Goal: Task Accomplishment & Management: Use online tool/utility

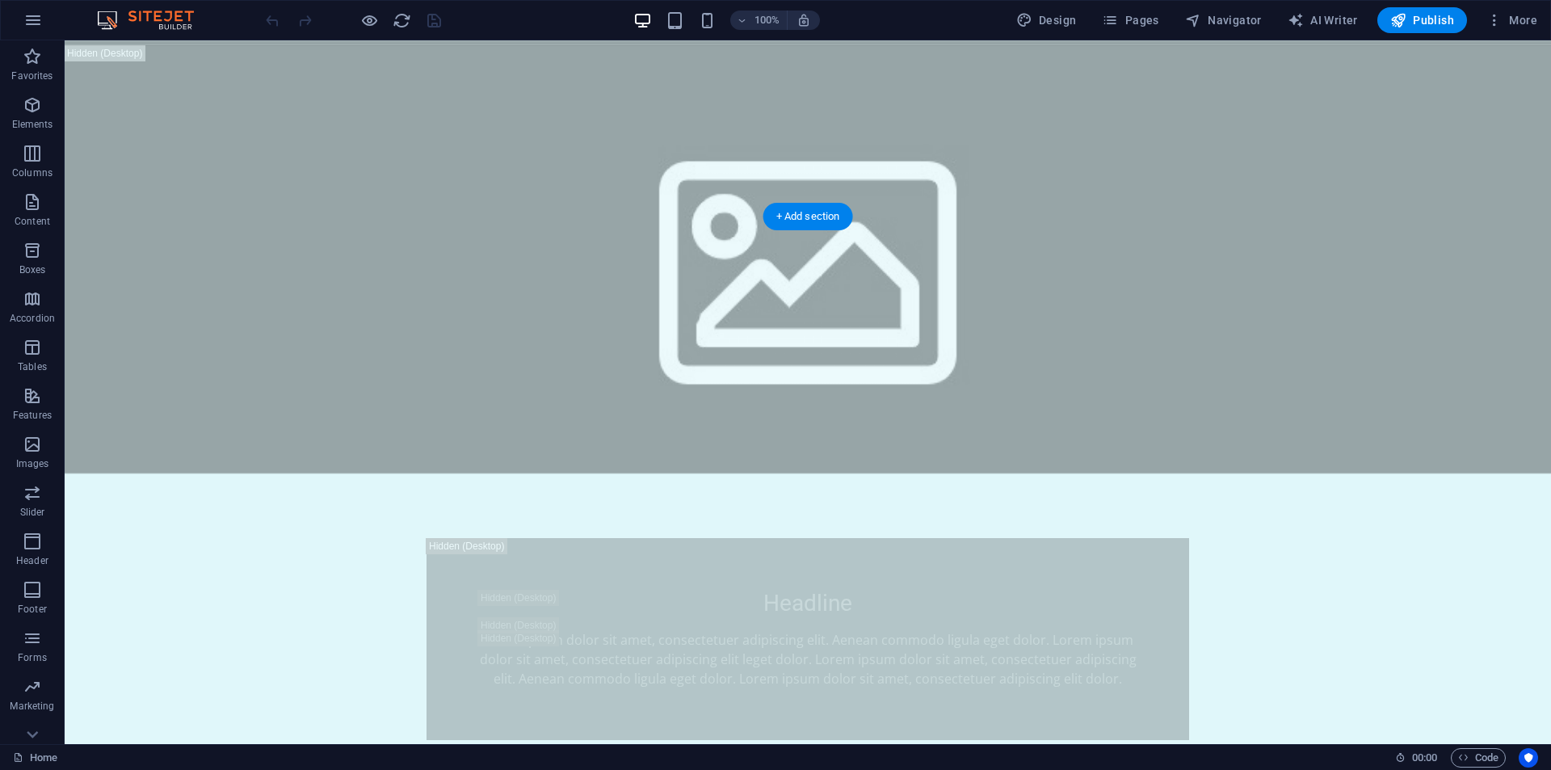
scroll to position [1374, 0]
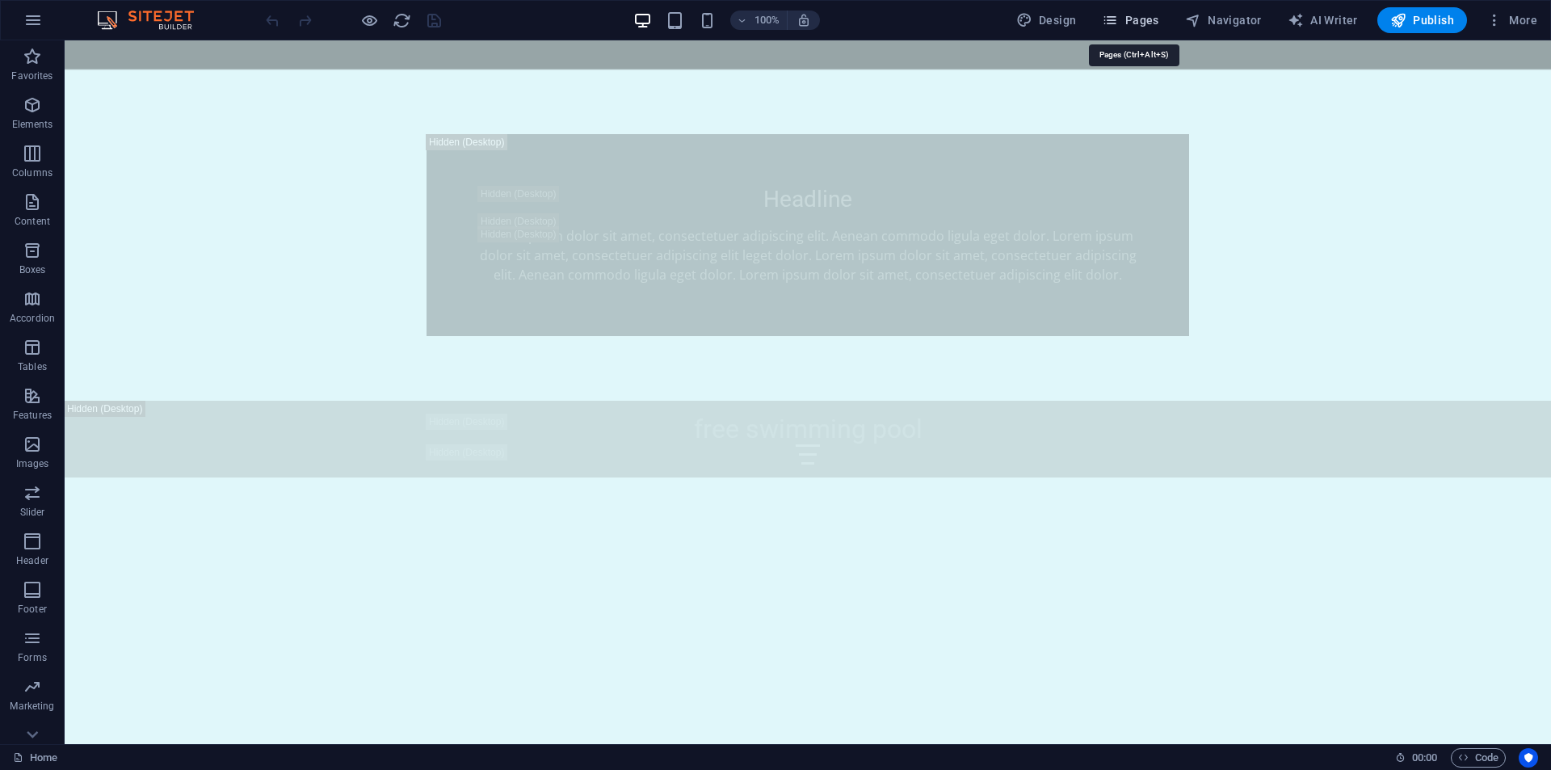
click at [1137, 26] on span "Pages" at bounding box center [1130, 20] width 57 height 16
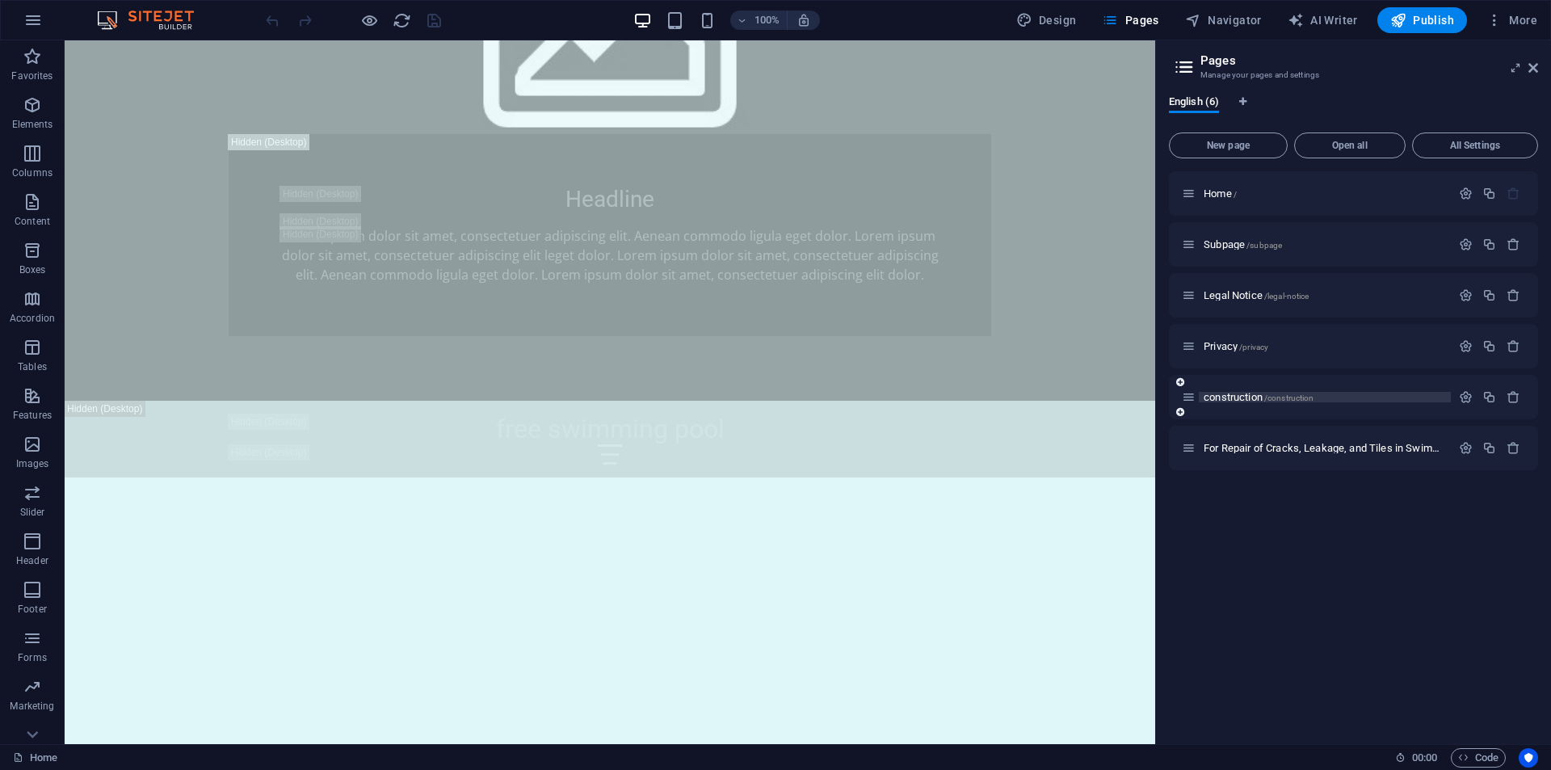
click at [1218, 397] on span "construction /construction" at bounding box center [1259, 397] width 110 height 12
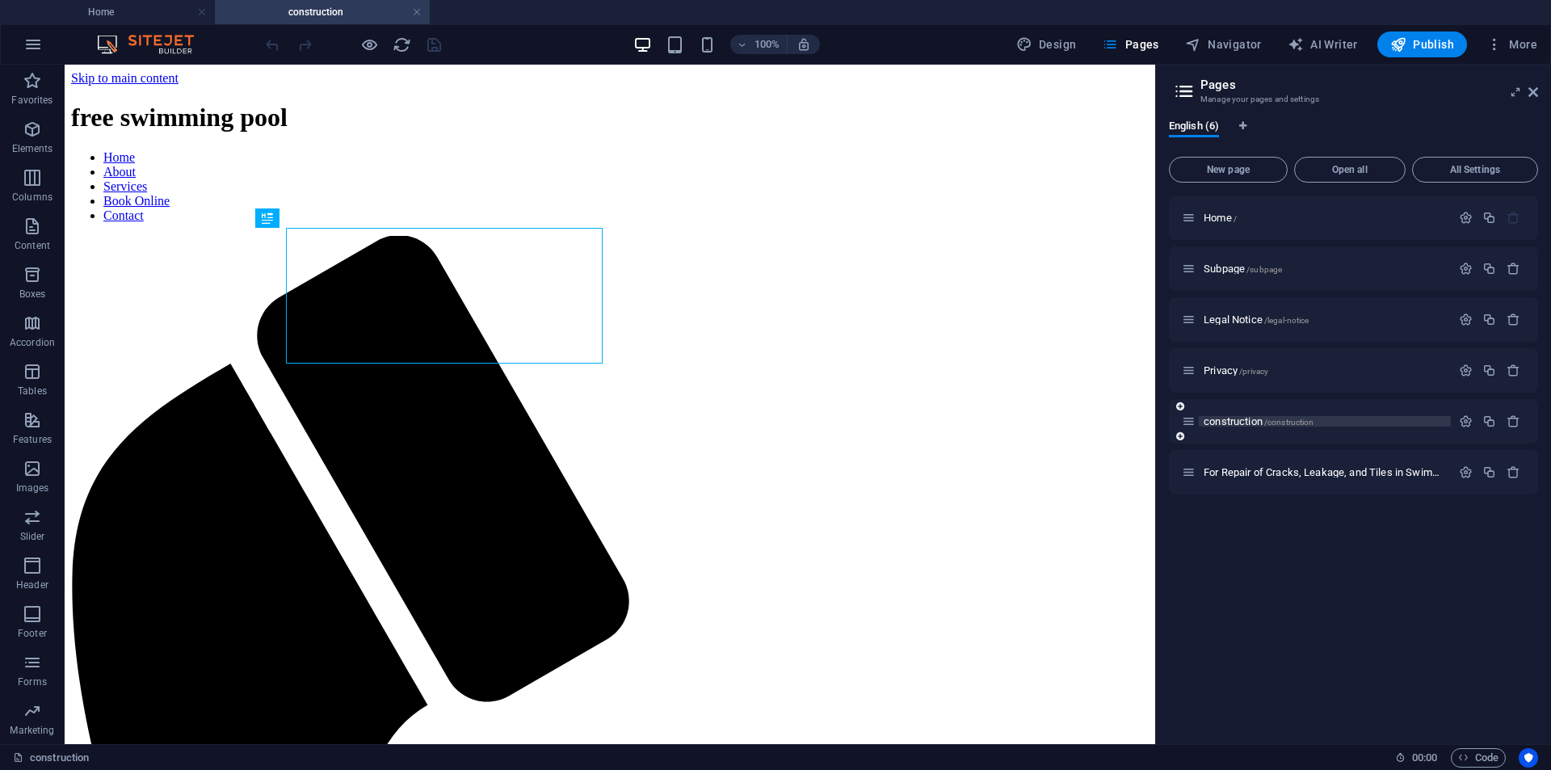
scroll to position [0, 0]
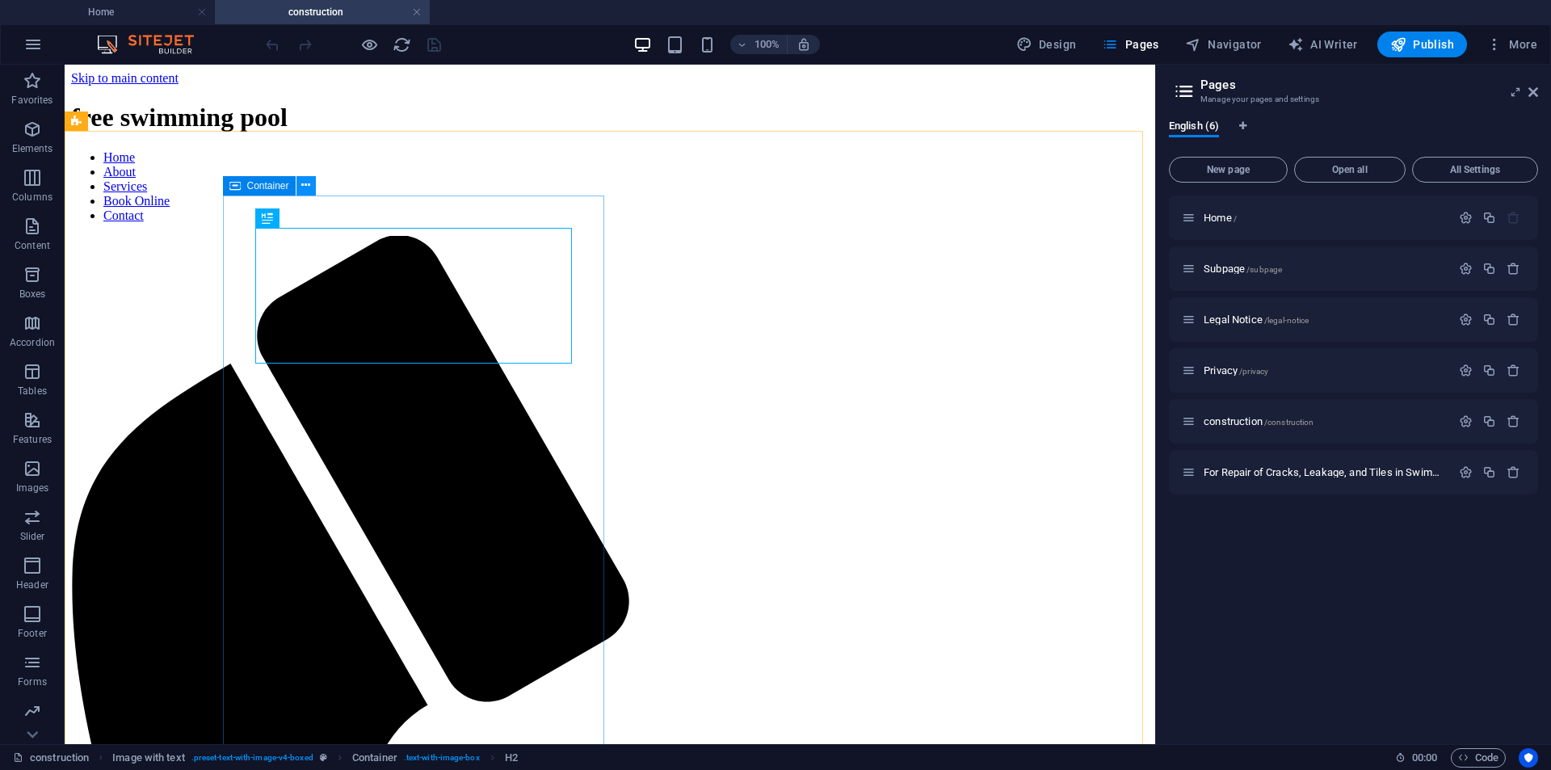
click at [301, 183] on icon at bounding box center [305, 185] width 9 height 17
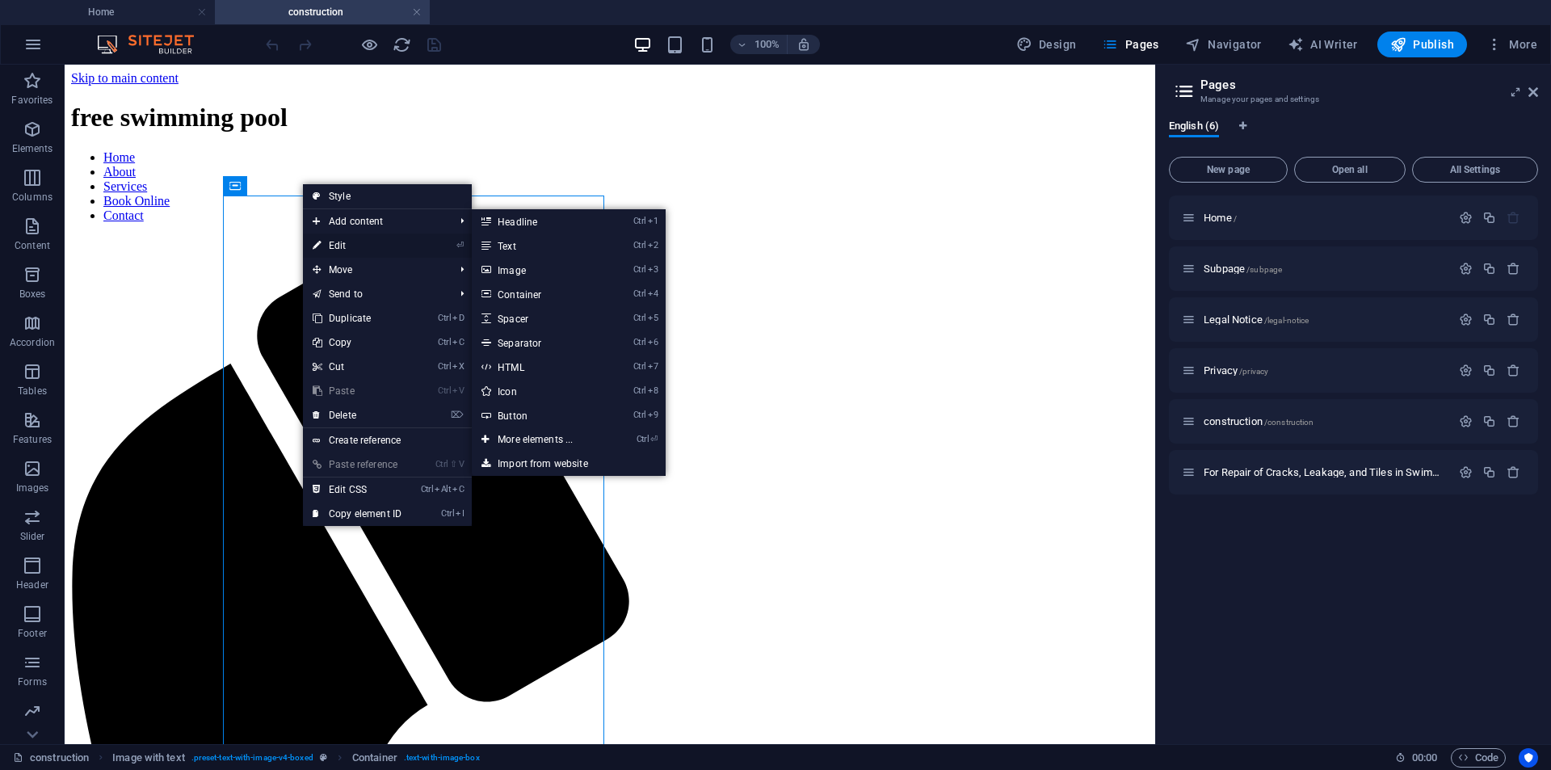
click at [315, 242] on icon at bounding box center [317, 246] width 8 height 24
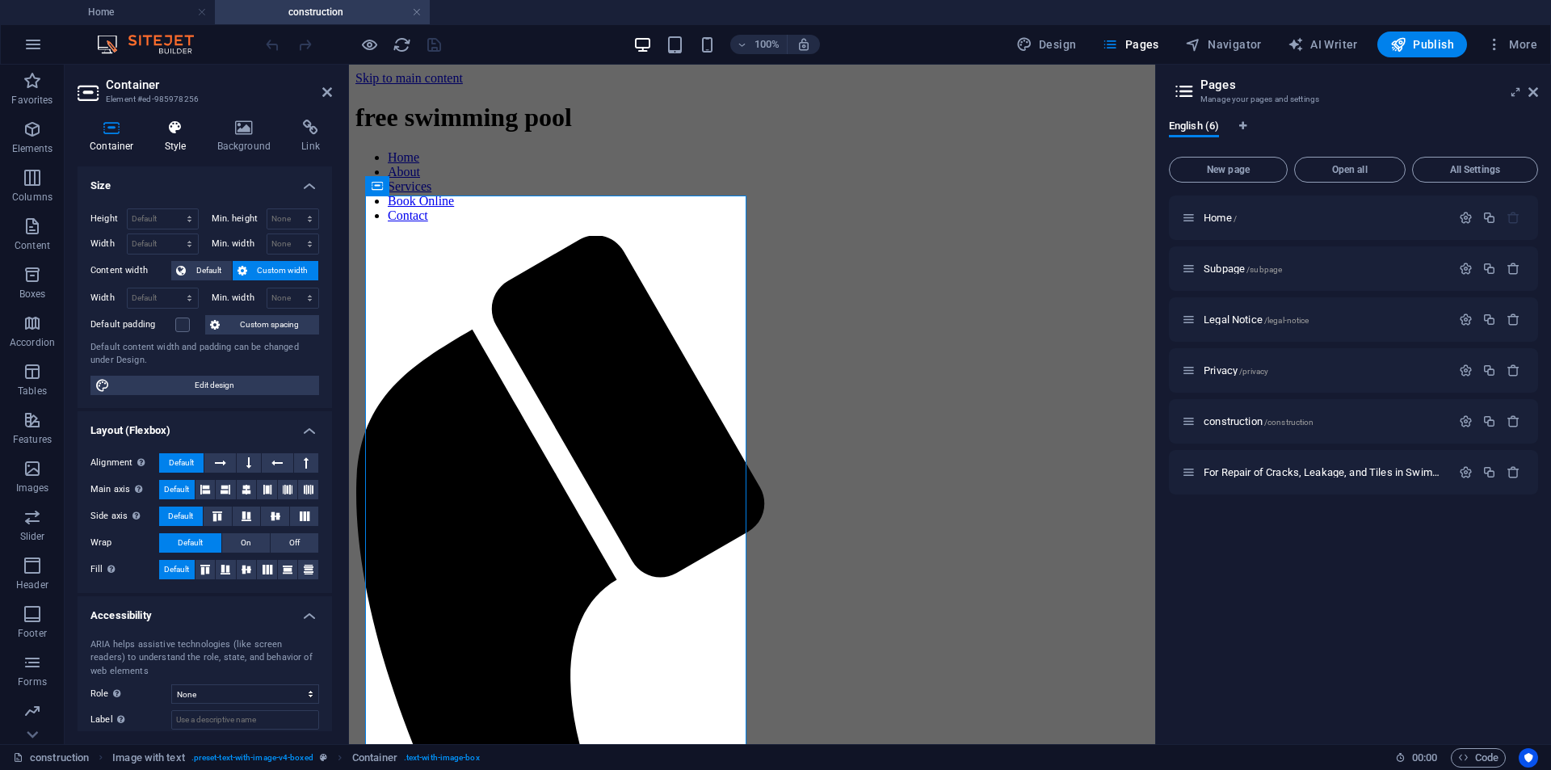
click at [180, 134] on icon at bounding box center [176, 128] width 46 height 16
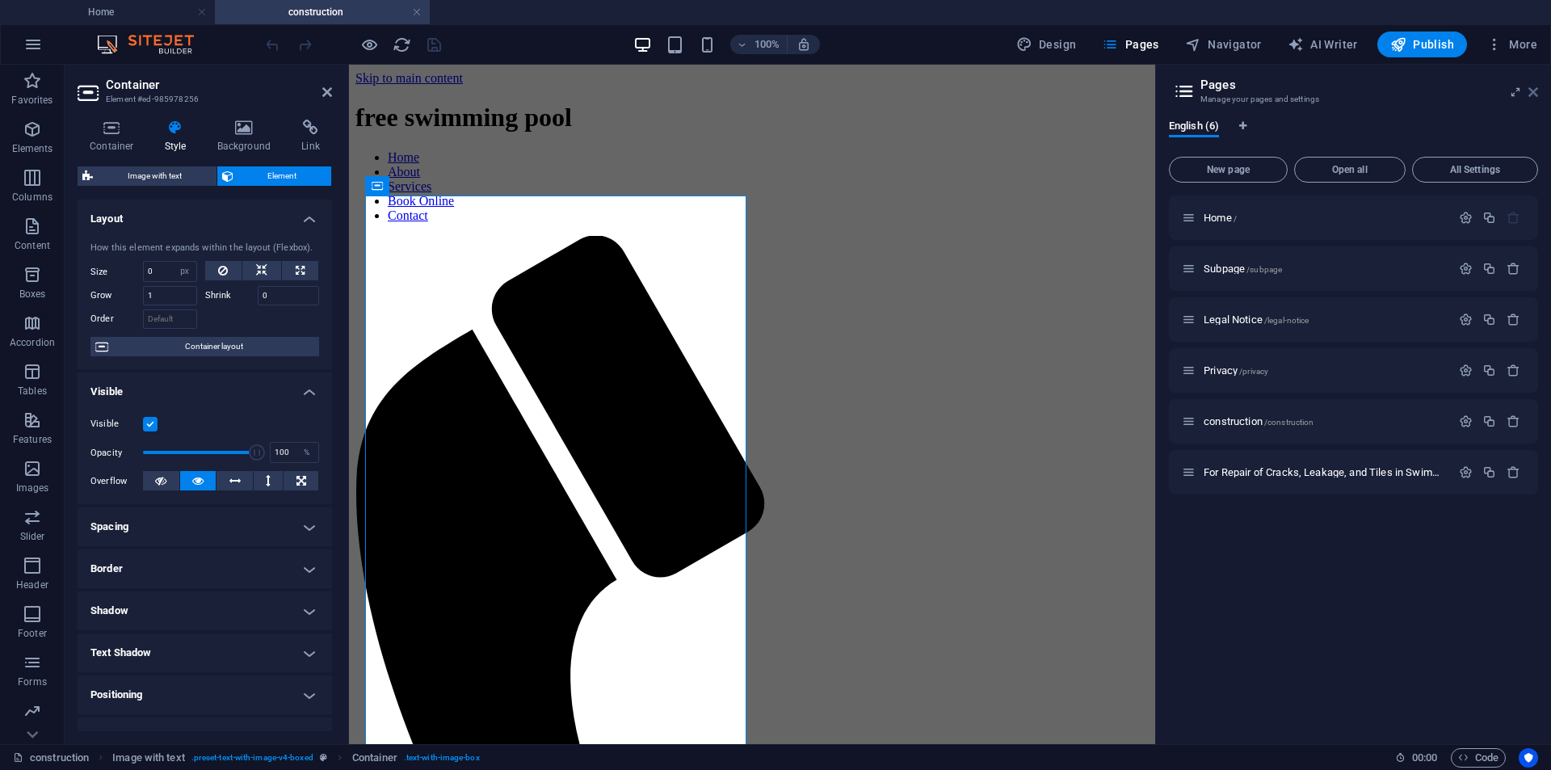
click at [1535, 91] on icon at bounding box center [1534, 92] width 10 height 13
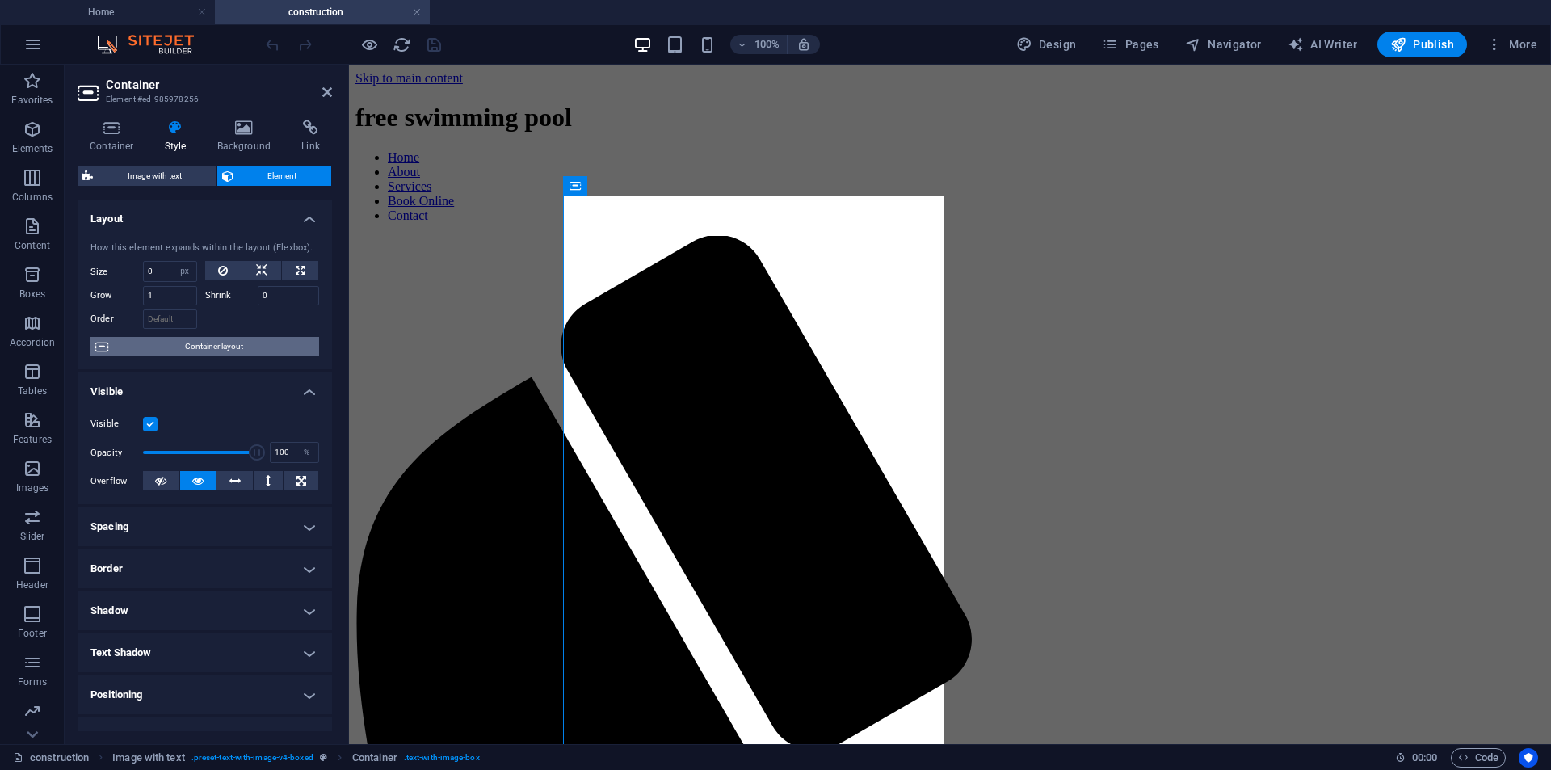
click at [204, 352] on span "Container layout" at bounding box center [213, 346] width 201 height 19
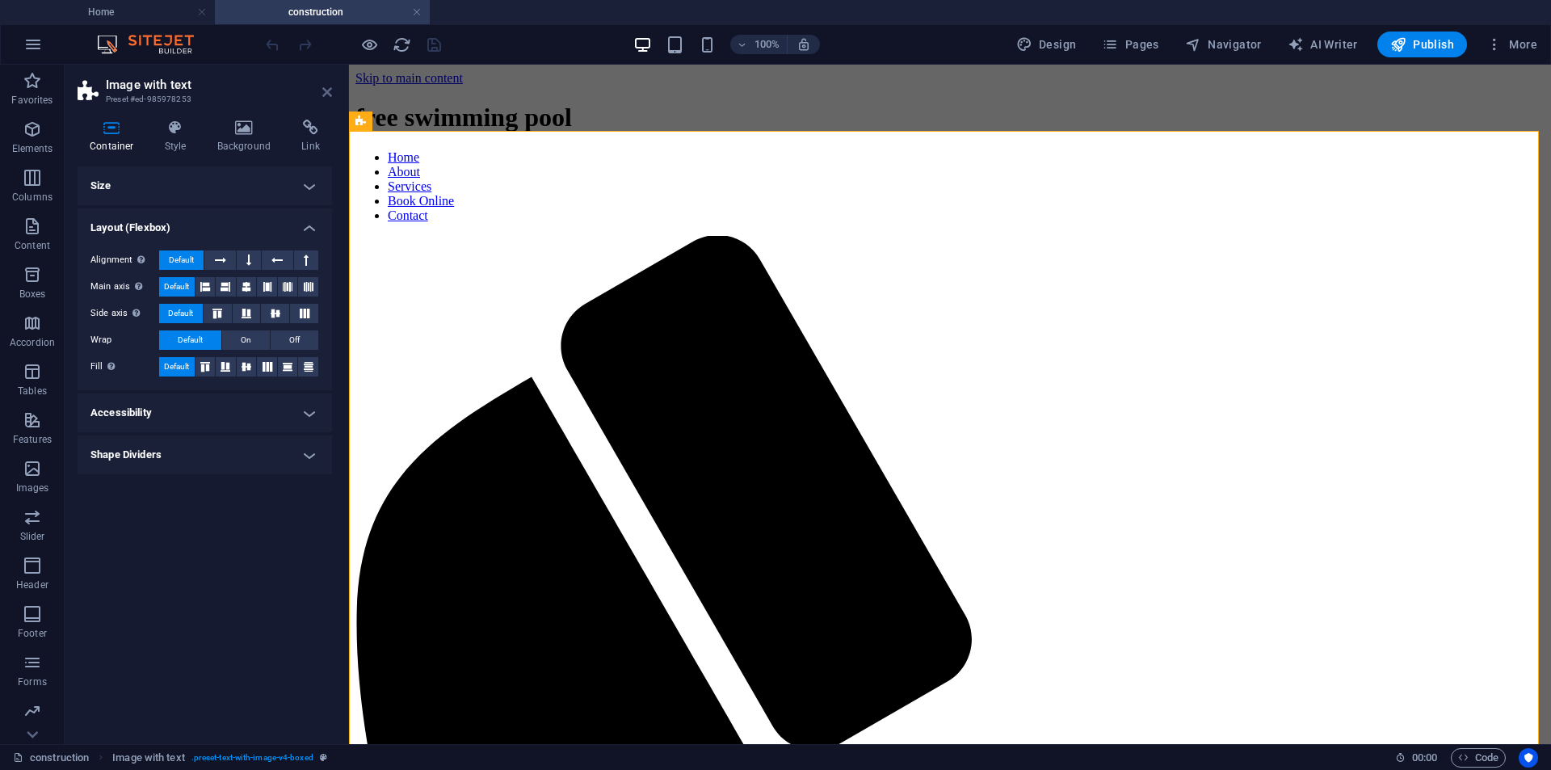
click at [330, 89] on icon at bounding box center [327, 92] width 10 height 13
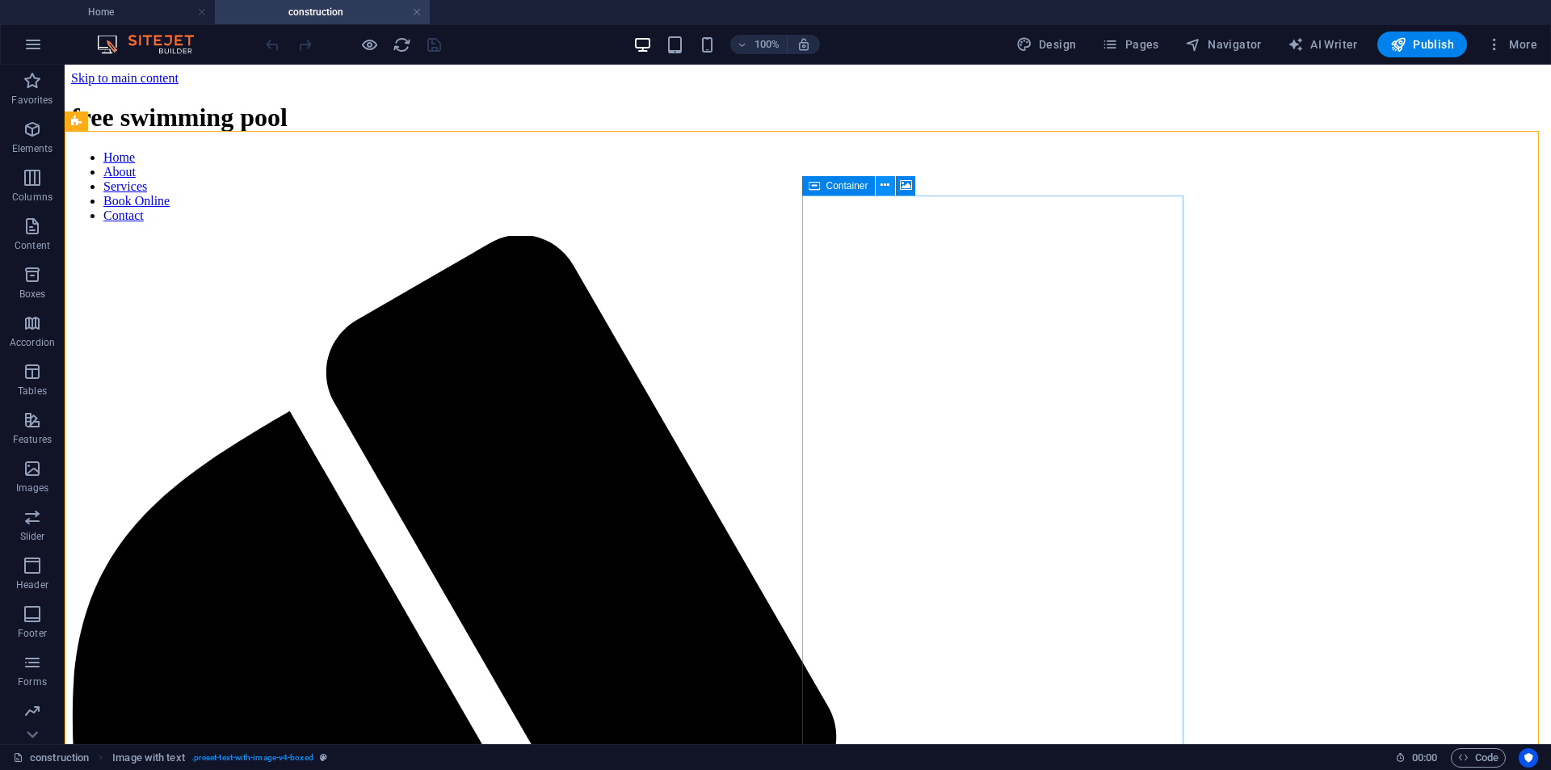
click at [887, 189] on icon at bounding box center [885, 185] width 9 height 17
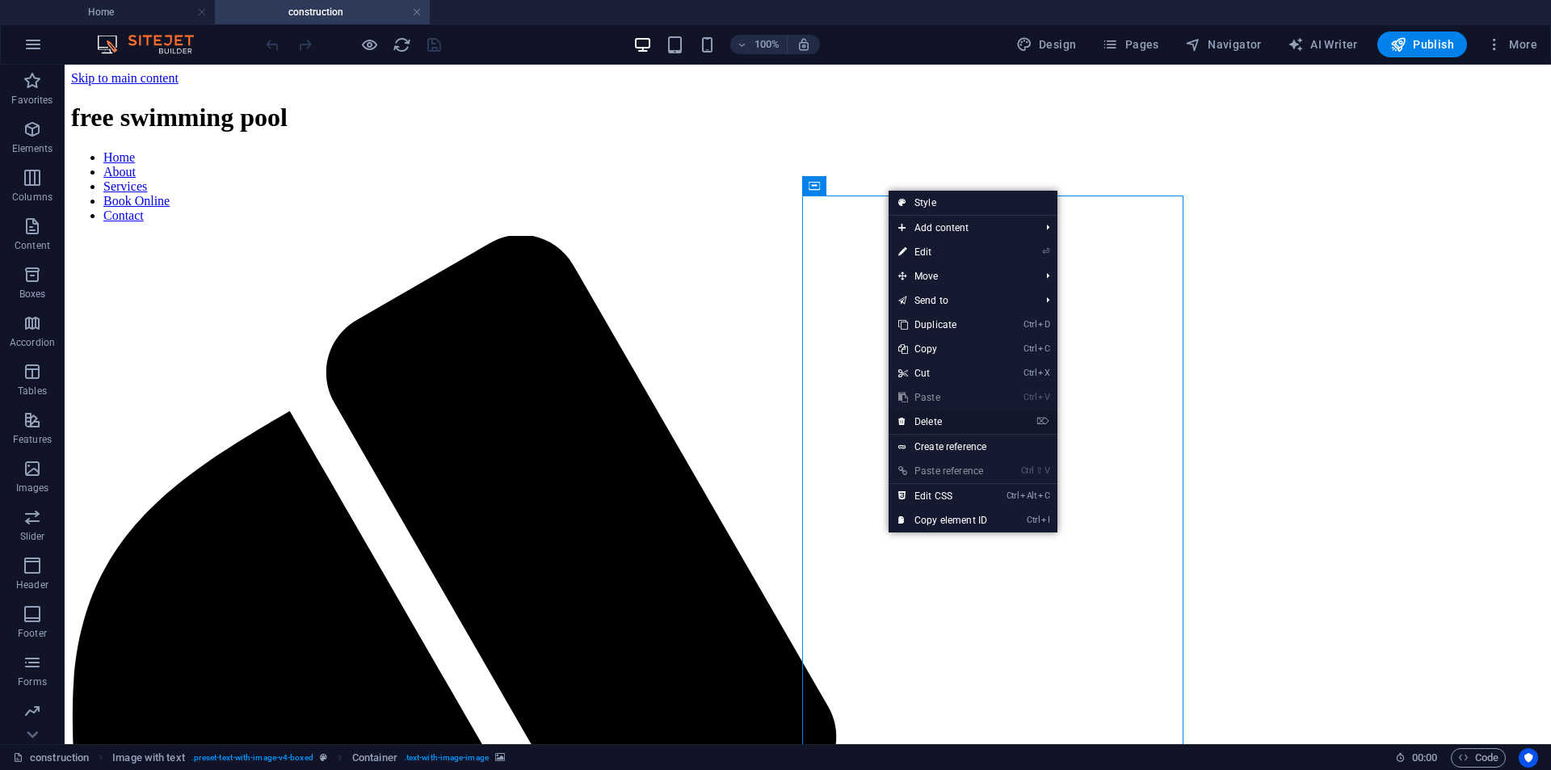
click at [936, 424] on link "⌦ Delete" at bounding box center [943, 422] width 108 height 24
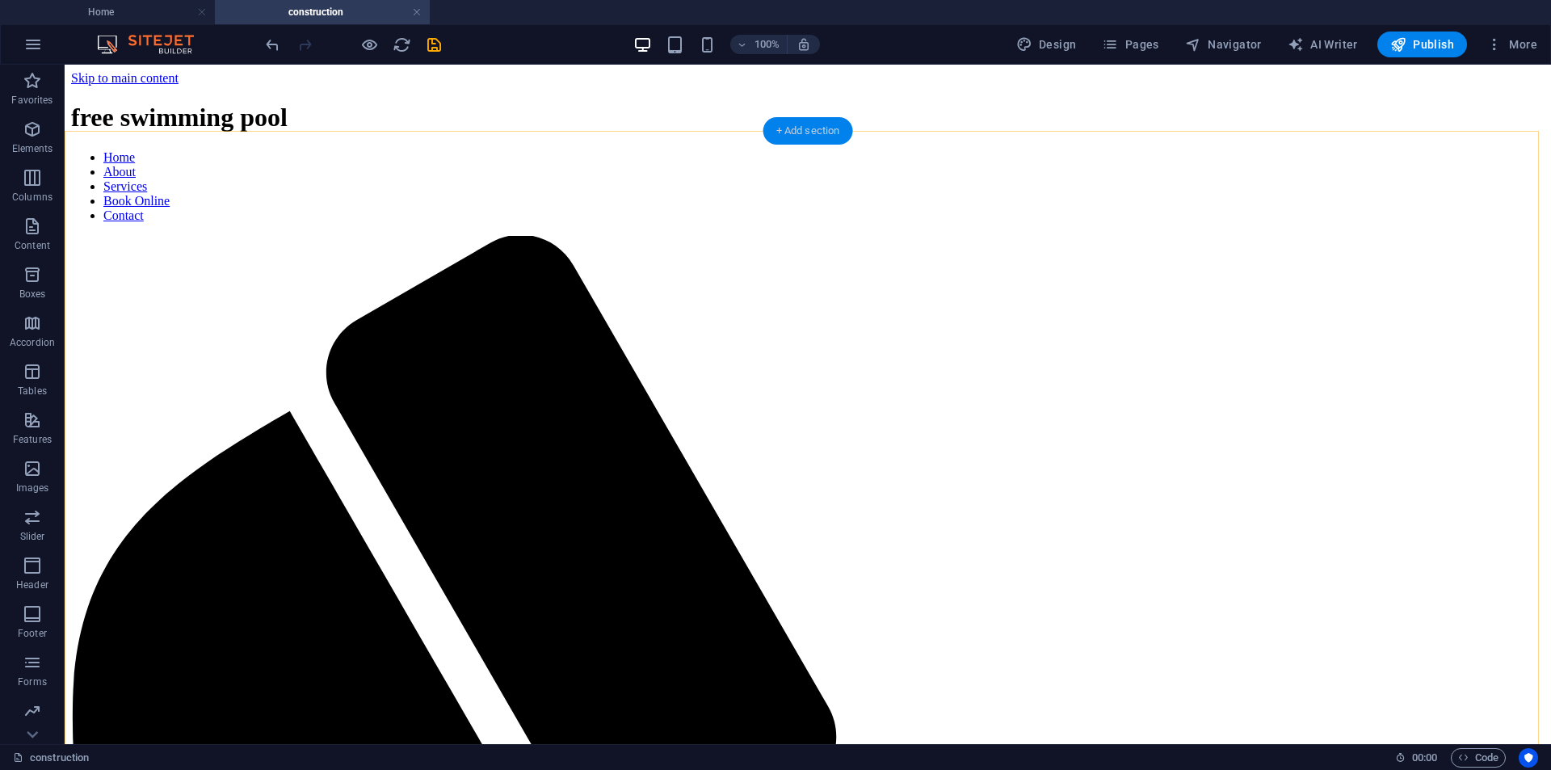
click at [790, 135] on div "+ Add section" at bounding box center [809, 130] width 90 height 27
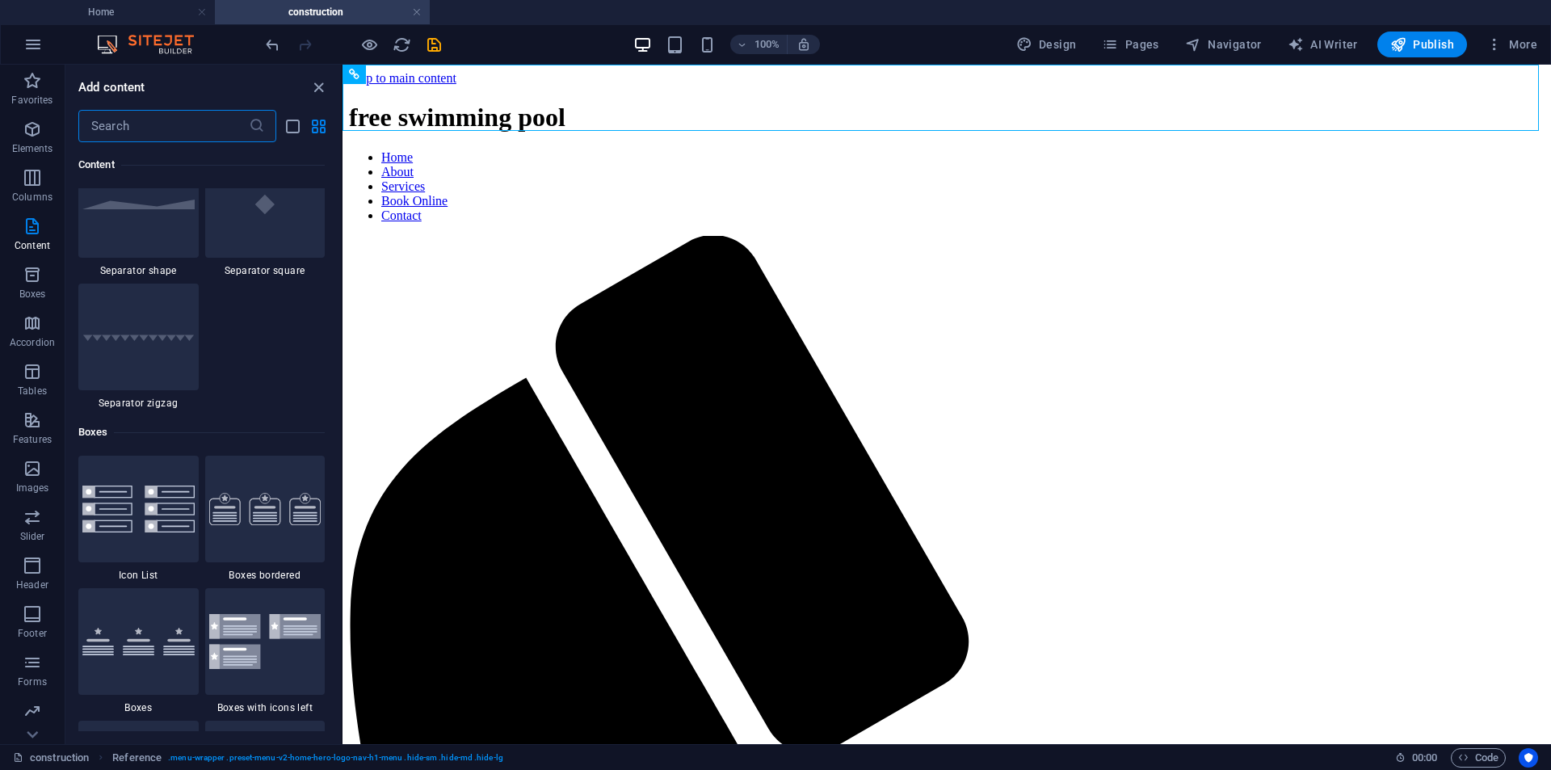
scroll to position [4201, 0]
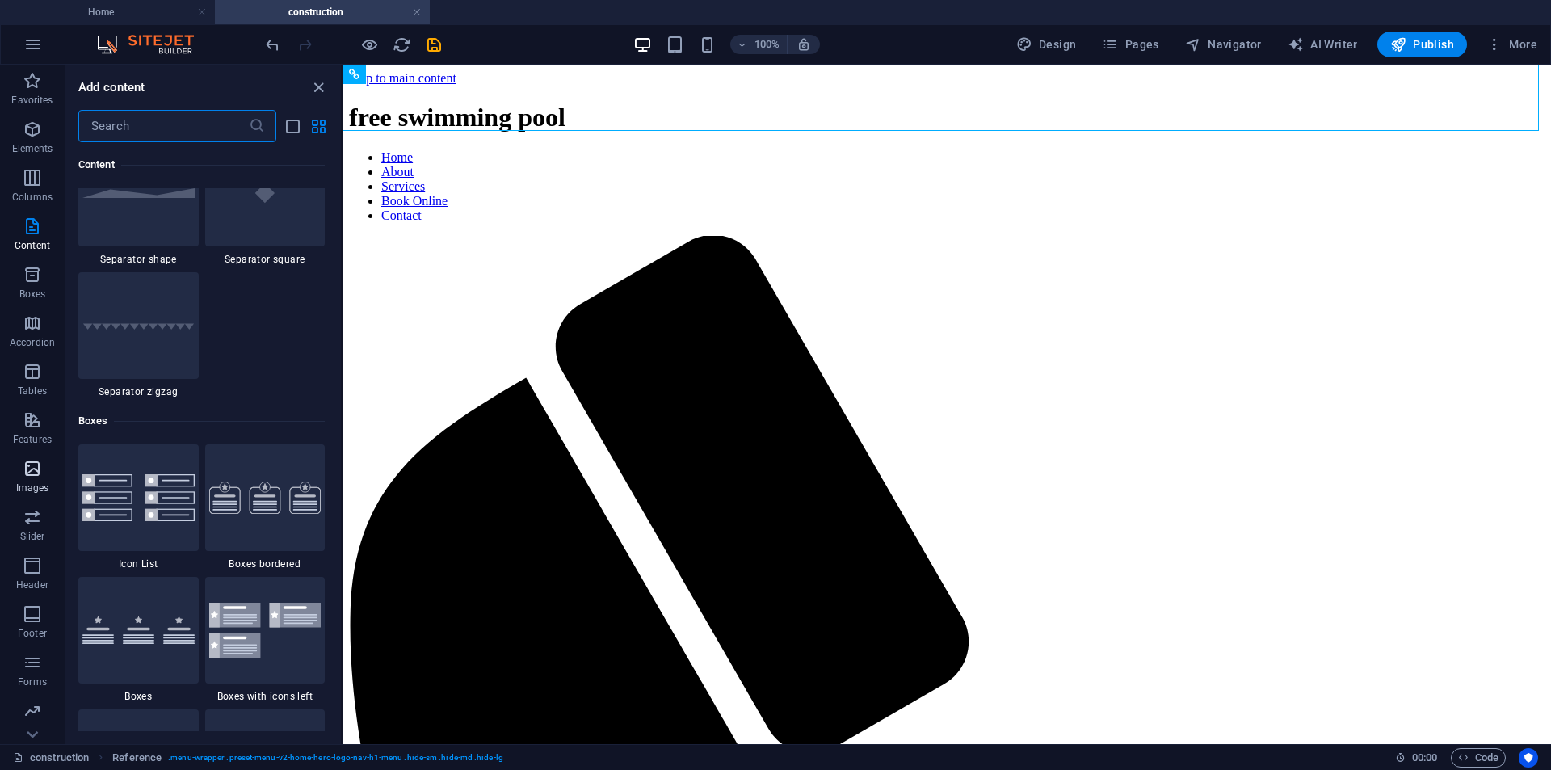
click at [36, 471] on icon "button" at bounding box center [32, 468] width 19 height 19
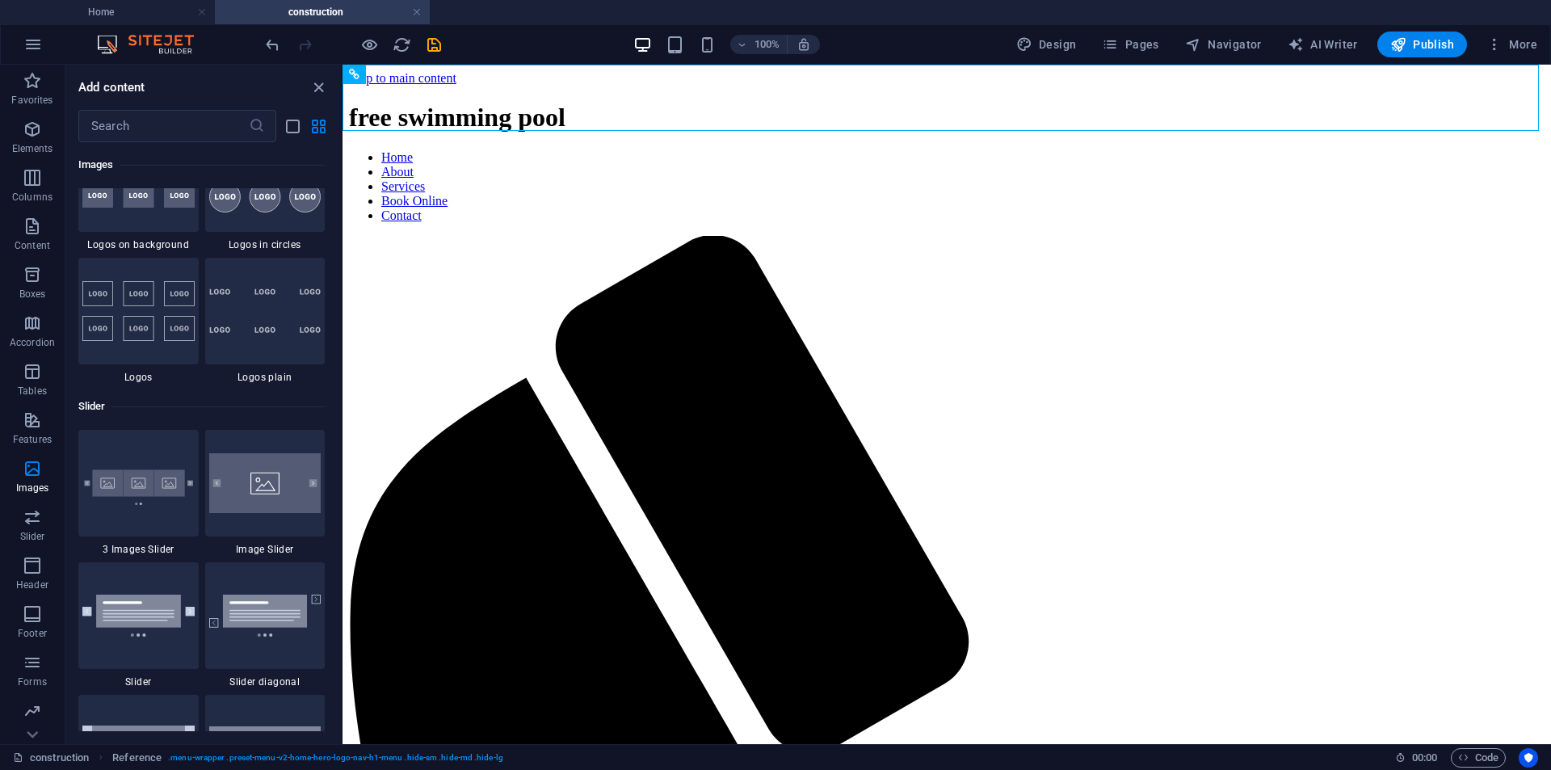
scroll to position [8921, 0]
click at [272, 489] on img at bounding box center [265, 482] width 112 height 60
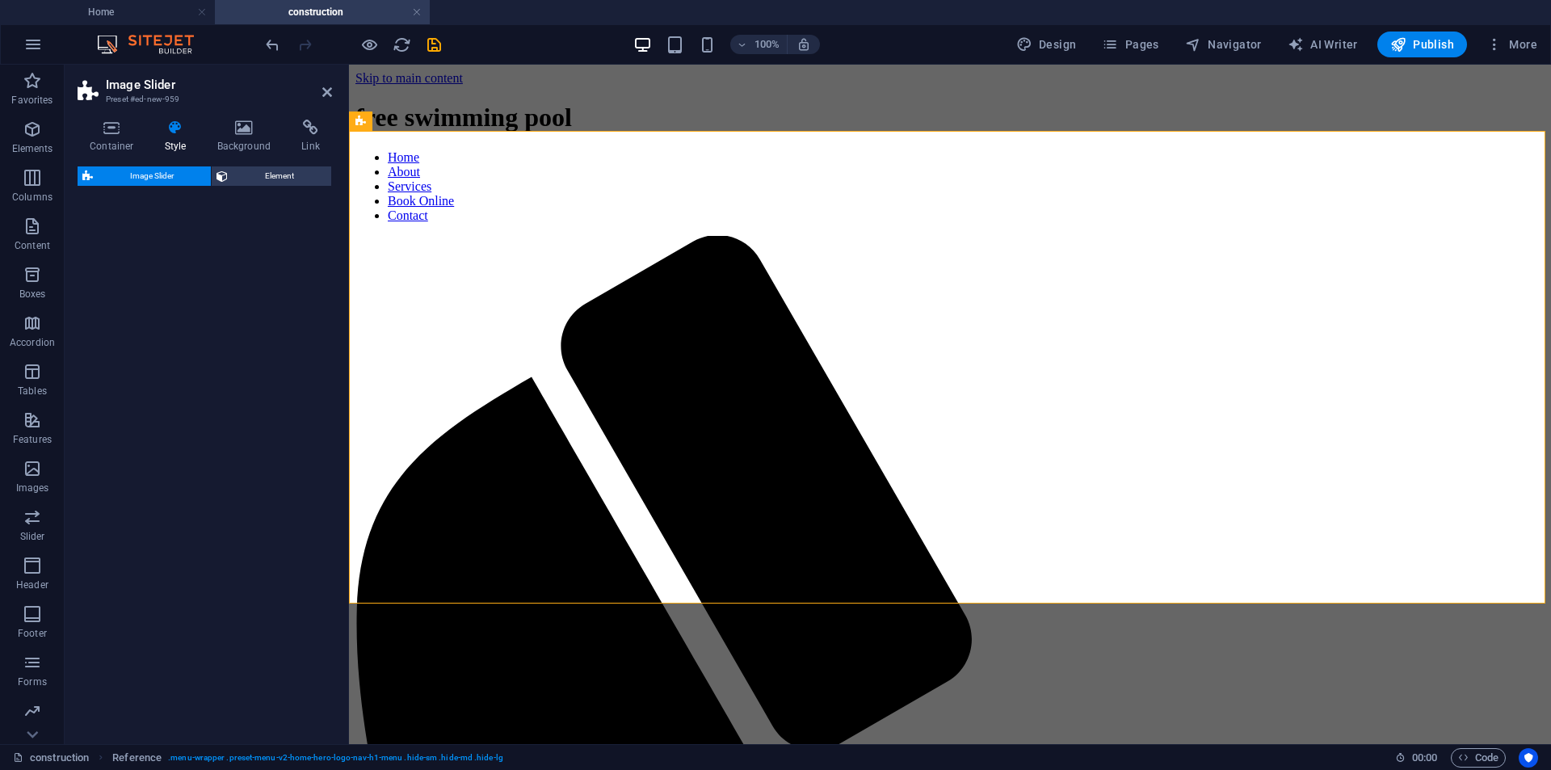
select select "rem"
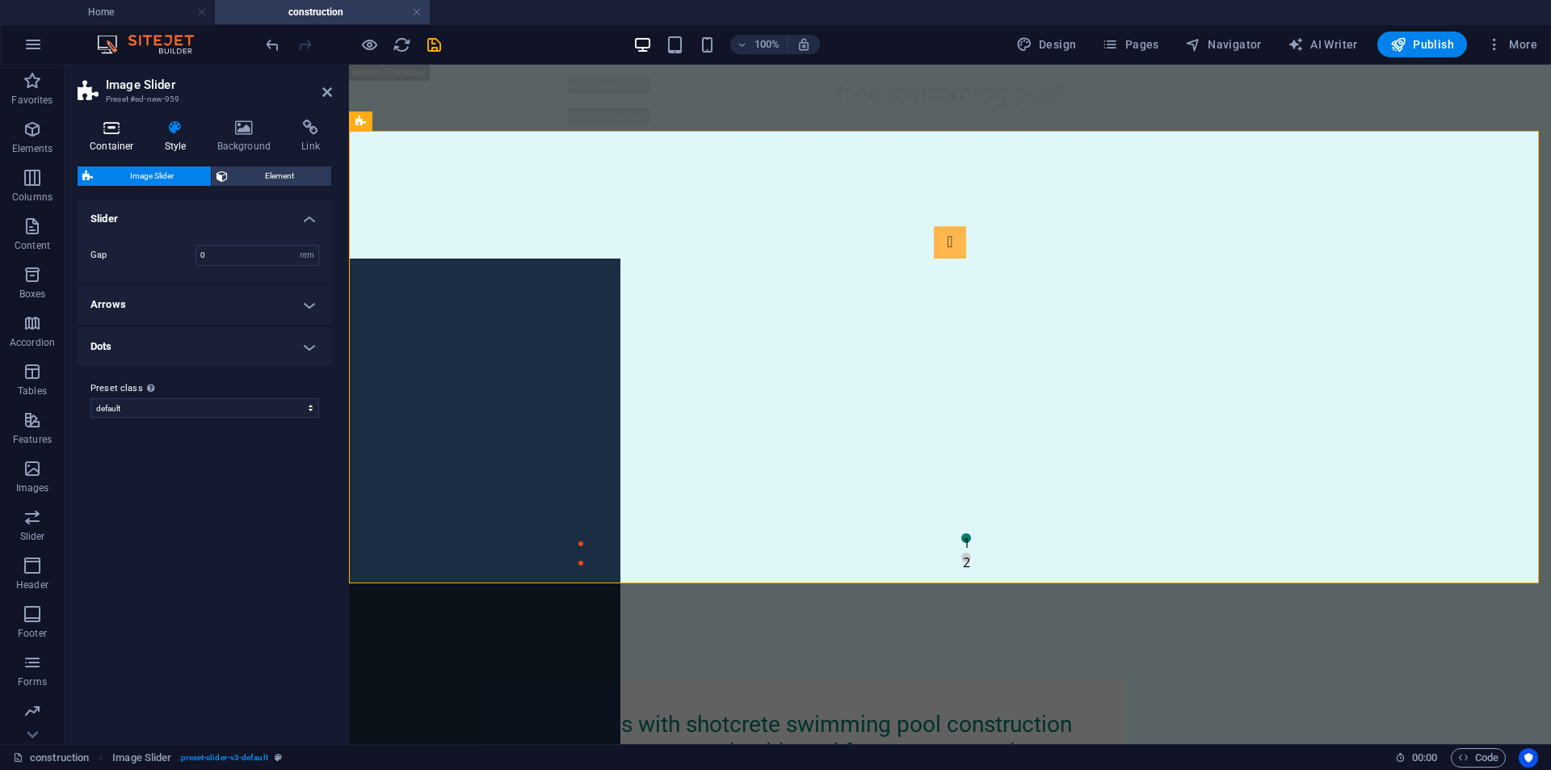
click at [101, 142] on h4 "Container" at bounding box center [115, 137] width 75 height 34
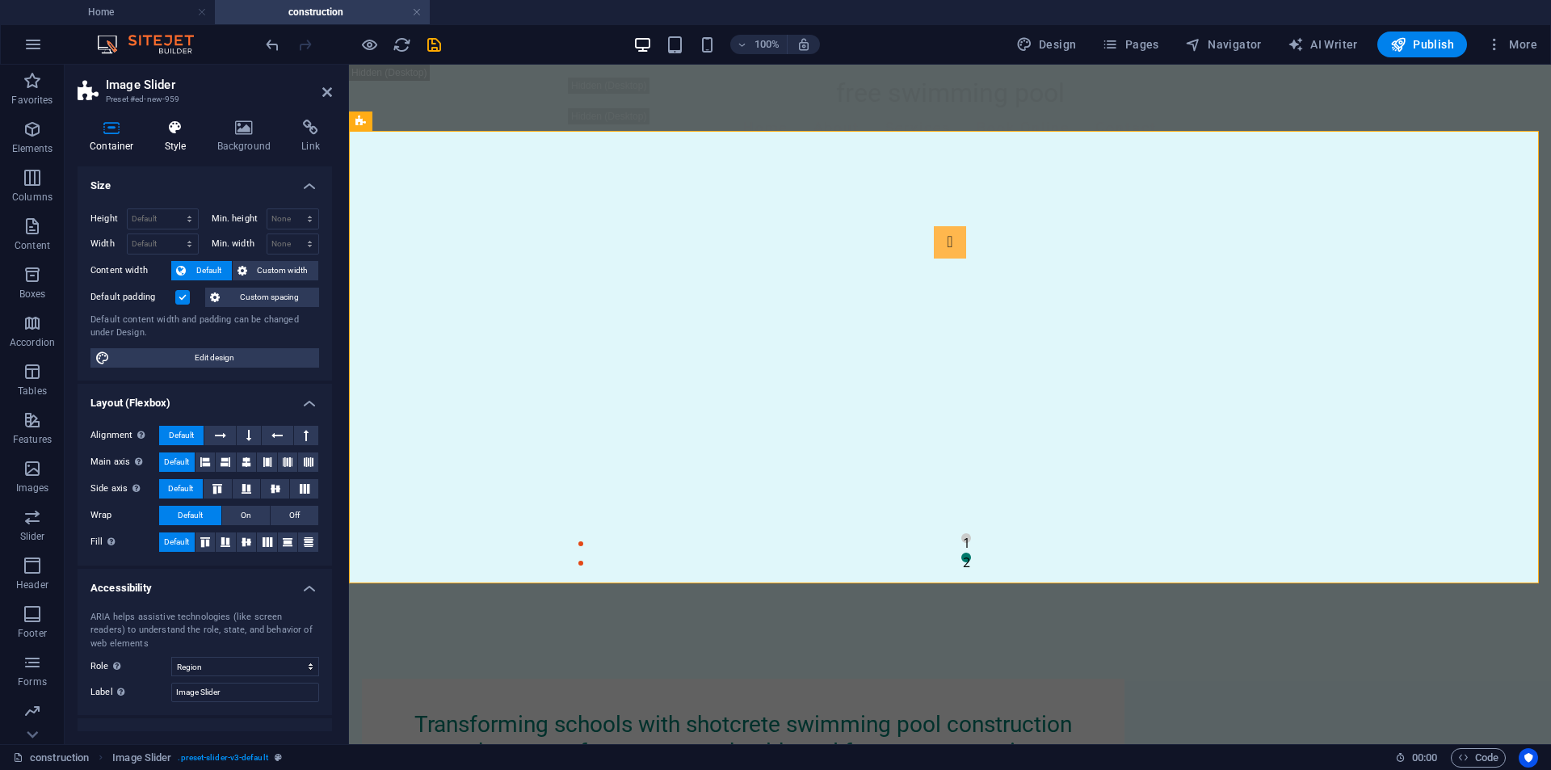
click at [173, 131] on icon at bounding box center [176, 128] width 46 height 16
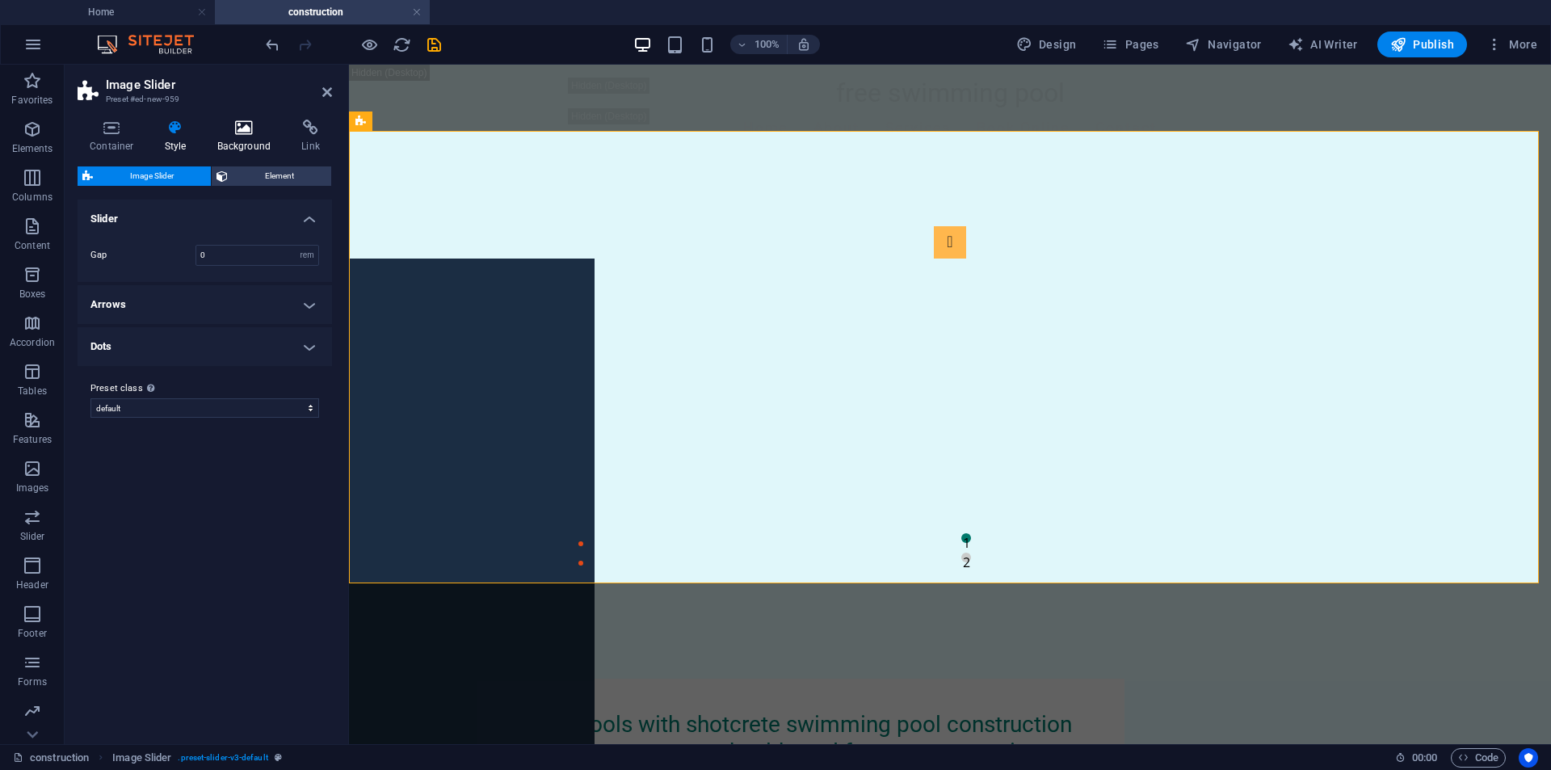
click at [236, 128] on icon at bounding box center [244, 128] width 78 height 16
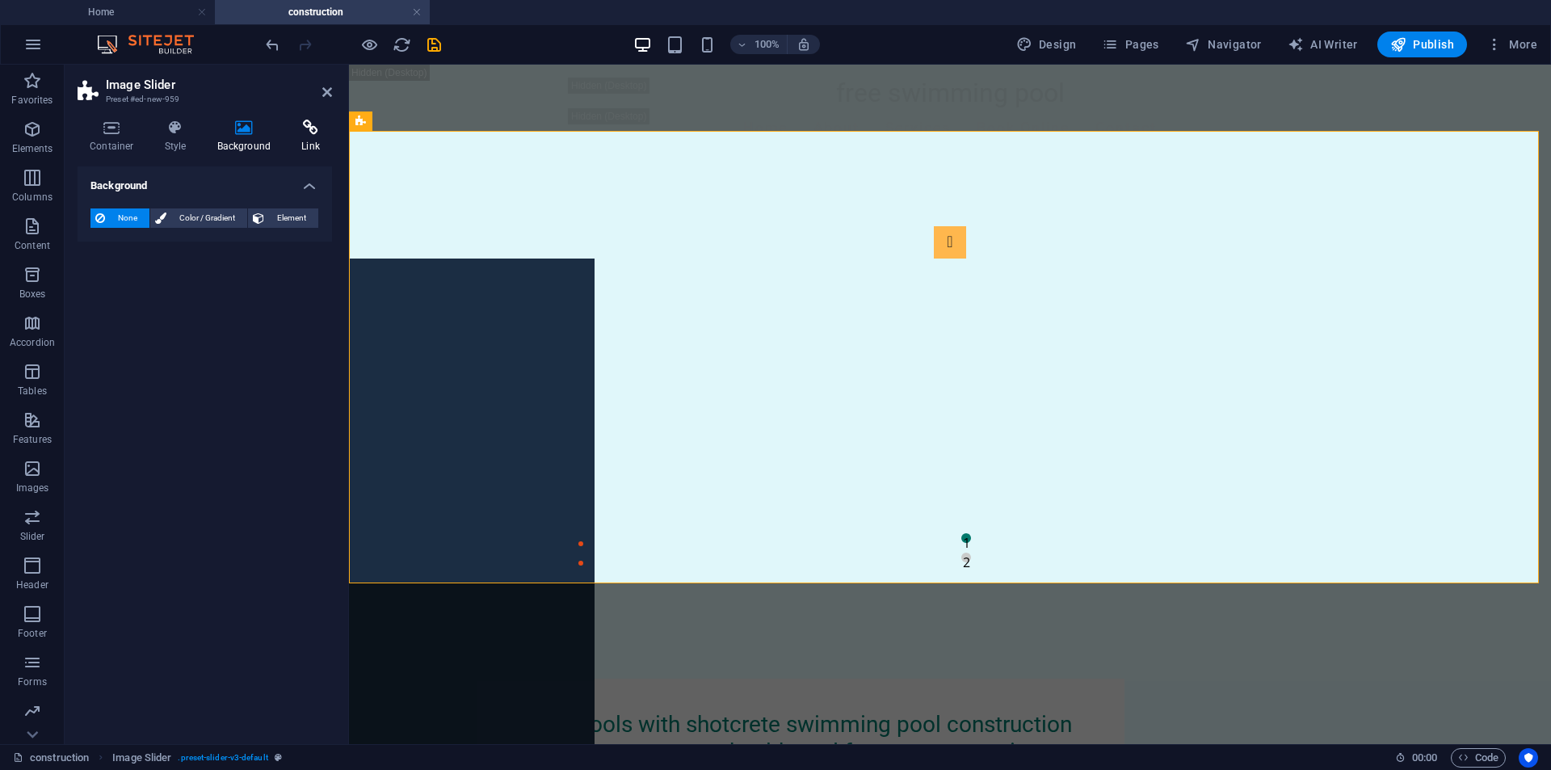
click at [307, 128] on icon at bounding box center [310, 128] width 43 height 16
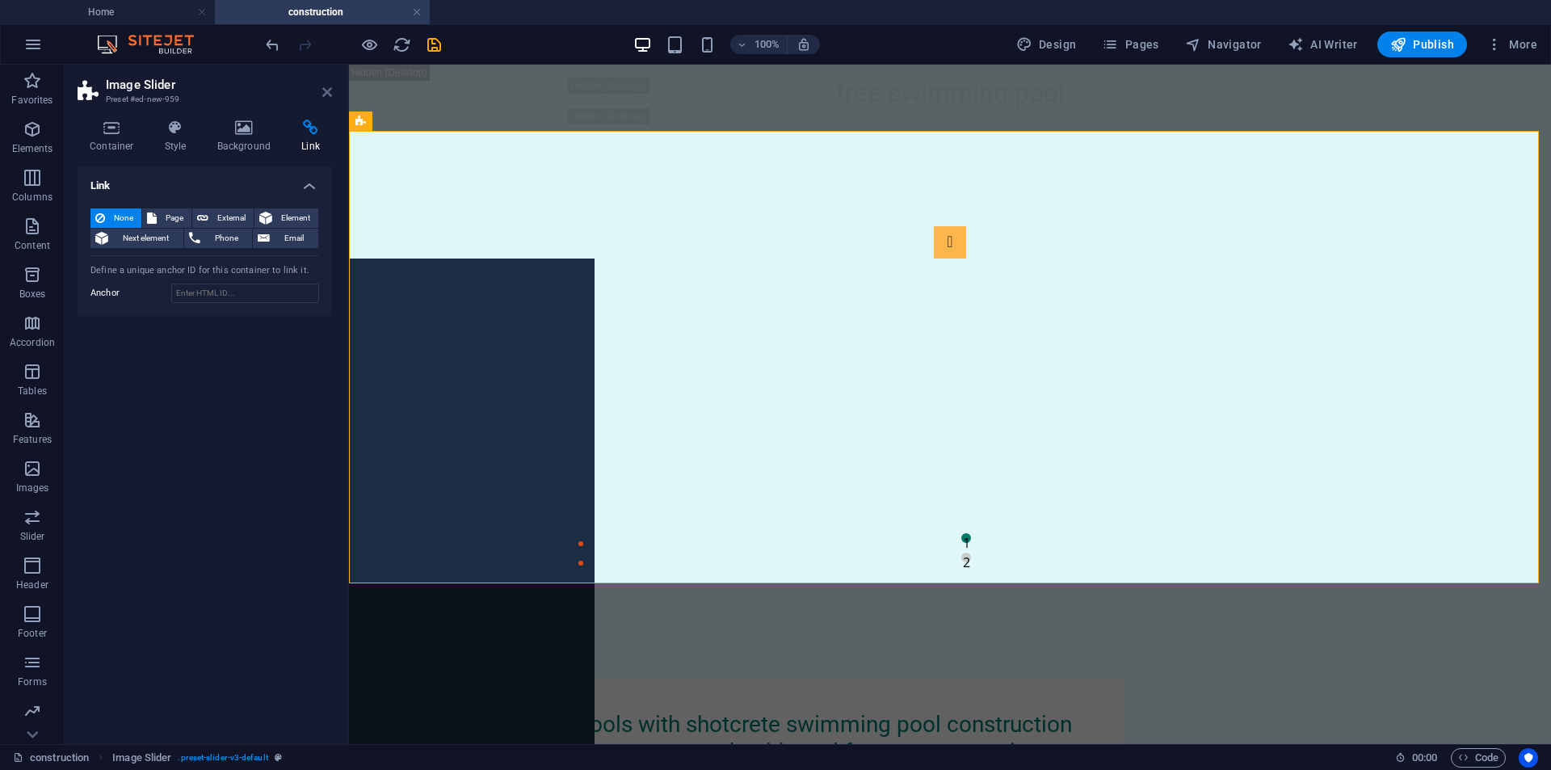
click at [323, 94] on icon at bounding box center [327, 92] width 10 height 13
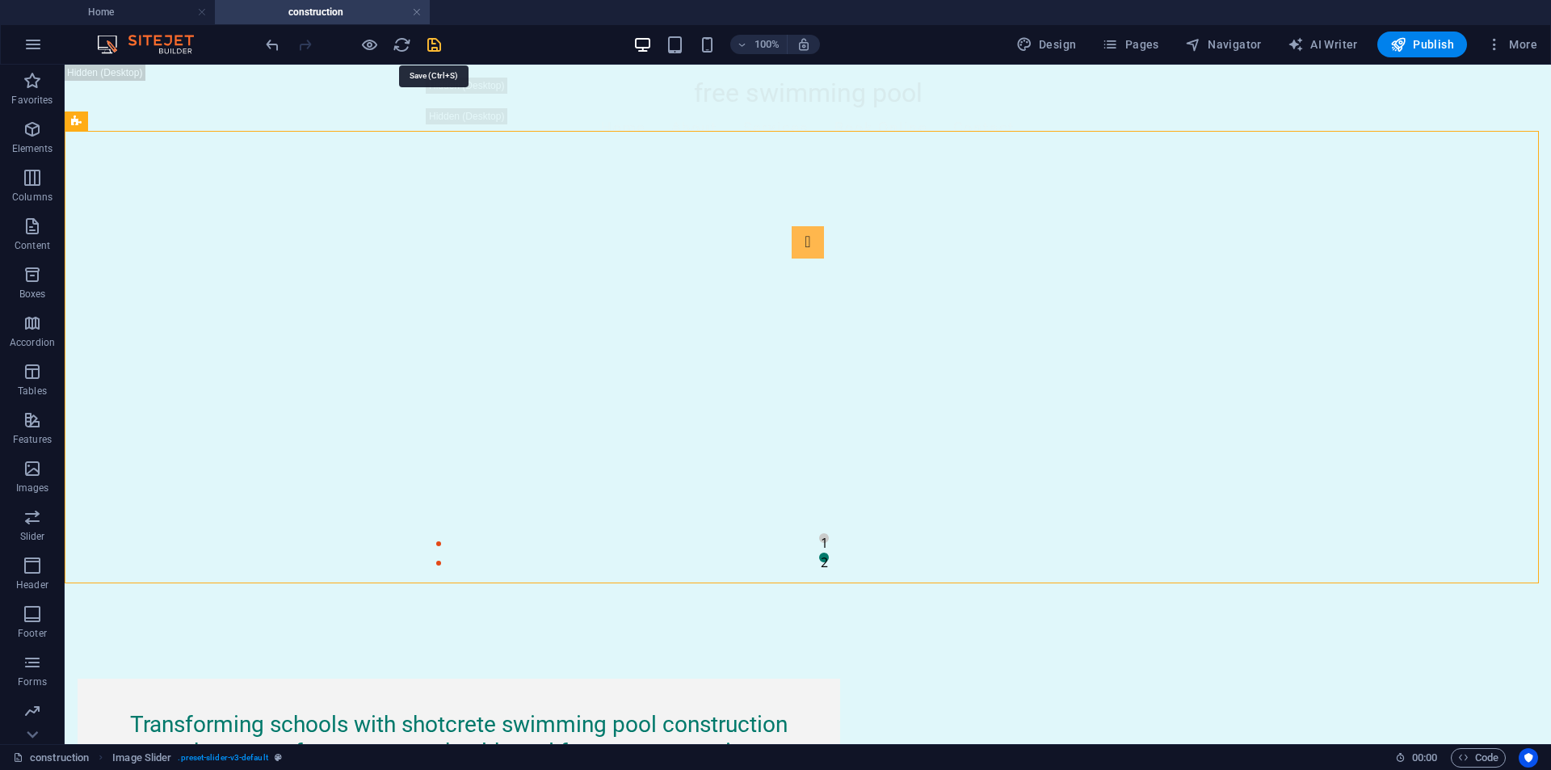
click at [431, 44] on icon "save" at bounding box center [434, 45] width 19 height 19
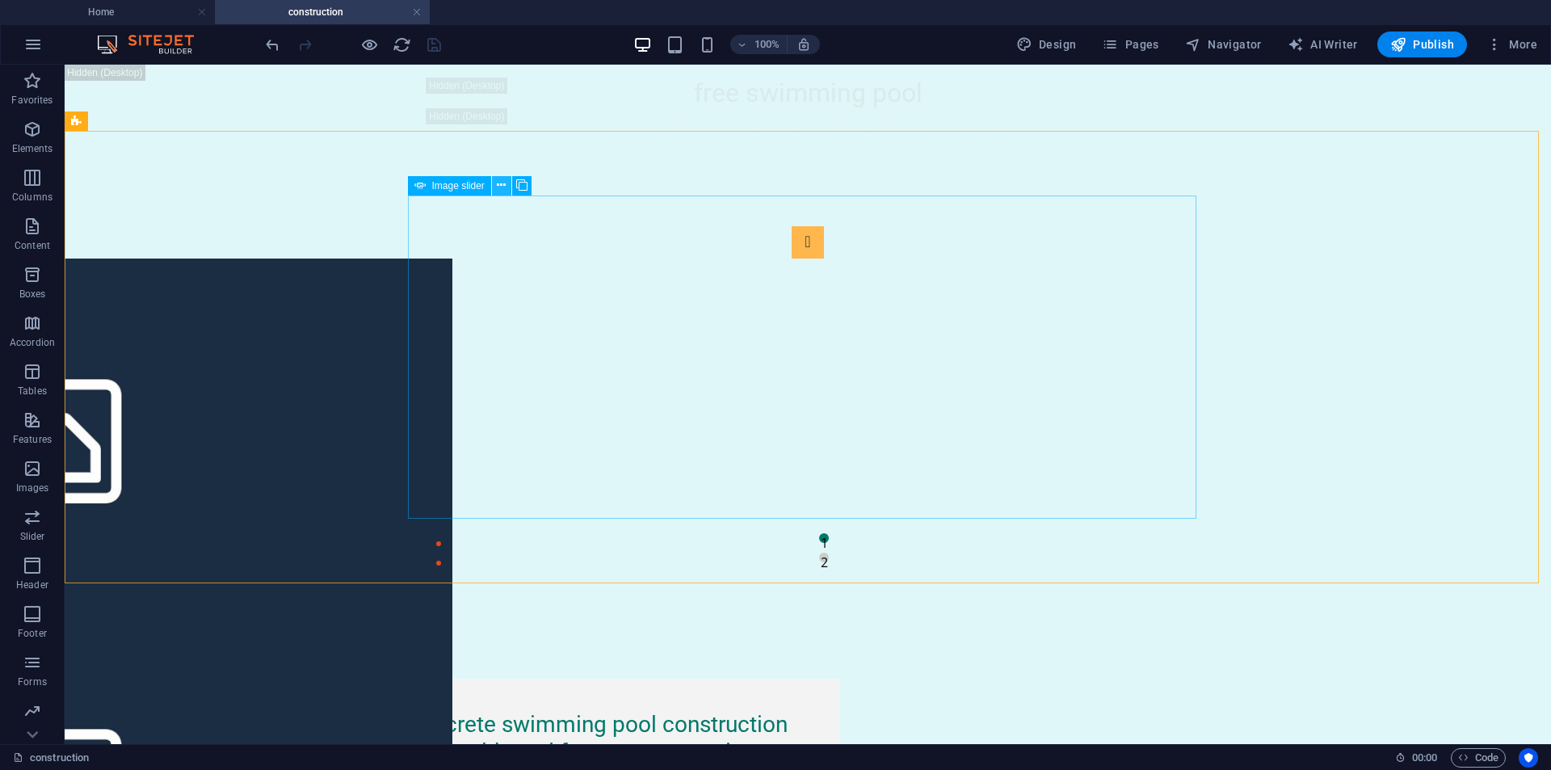
click at [499, 189] on icon at bounding box center [501, 185] width 9 height 17
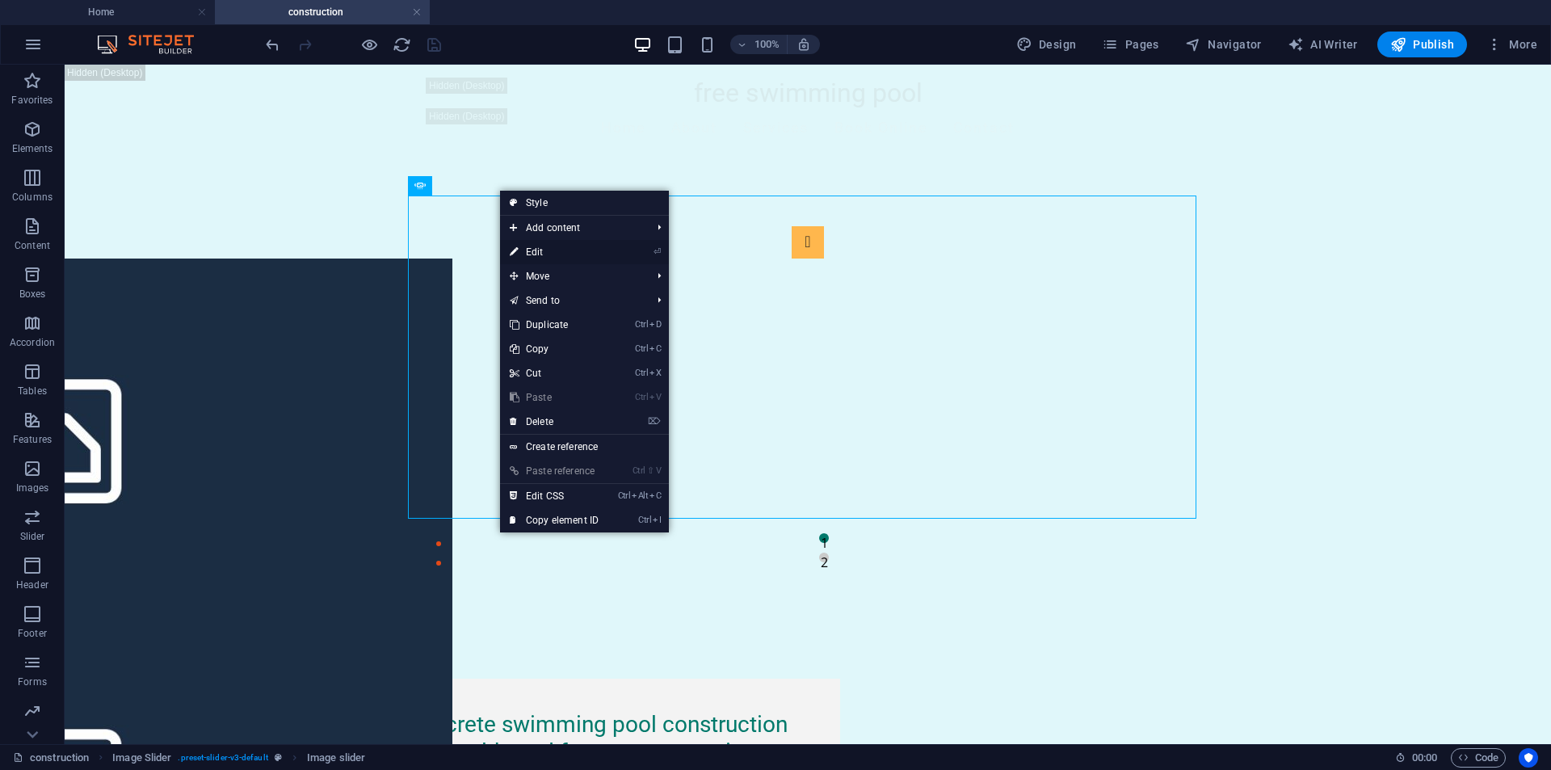
click at [518, 248] on icon at bounding box center [514, 252] width 8 height 24
select select "px"
select select "ms"
select select "s"
select select "progressive"
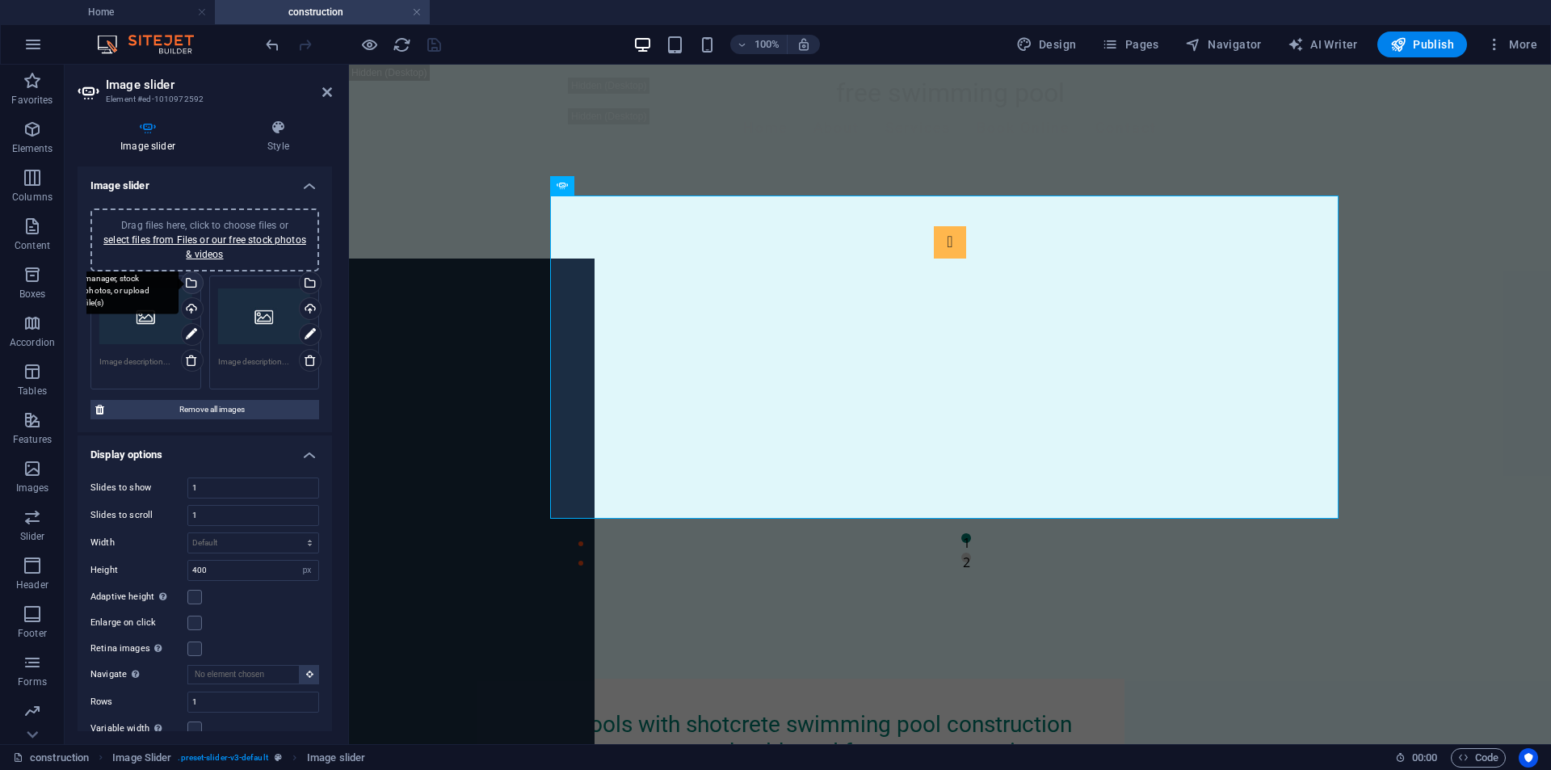
click at [194, 282] on div "Select files from the file manager, stock photos, or upload file(s)" at bounding box center [191, 284] width 24 height 24
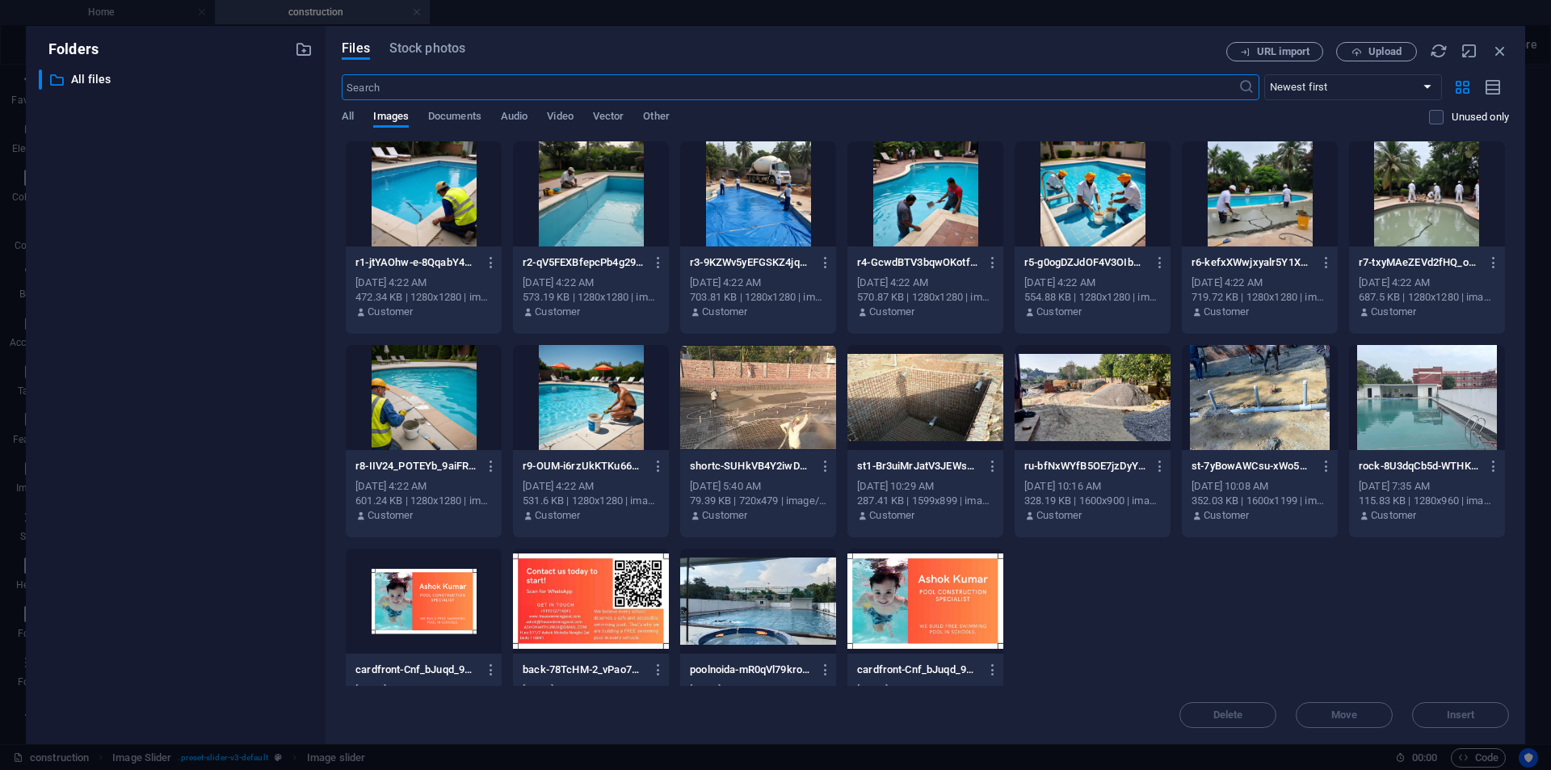
click at [761, 403] on div at bounding box center [758, 397] width 156 height 105
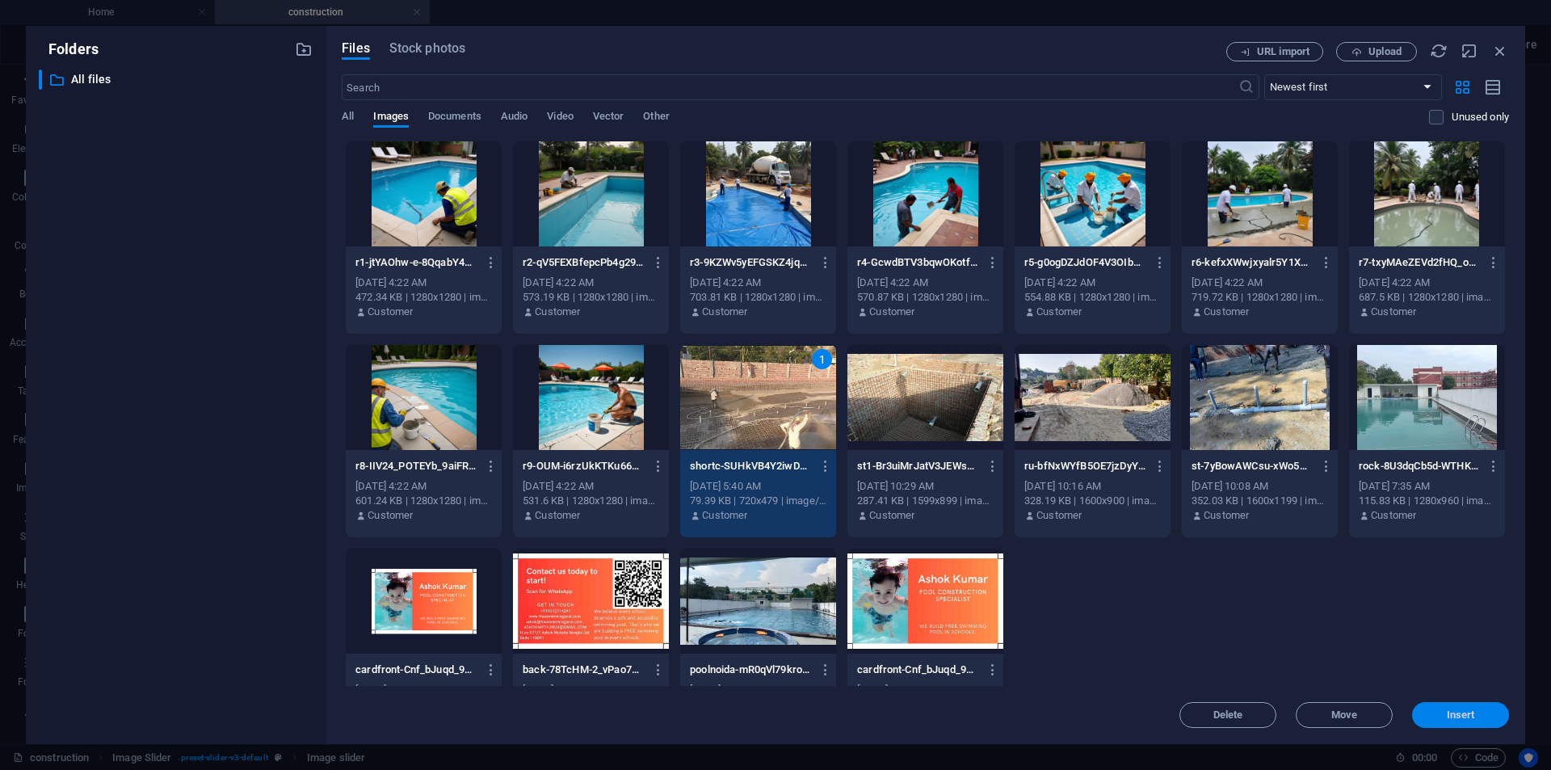
click at [1474, 714] on span "Insert" at bounding box center [1461, 715] width 28 height 10
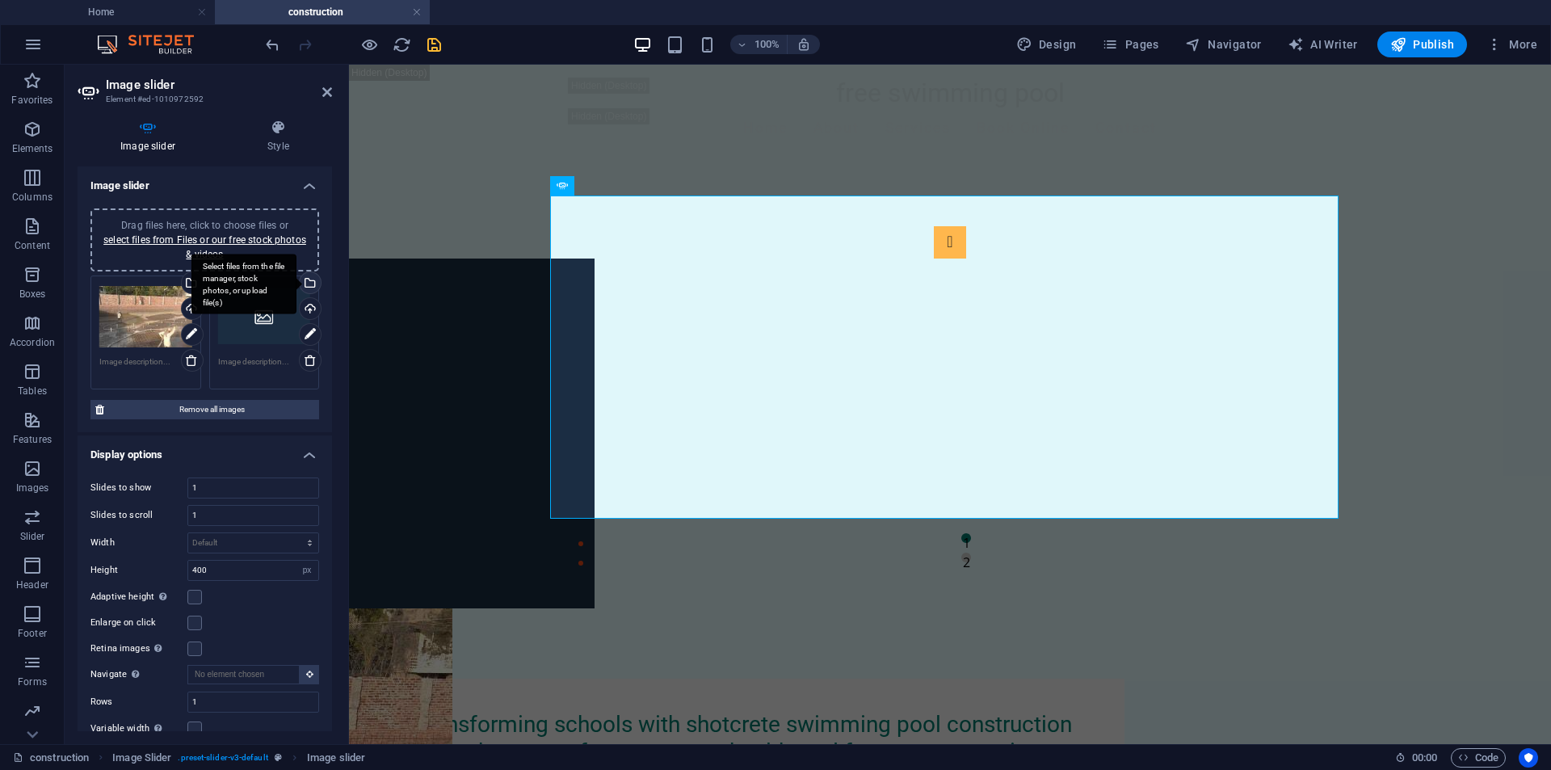
click at [307, 288] on div "Select files from the file manager, stock photos, or upload file(s)" at bounding box center [309, 284] width 24 height 24
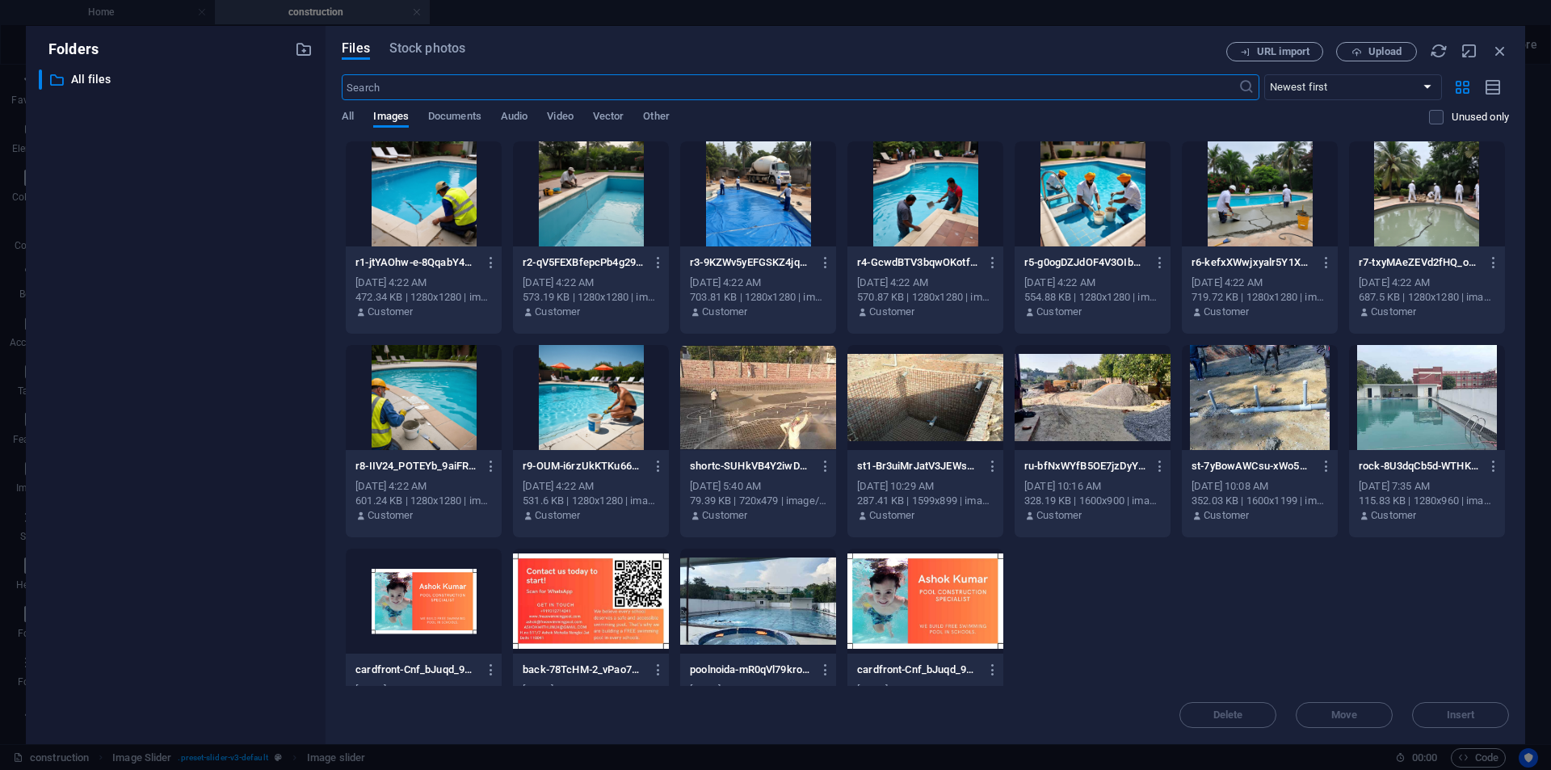
click at [947, 407] on div at bounding box center [926, 397] width 156 height 105
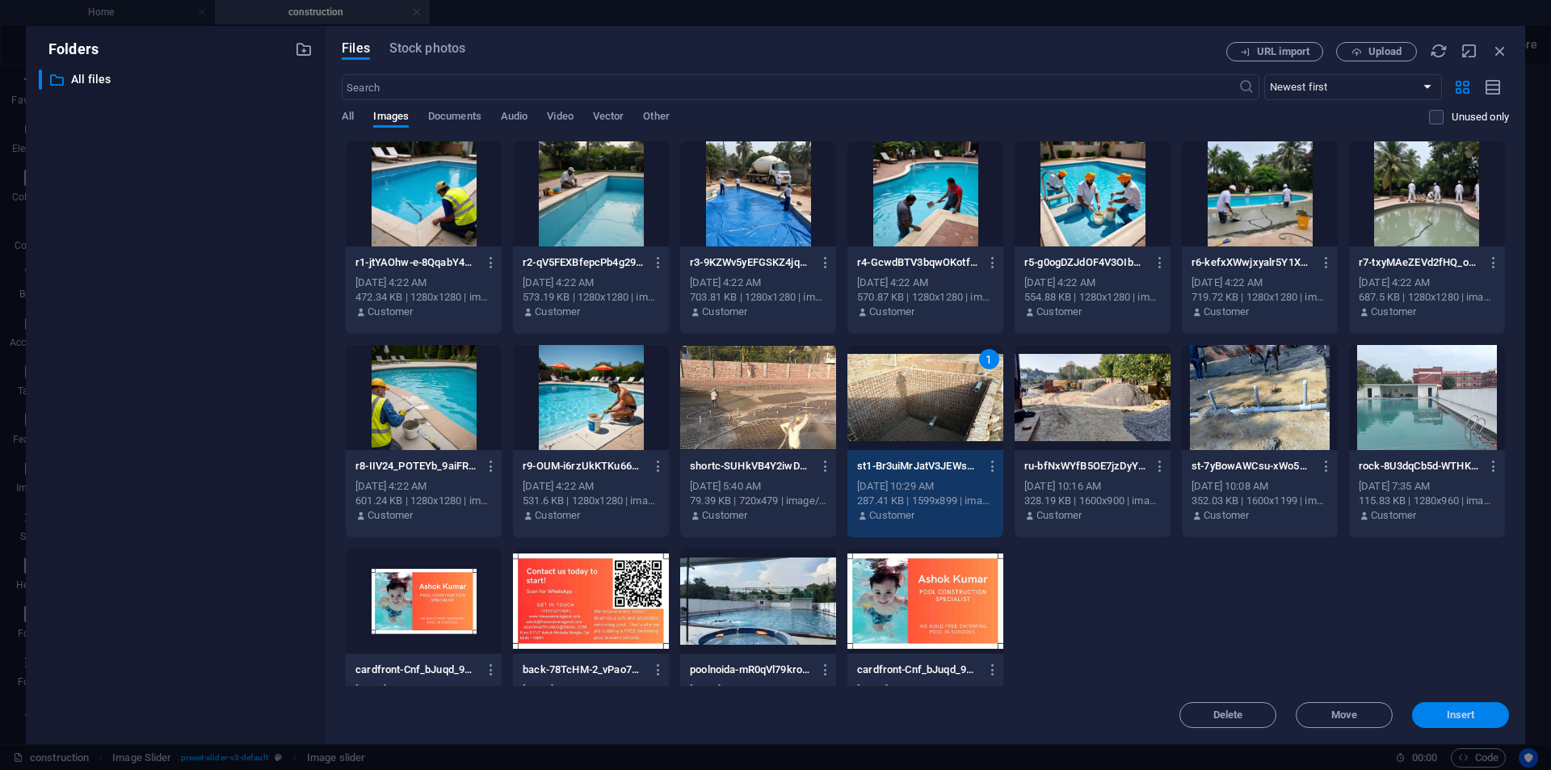
click at [1445, 705] on button "Insert" at bounding box center [1460, 715] width 97 height 26
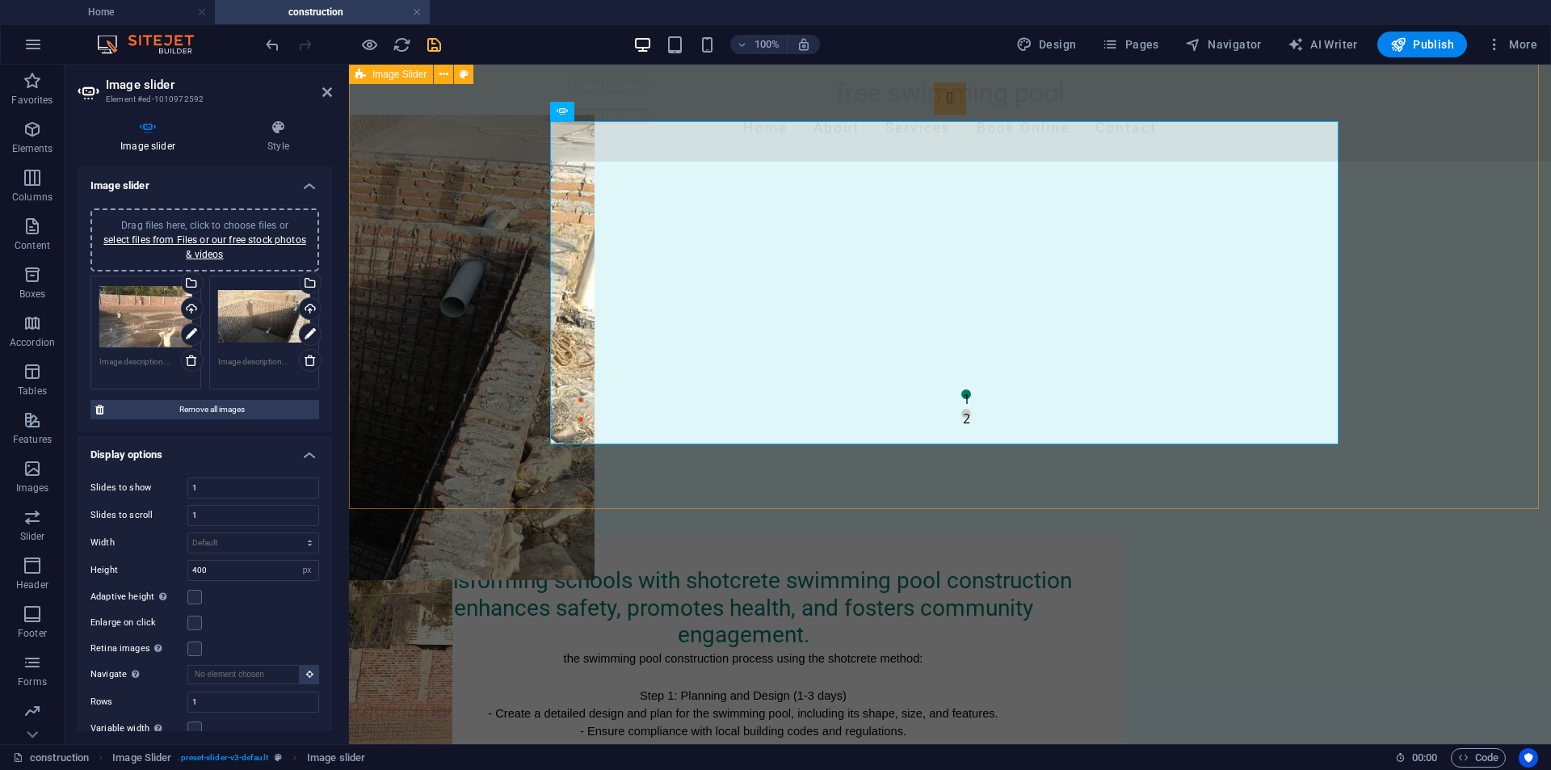
scroll to position [0, 0]
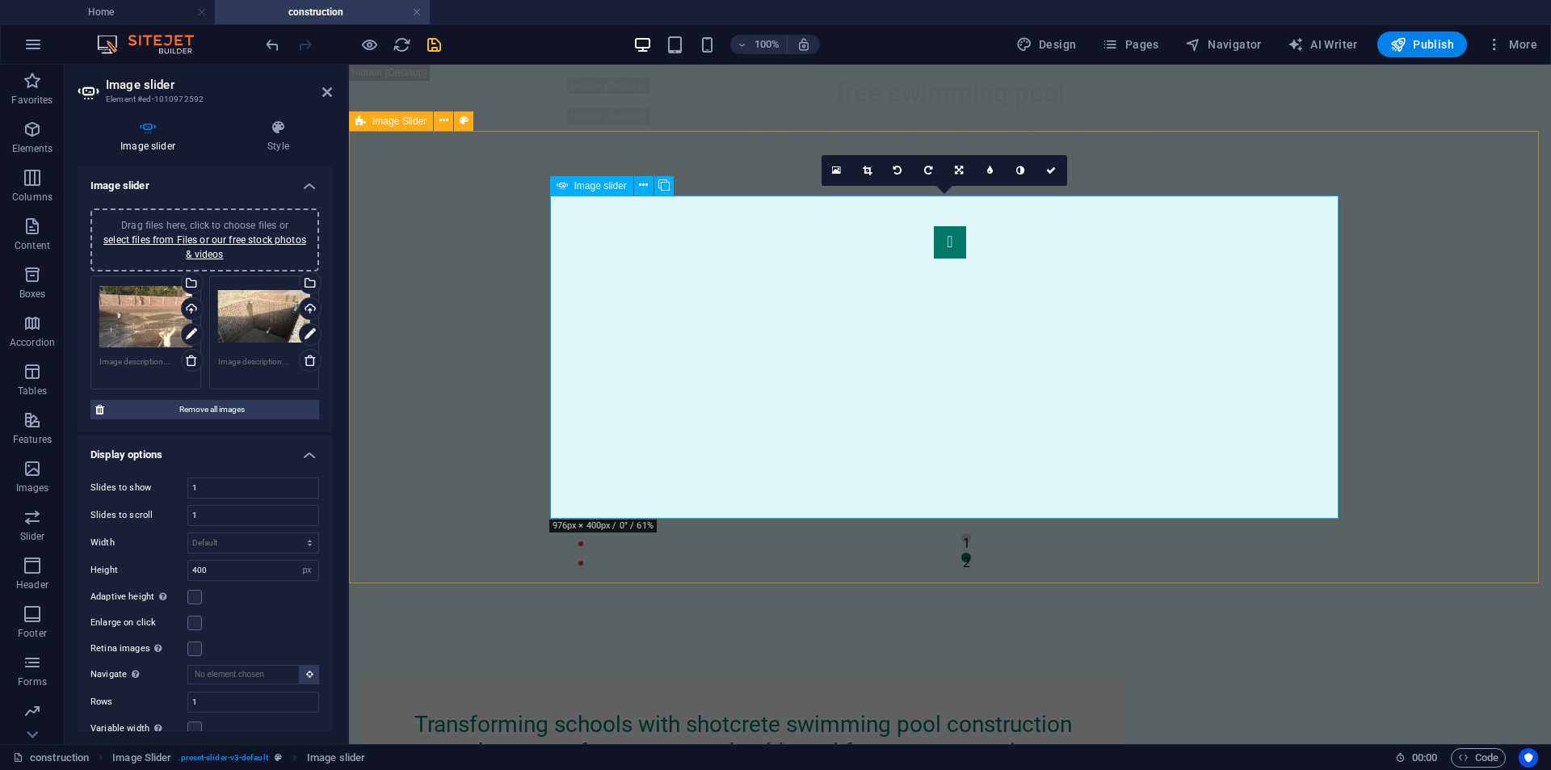
click at [934, 259] on button "Image Slider" at bounding box center [950, 242] width 32 height 32
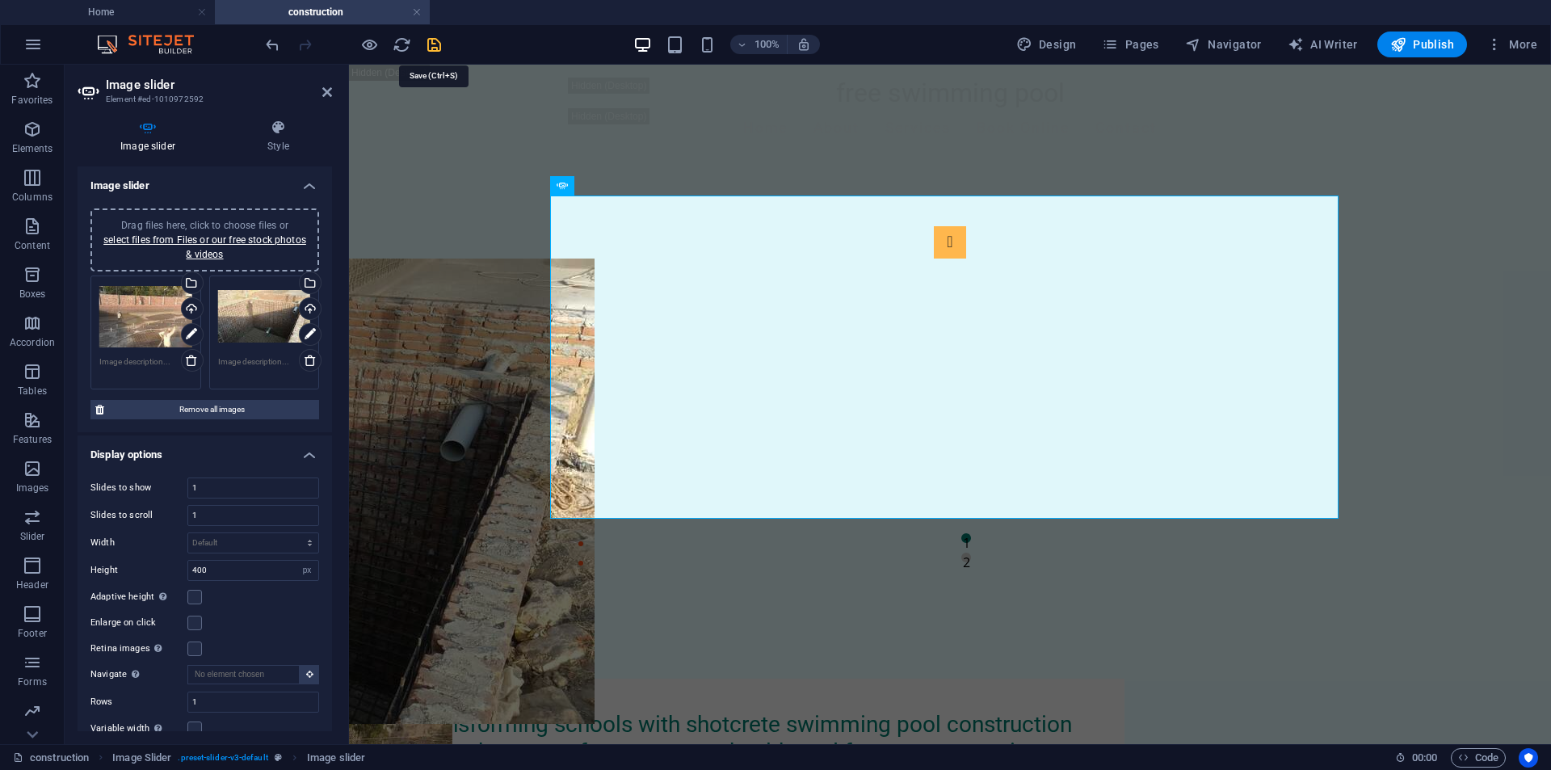
click at [429, 52] on icon "save" at bounding box center [434, 45] width 19 height 19
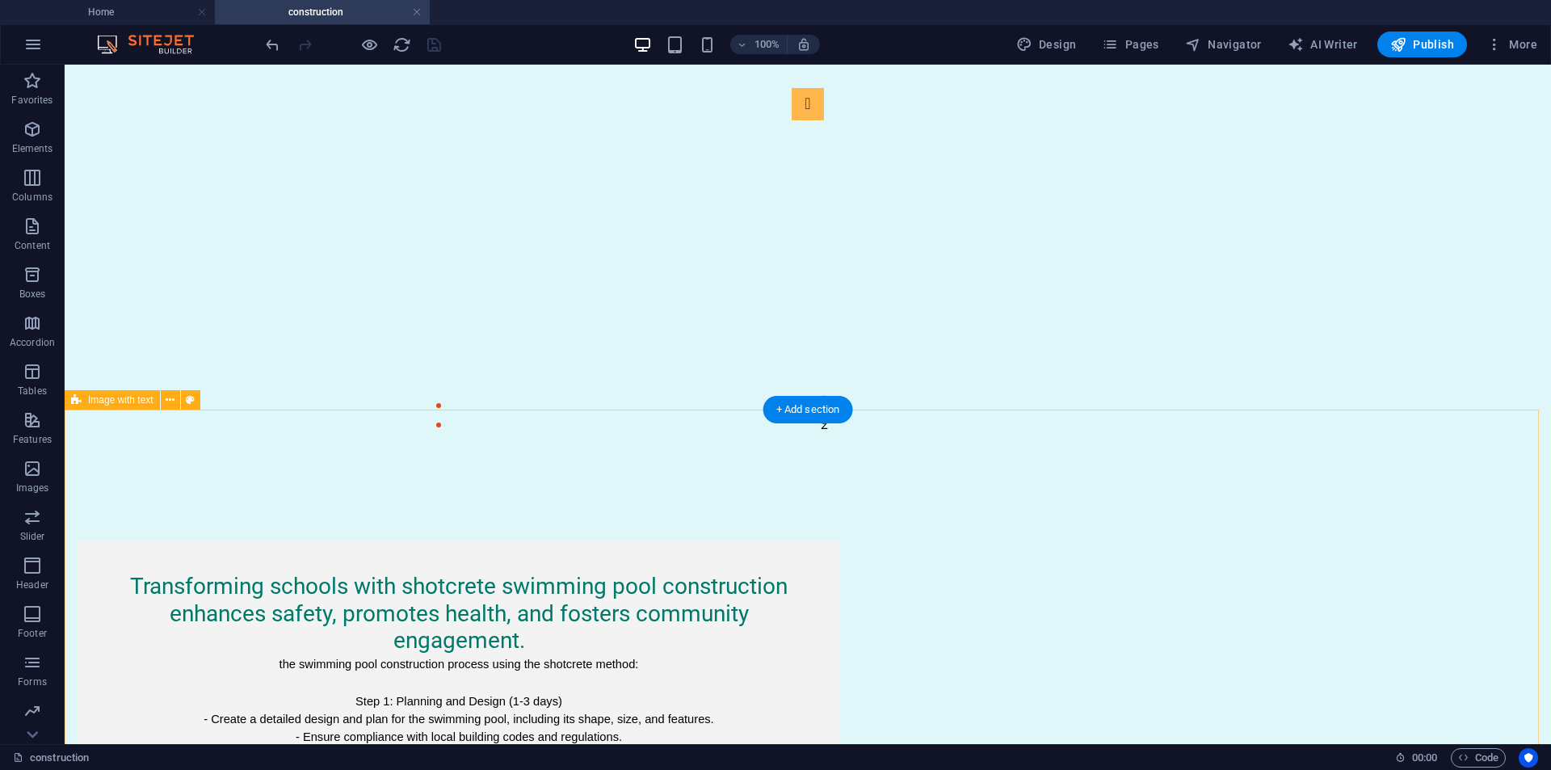
scroll to position [242, 0]
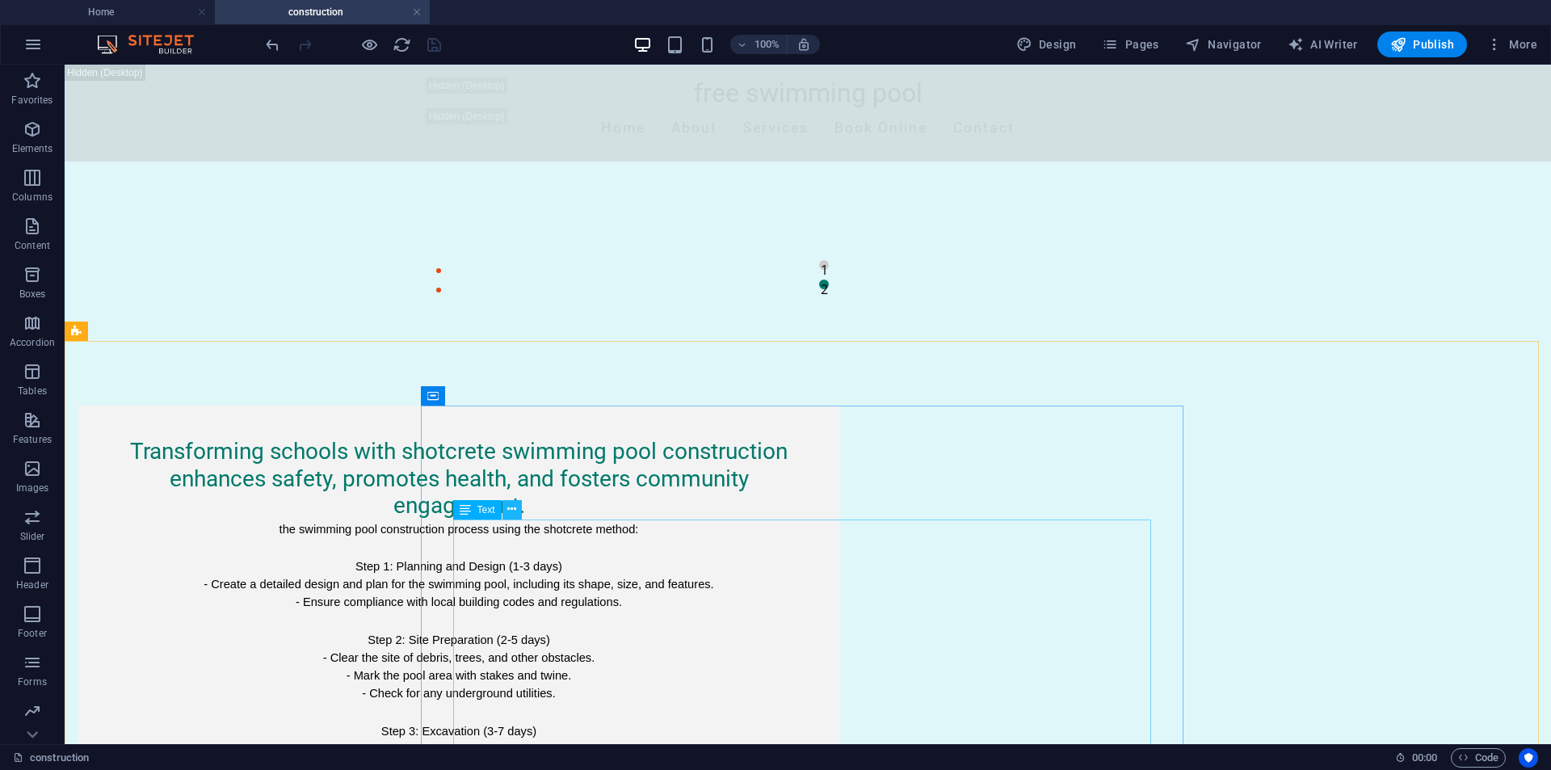
click at [516, 517] on icon at bounding box center [511, 509] width 9 height 17
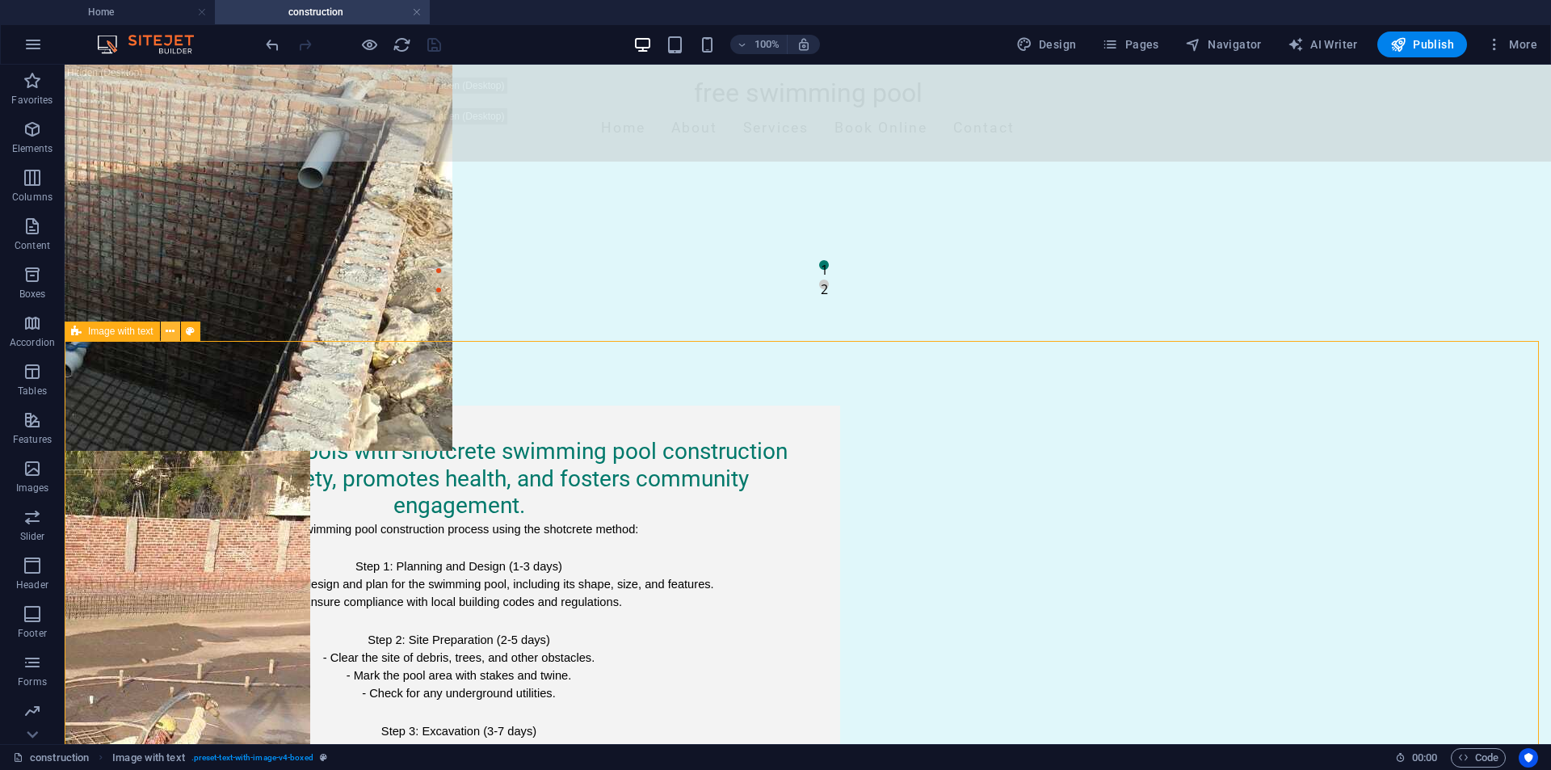
click at [174, 337] on icon at bounding box center [170, 331] width 9 height 17
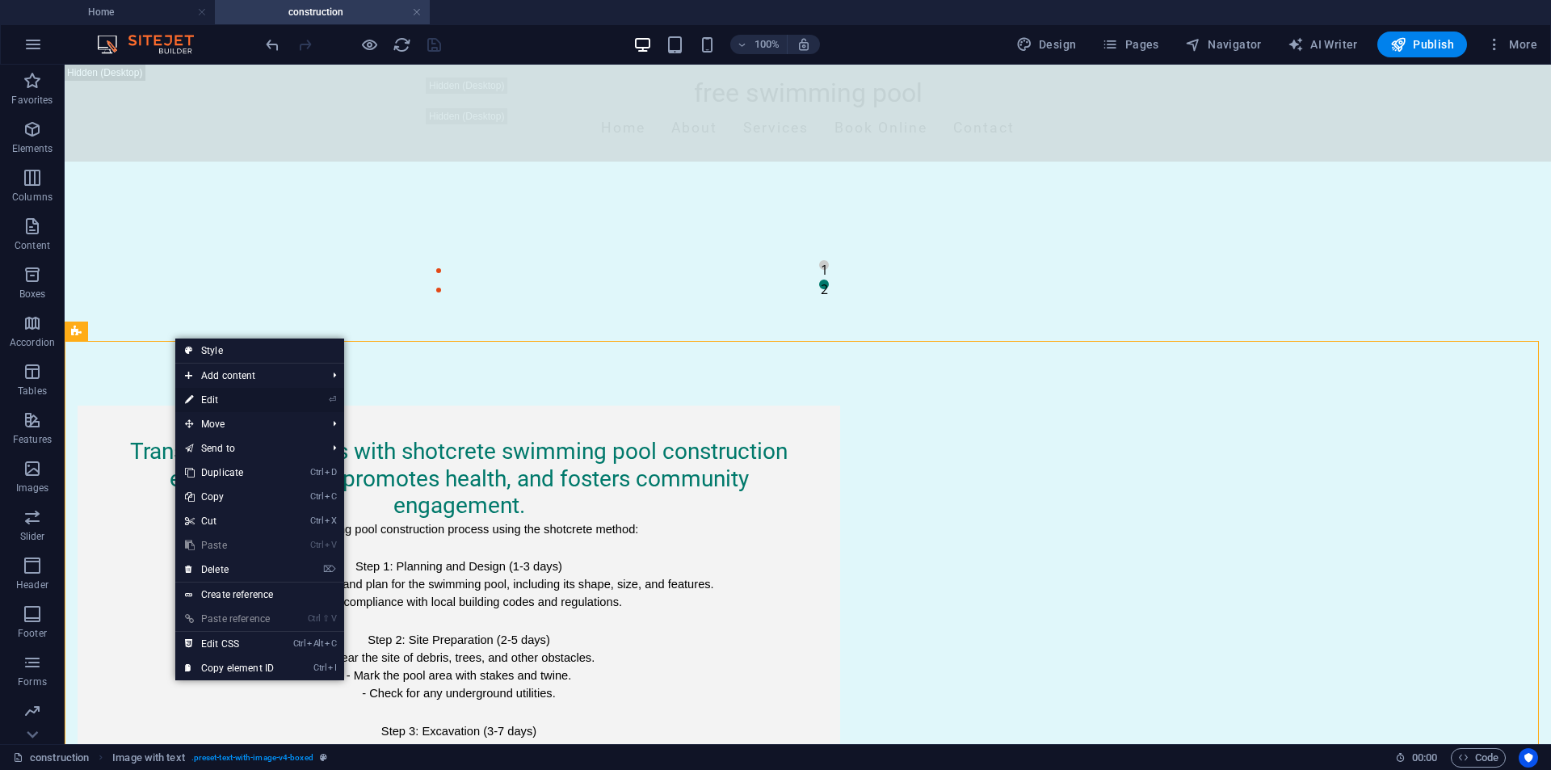
click at [199, 396] on link "⏎ Edit" at bounding box center [229, 400] width 108 height 24
select select "rem"
select select "px"
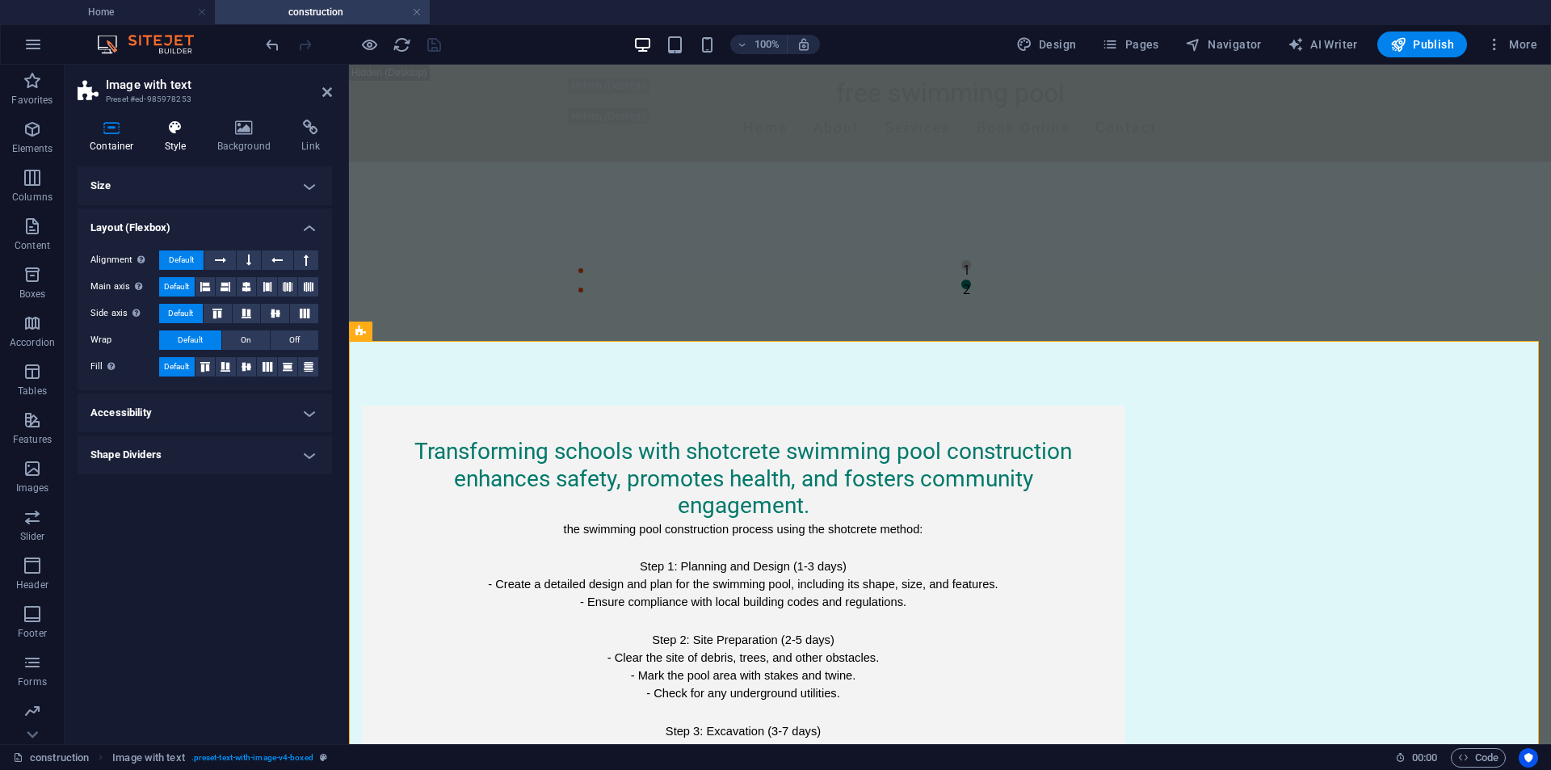
click at [180, 145] on h4 "Style" at bounding box center [179, 137] width 53 height 34
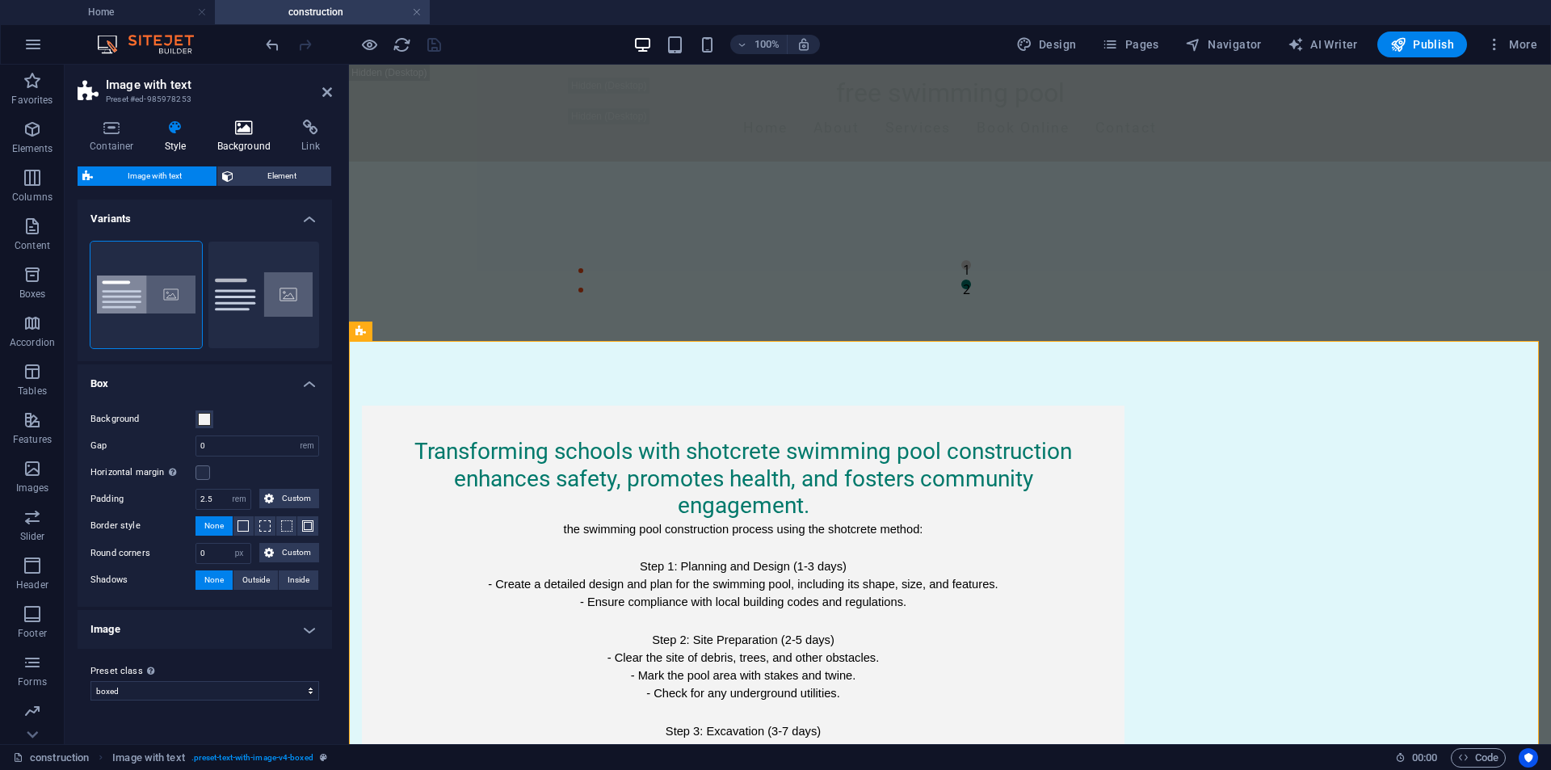
click at [236, 141] on h4 "Background" at bounding box center [247, 137] width 85 height 34
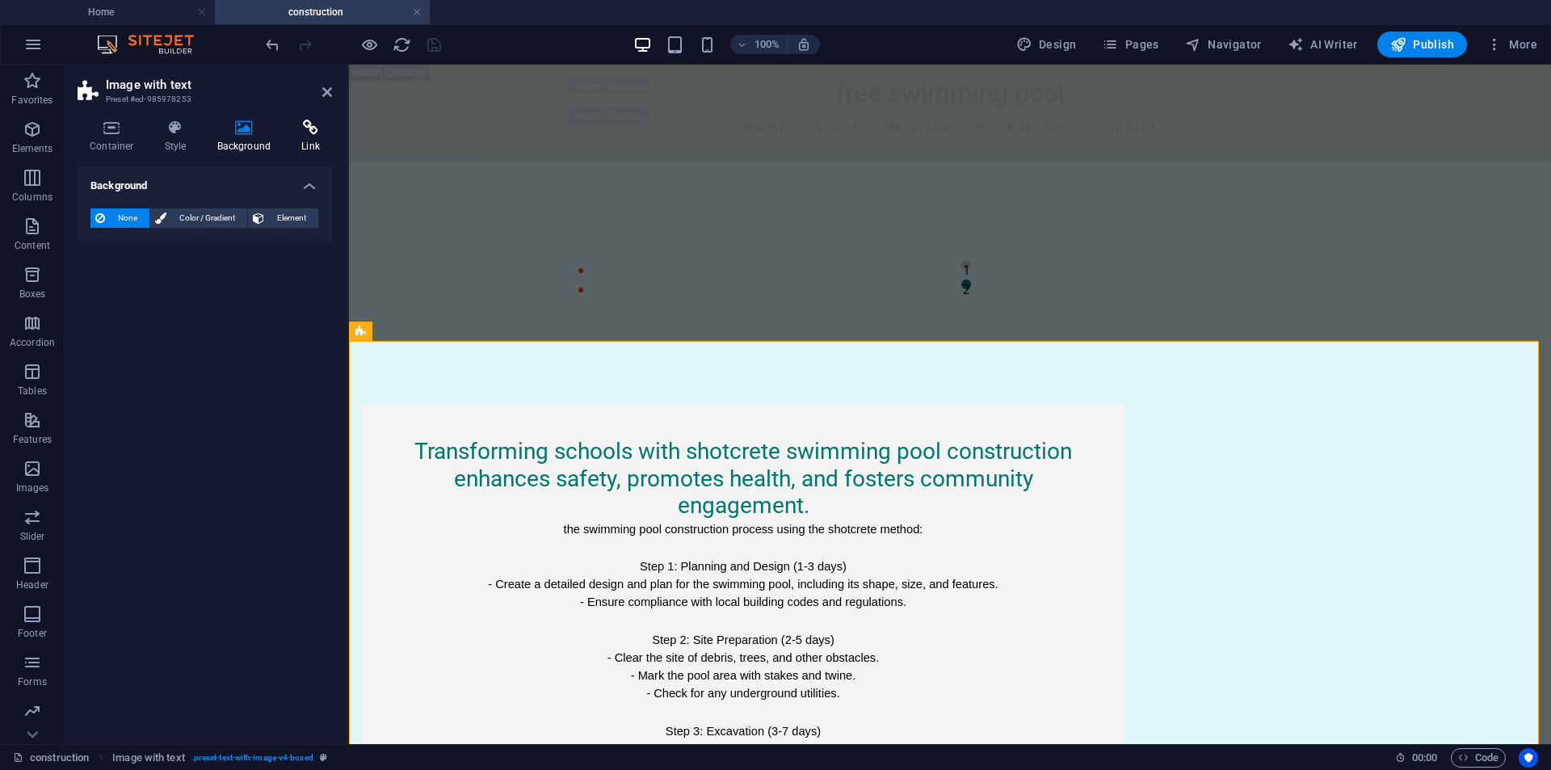
click at [293, 137] on h4 "Link" at bounding box center [310, 137] width 43 height 34
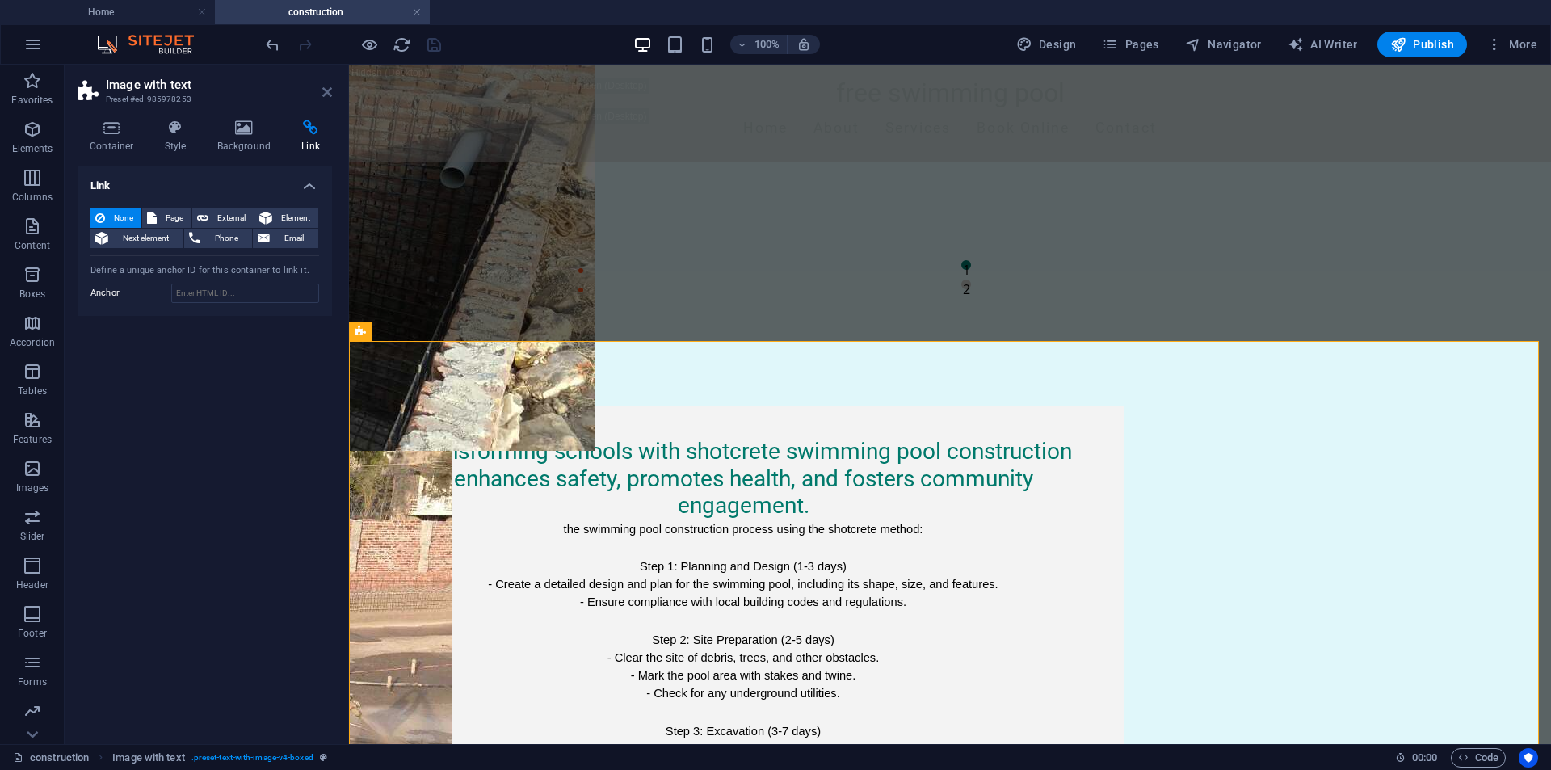
drag, startPoint x: 329, startPoint y: 93, endPoint x: 263, endPoint y: 41, distance: 83.4
click at [329, 93] on icon at bounding box center [327, 92] width 10 height 13
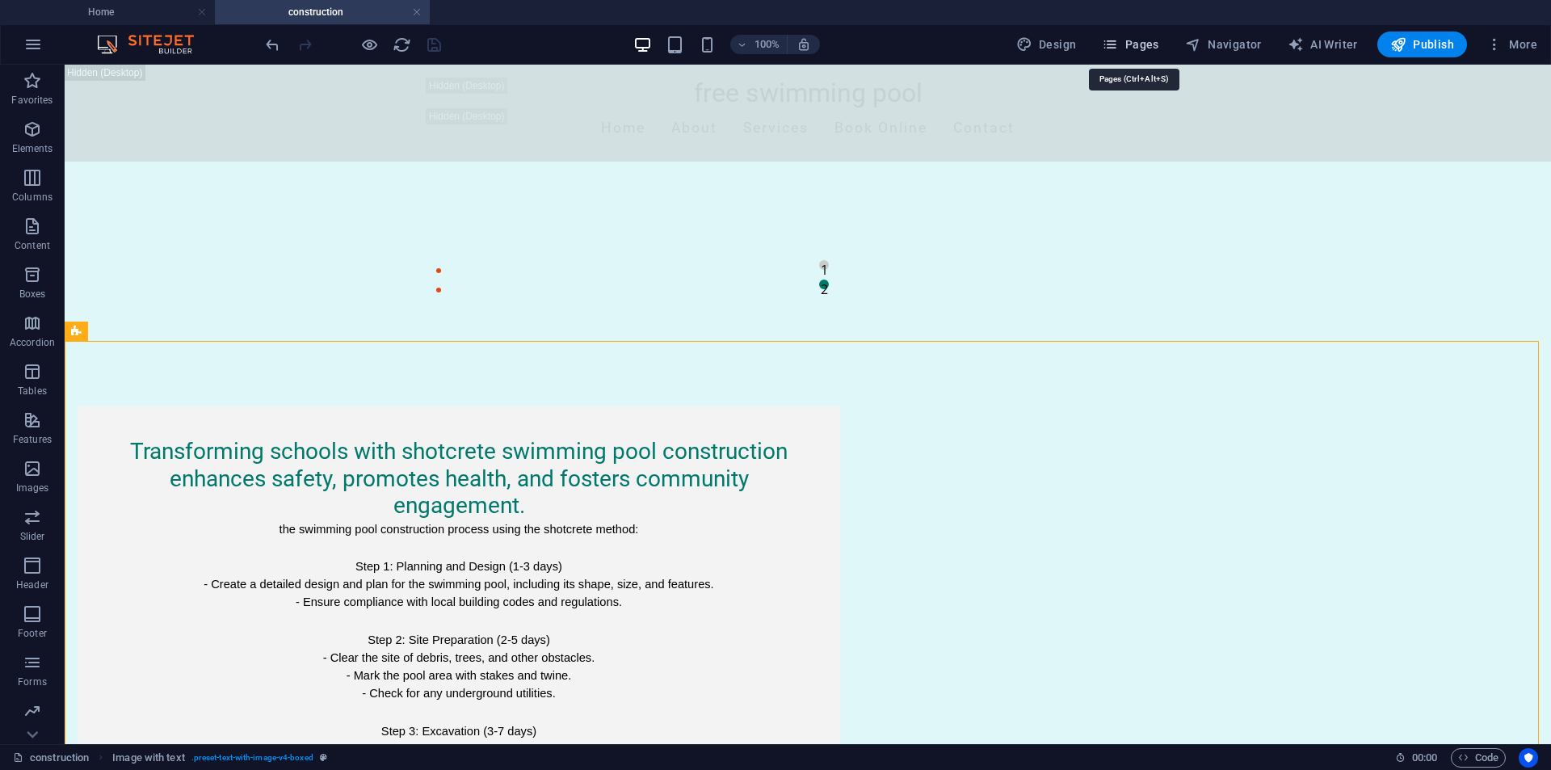
click at [1118, 47] on icon "button" at bounding box center [1110, 44] width 16 height 16
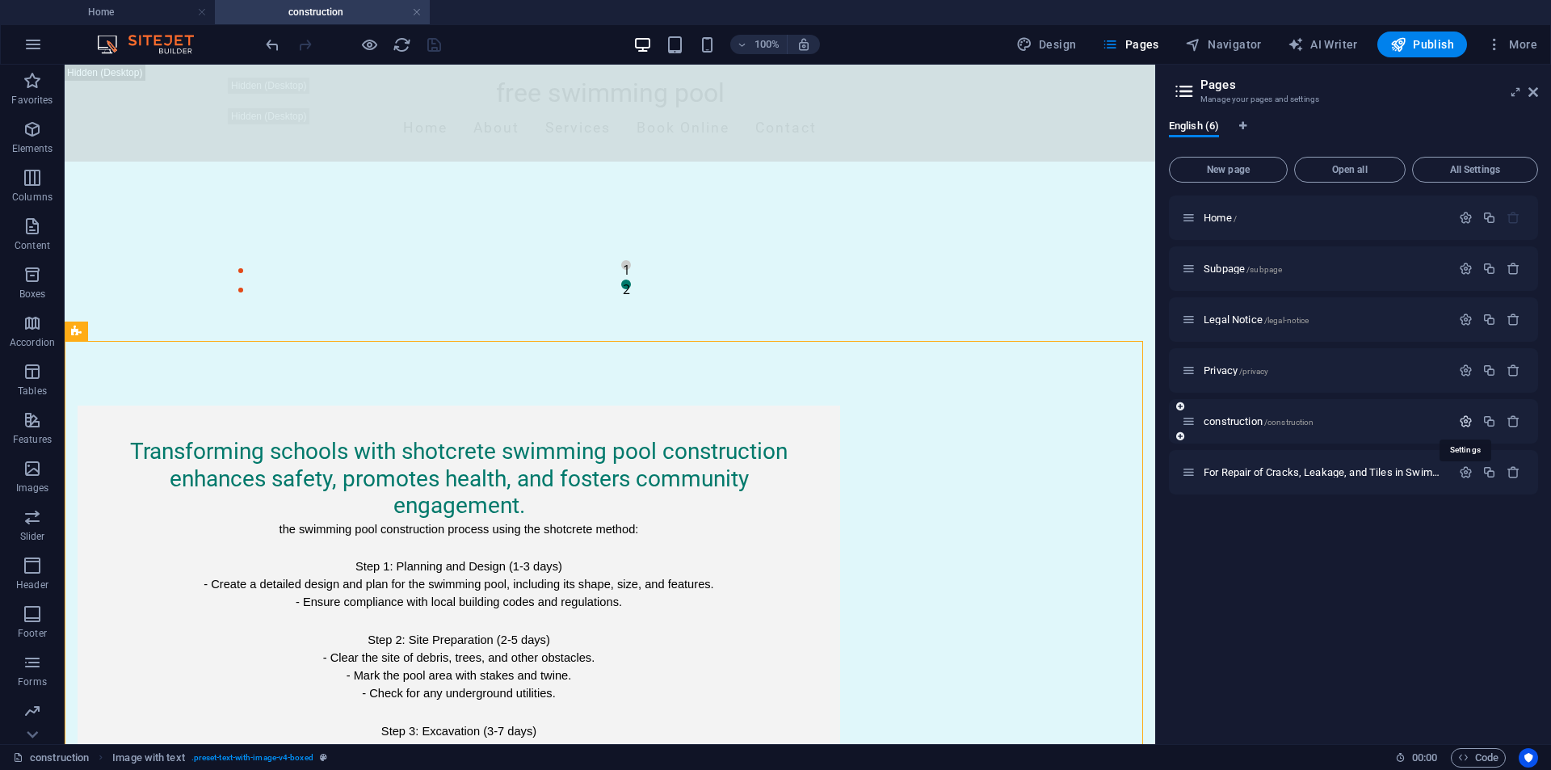
click at [1468, 424] on icon "button" at bounding box center [1466, 422] width 14 height 14
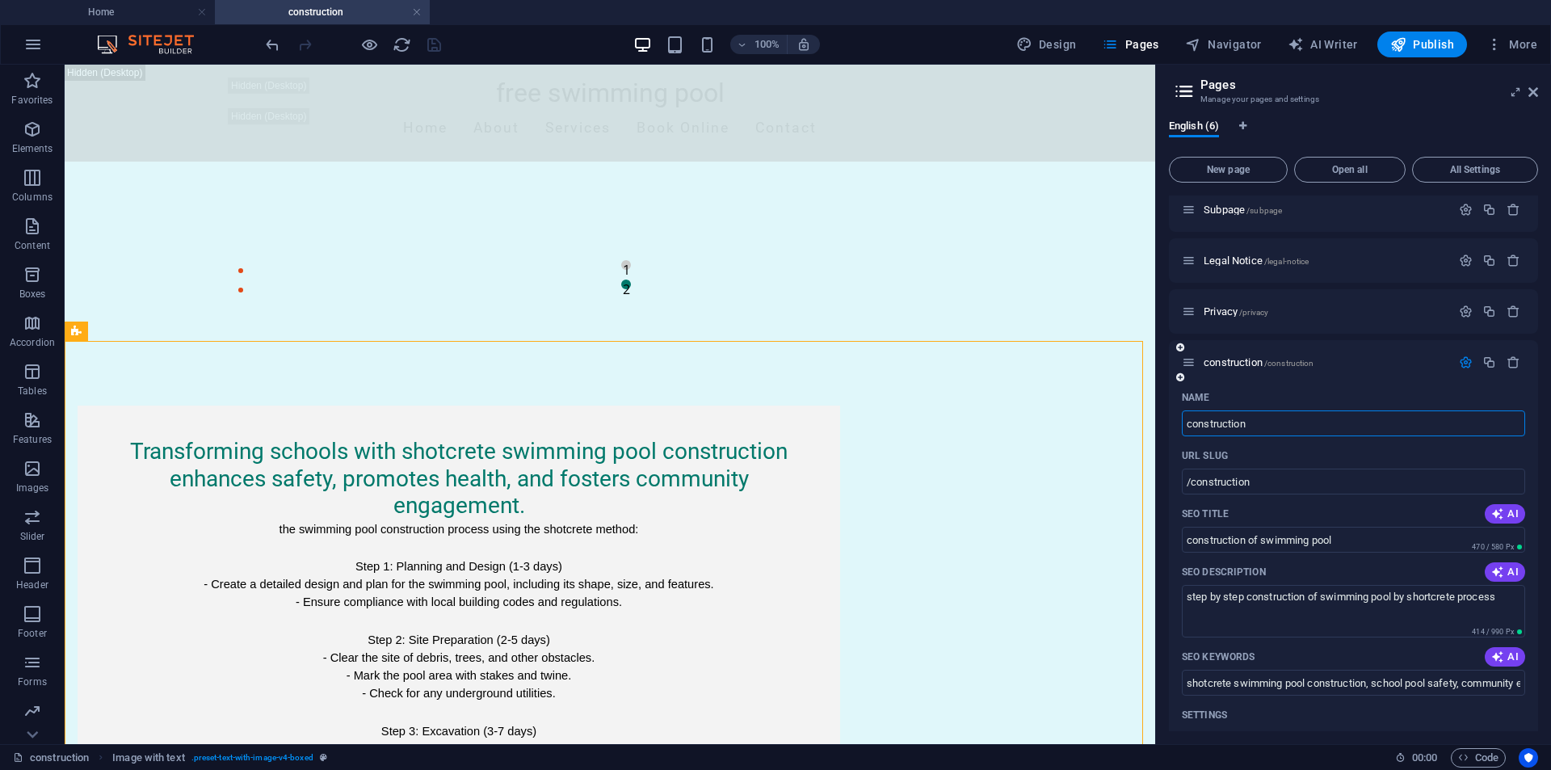
scroll to position [162, 0]
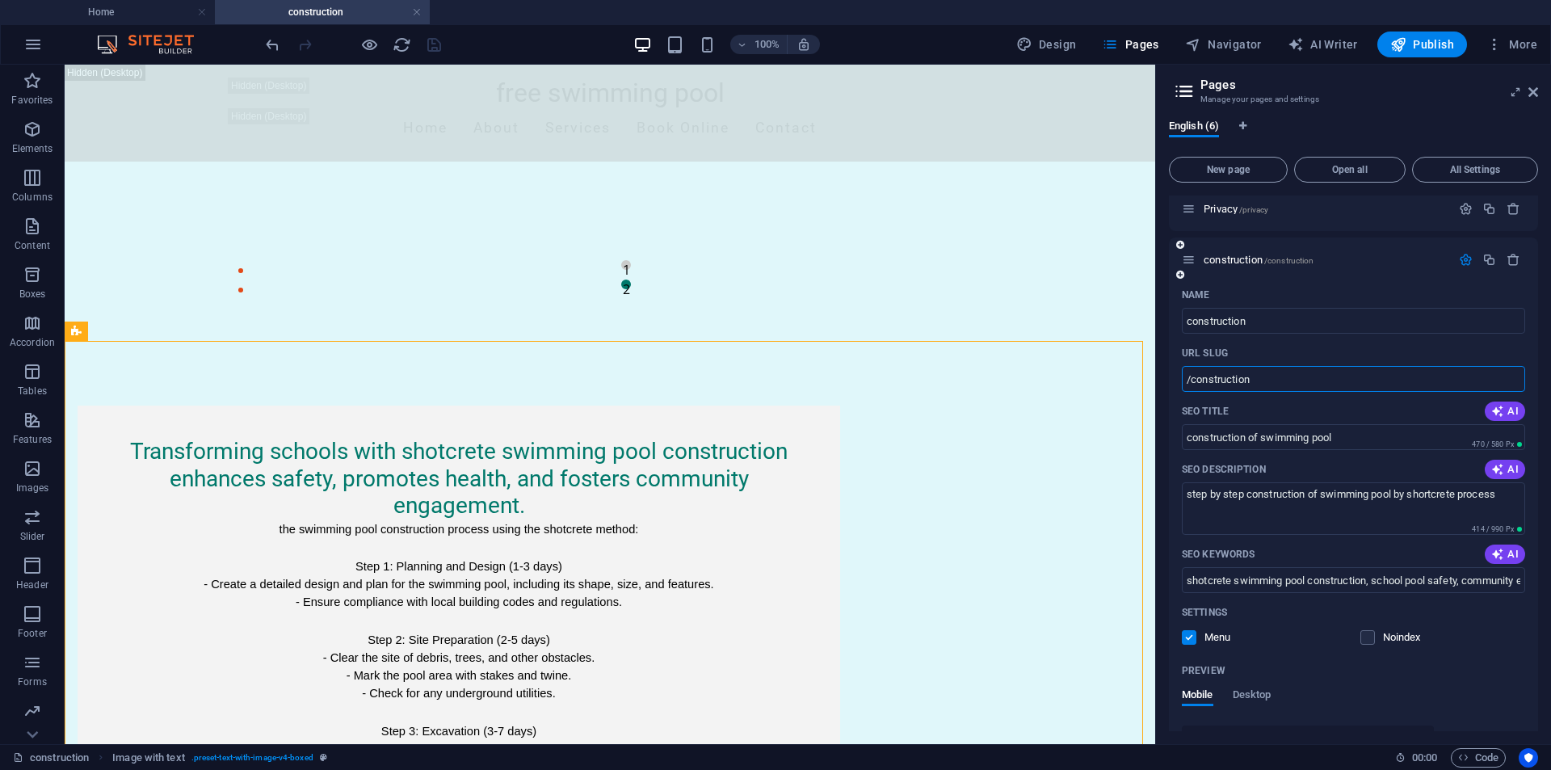
click at [1266, 385] on input "/construction" at bounding box center [1353, 379] width 343 height 26
paste input "text"
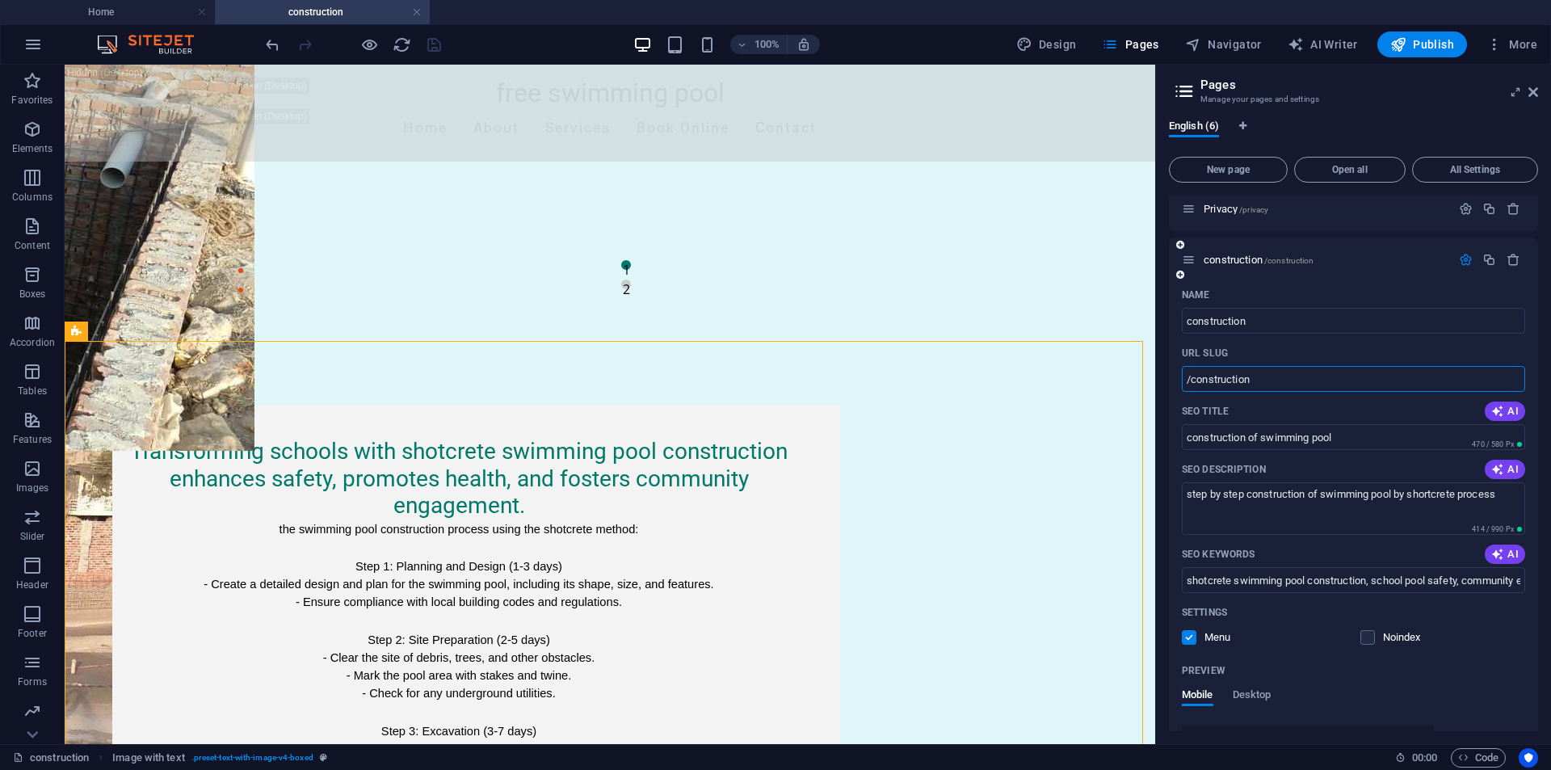
paste input "text"
type input "/construction"
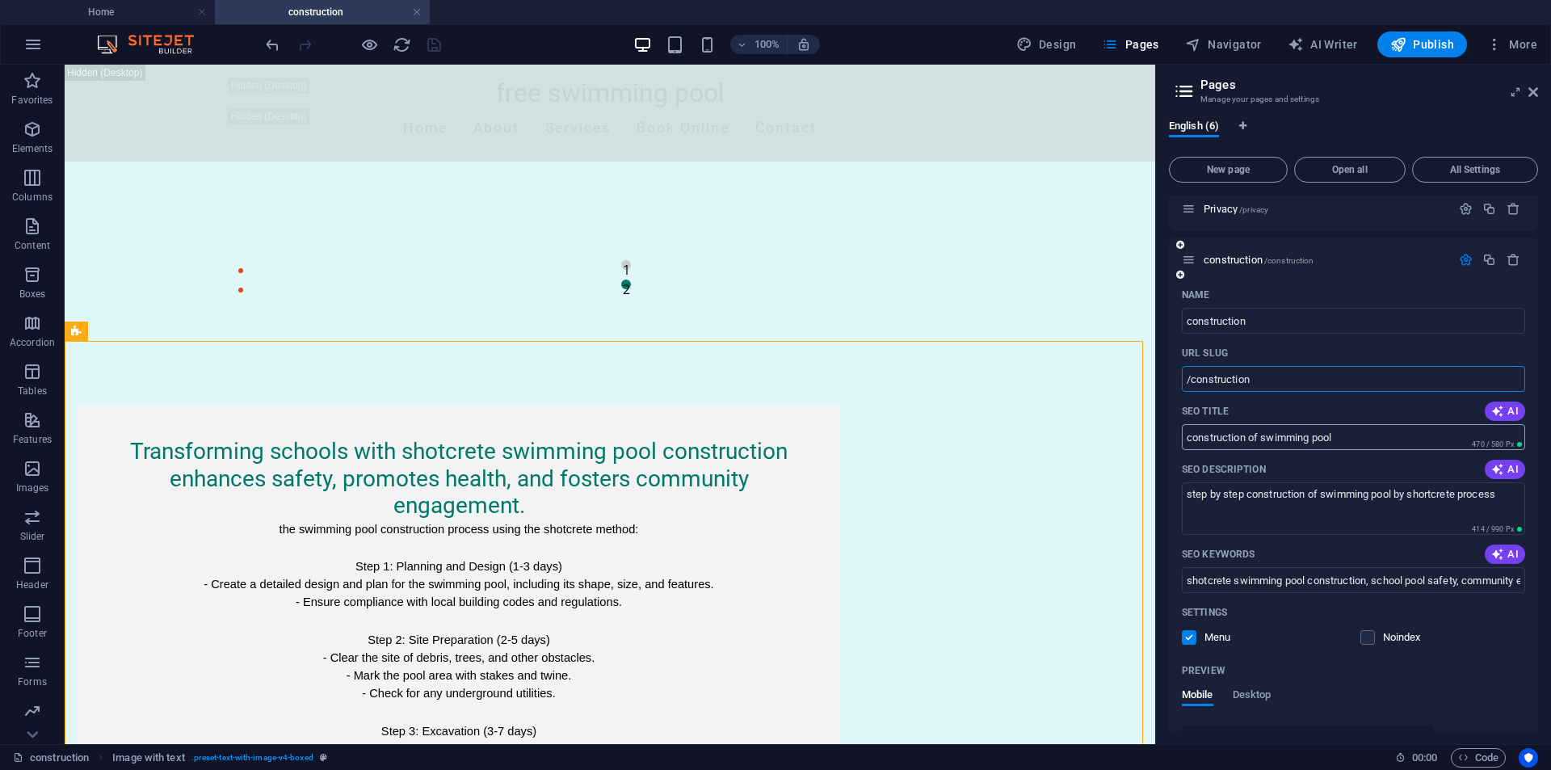
click at [1359, 441] on input "construction of swimming pool" at bounding box center [1353, 437] width 343 height 26
paste input "swimming pool construction in [GEOGRAPHIC_DATA]"
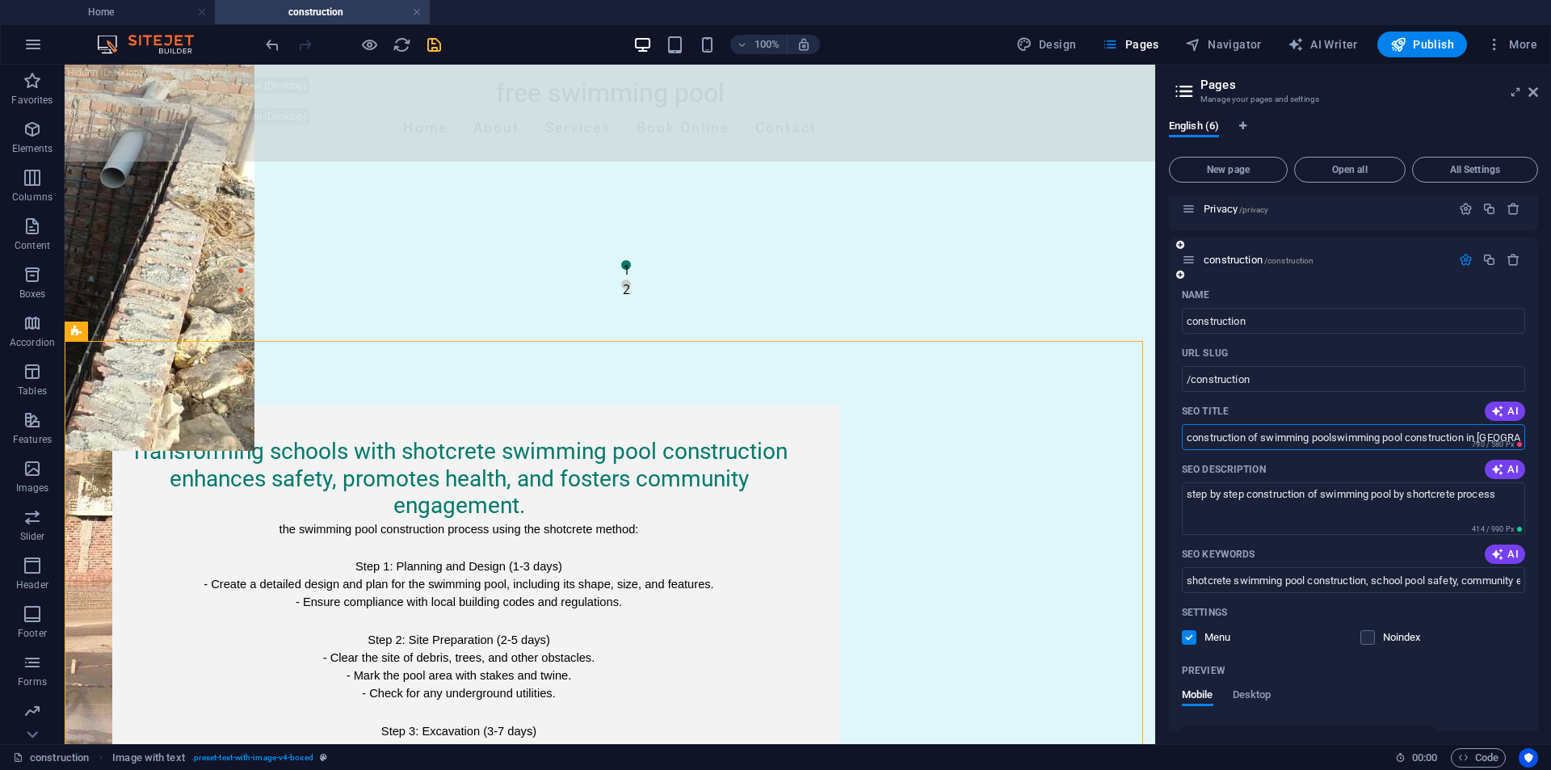
click at [1336, 442] on input "construction of swimming poolswimming pool construction in [GEOGRAPHIC_DATA]" at bounding box center [1353, 437] width 343 height 26
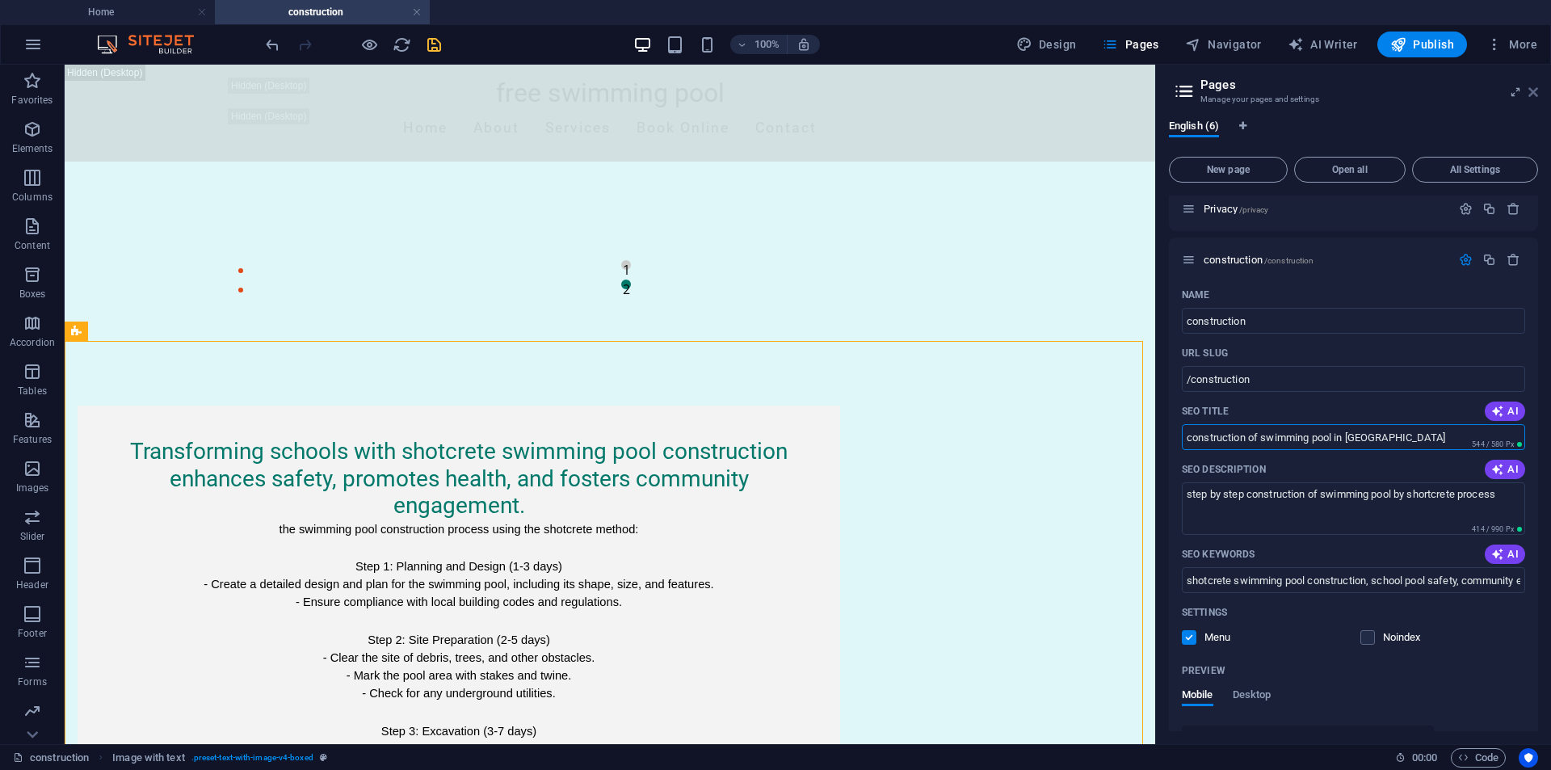
type input "construction of swimming pool in [GEOGRAPHIC_DATA]"
click at [1534, 95] on icon at bounding box center [1534, 92] width 10 height 13
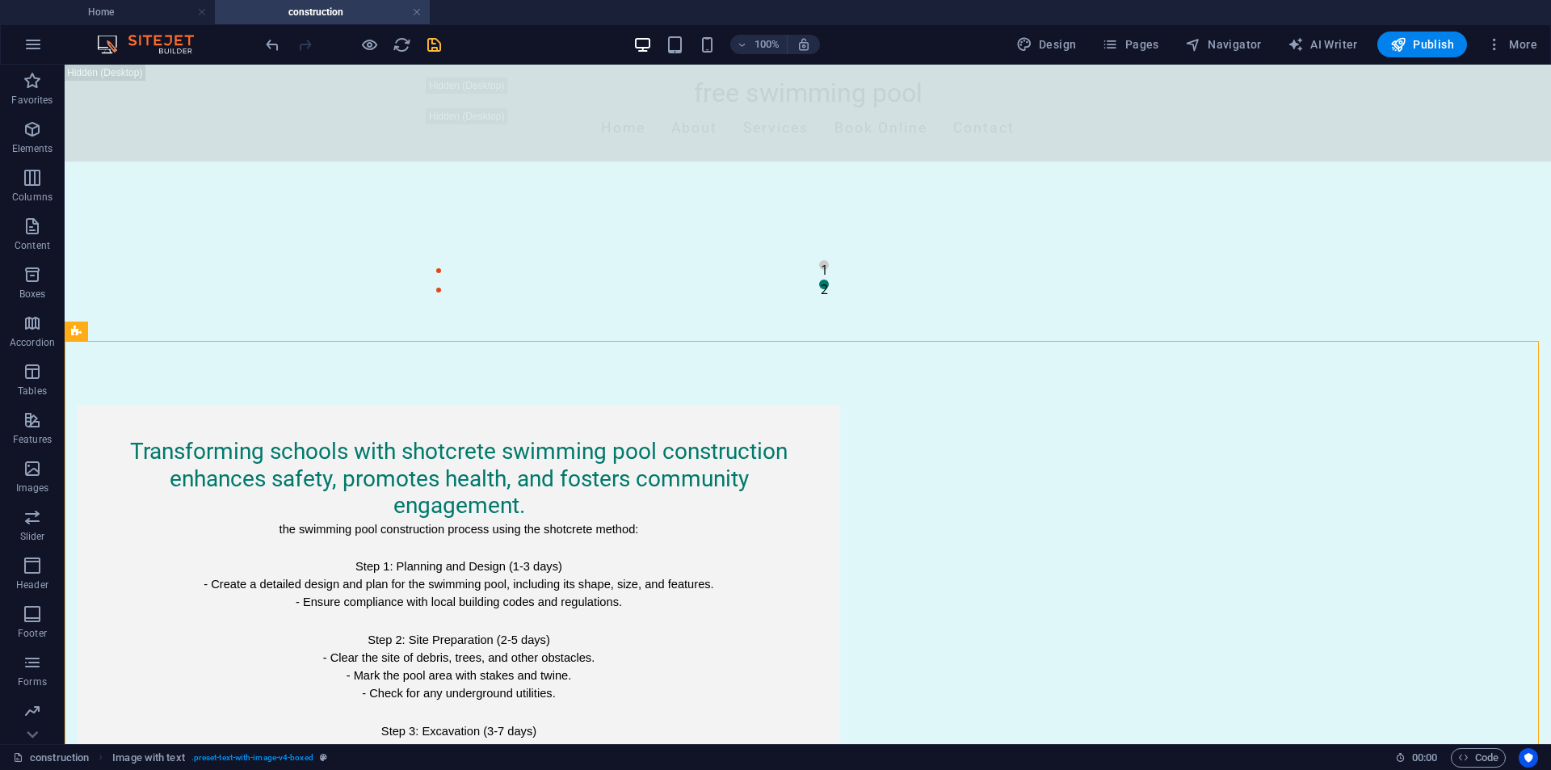
click at [428, 44] on icon "save" at bounding box center [434, 45] width 19 height 19
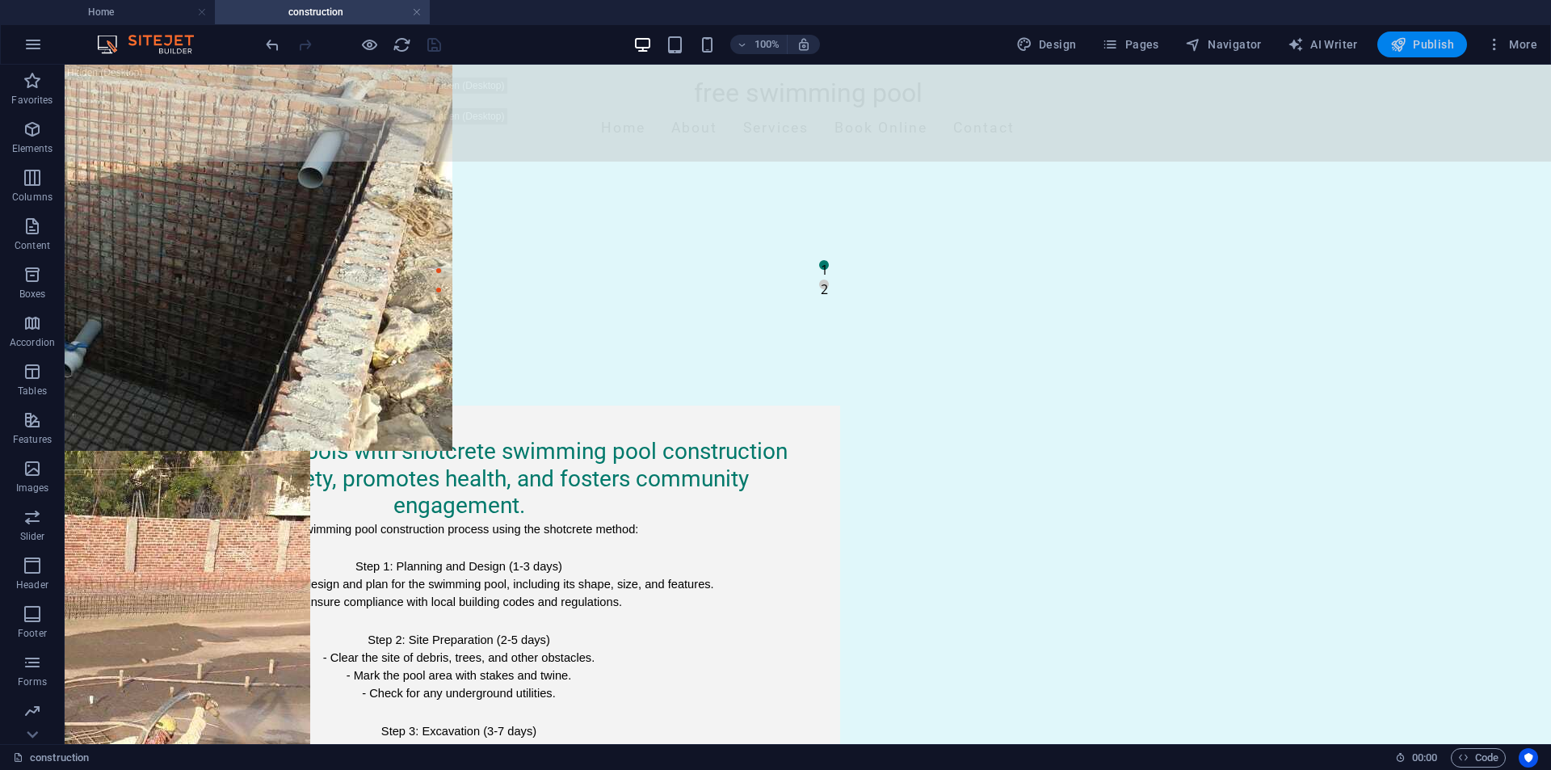
click at [1406, 44] on icon "button" at bounding box center [1399, 44] width 16 height 16
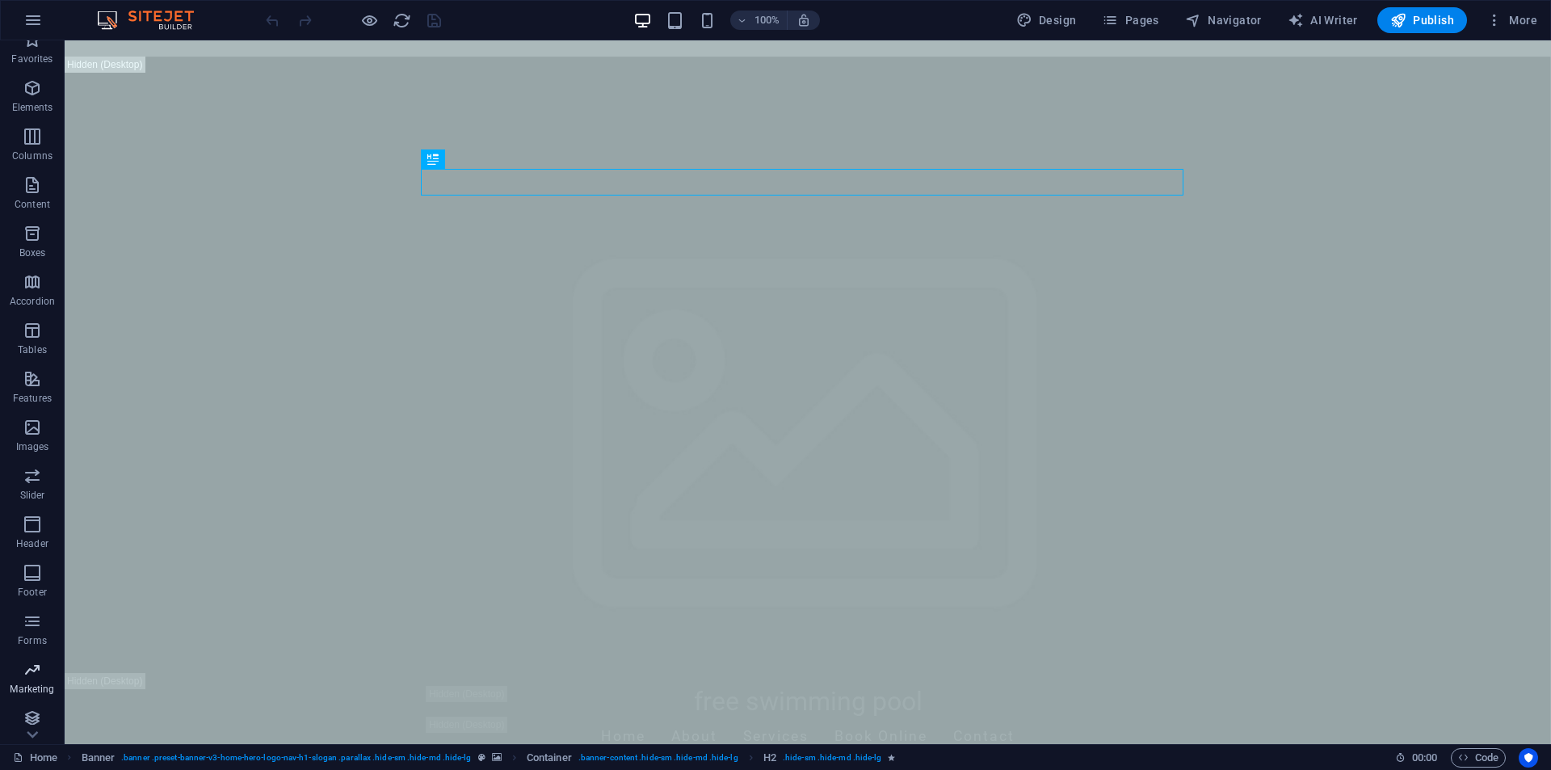
scroll to position [23, 0]
click at [30, 688] on p "Marketing" at bounding box center [32, 682] width 44 height 13
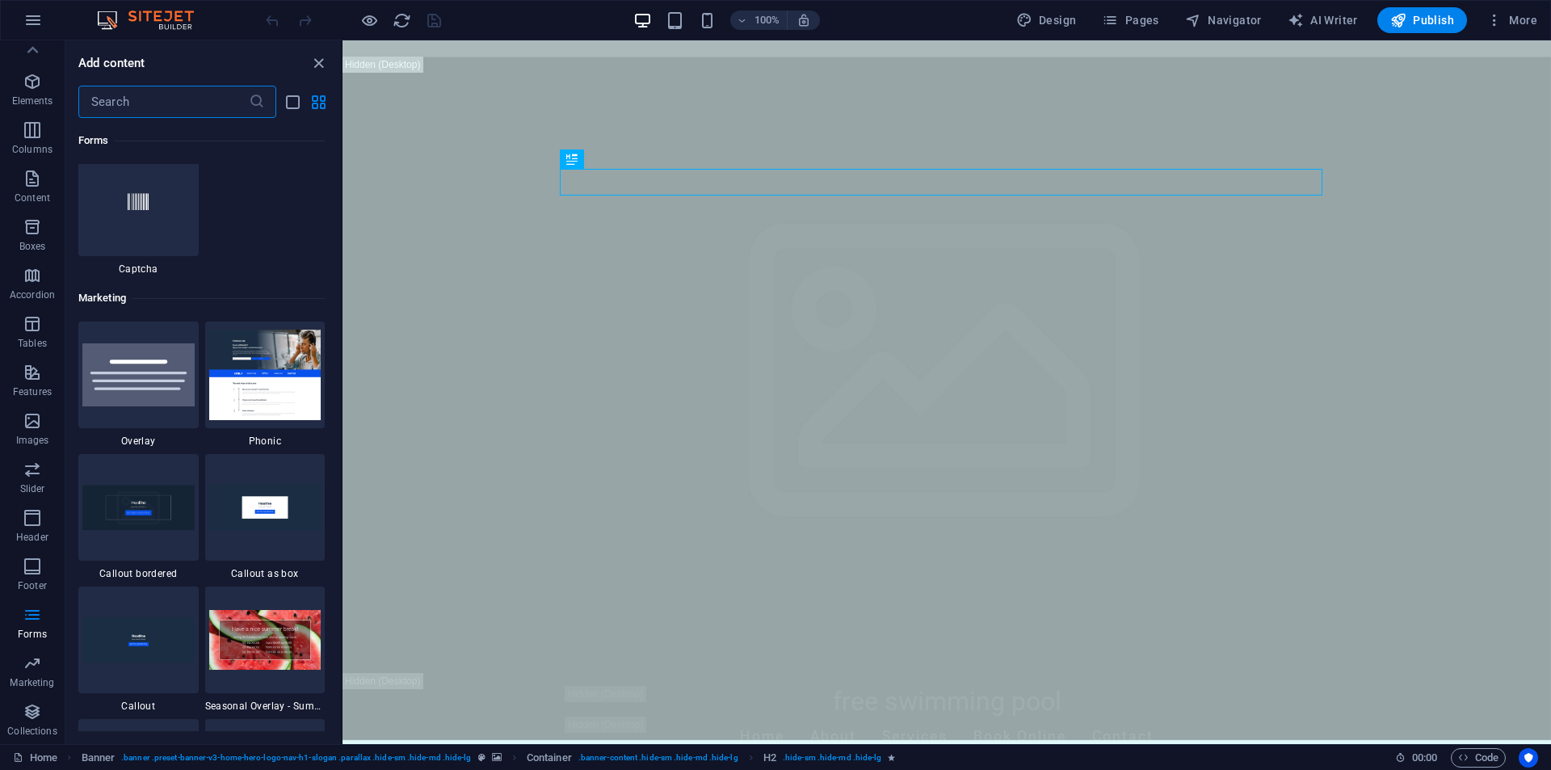
scroll to position [13081, 0]
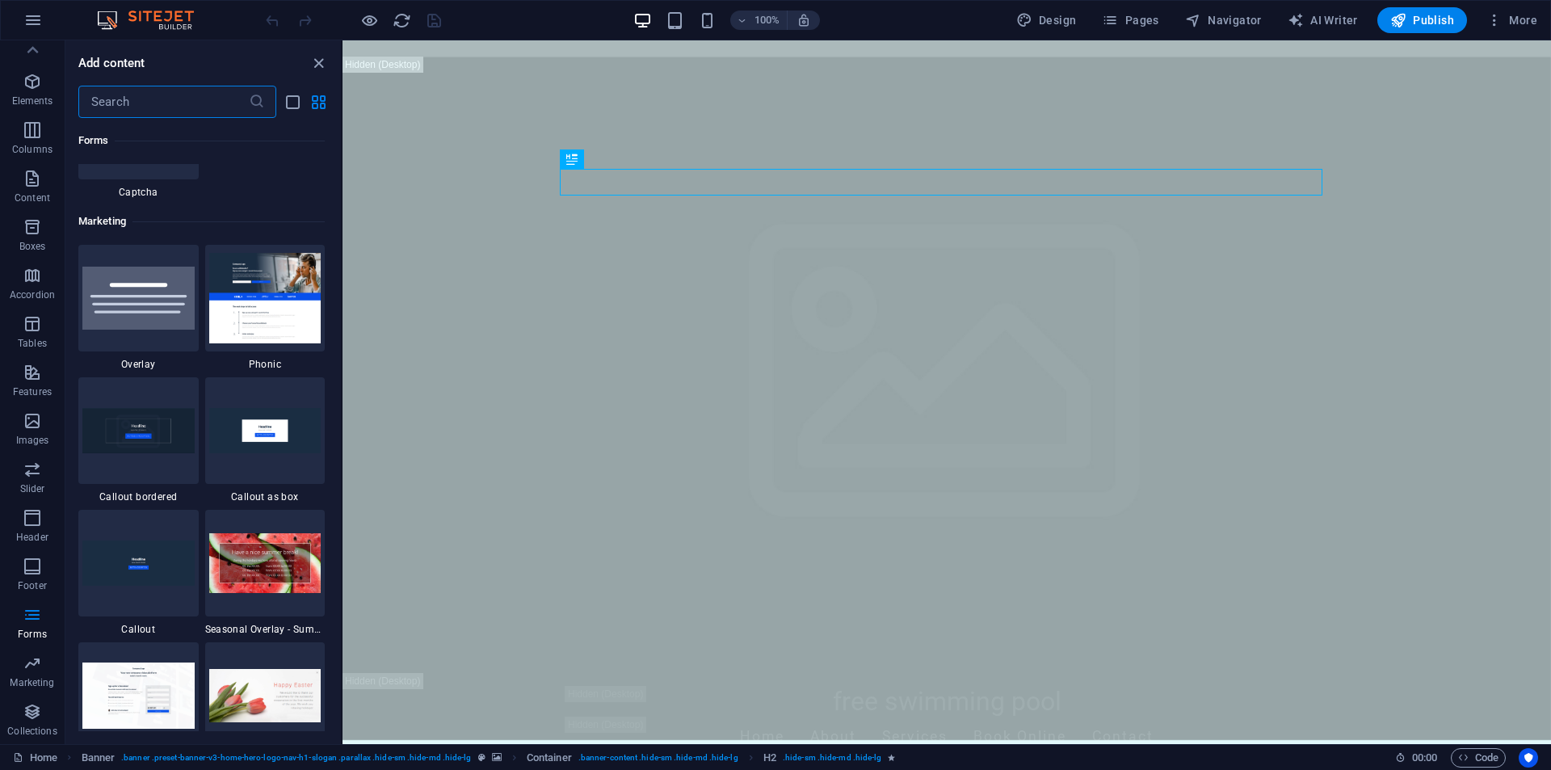
click at [149, 106] on input "text" at bounding box center [163, 102] width 170 height 32
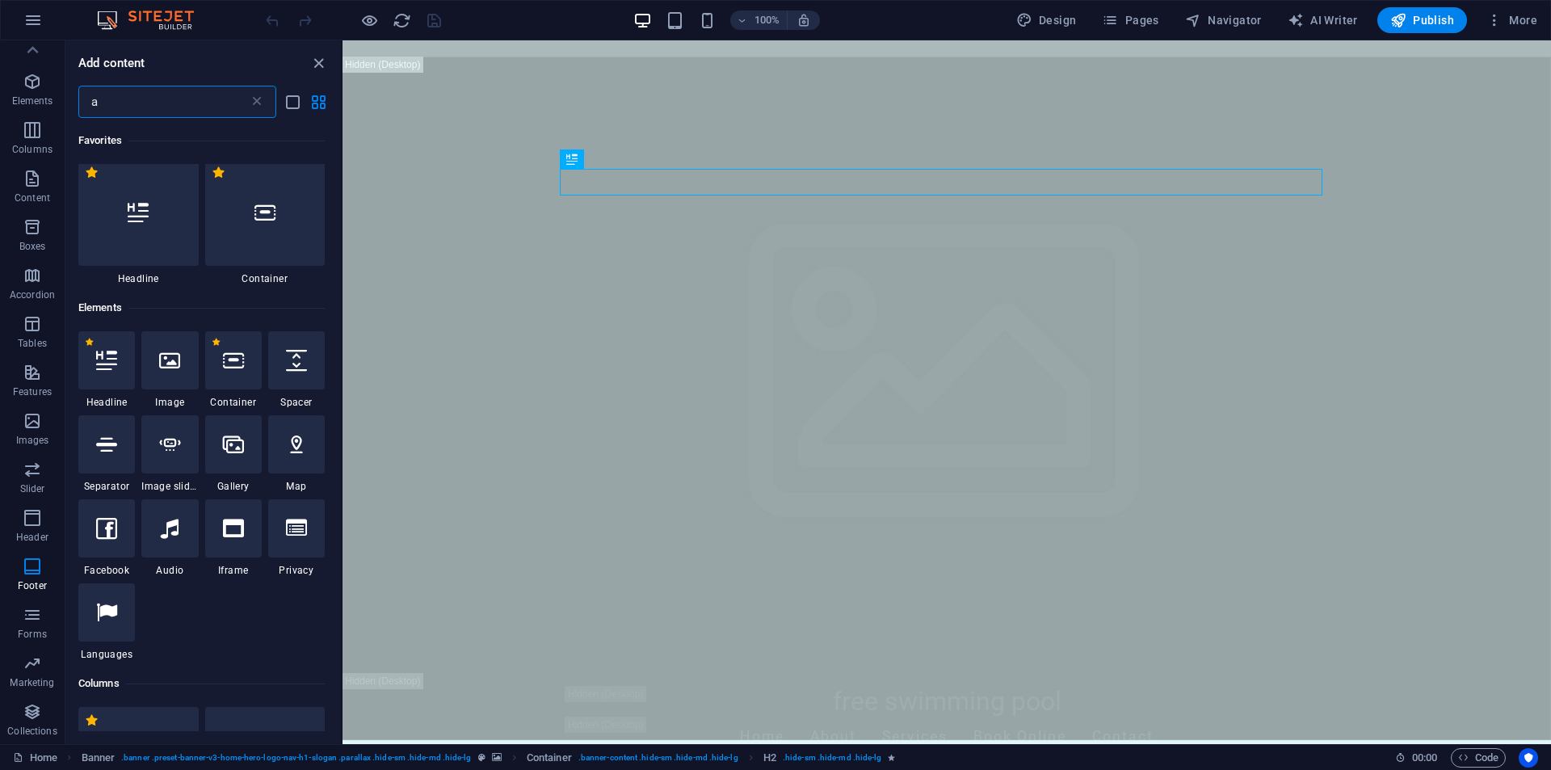
scroll to position [0, 0]
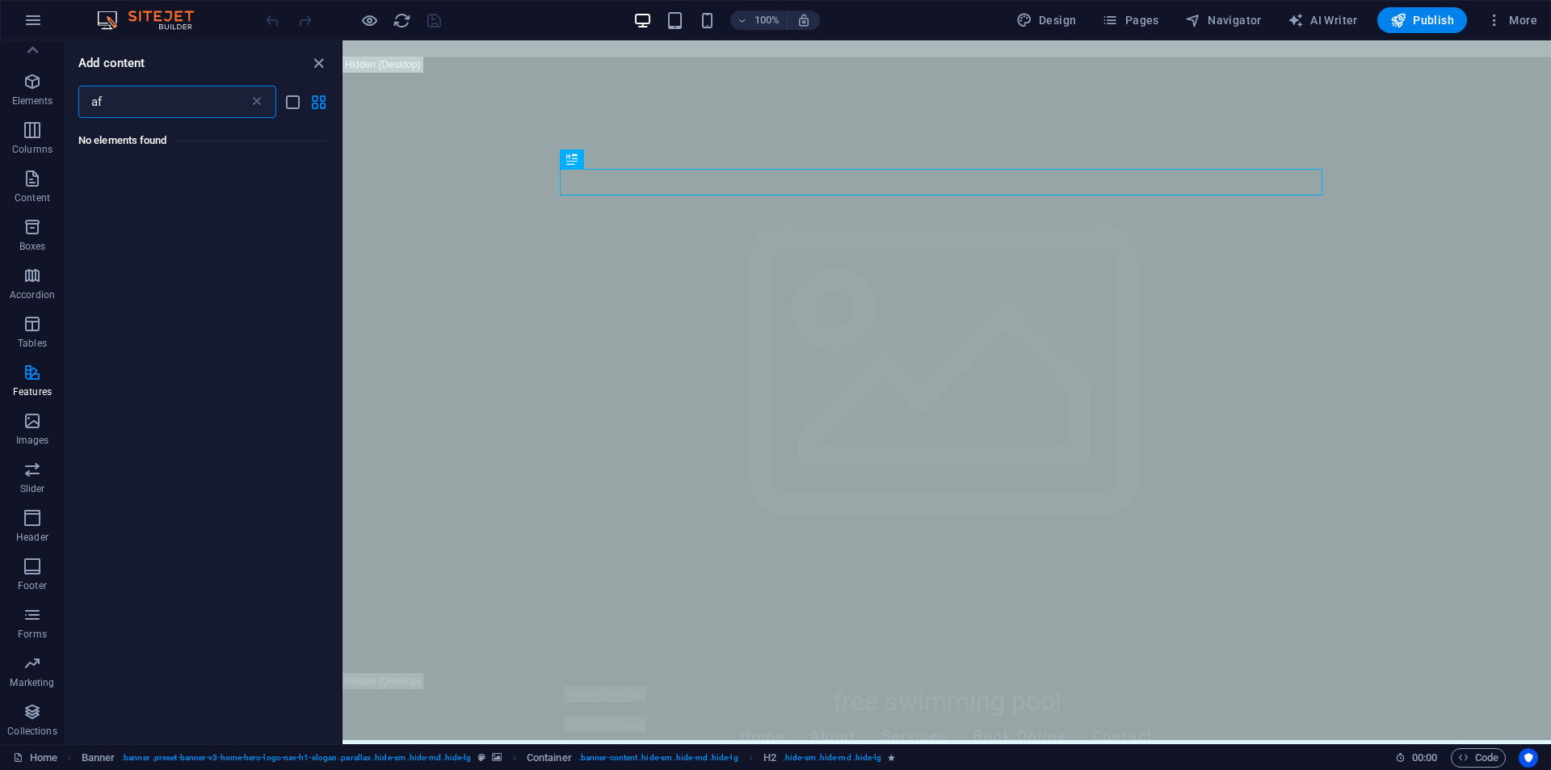
type input "a"
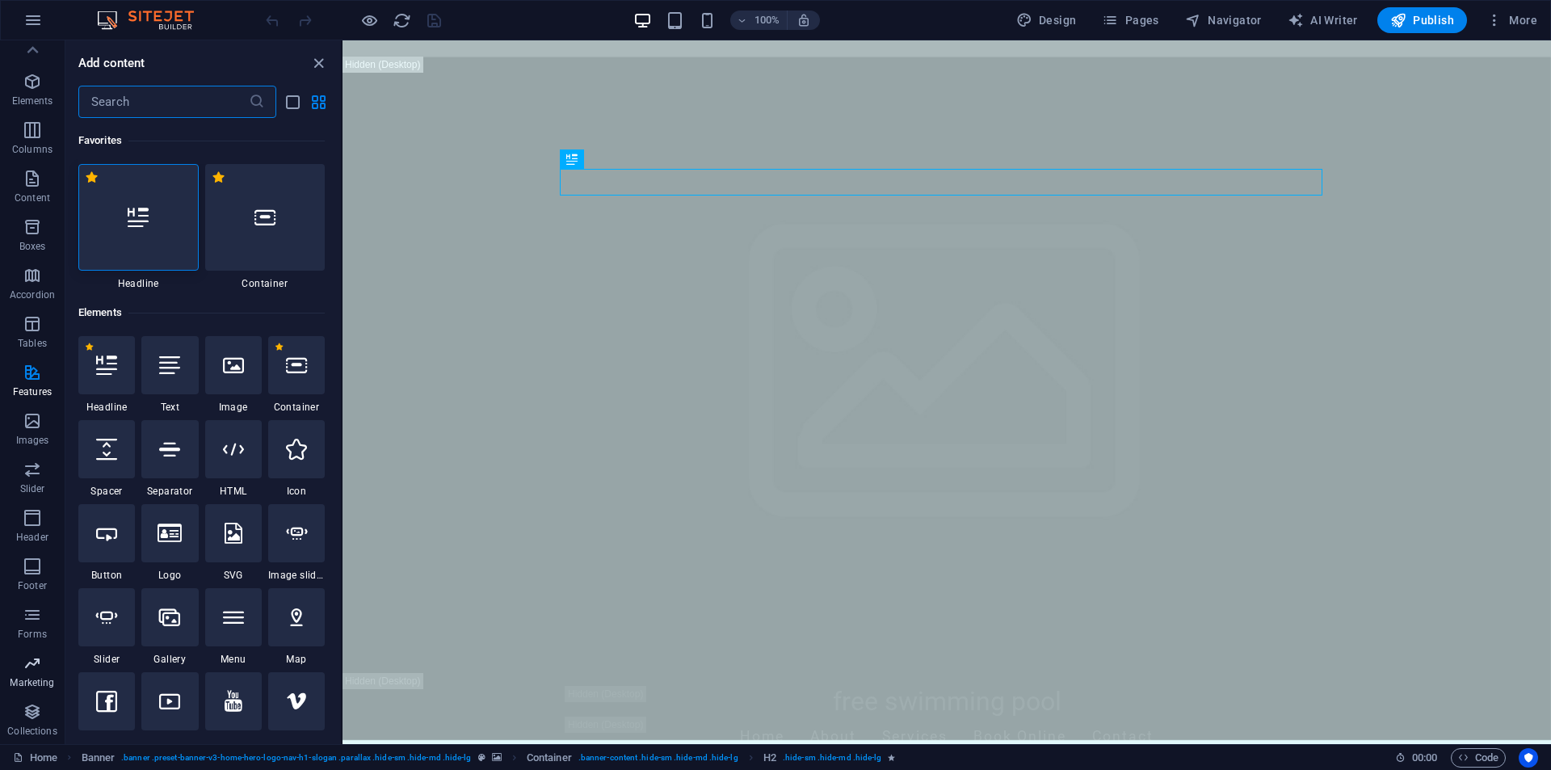
click at [45, 675] on span "Marketing" at bounding box center [32, 673] width 65 height 39
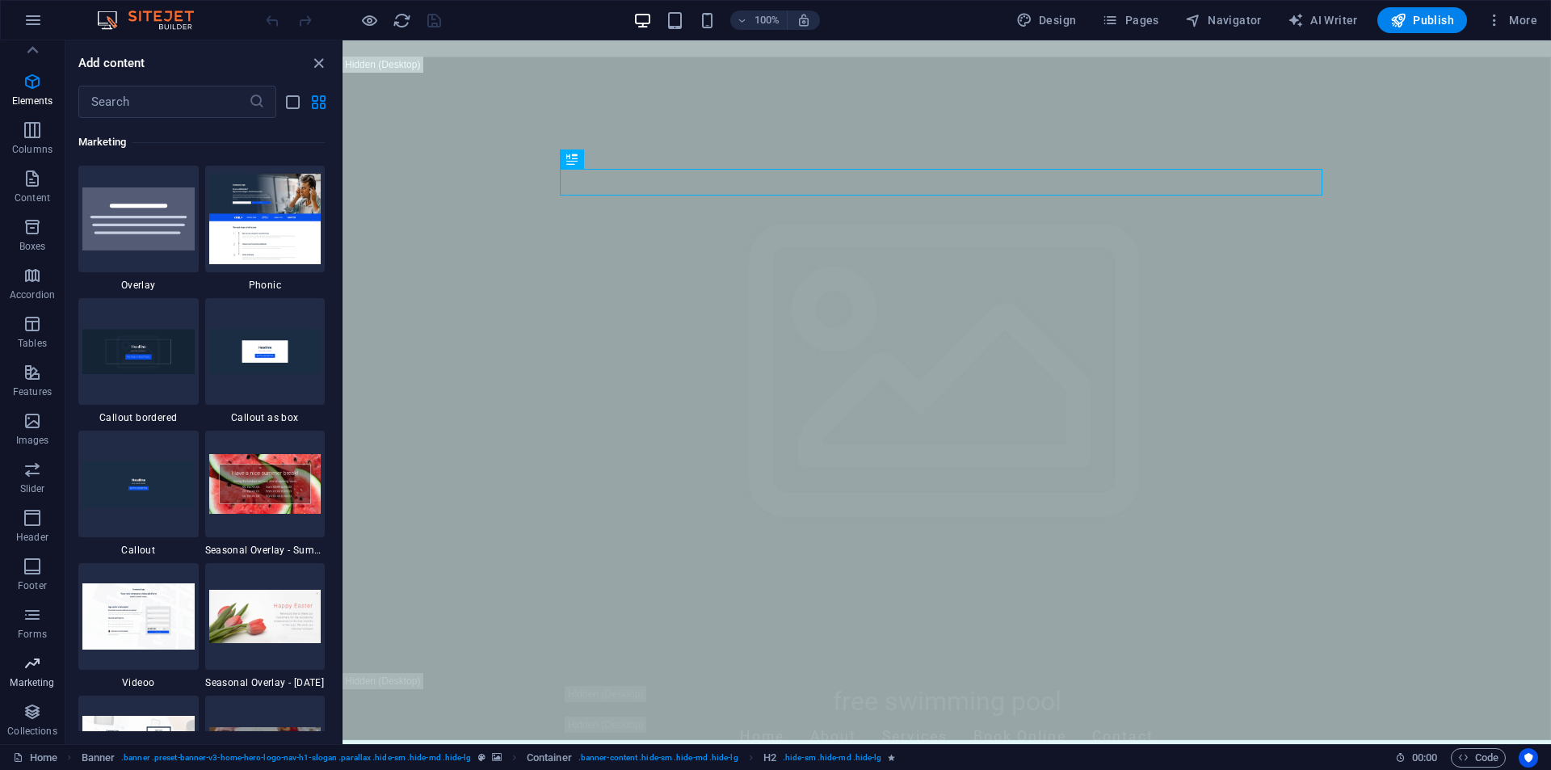
scroll to position [13162, 0]
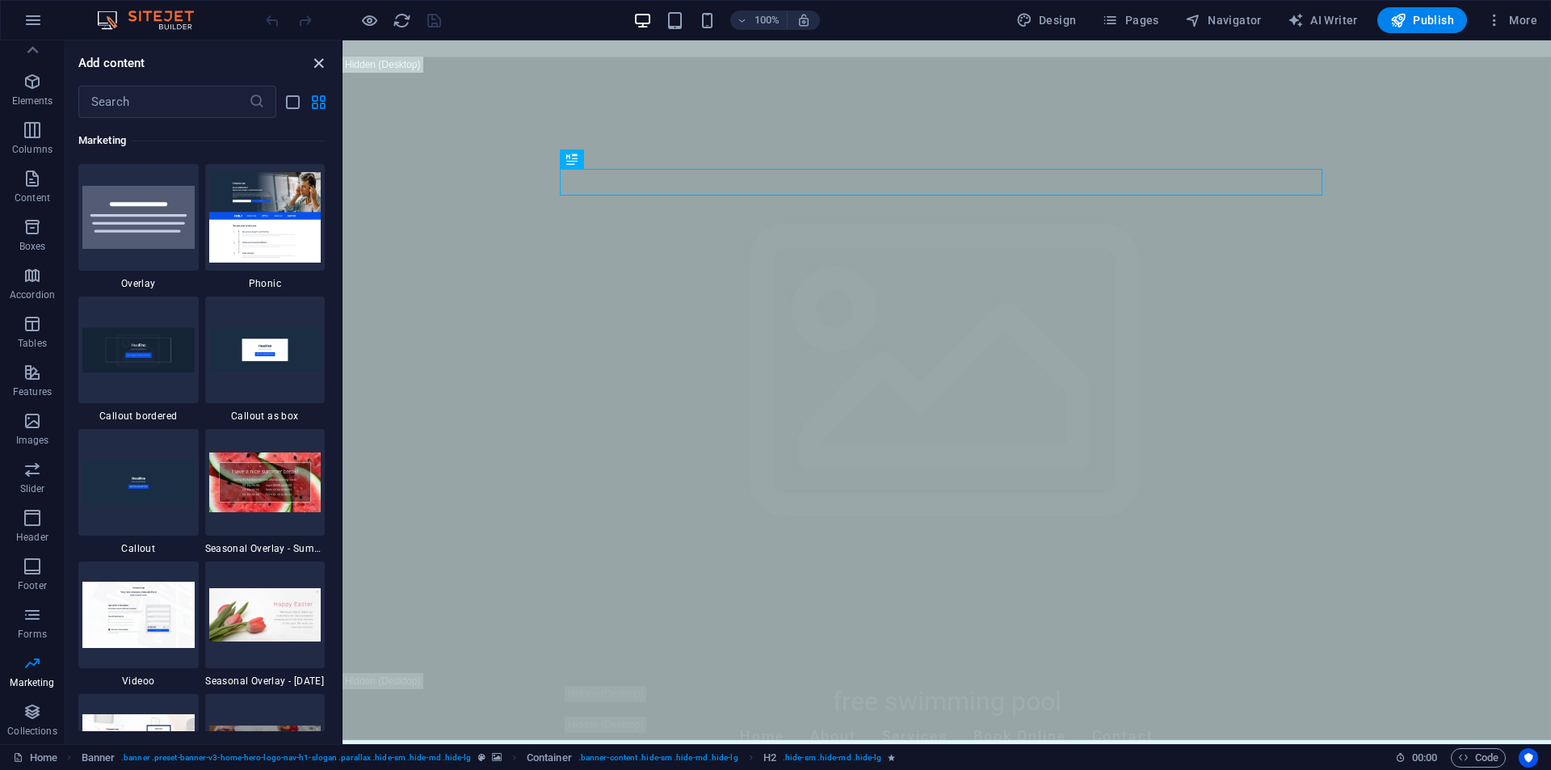
click at [319, 61] on icon "close panel" at bounding box center [318, 63] width 19 height 19
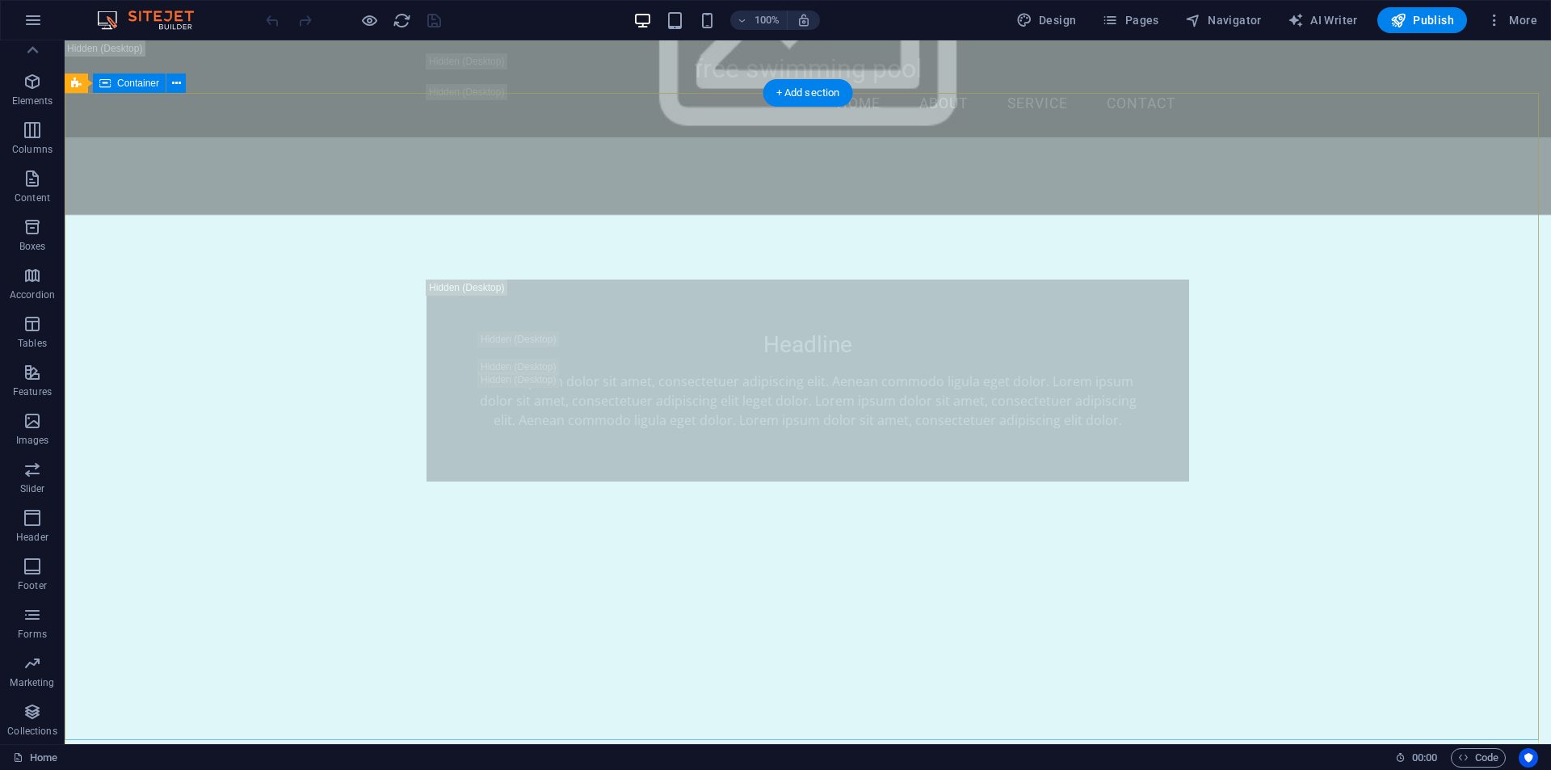
scroll to position [727, 0]
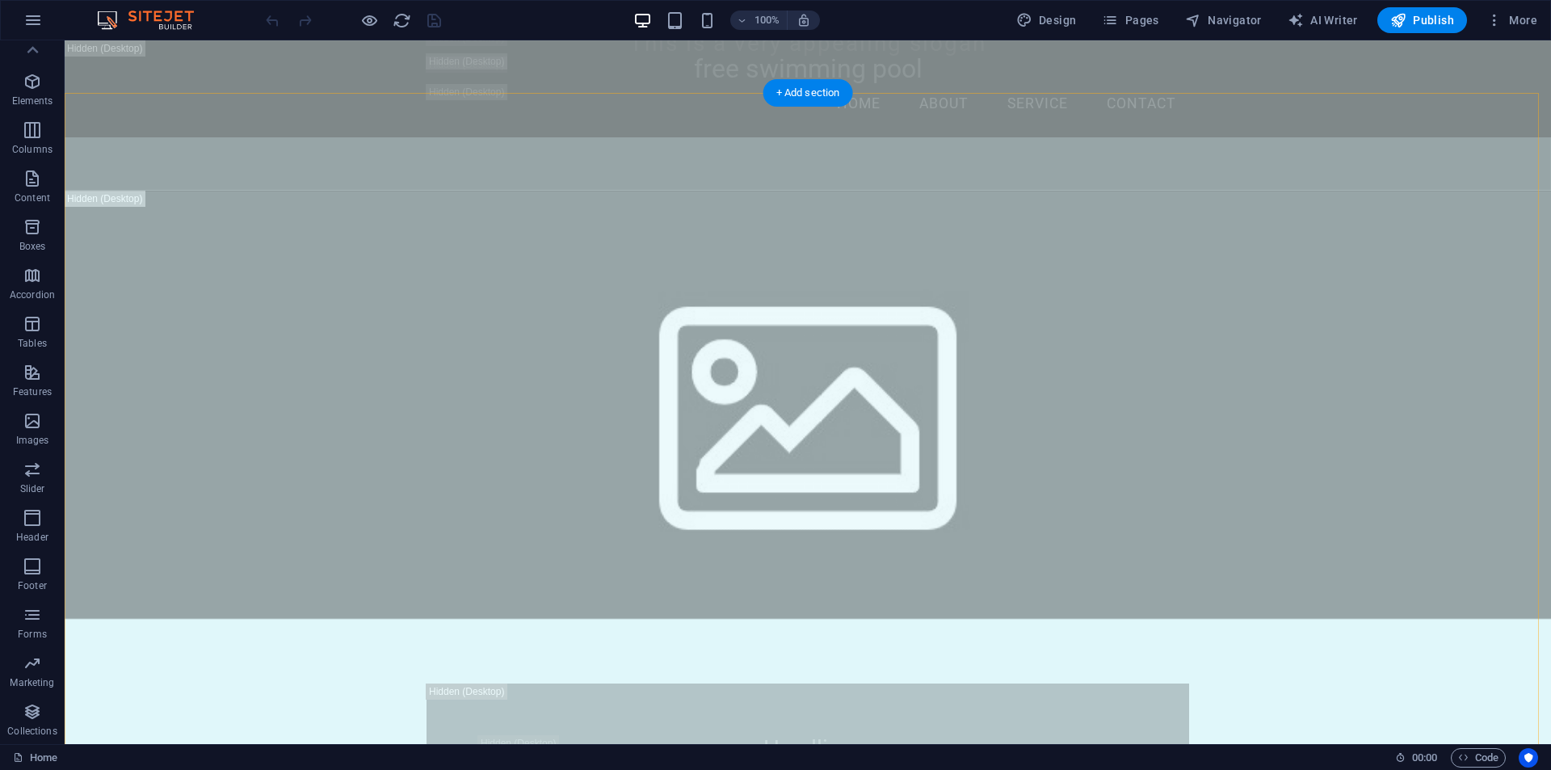
click at [795, 98] on div "+ Add section" at bounding box center [809, 92] width 90 height 27
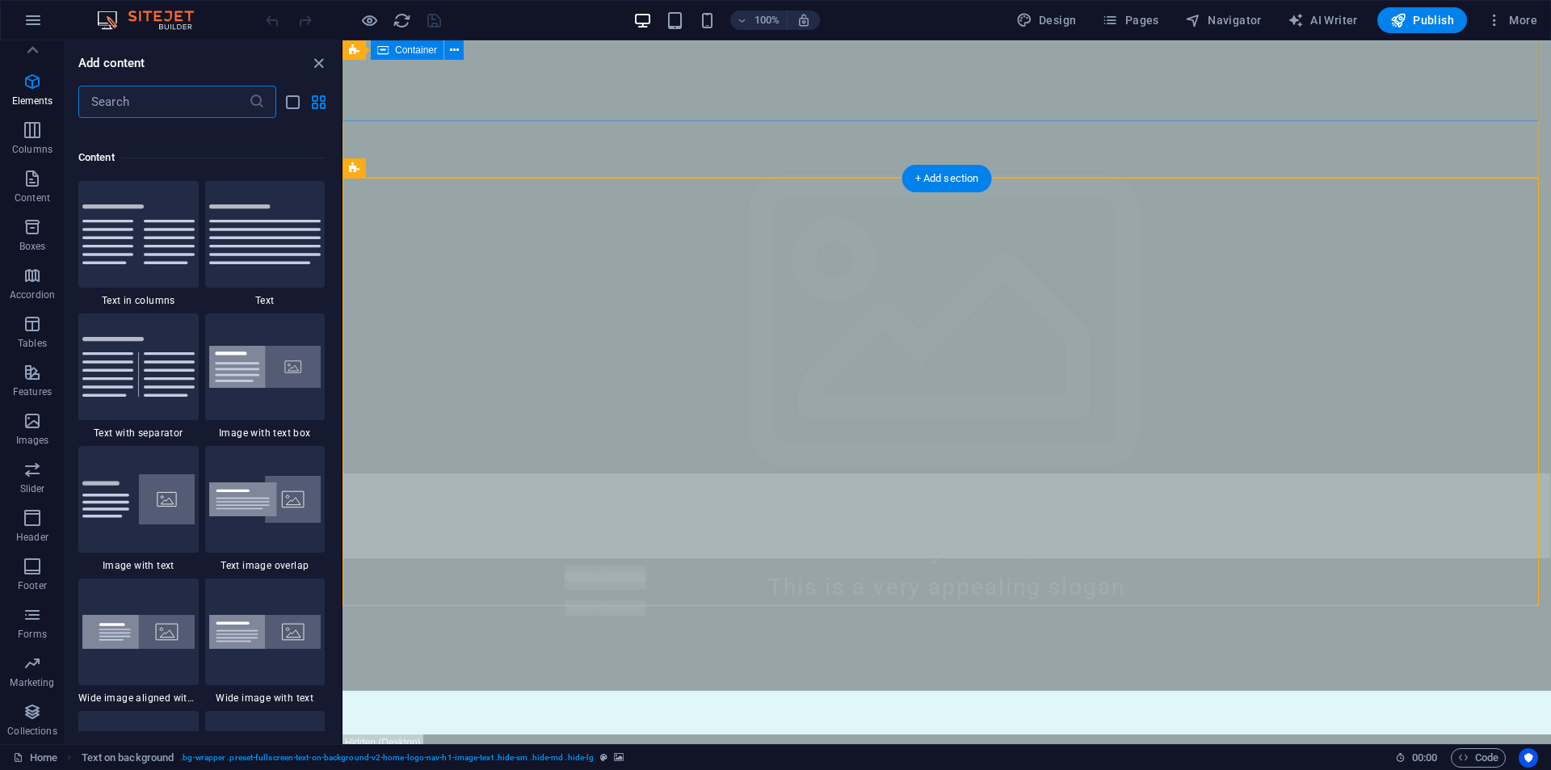
scroll to position [2827, 0]
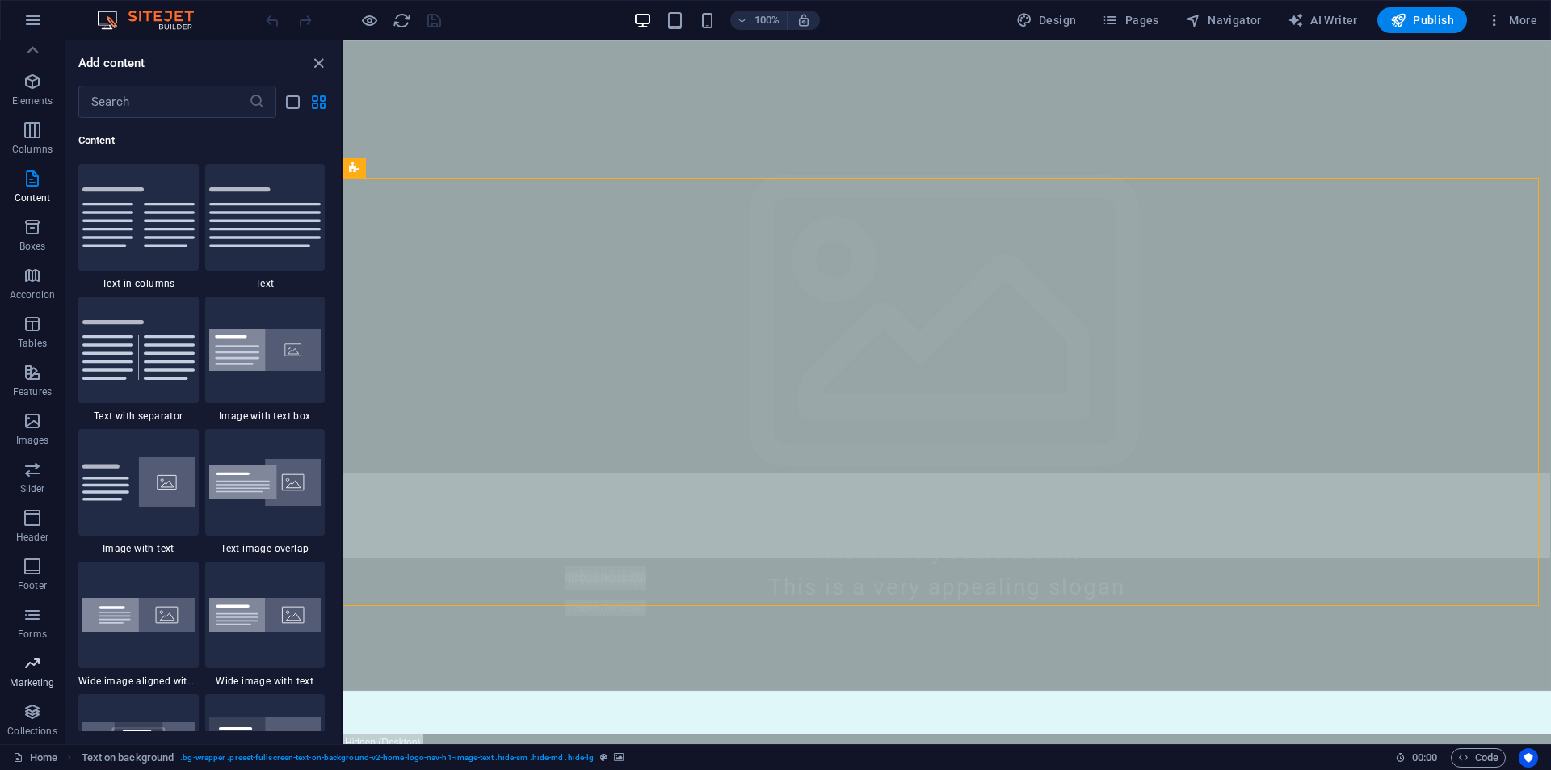
click at [27, 668] on icon "button" at bounding box center [32, 663] width 19 height 19
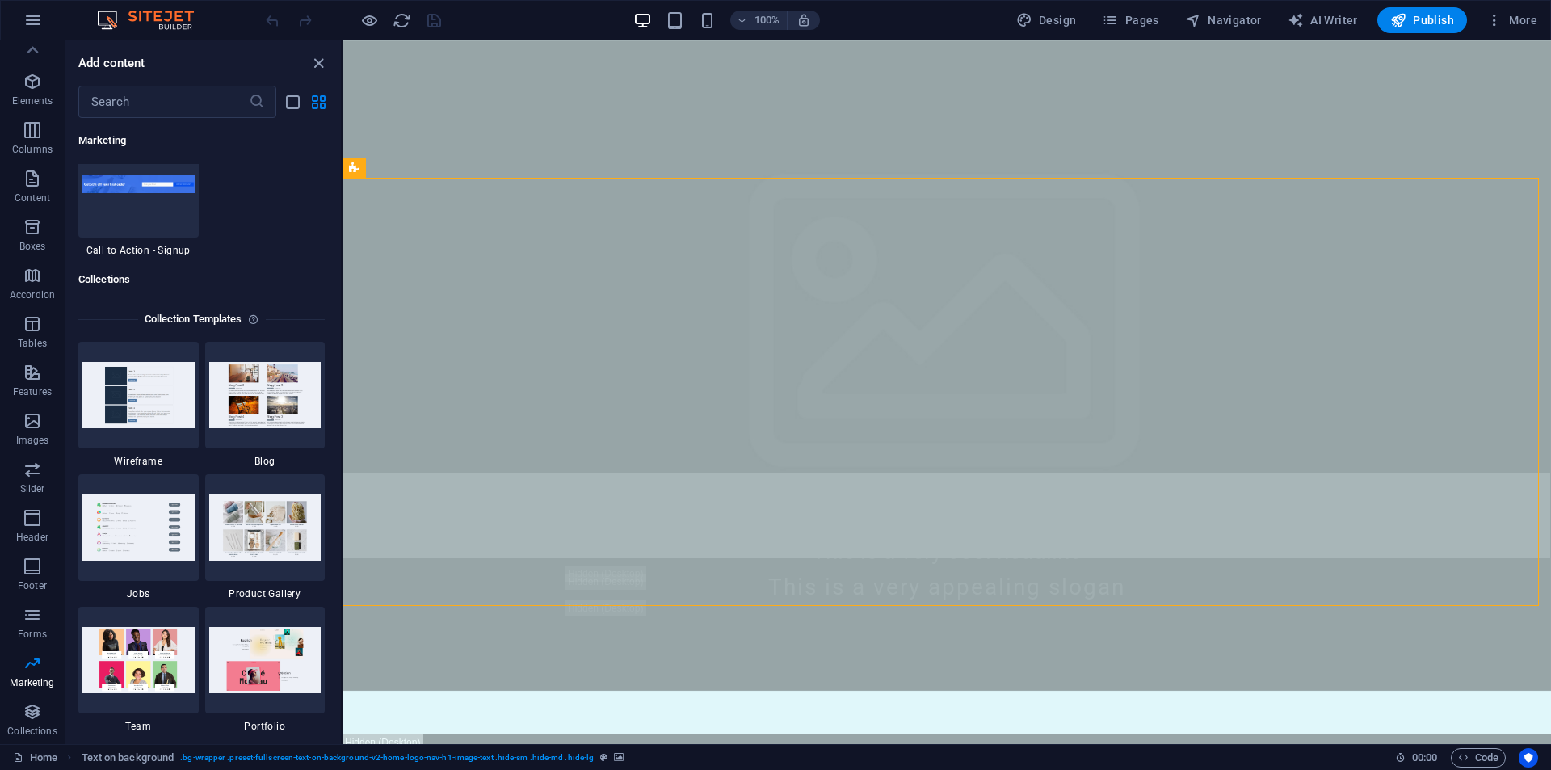
scroll to position [14597, 0]
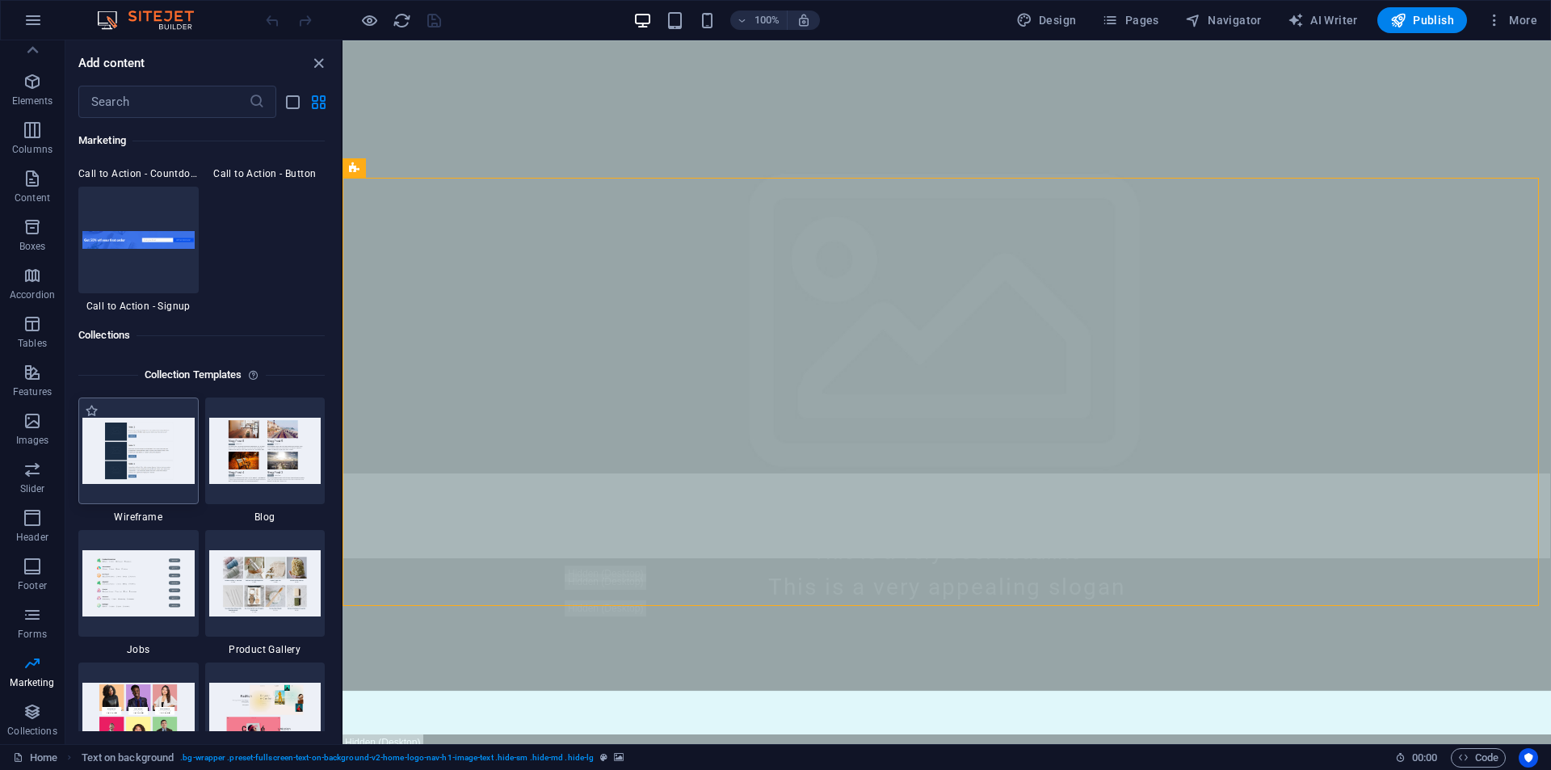
click at [162, 457] on img at bounding box center [138, 450] width 112 height 65
click at [112, 442] on img at bounding box center [138, 450] width 112 height 65
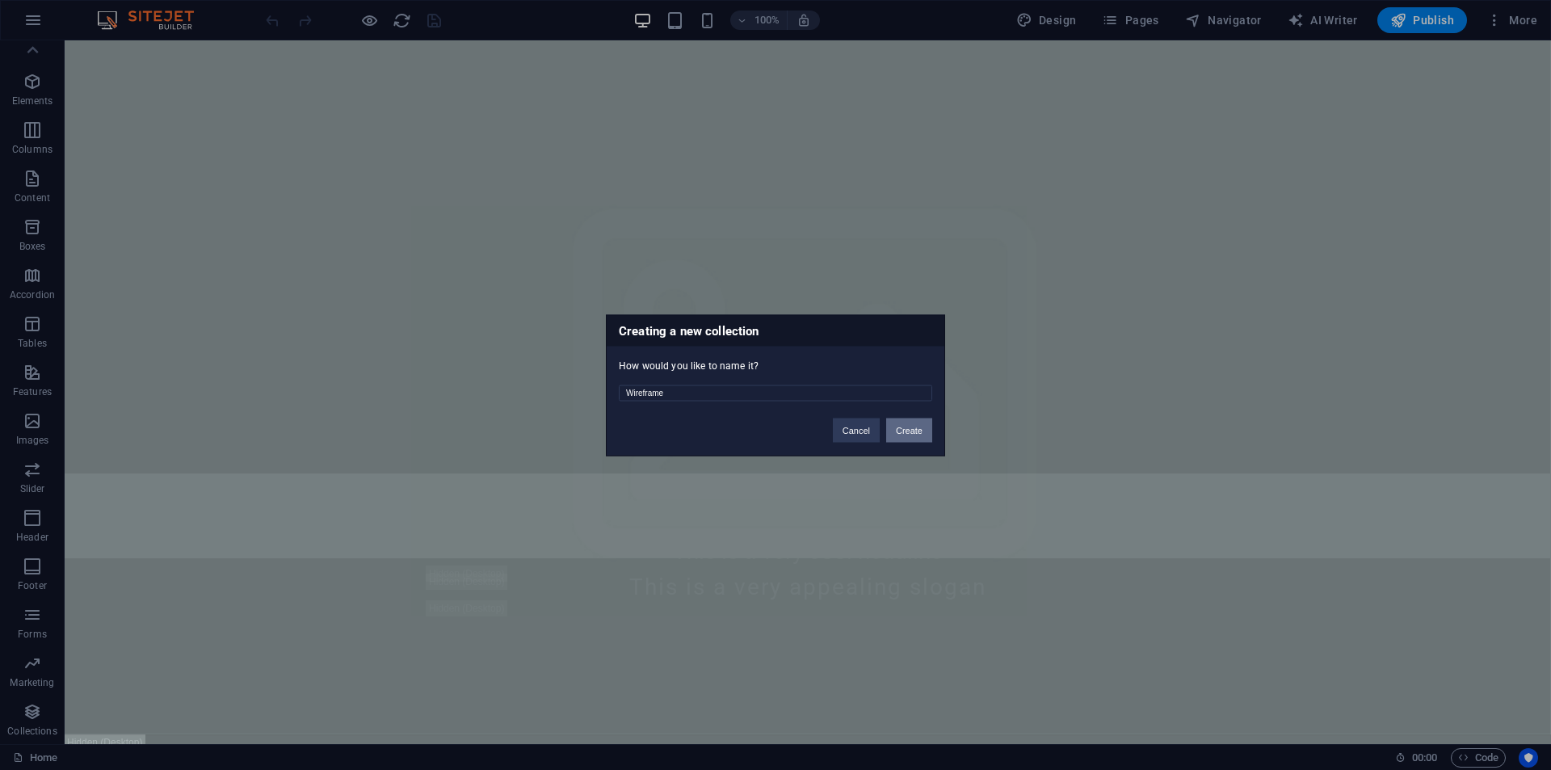
click at [902, 436] on button "Create" at bounding box center [909, 430] width 46 height 24
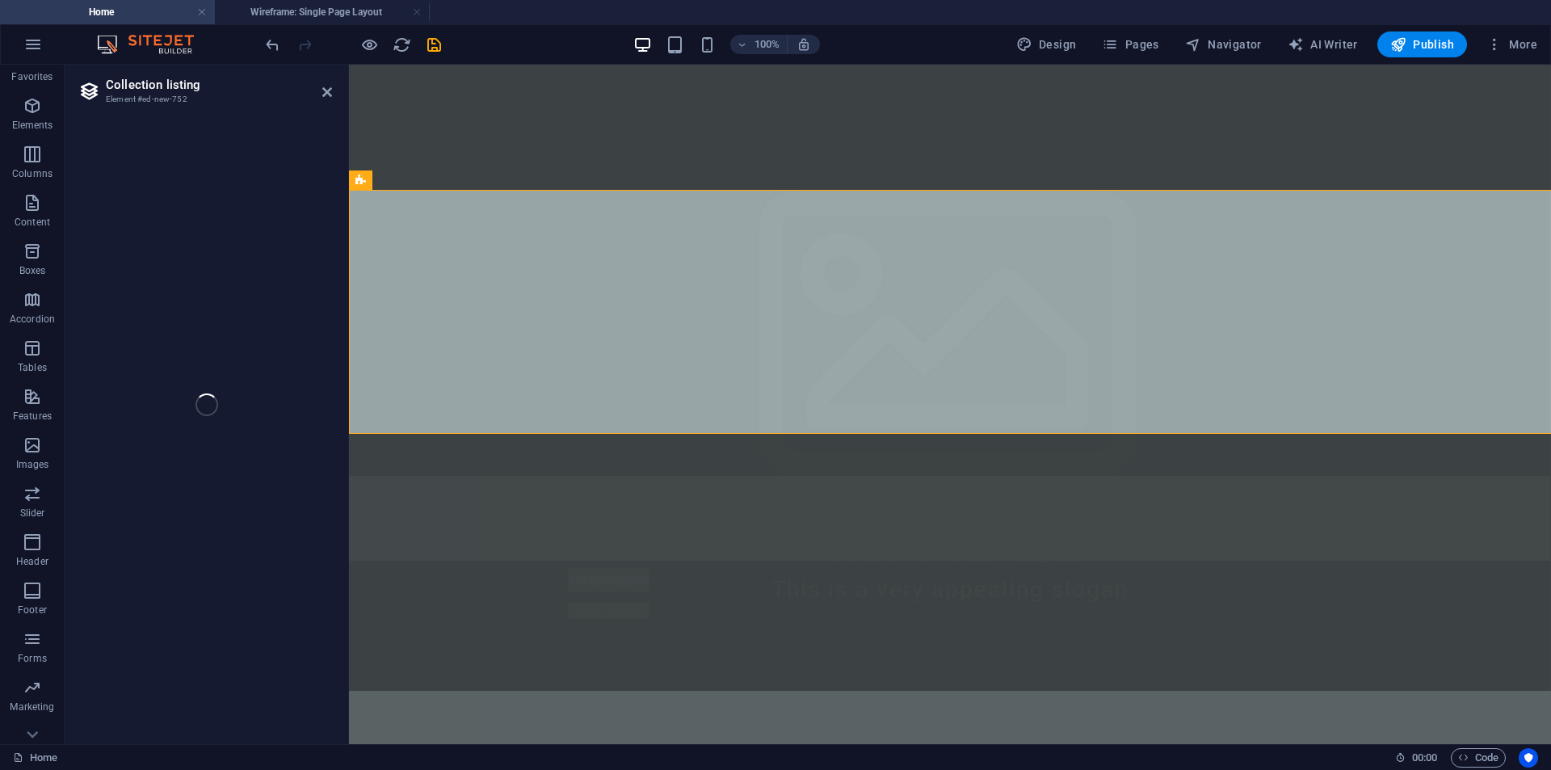
select select "68e0a0979608a31068082c0c"
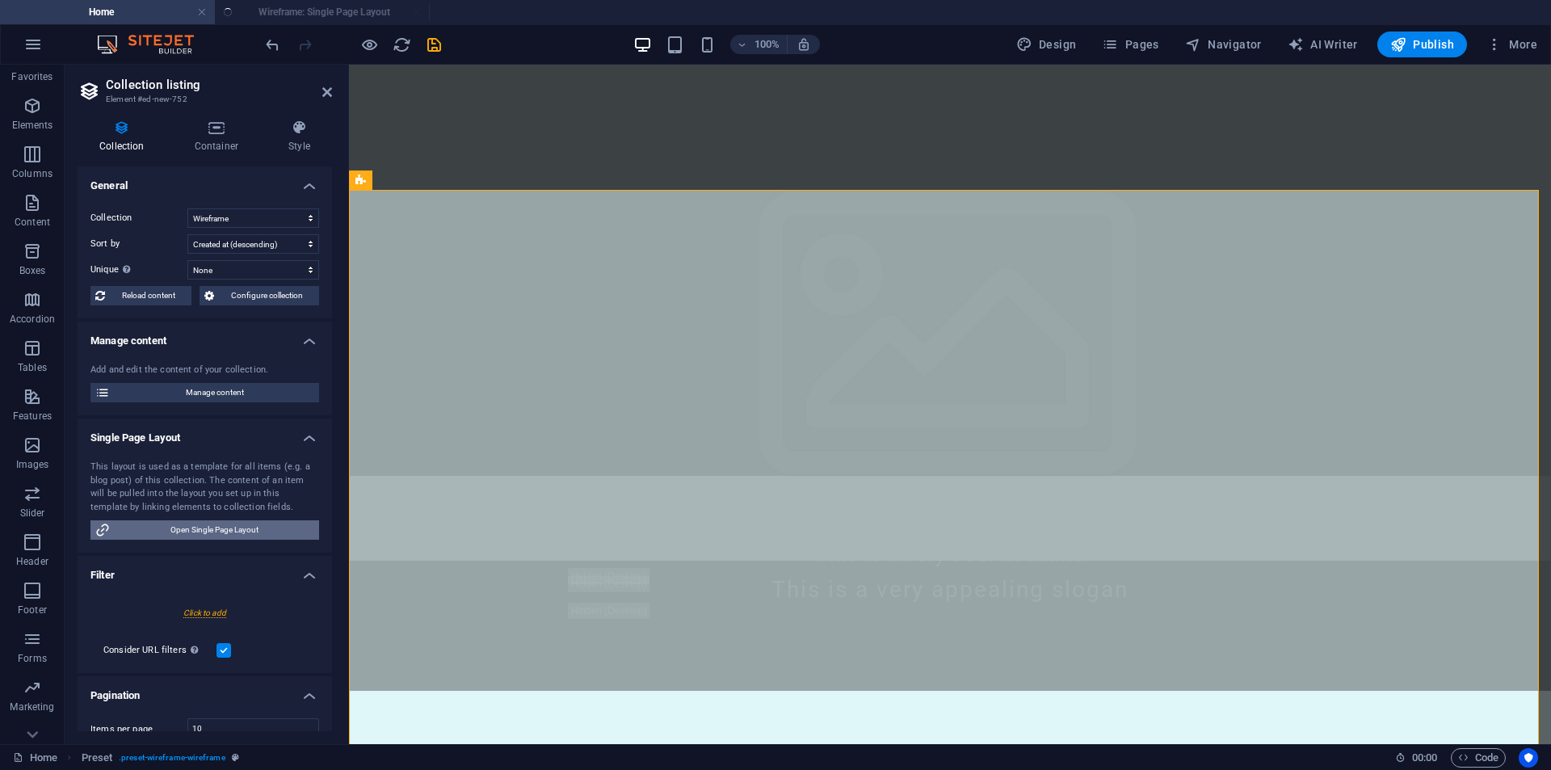
select select "createdAt_DESC"
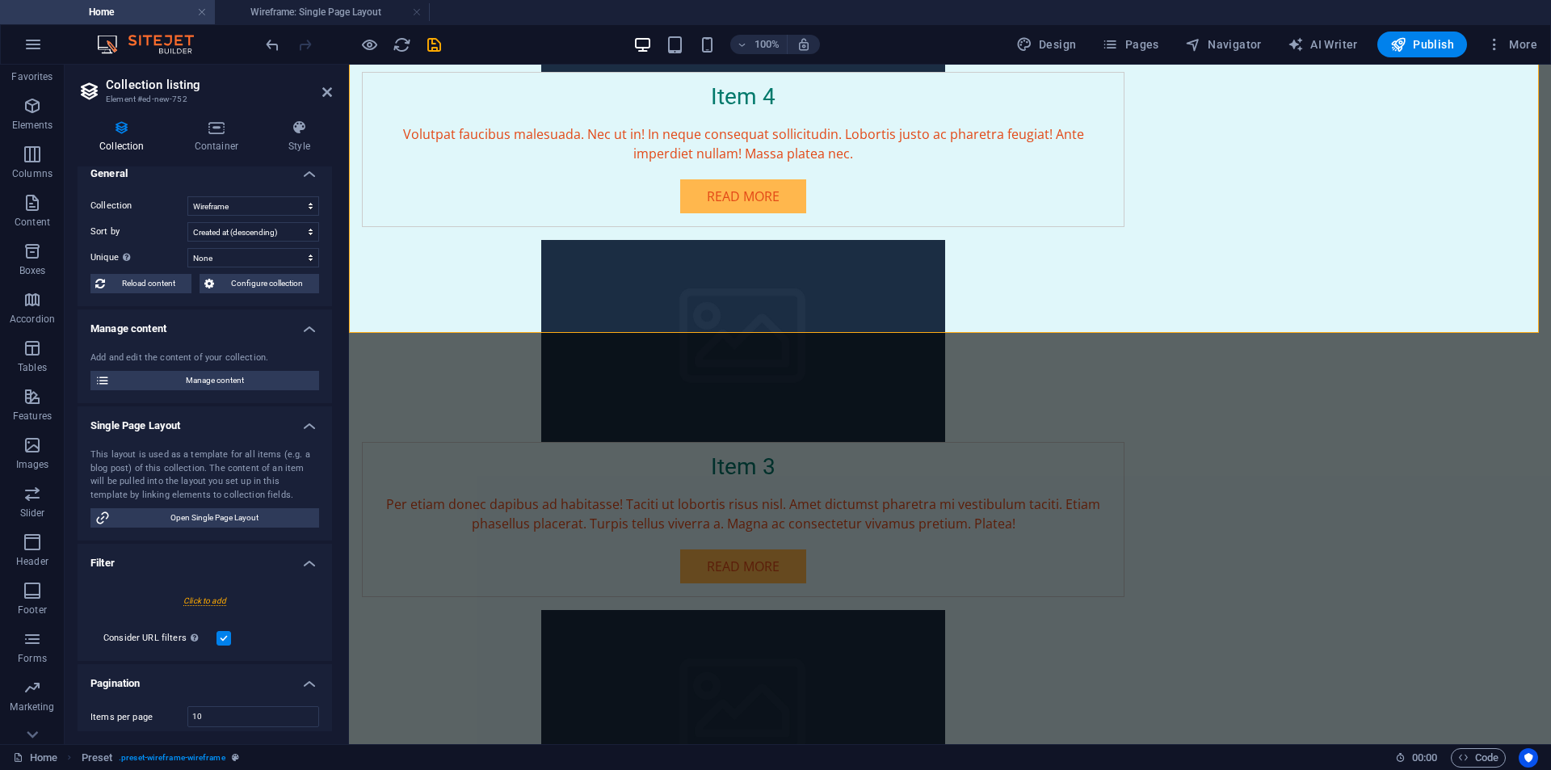
scroll to position [0, 0]
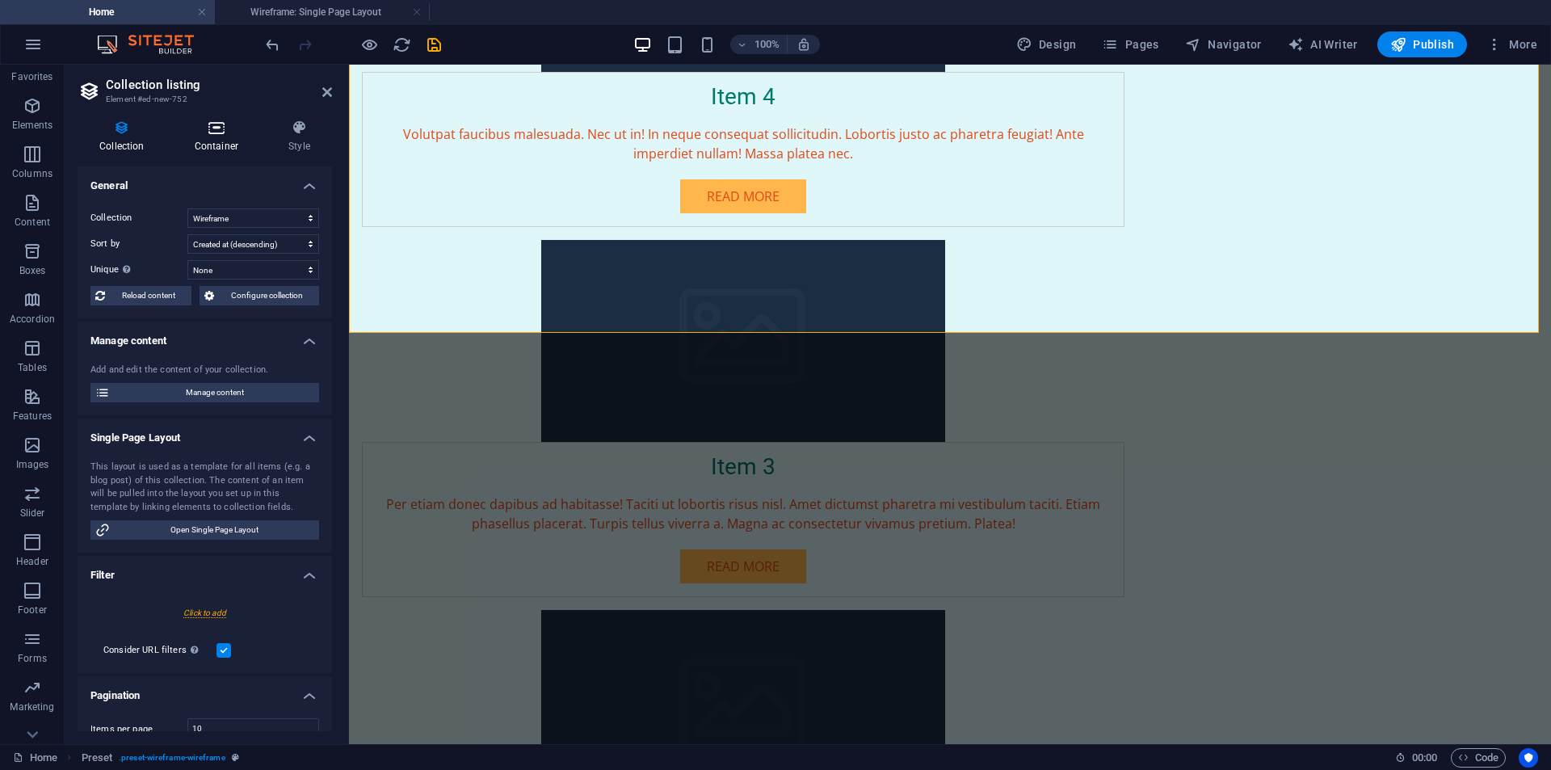
click at [212, 142] on h4 "Container" at bounding box center [220, 137] width 94 height 34
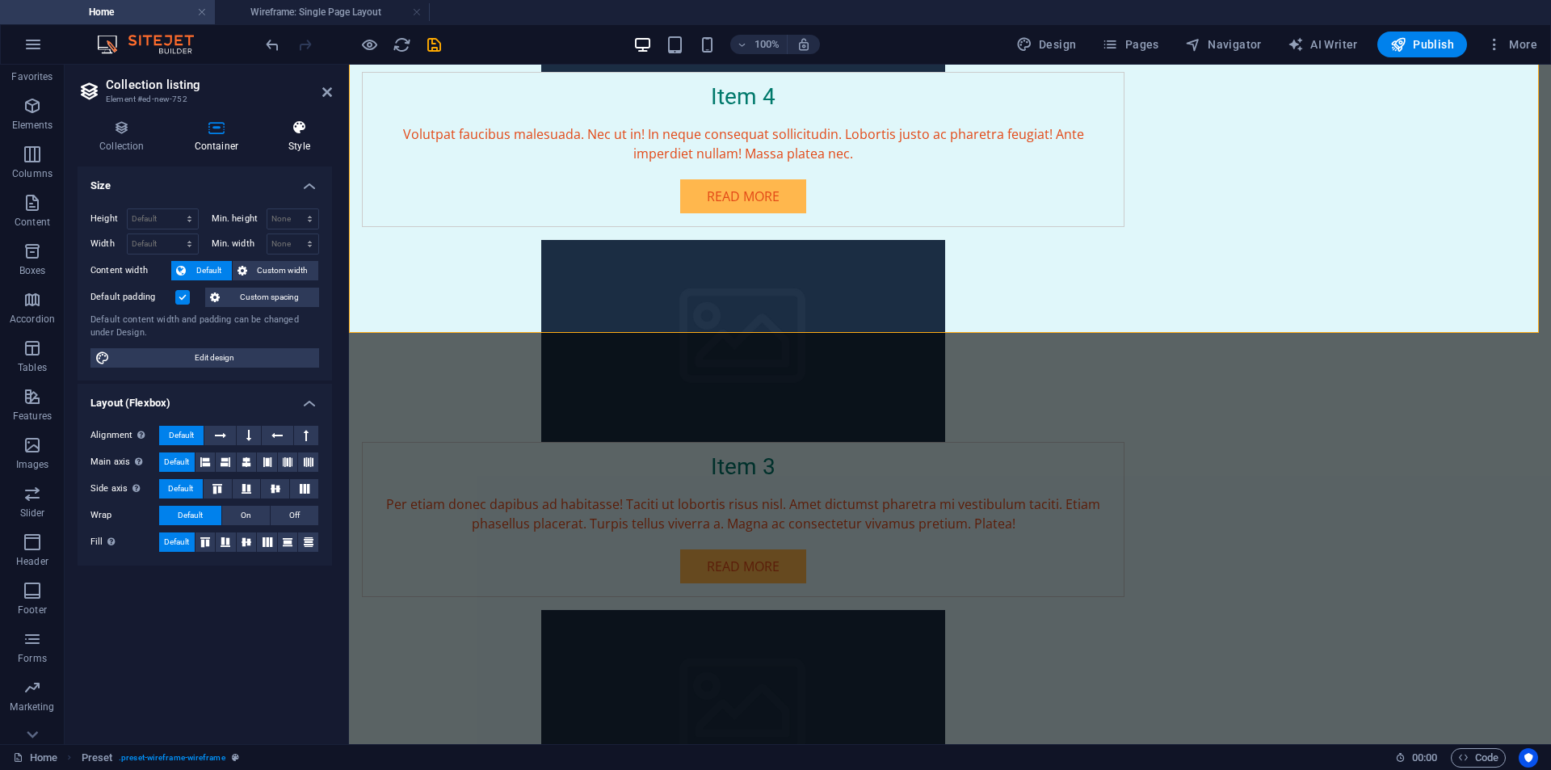
click at [293, 139] on h4 "Style" at bounding box center [299, 137] width 65 height 34
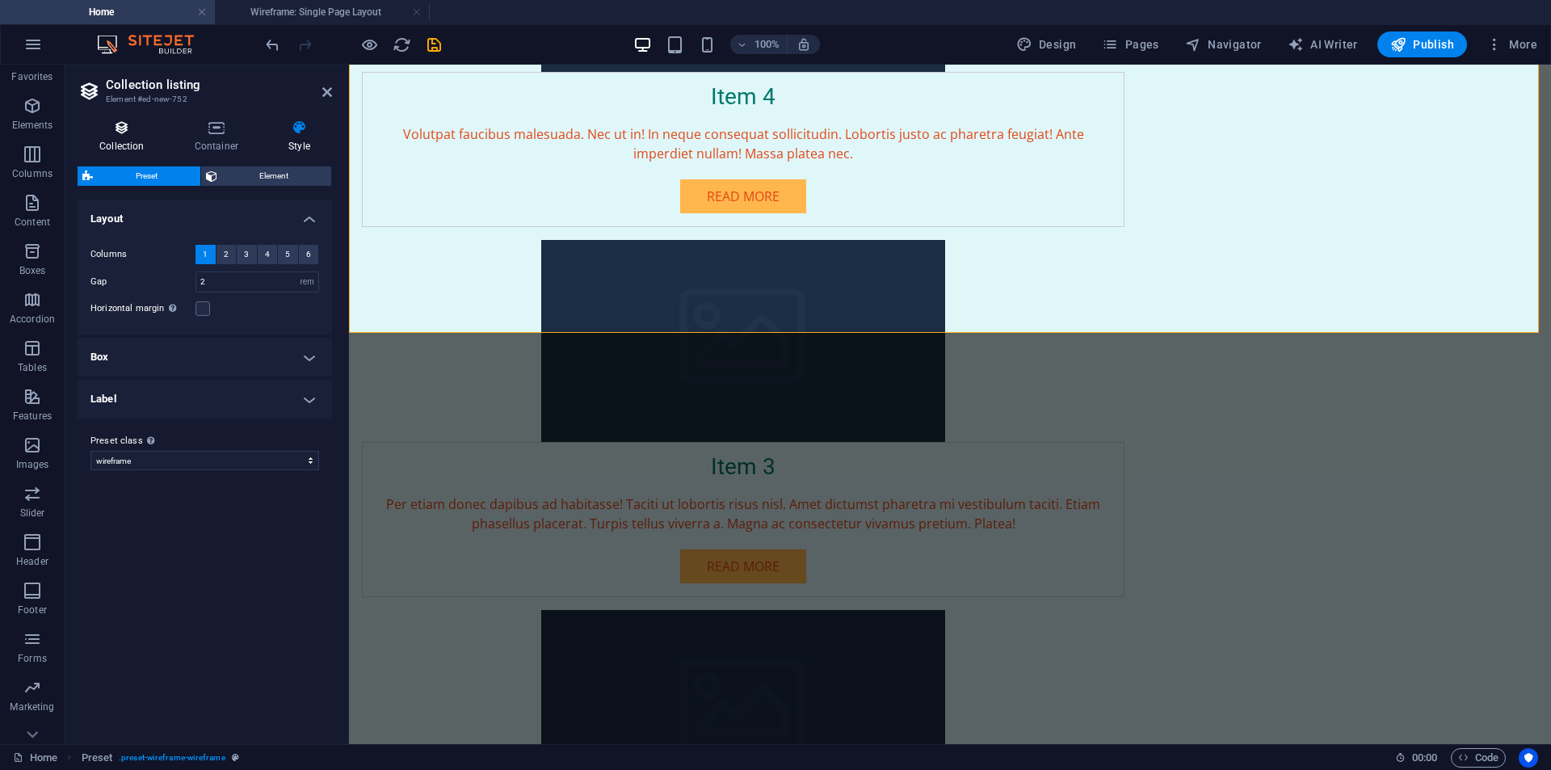
click at [128, 146] on h4 "Collection" at bounding box center [125, 137] width 95 height 34
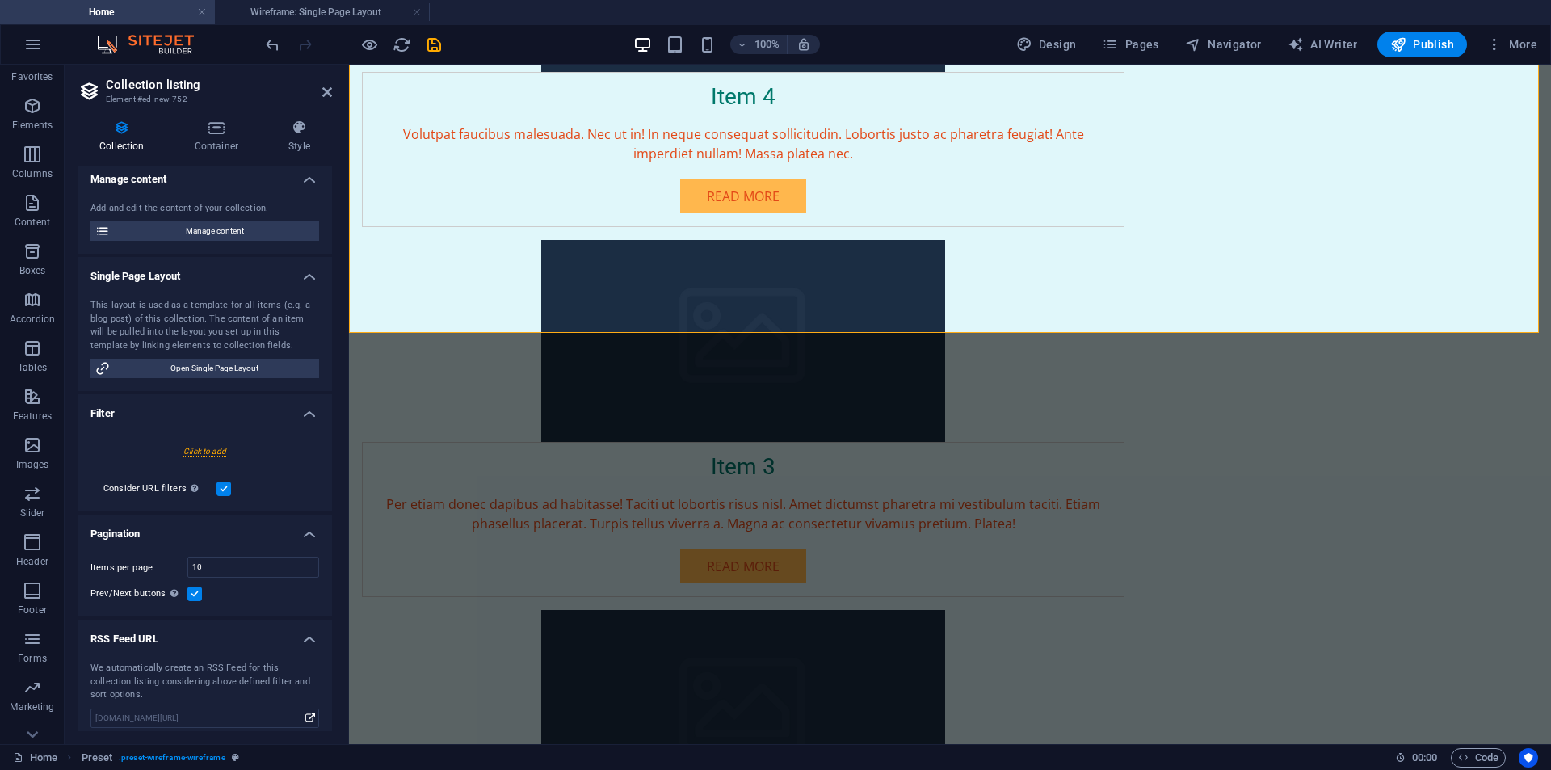
scroll to position [171, 0]
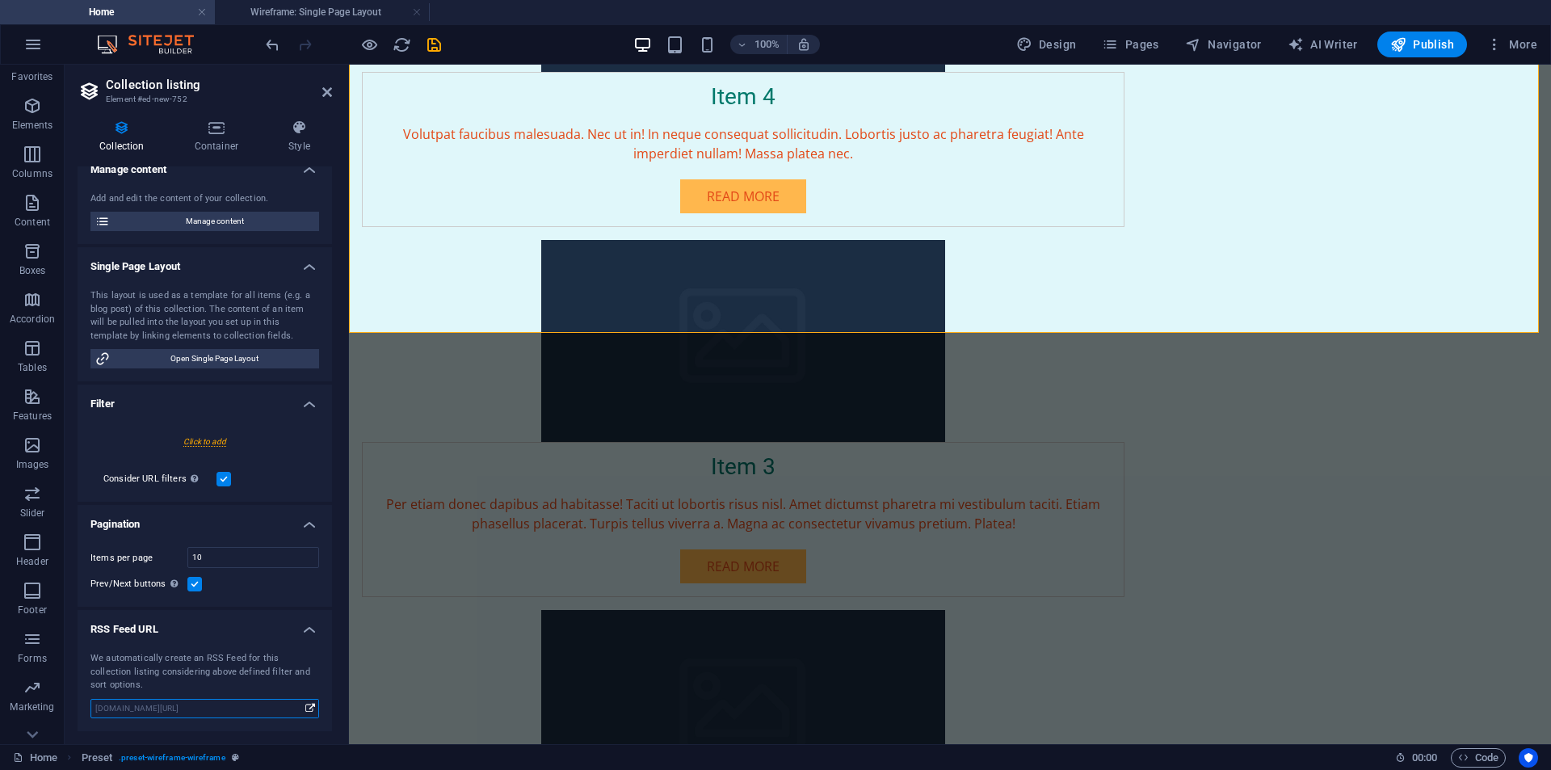
click at [158, 709] on input "www.example.com/wireframe/new-752.xml" at bounding box center [205, 708] width 229 height 19
click at [306, 708] on icon at bounding box center [310, 709] width 10 height 18
click at [273, 713] on input "www.example.com/wireframe/new-752.xml" at bounding box center [205, 708] width 229 height 19
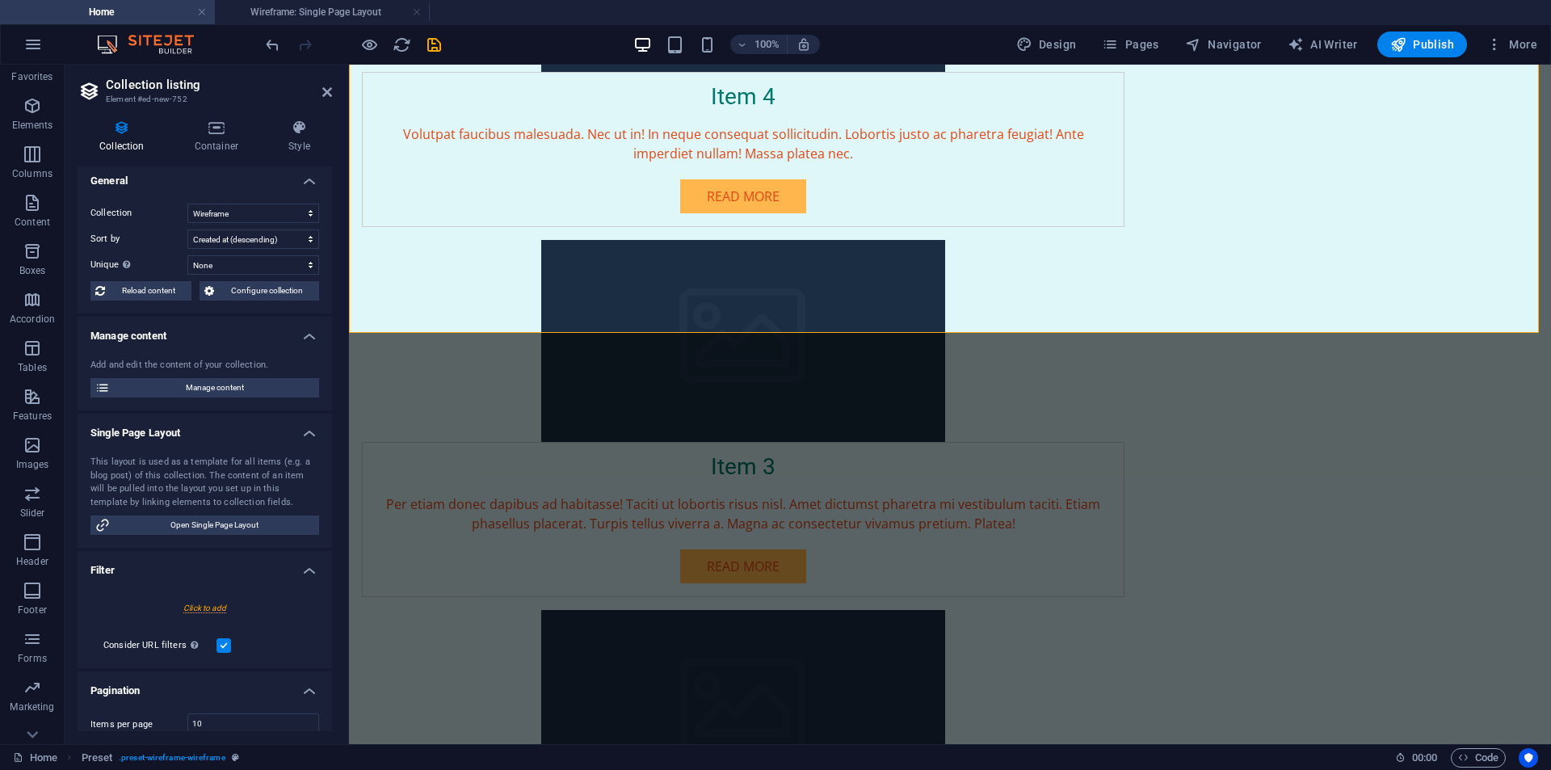
scroll to position [0, 0]
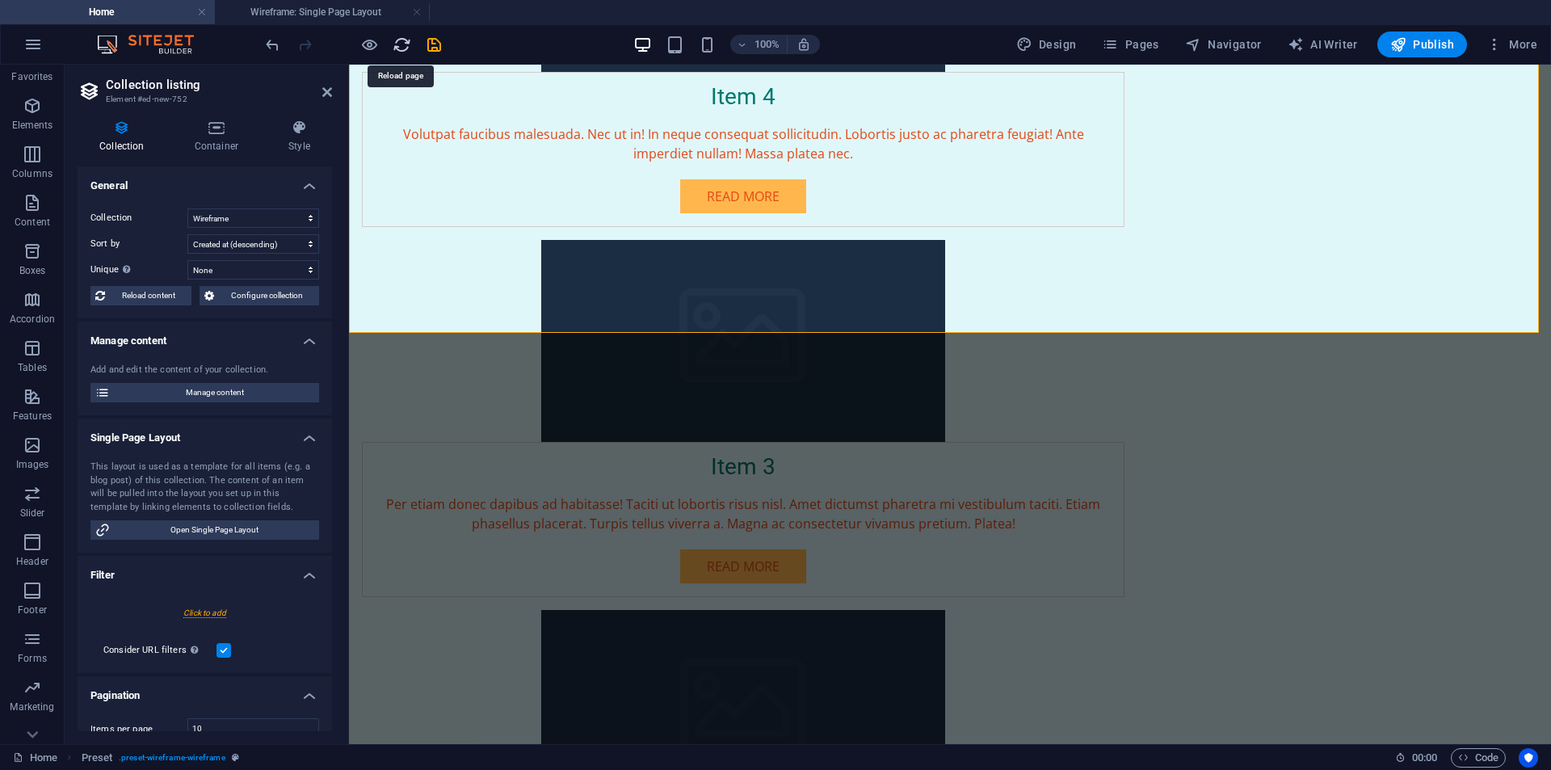
click at [395, 43] on icon "reload" at bounding box center [402, 45] width 19 height 19
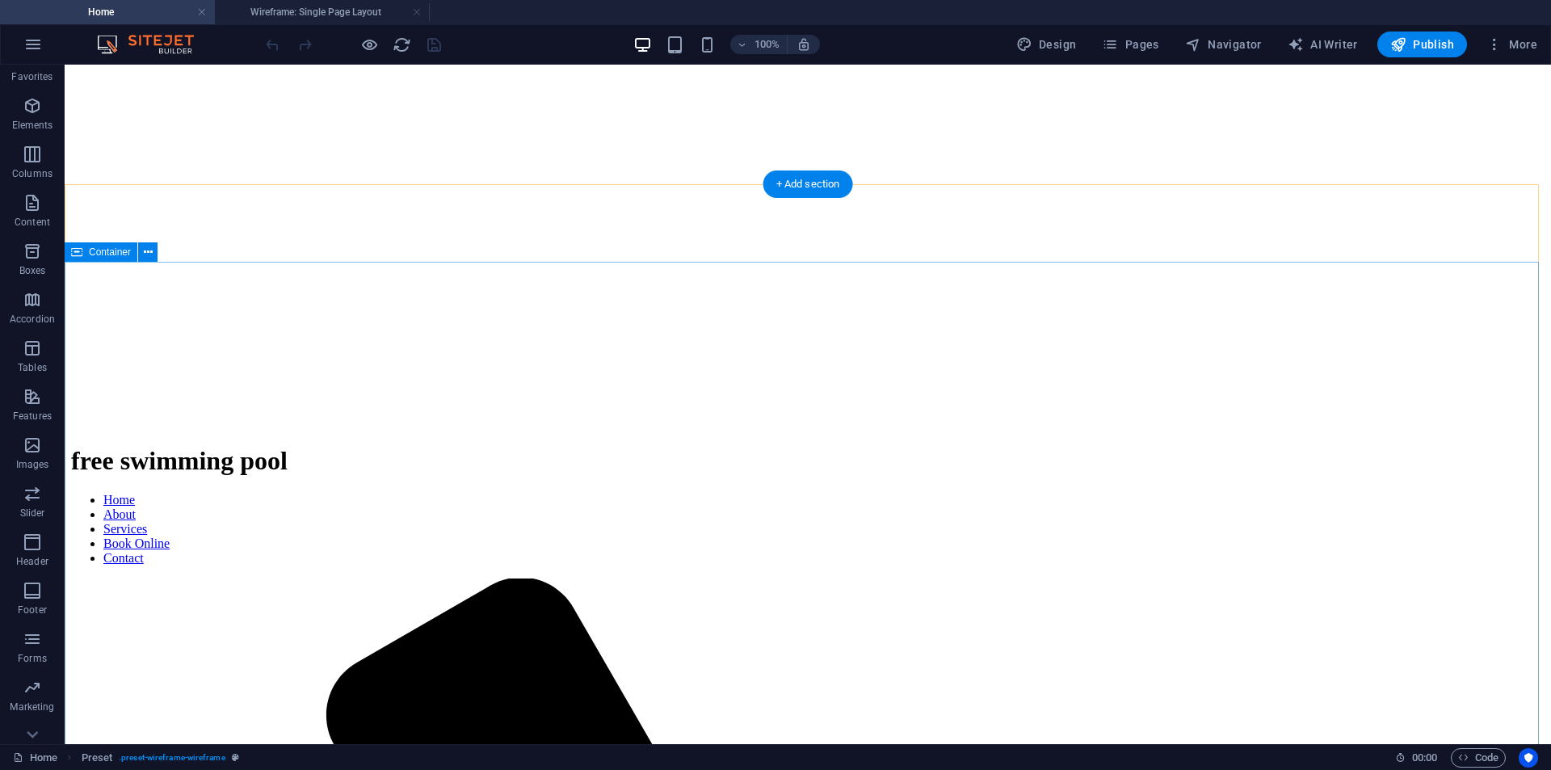
scroll to position [2586, 0]
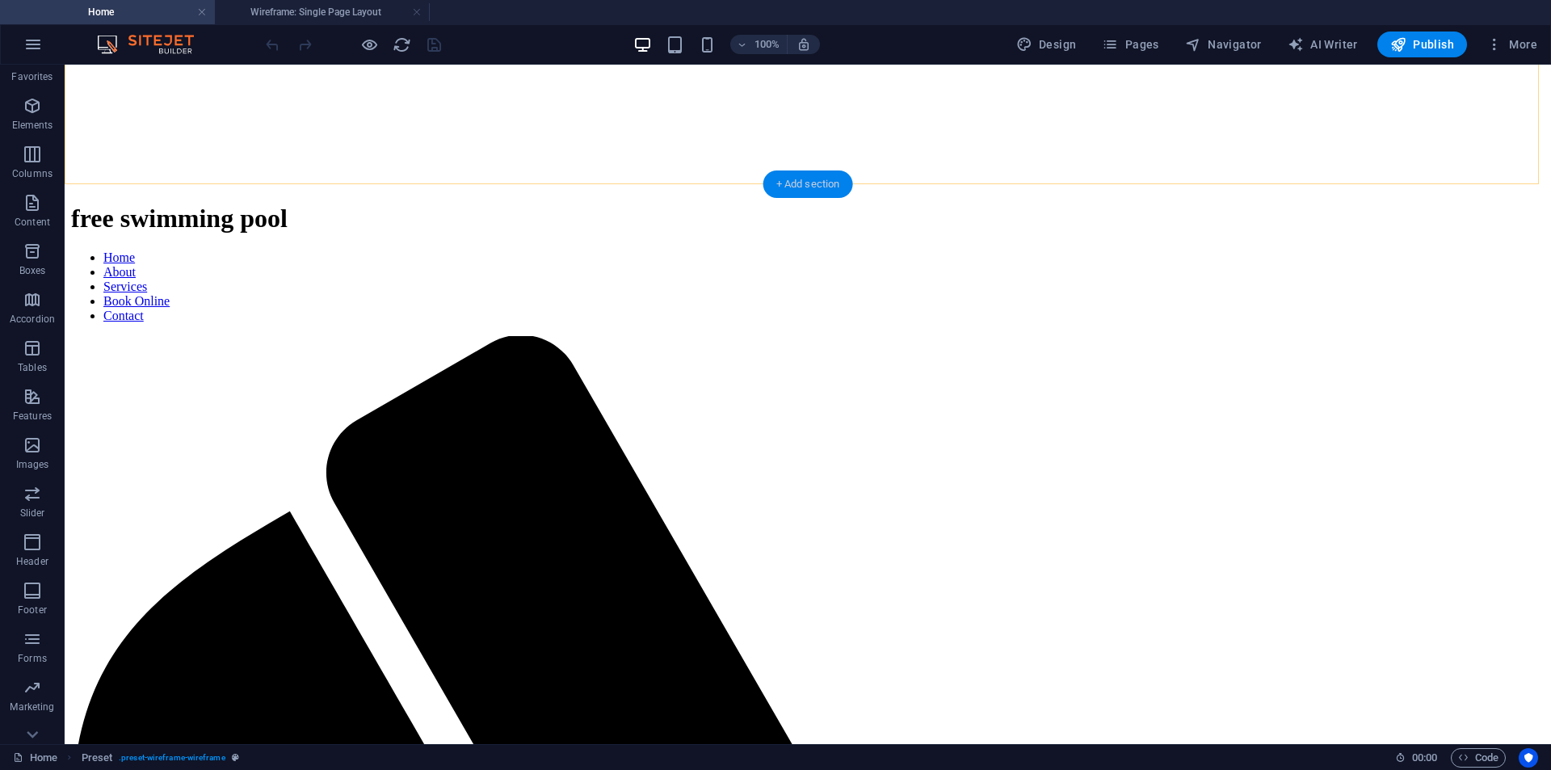
click at [812, 189] on div "+ Add section" at bounding box center [809, 183] width 90 height 27
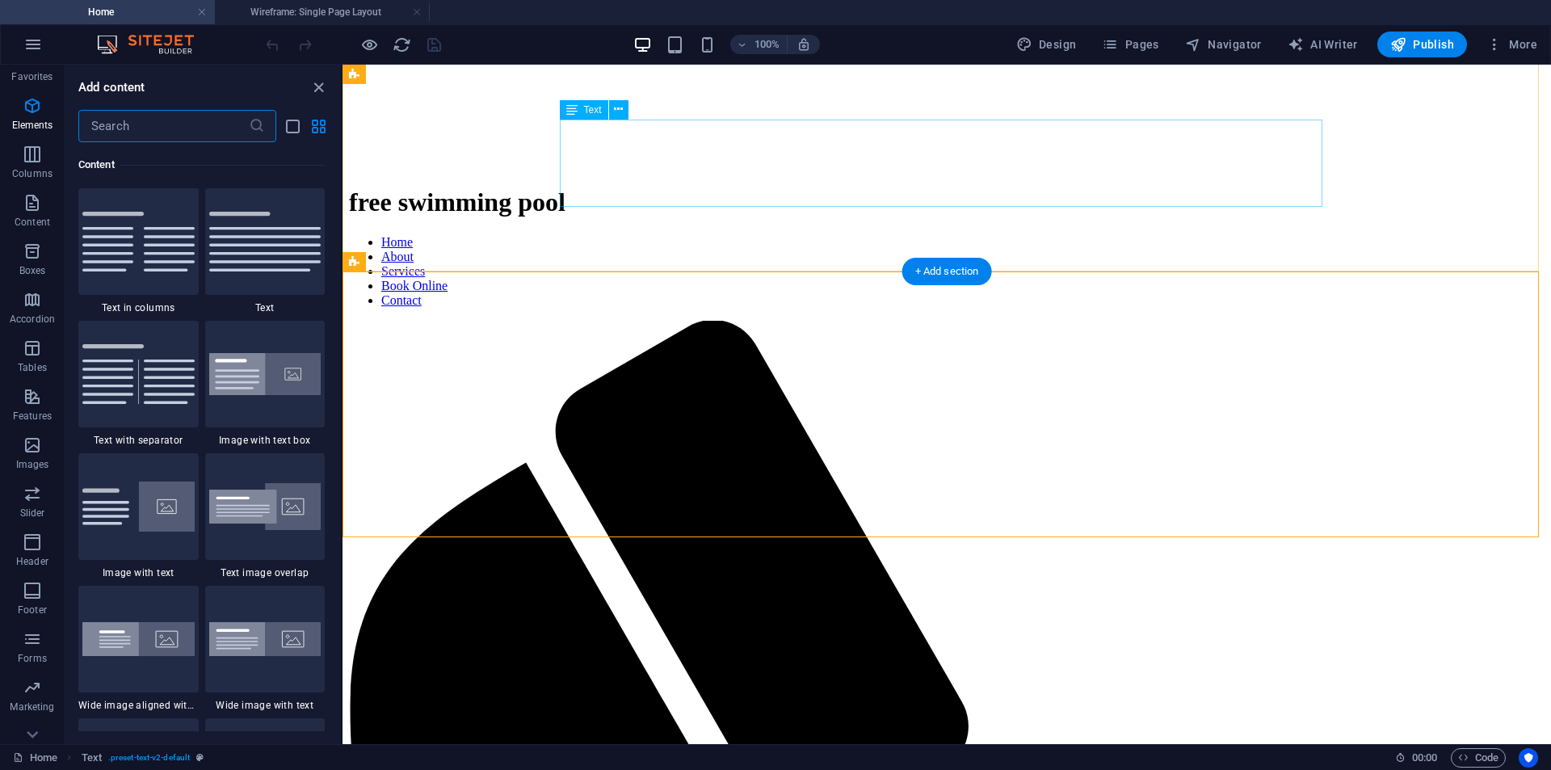
scroll to position [2827, 0]
click at [322, 83] on icon "close panel" at bounding box center [318, 87] width 19 height 19
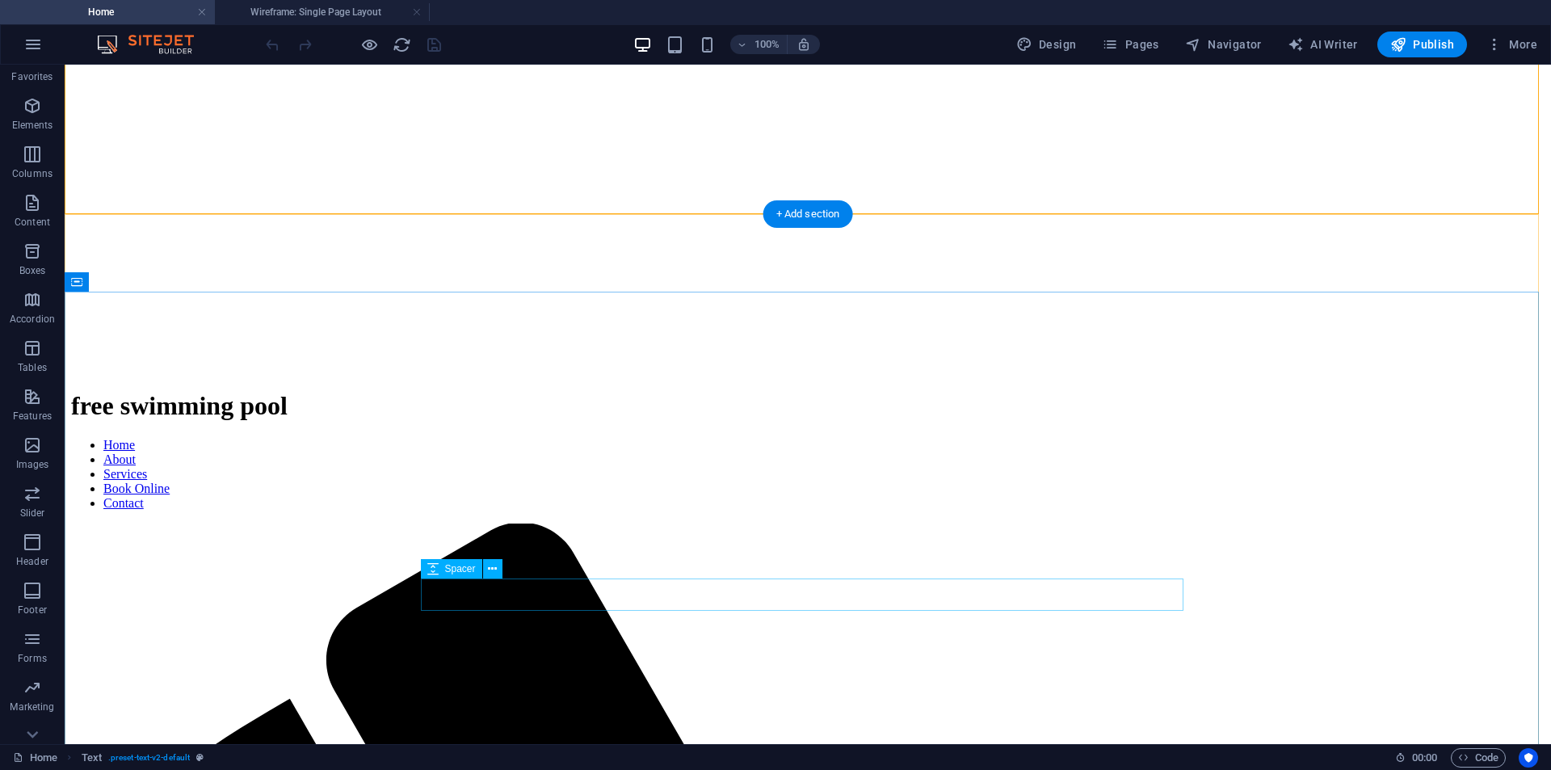
scroll to position [2556, 0]
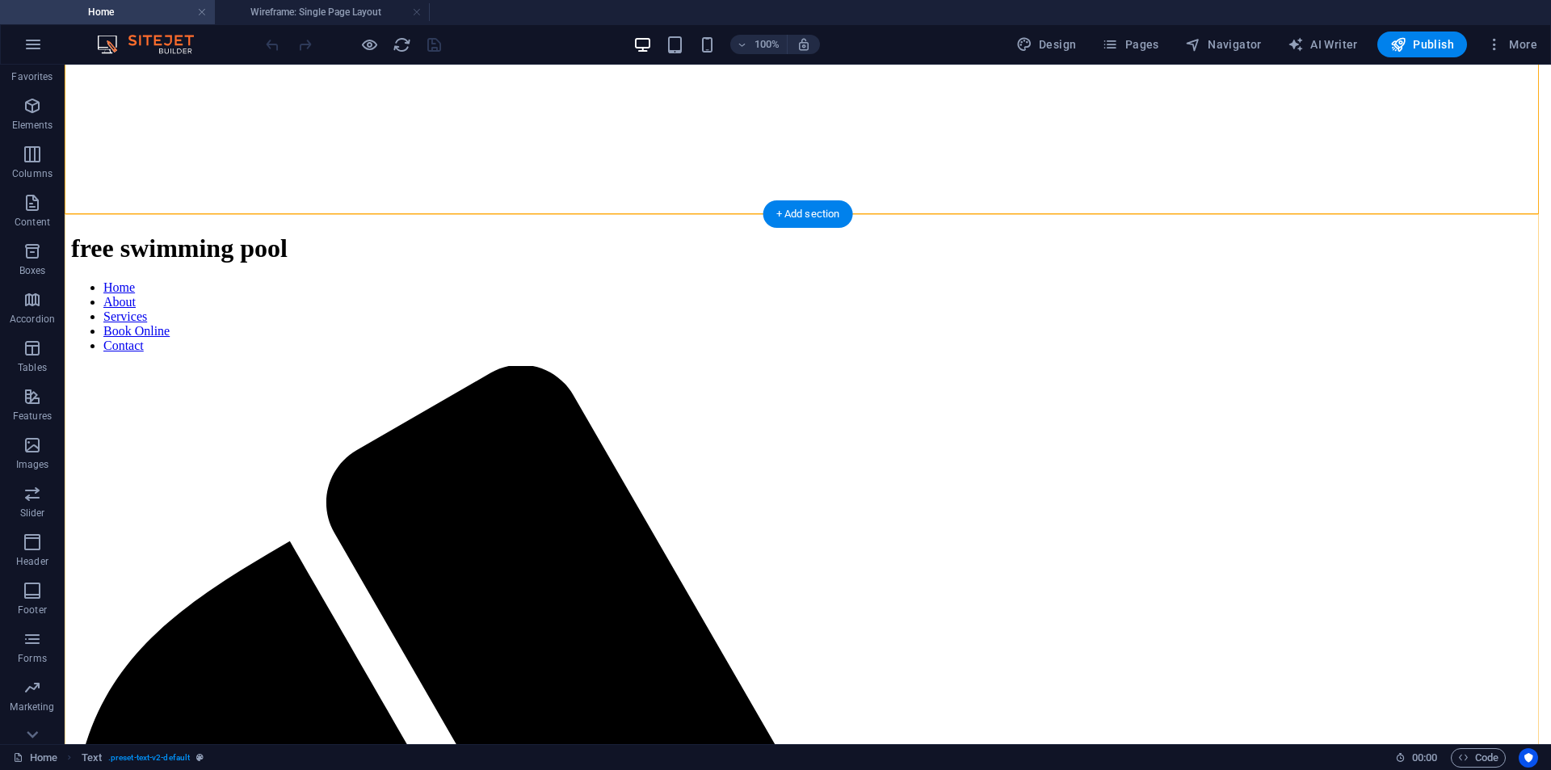
click at [801, 217] on div "+ Add section" at bounding box center [809, 213] width 90 height 27
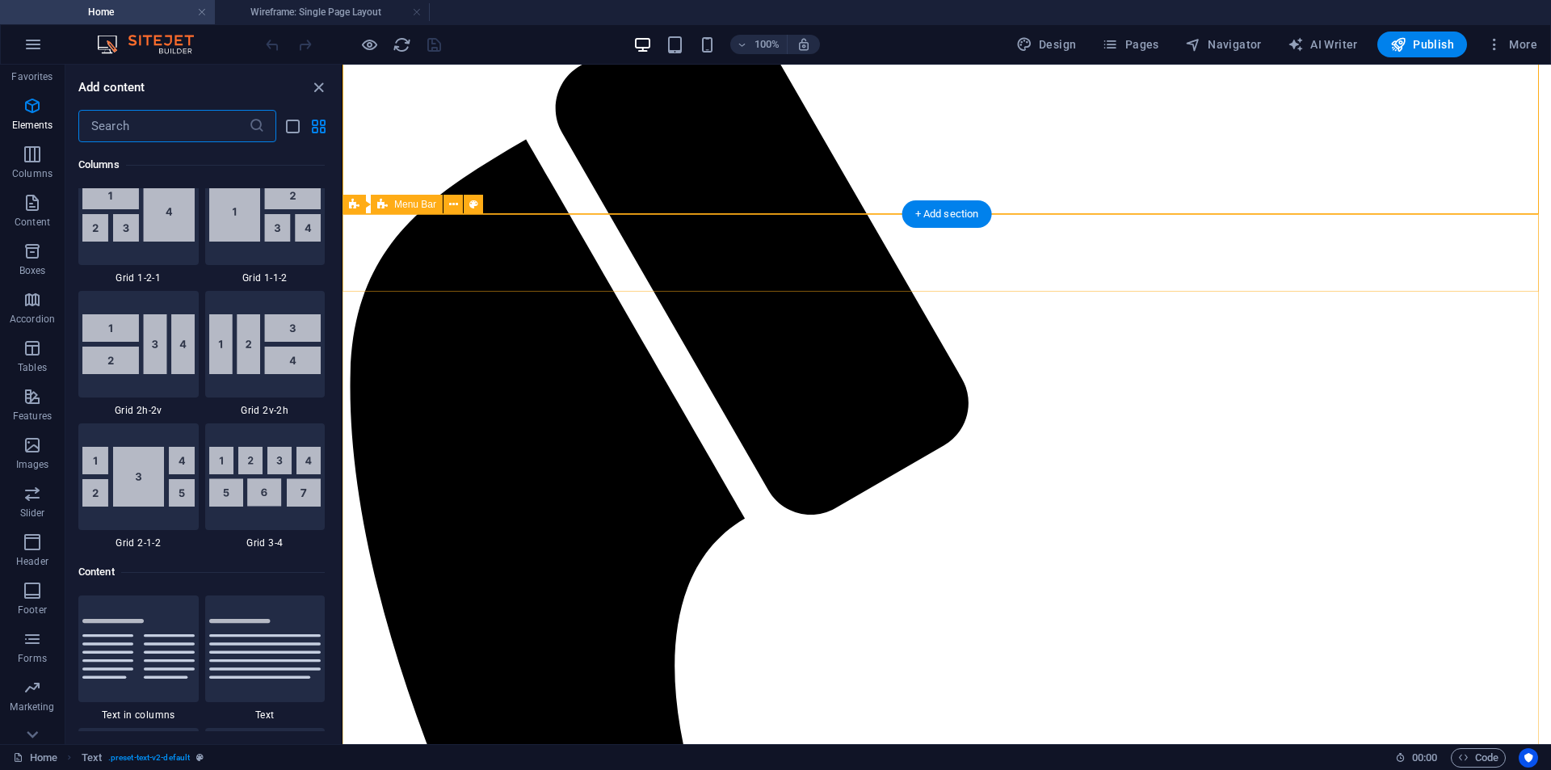
scroll to position [2827, 0]
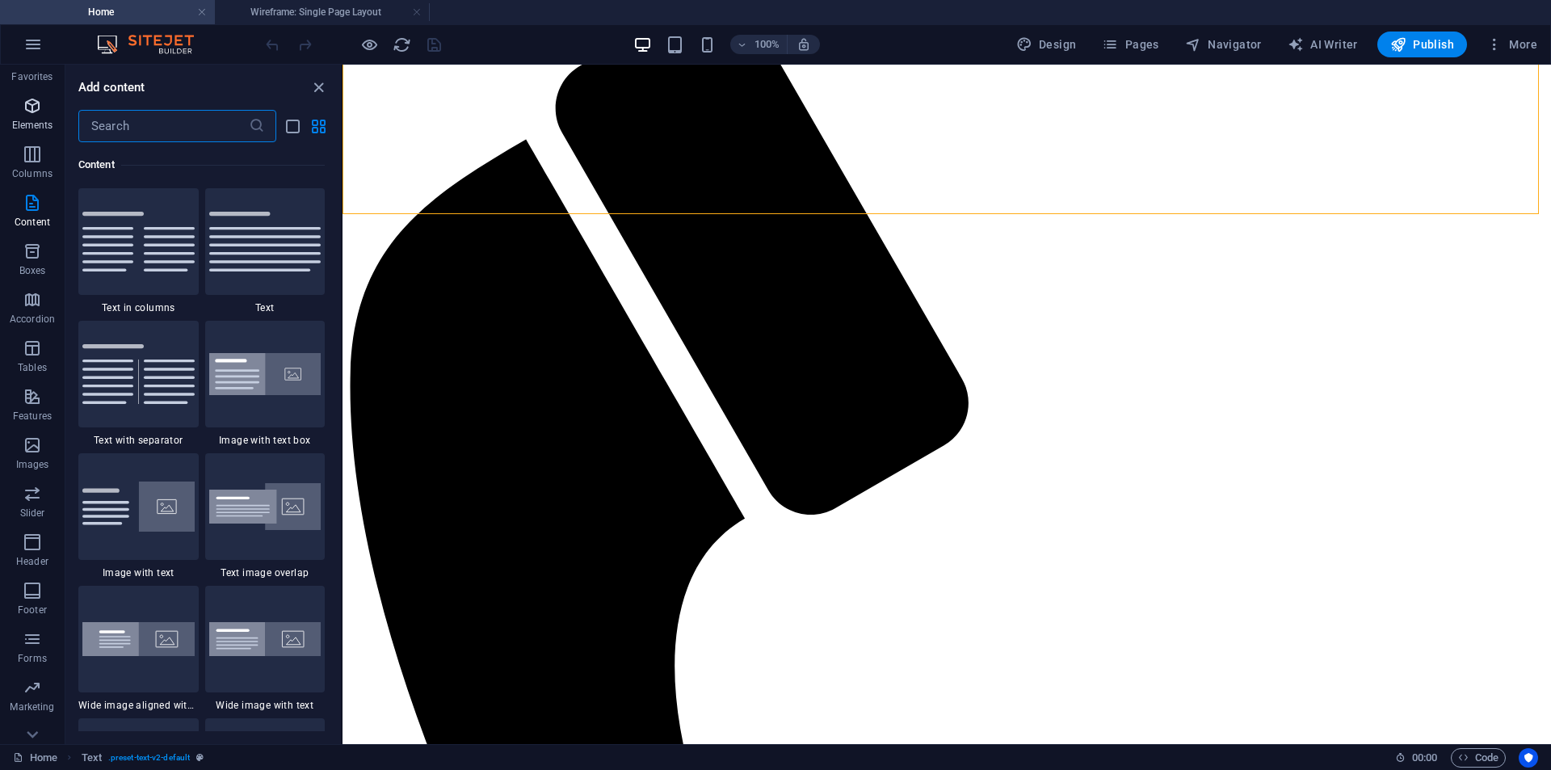
click at [30, 116] on icon "button" at bounding box center [32, 105] width 19 height 19
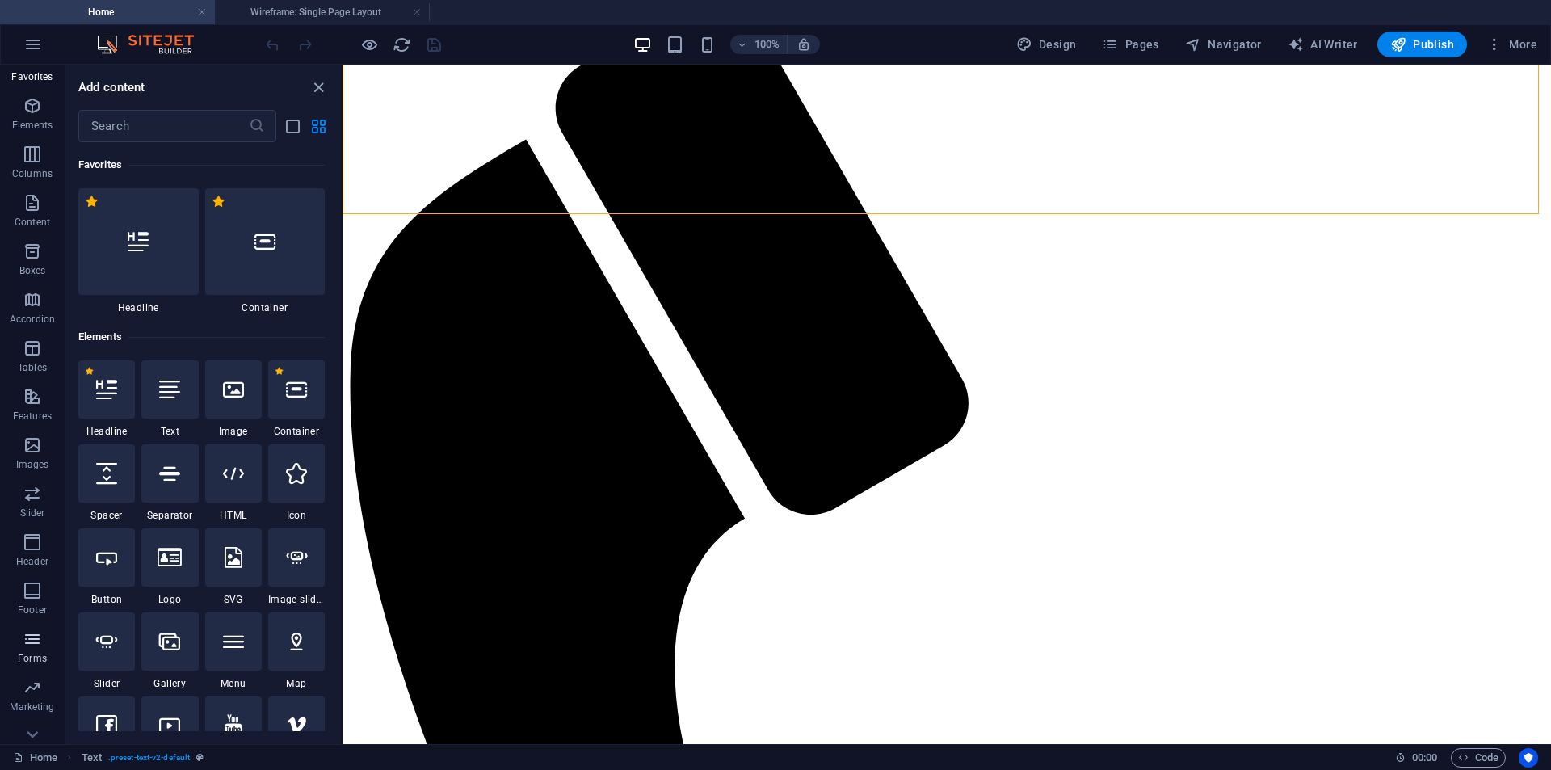
scroll to position [48, 0]
click at [33, 717] on icon "button" at bounding box center [32, 711] width 19 height 19
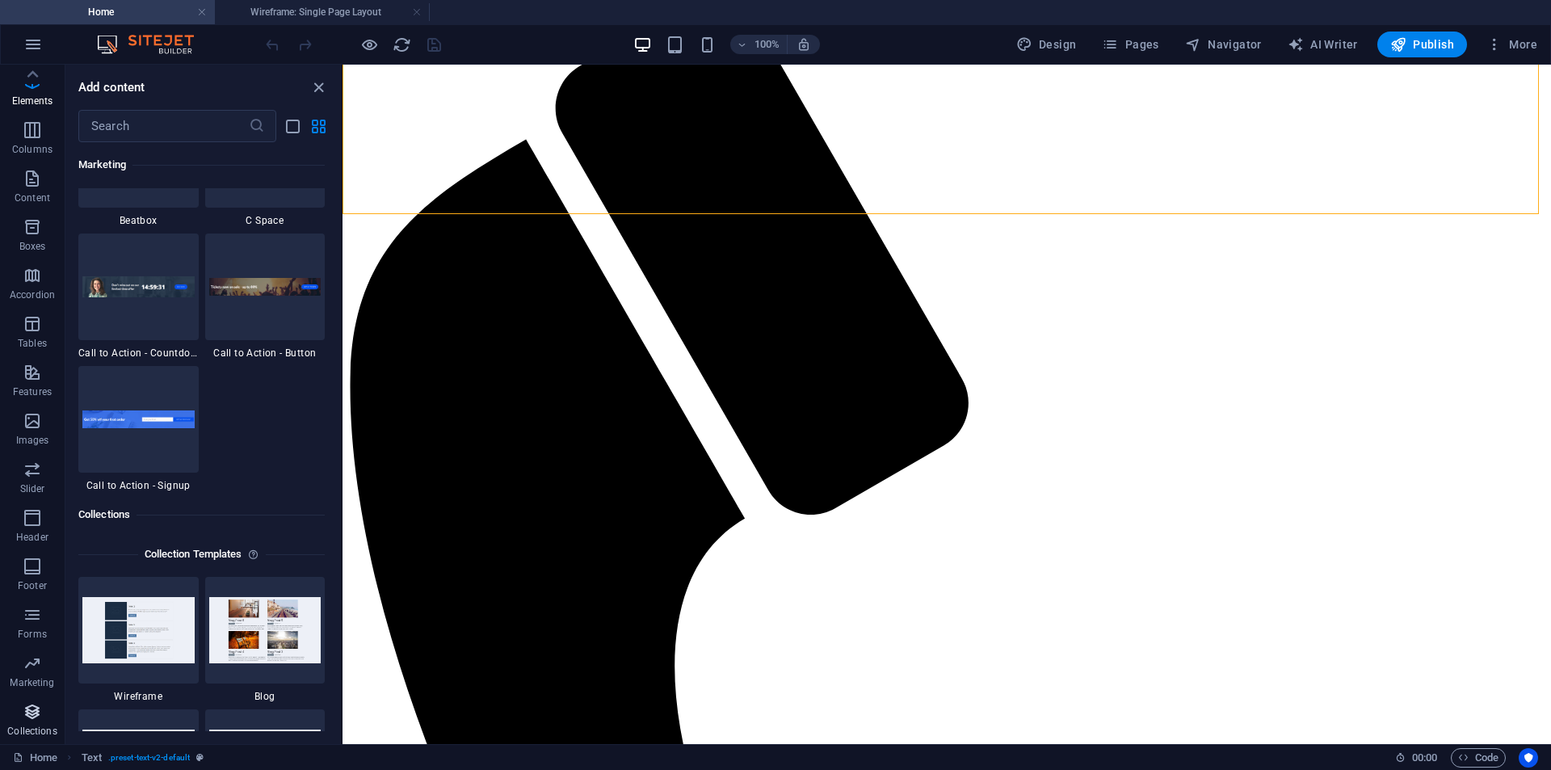
scroll to position [14792, 0]
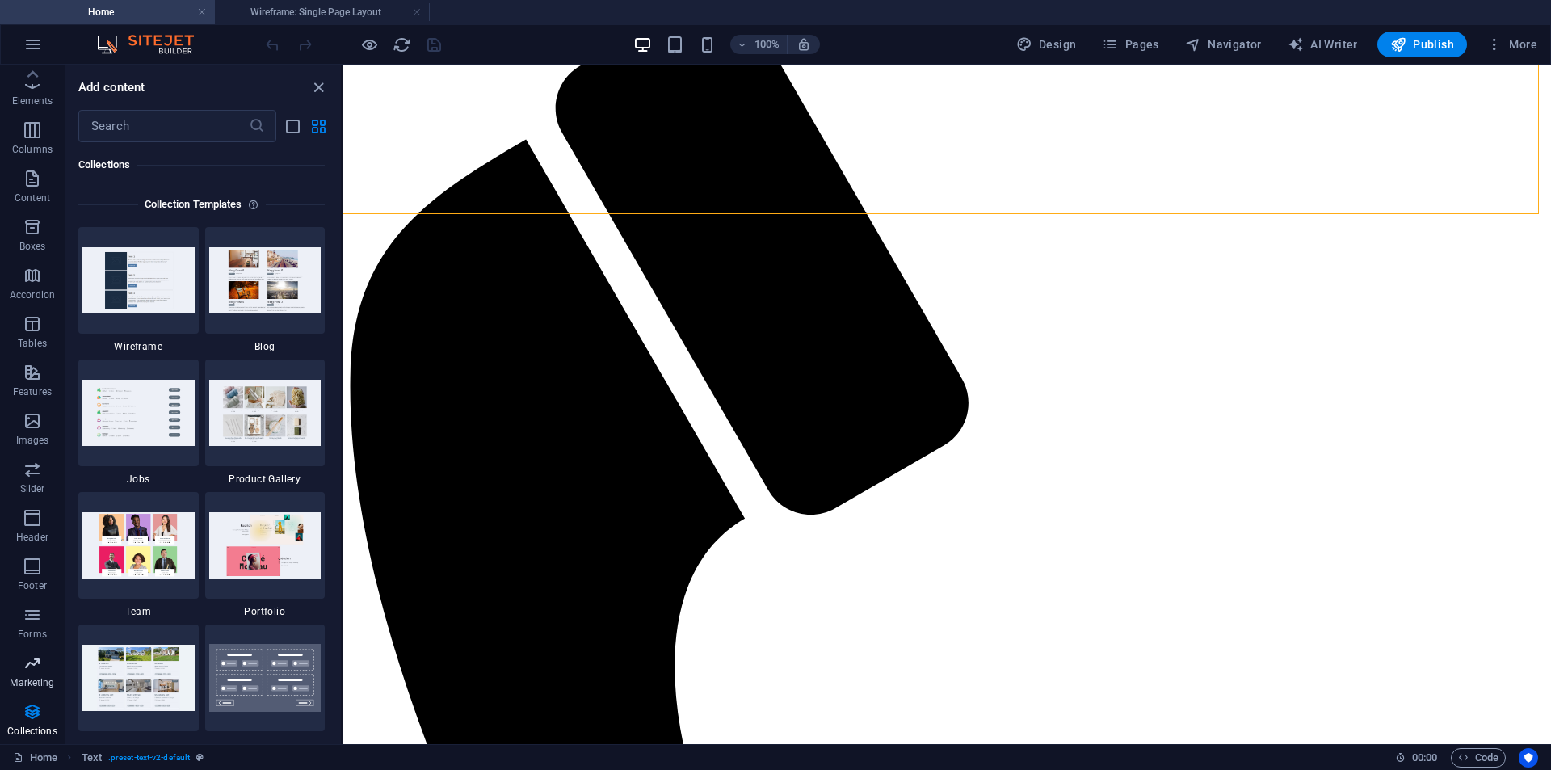
click at [39, 672] on icon "button" at bounding box center [32, 663] width 19 height 19
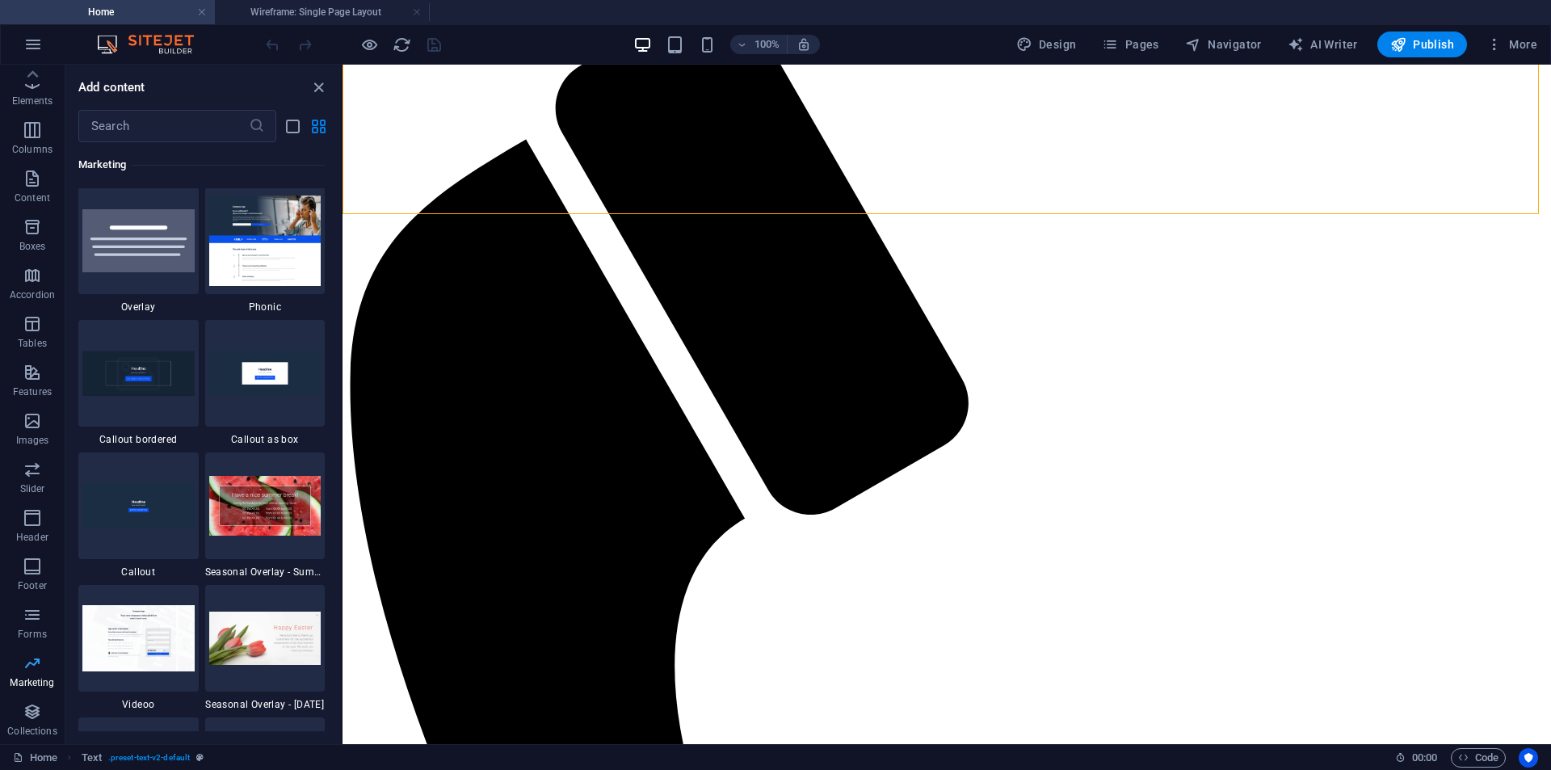
scroll to position [13162, 0]
click at [33, 617] on icon "button" at bounding box center [32, 614] width 19 height 19
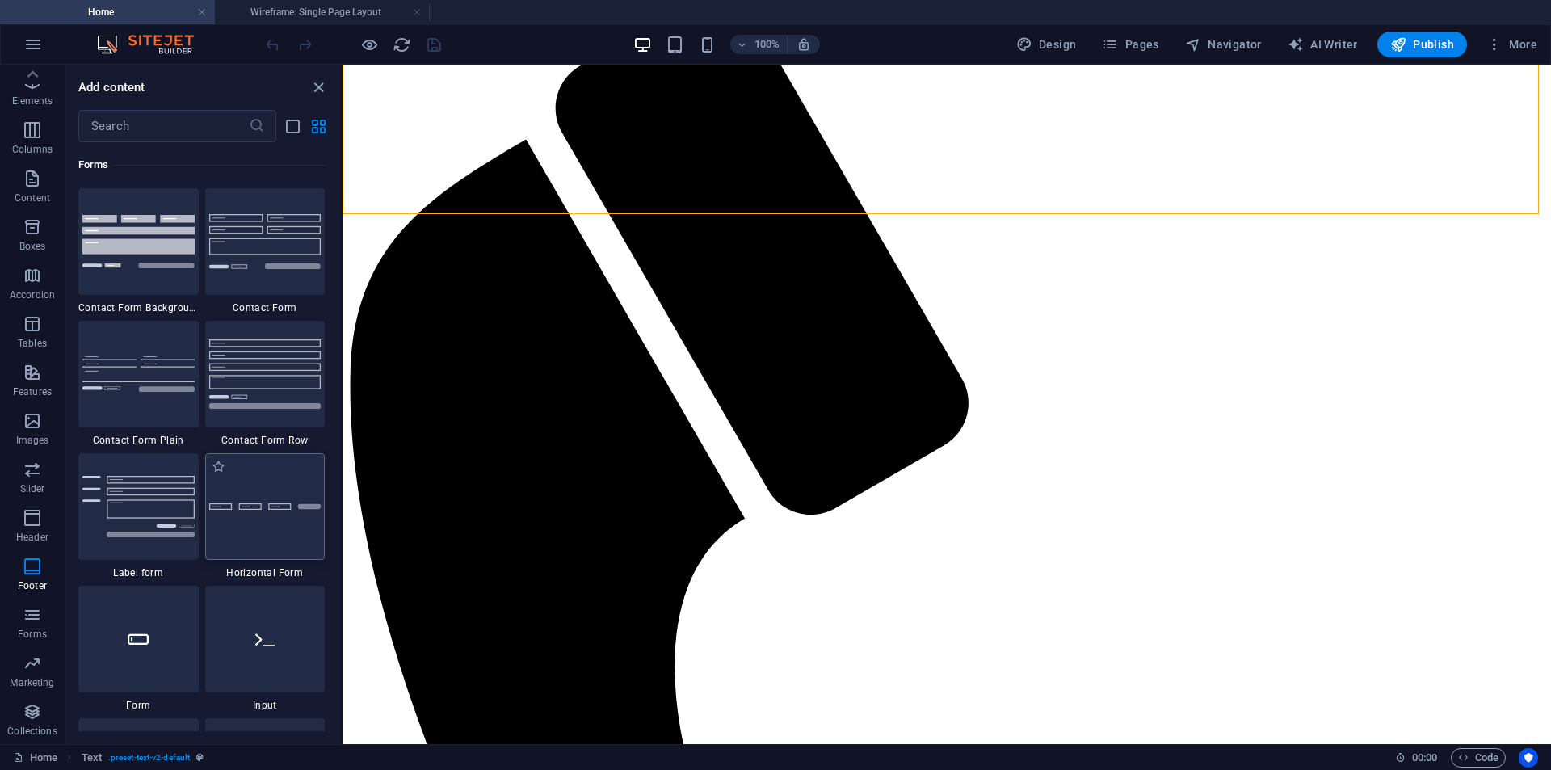
scroll to position [11717, 0]
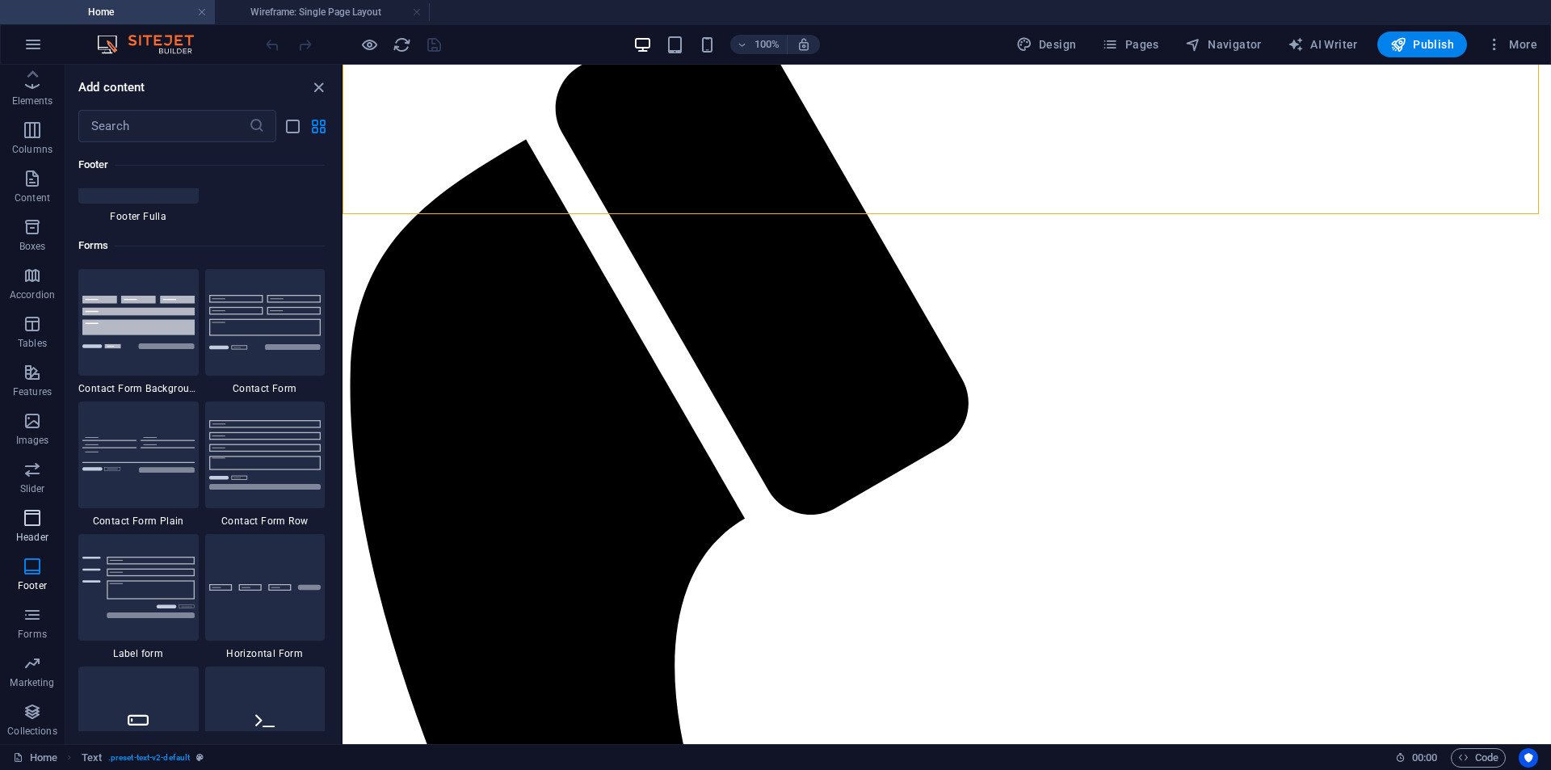
click at [36, 525] on icon "button" at bounding box center [32, 517] width 19 height 19
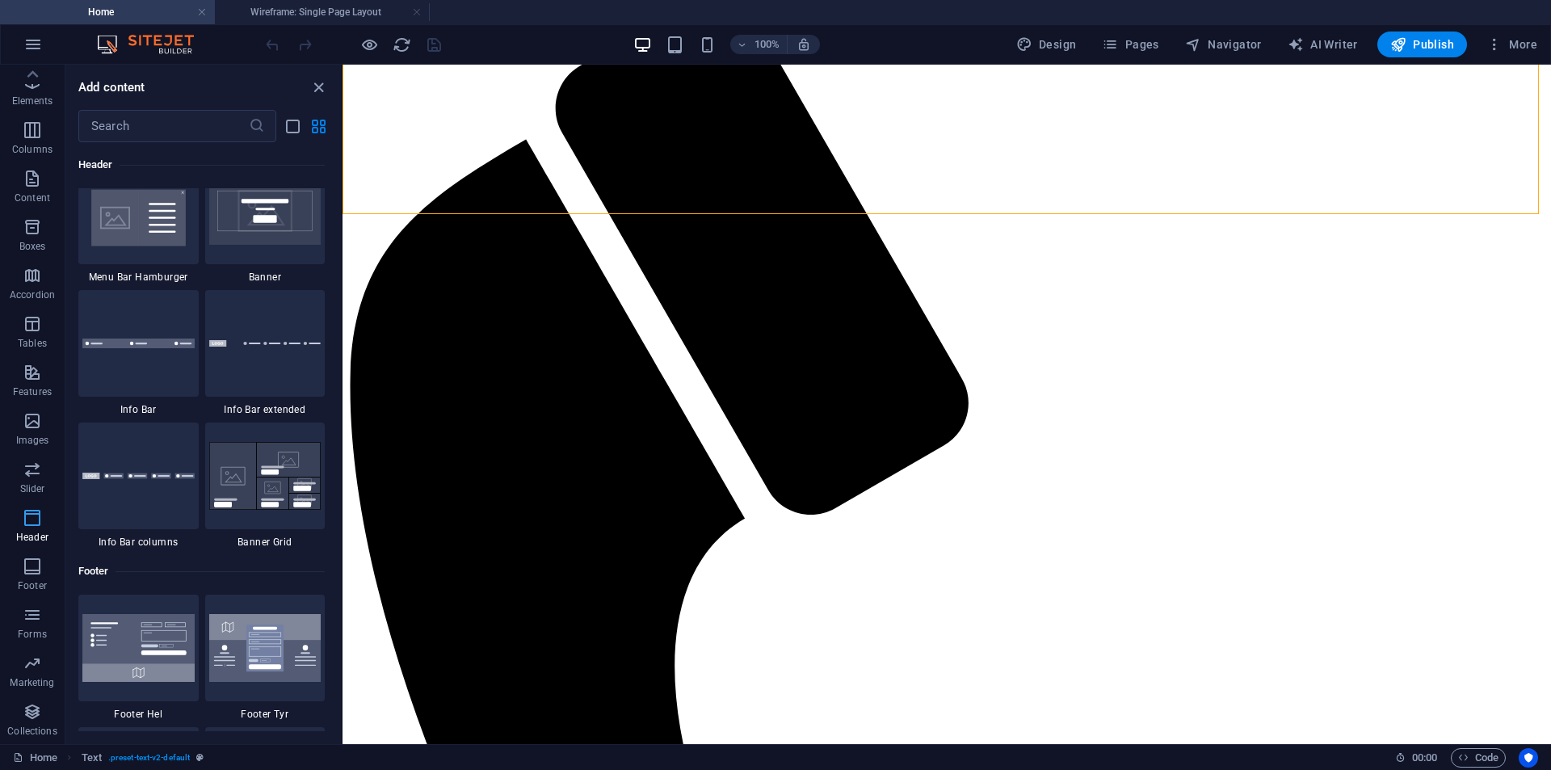
scroll to position [9730, 0]
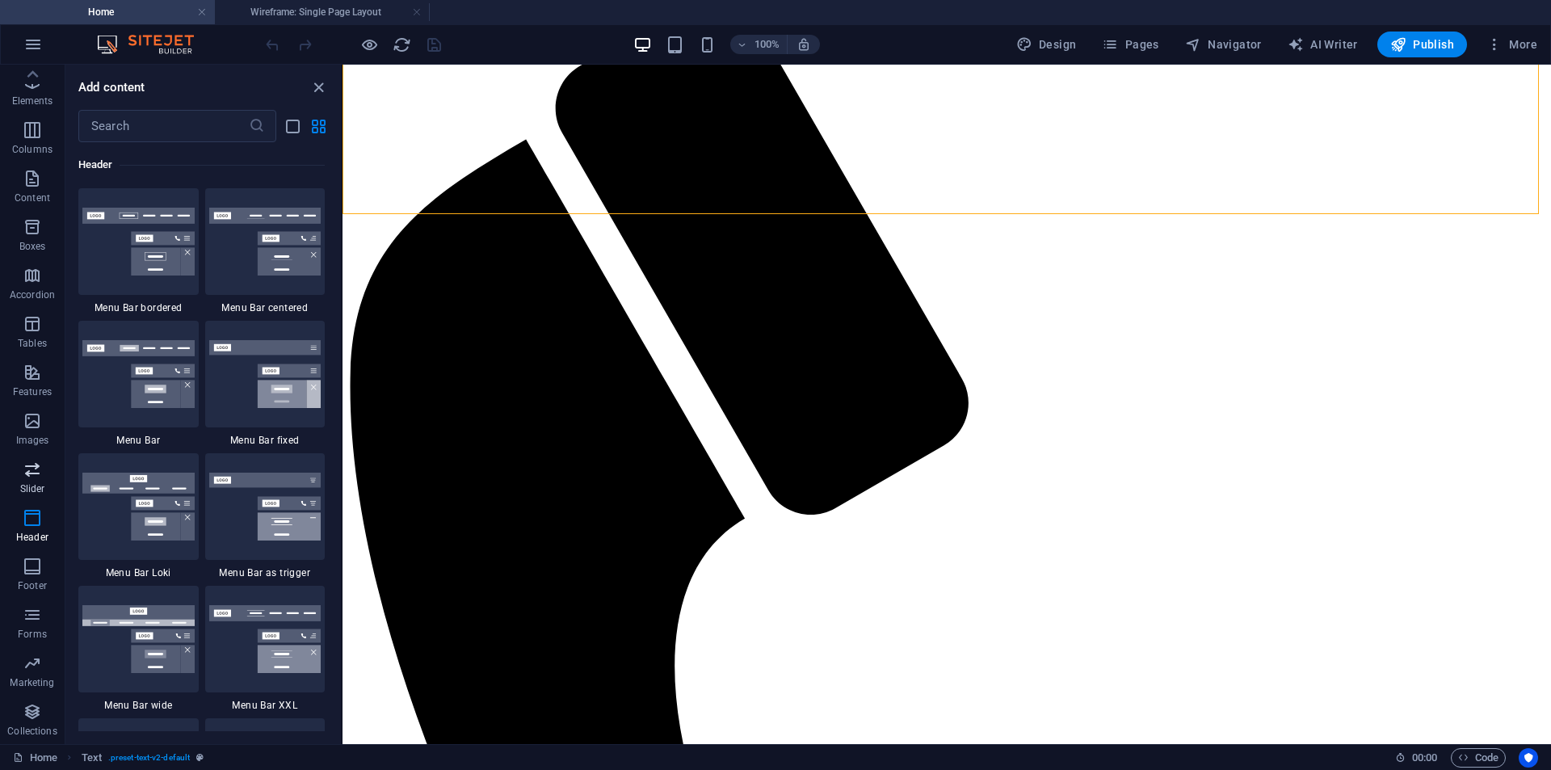
click at [35, 473] on icon "button" at bounding box center [32, 469] width 19 height 19
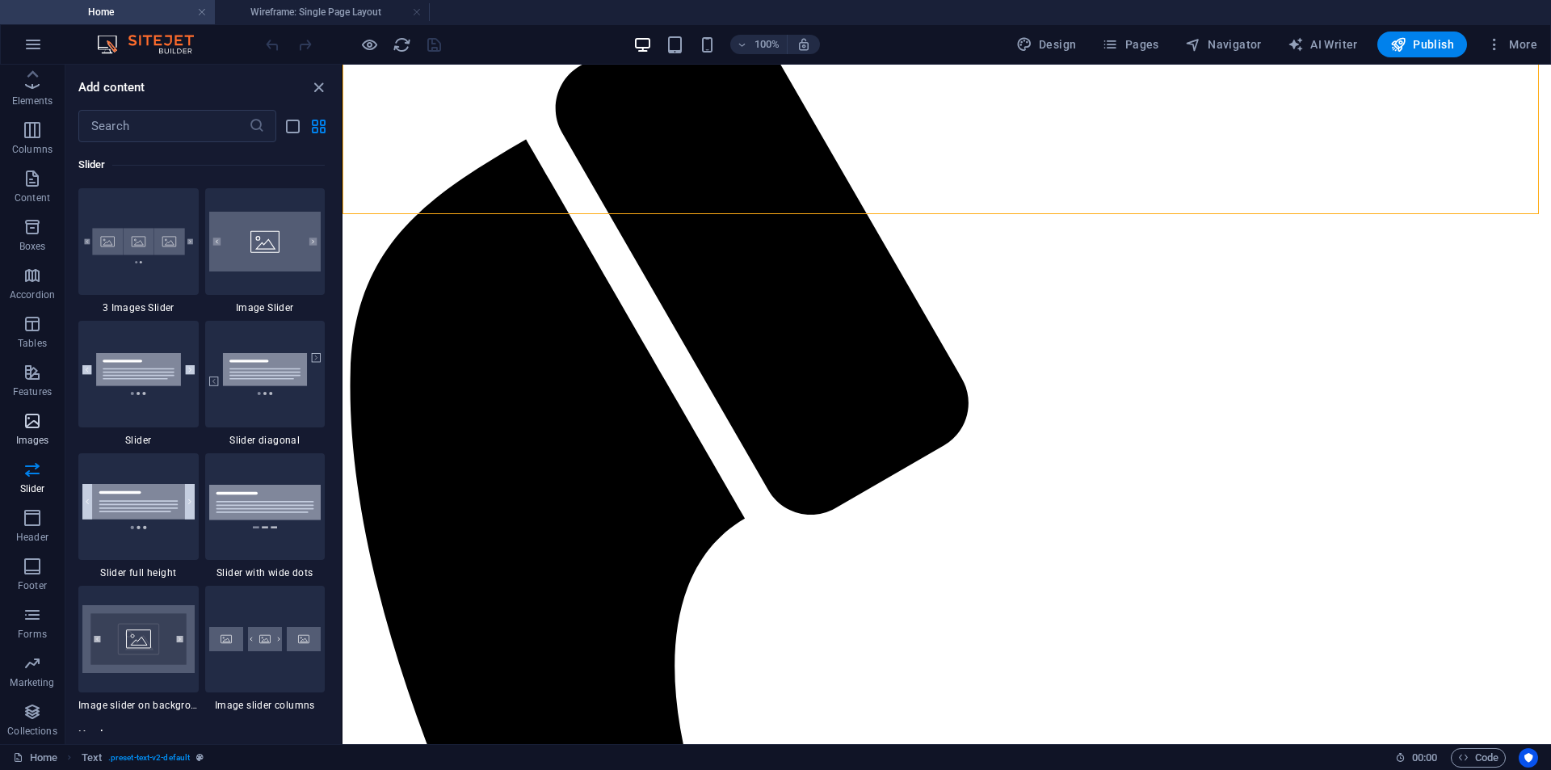
click at [35, 433] on span "Images" at bounding box center [32, 430] width 65 height 39
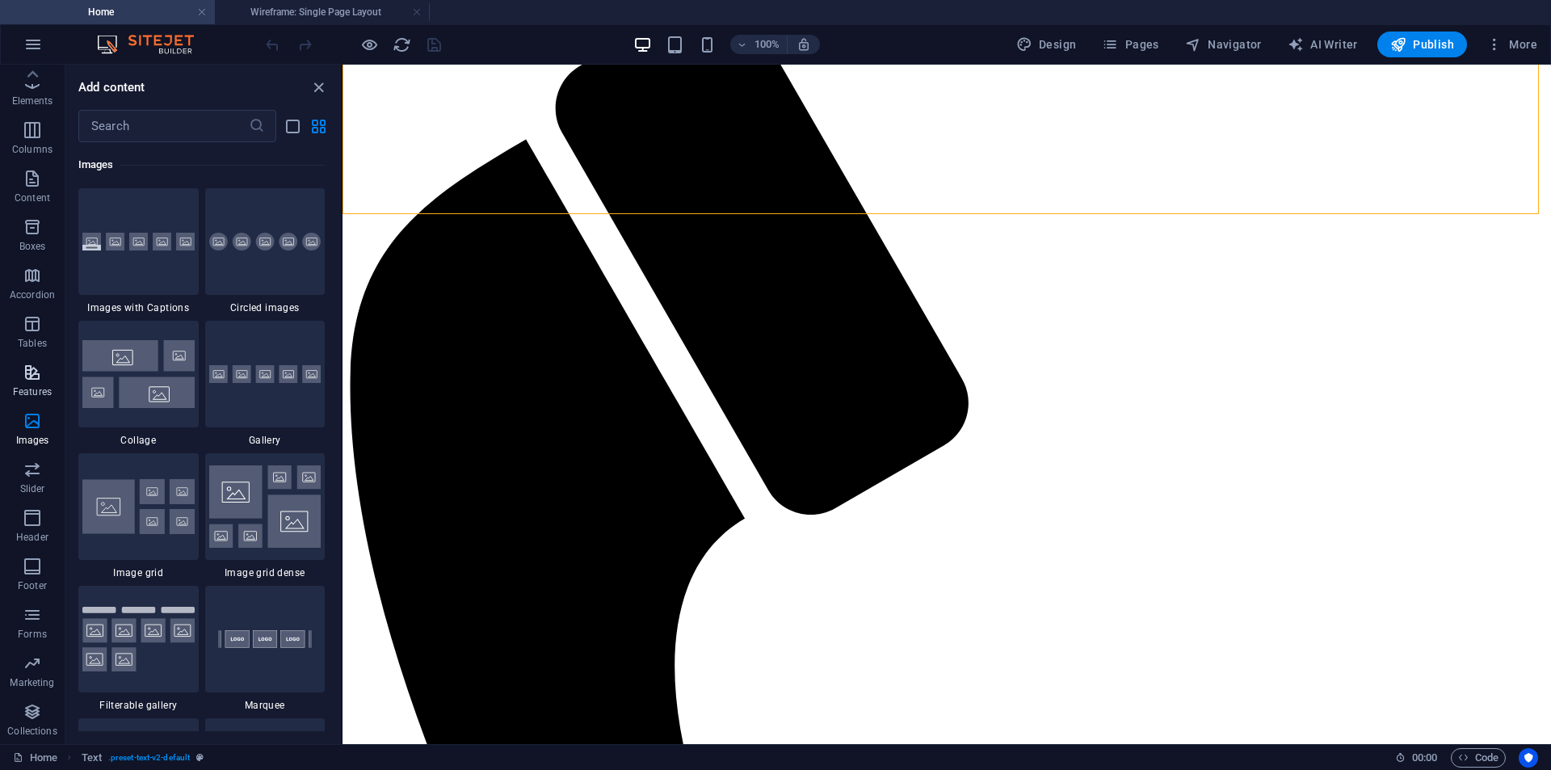
click at [38, 384] on span "Features" at bounding box center [32, 382] width 65 height 39
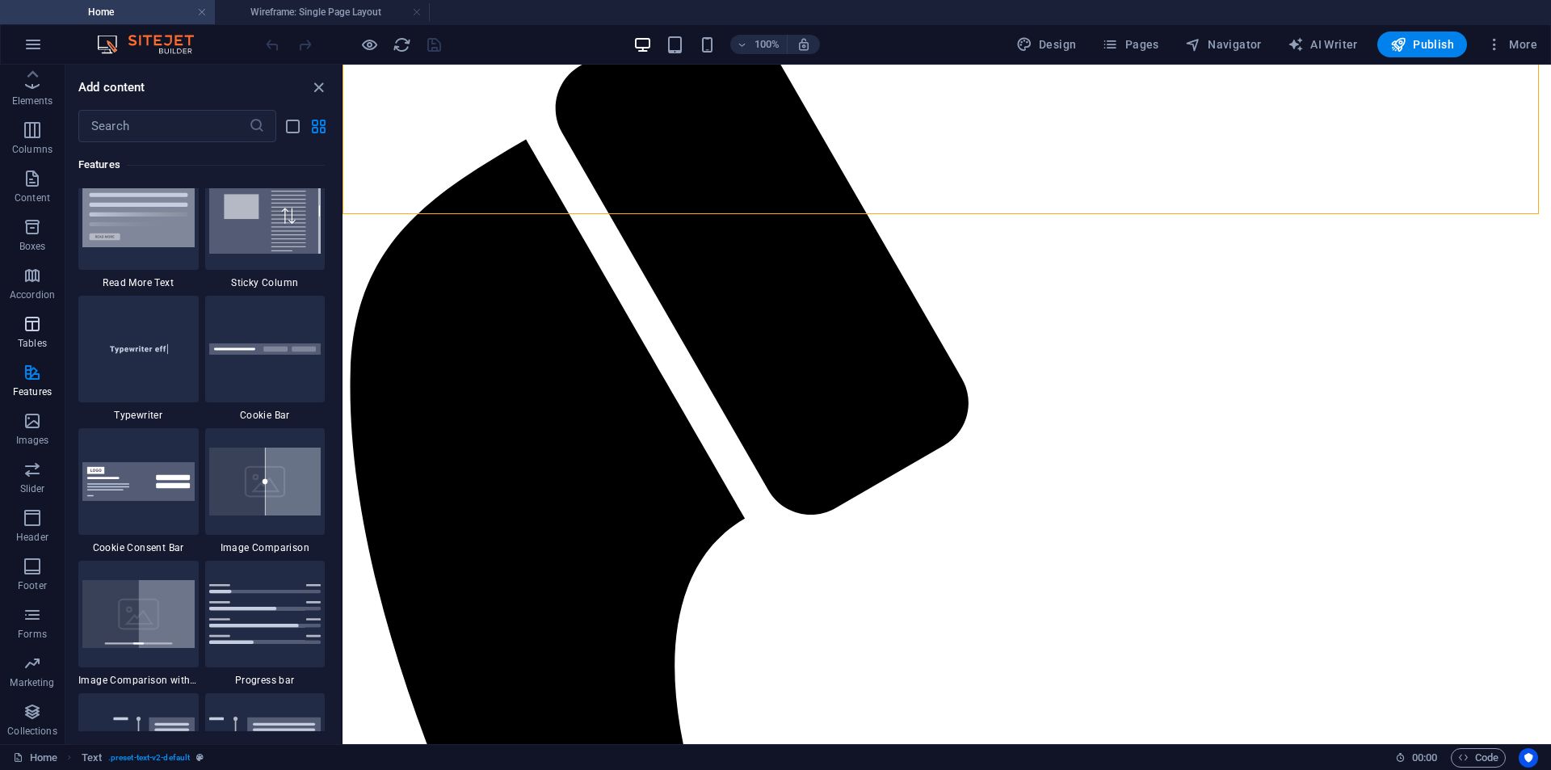
scroll to position [6299, 0]
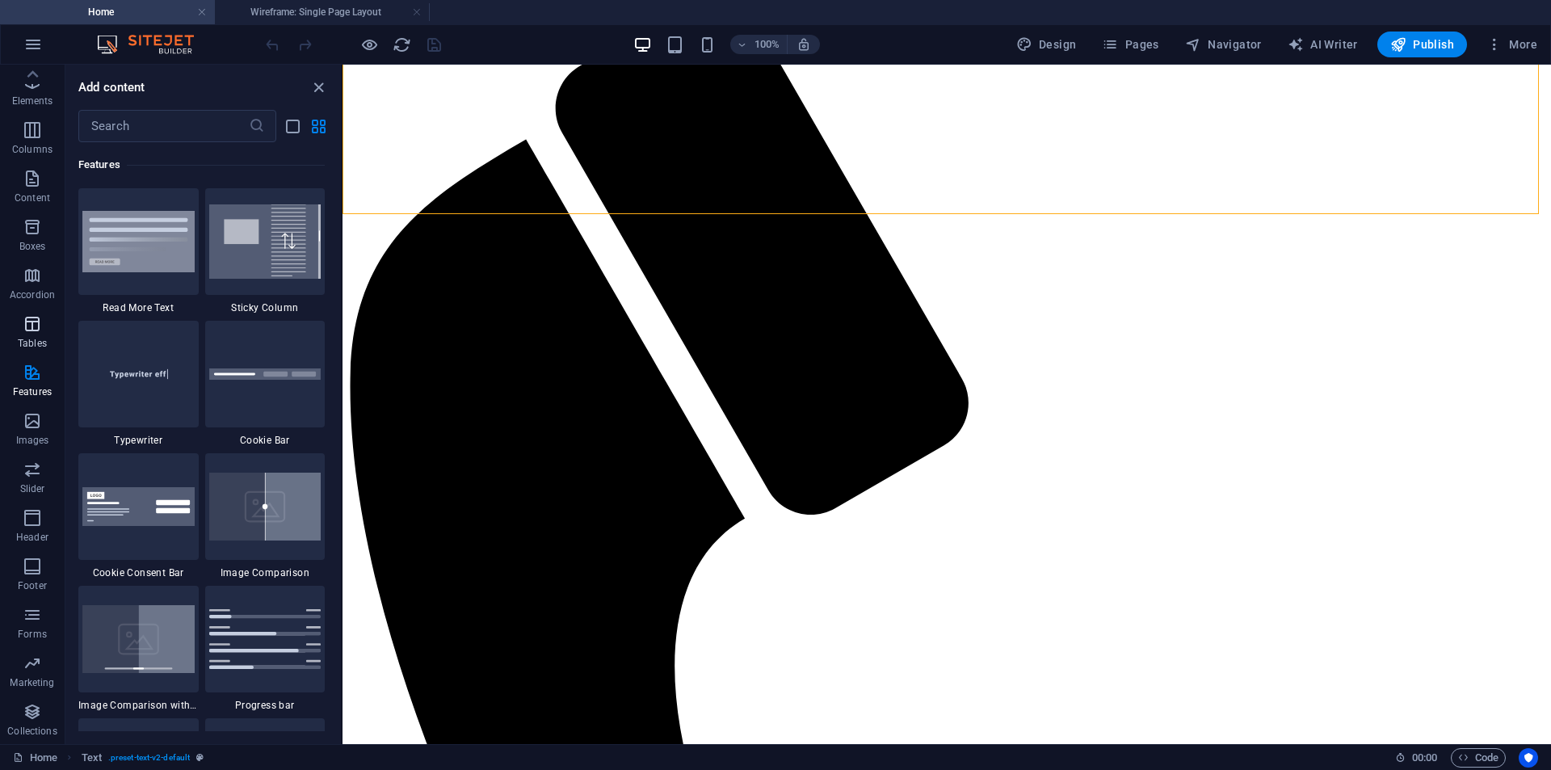
click at [38, 334] on span "Tables" at bounding box center [32, 333] width 65 height 39
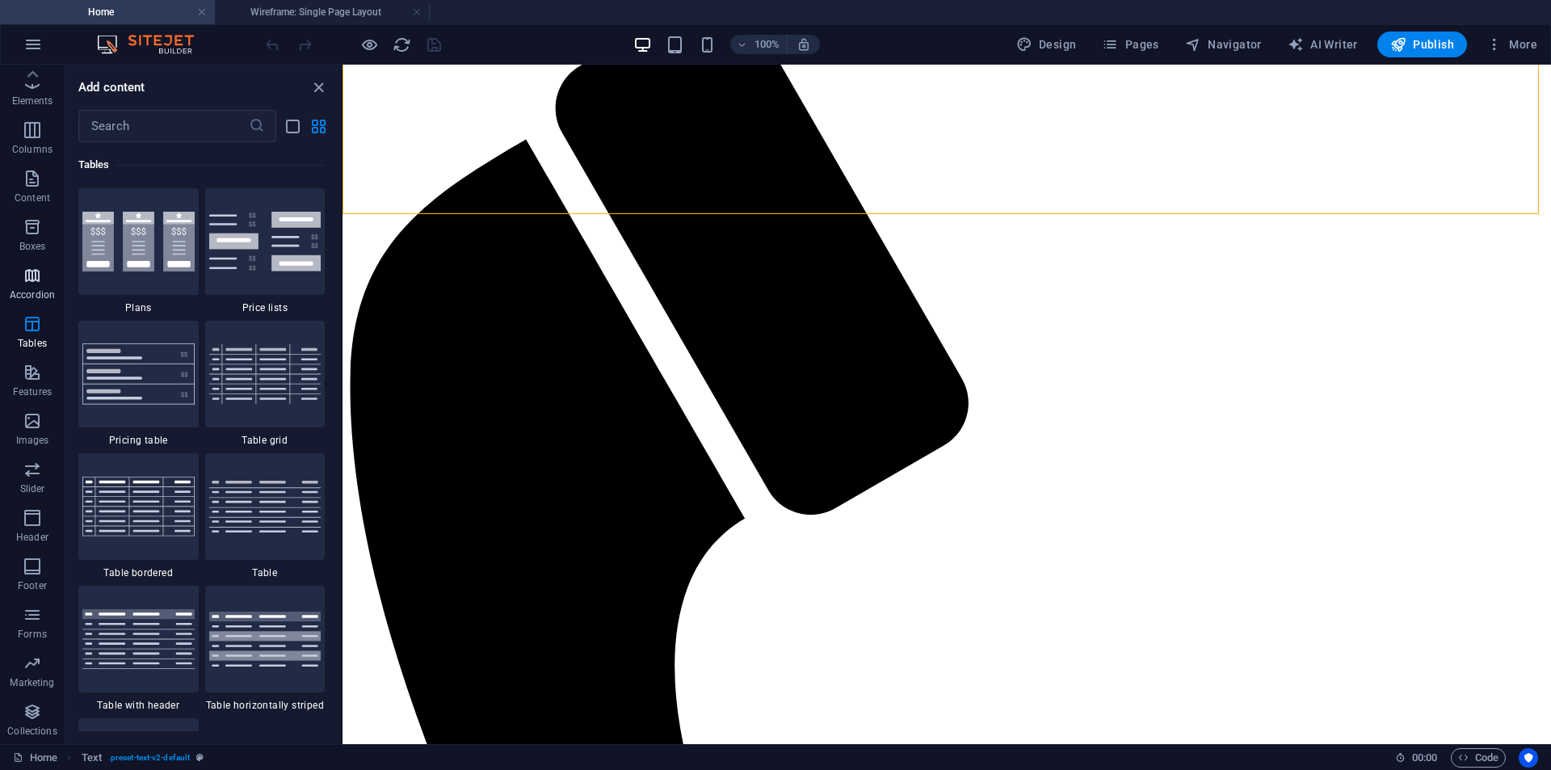
click at [36, 276] on icon "button" at bounding box center [32, 275] width 19 height 19
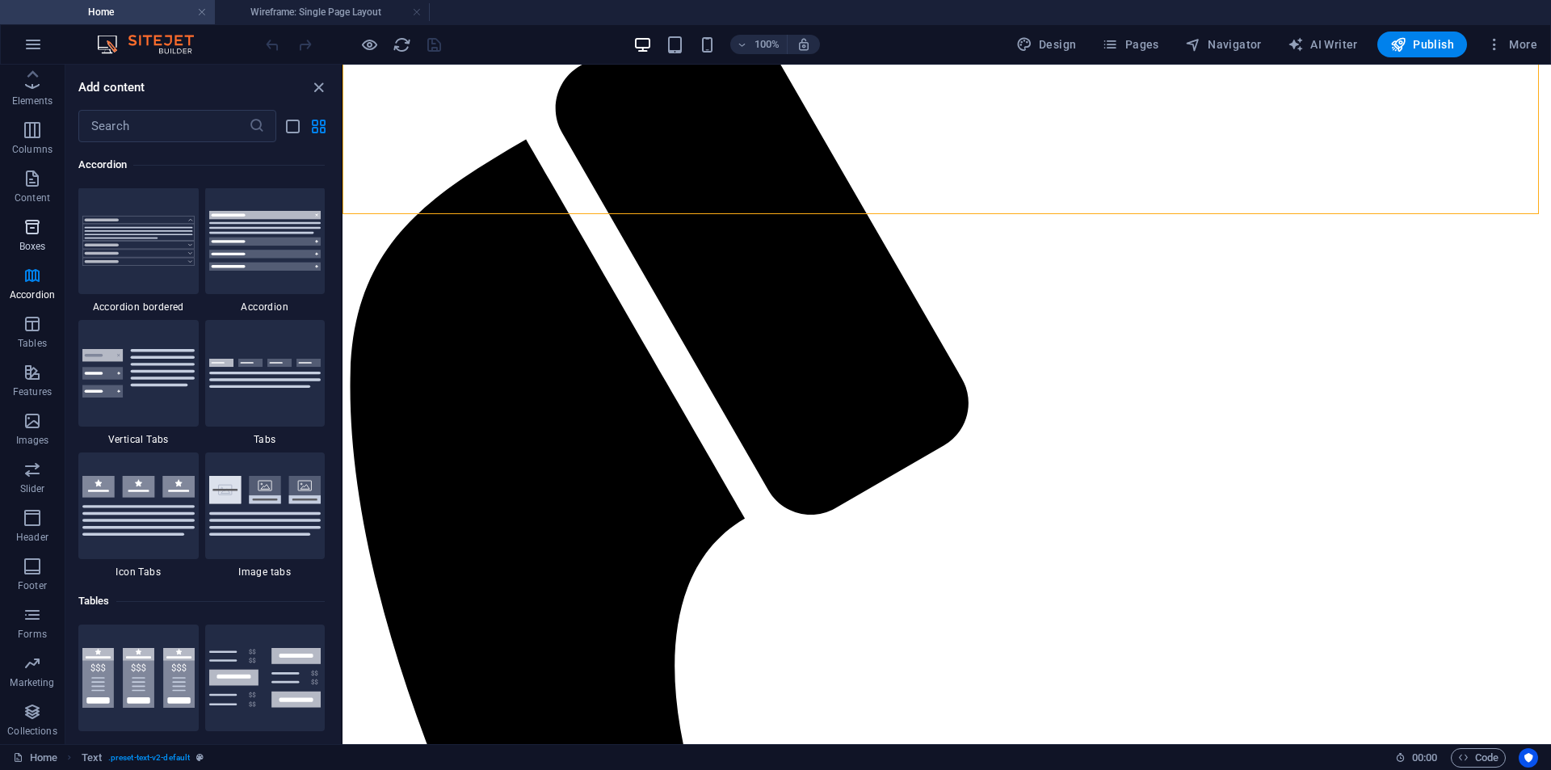
scroll to position [5159, 0]
click at [36, 225] on icon "button" at bounding box center [32, 226] width 19 height 19
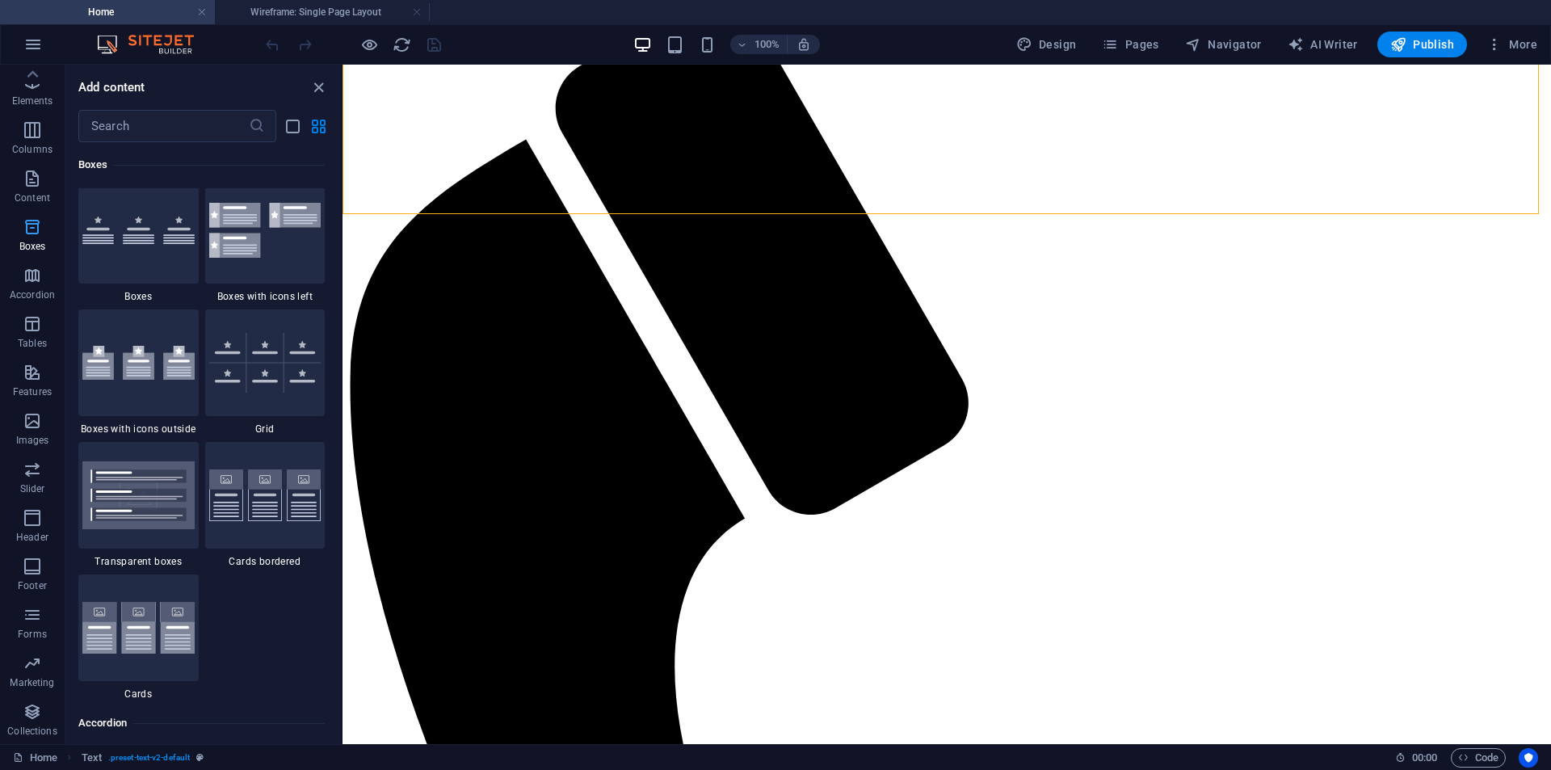
scroll to position [4457, 0]
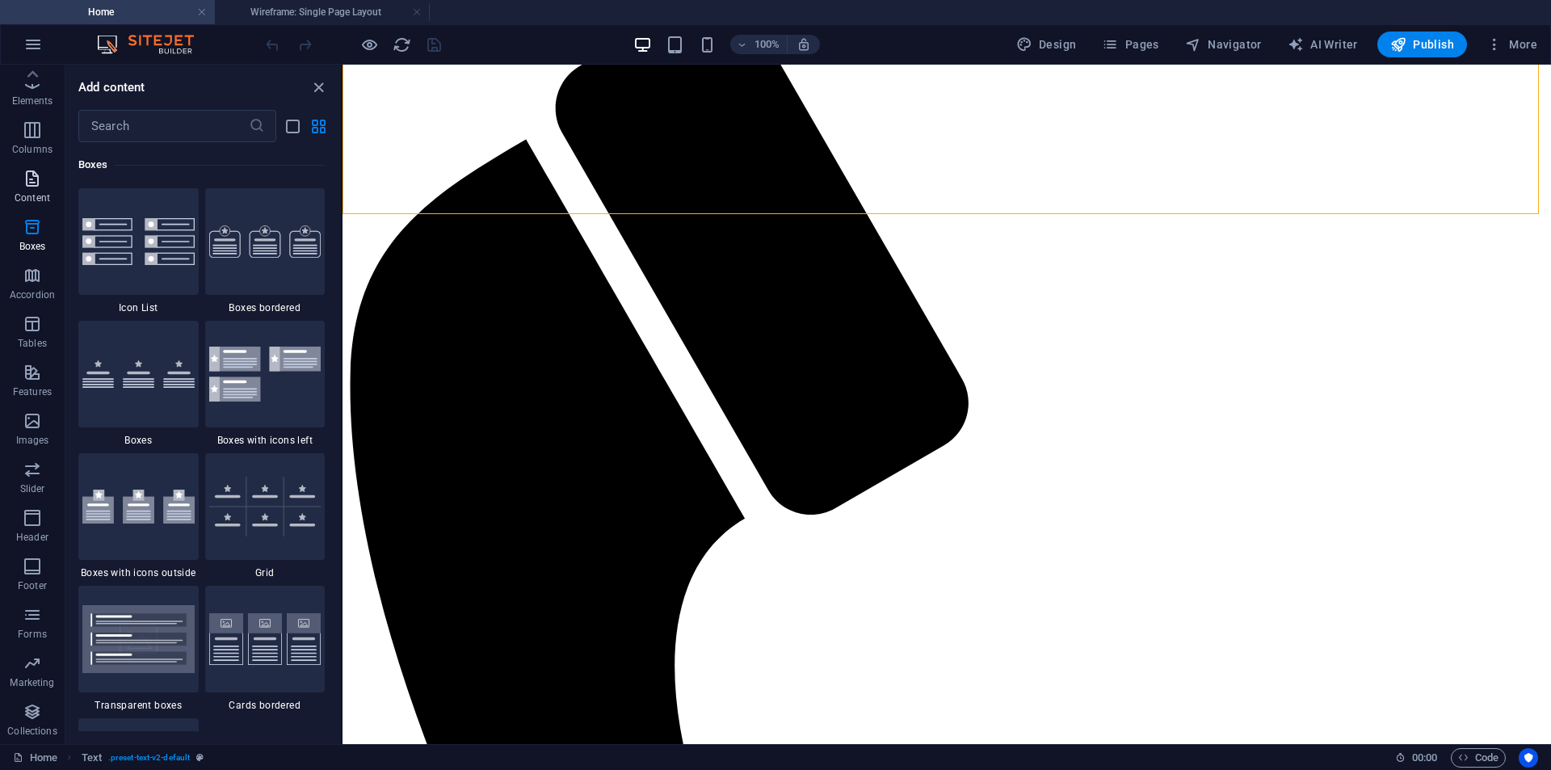
click at [32, 193] on p "Content" at bounding box center [33, 198] width 36 height 13
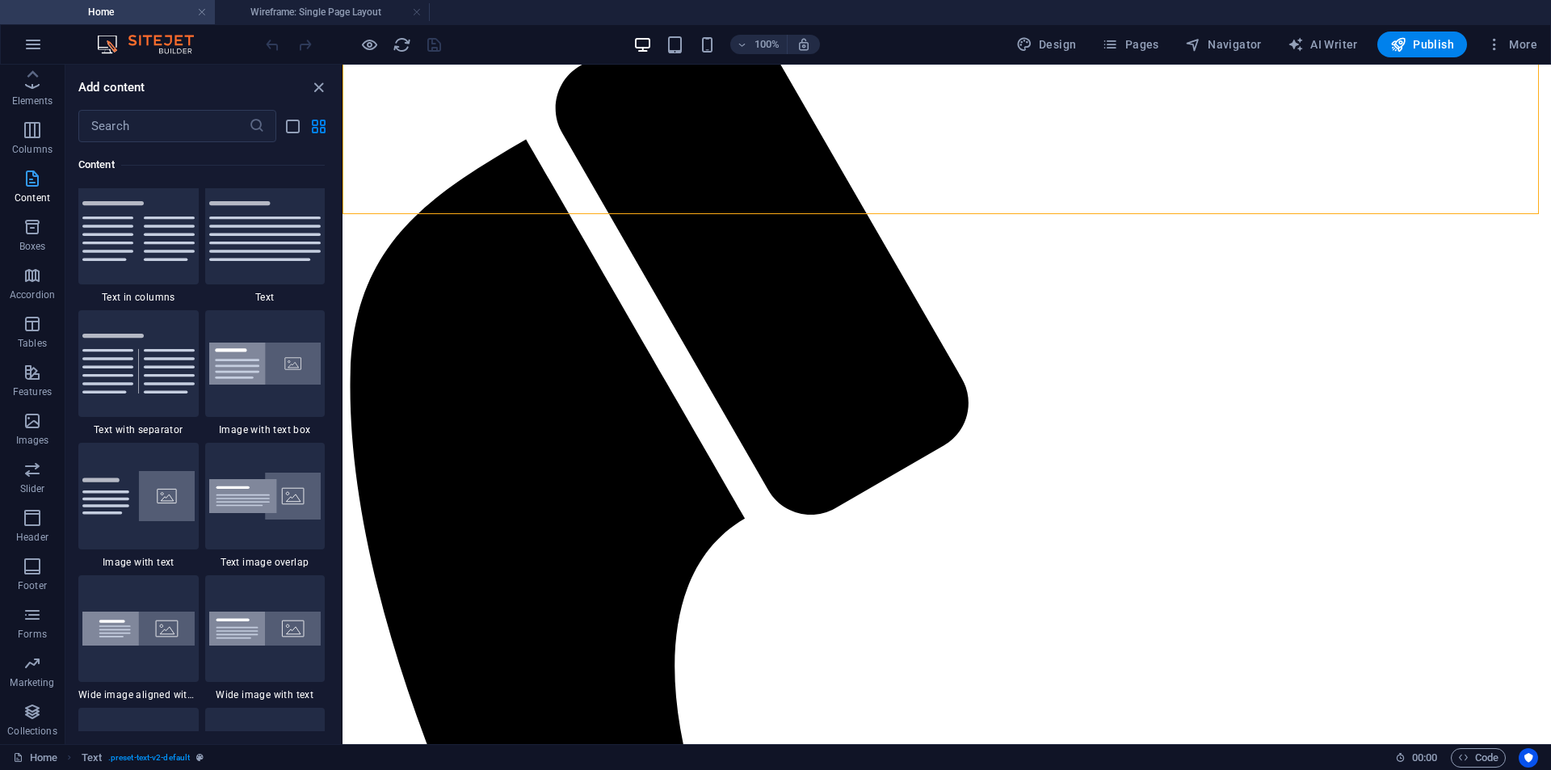
scroll to position [2827, 0]
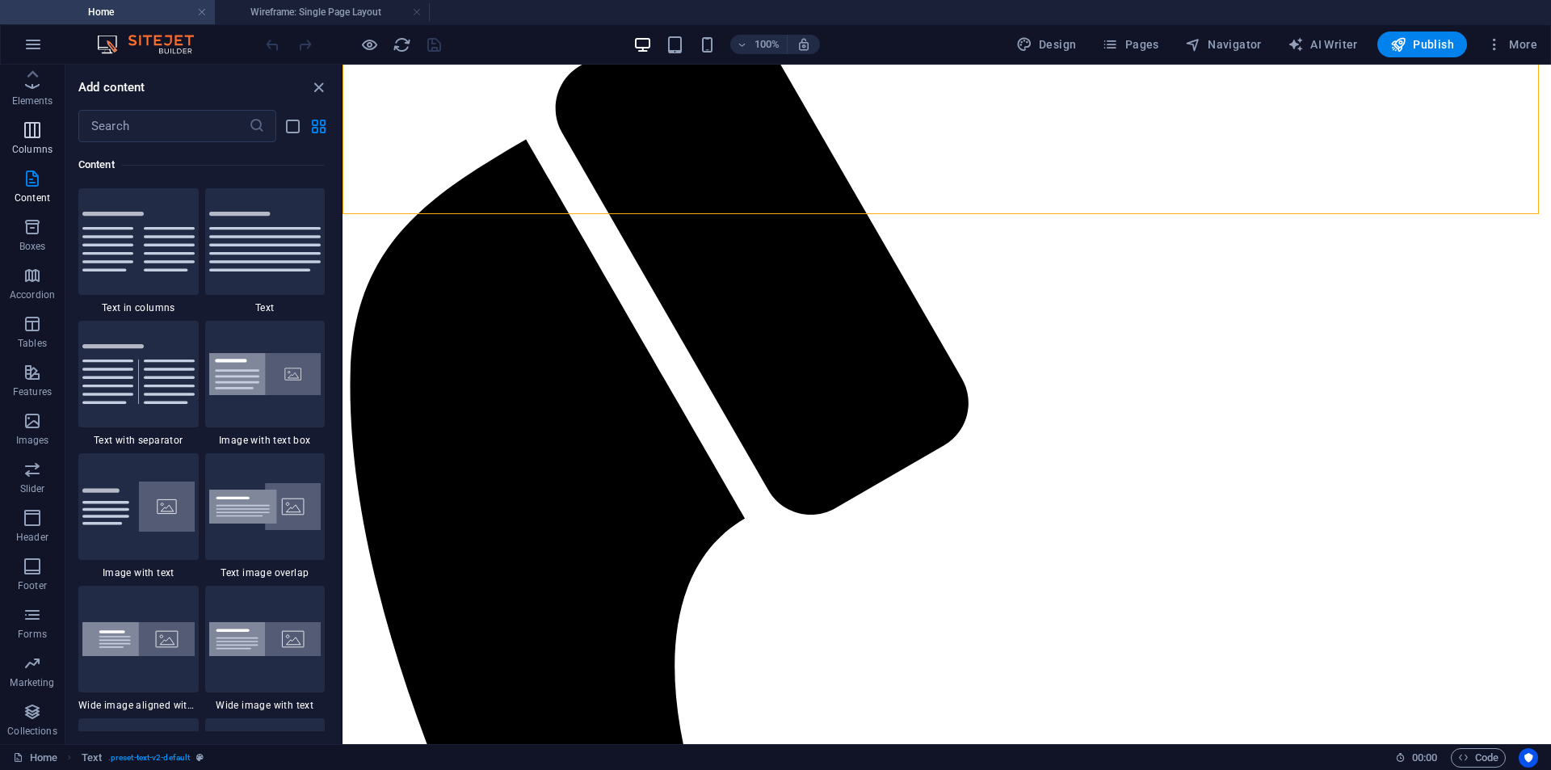
click at [30, 138] on icon "button" at bounding box center [32, 129] width 19 height 19
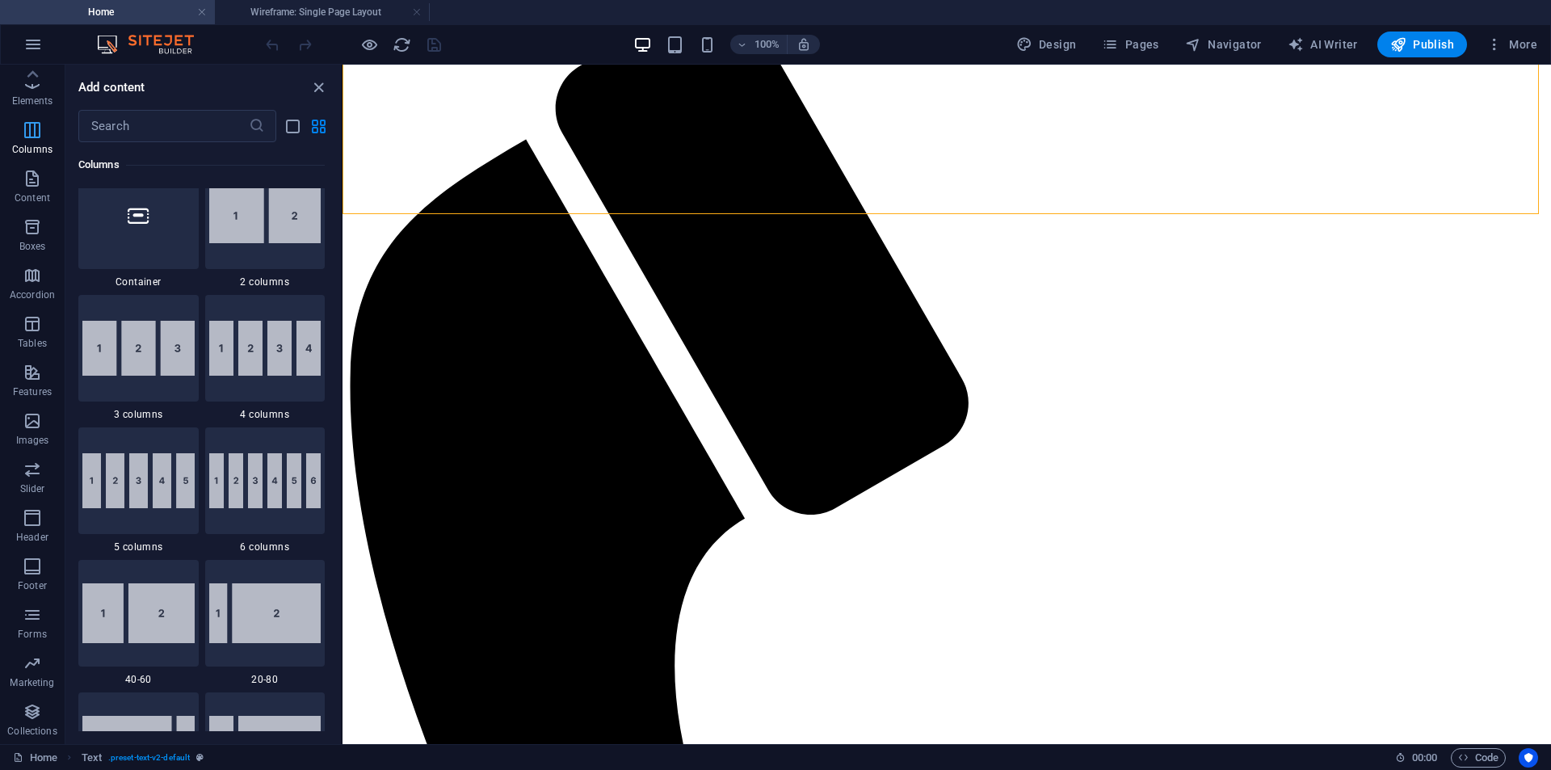
scroll to position [800, 0]
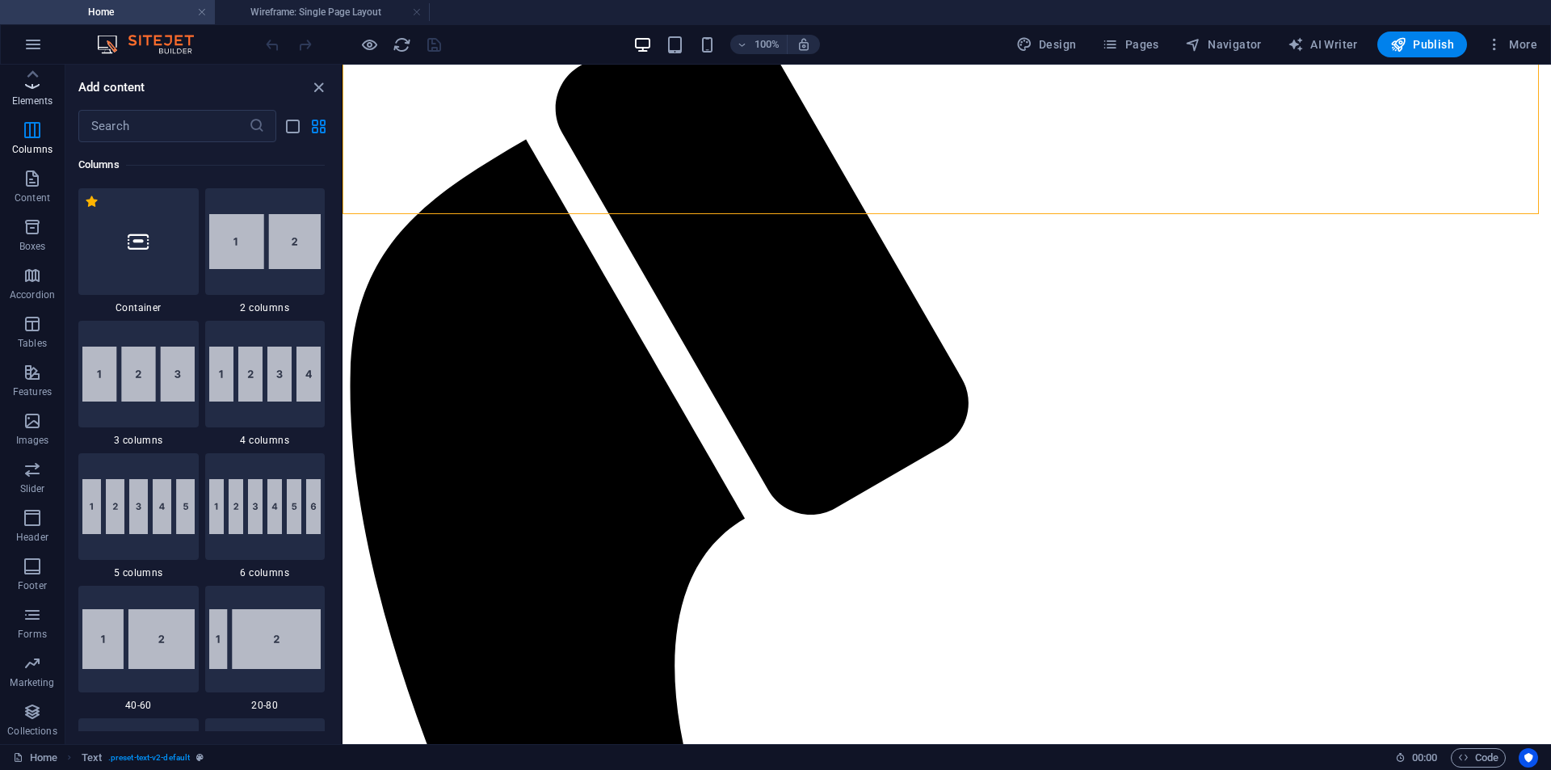
click at [36, 98] on p "Elements" at bounding box center [32, 101] width 41 height 13
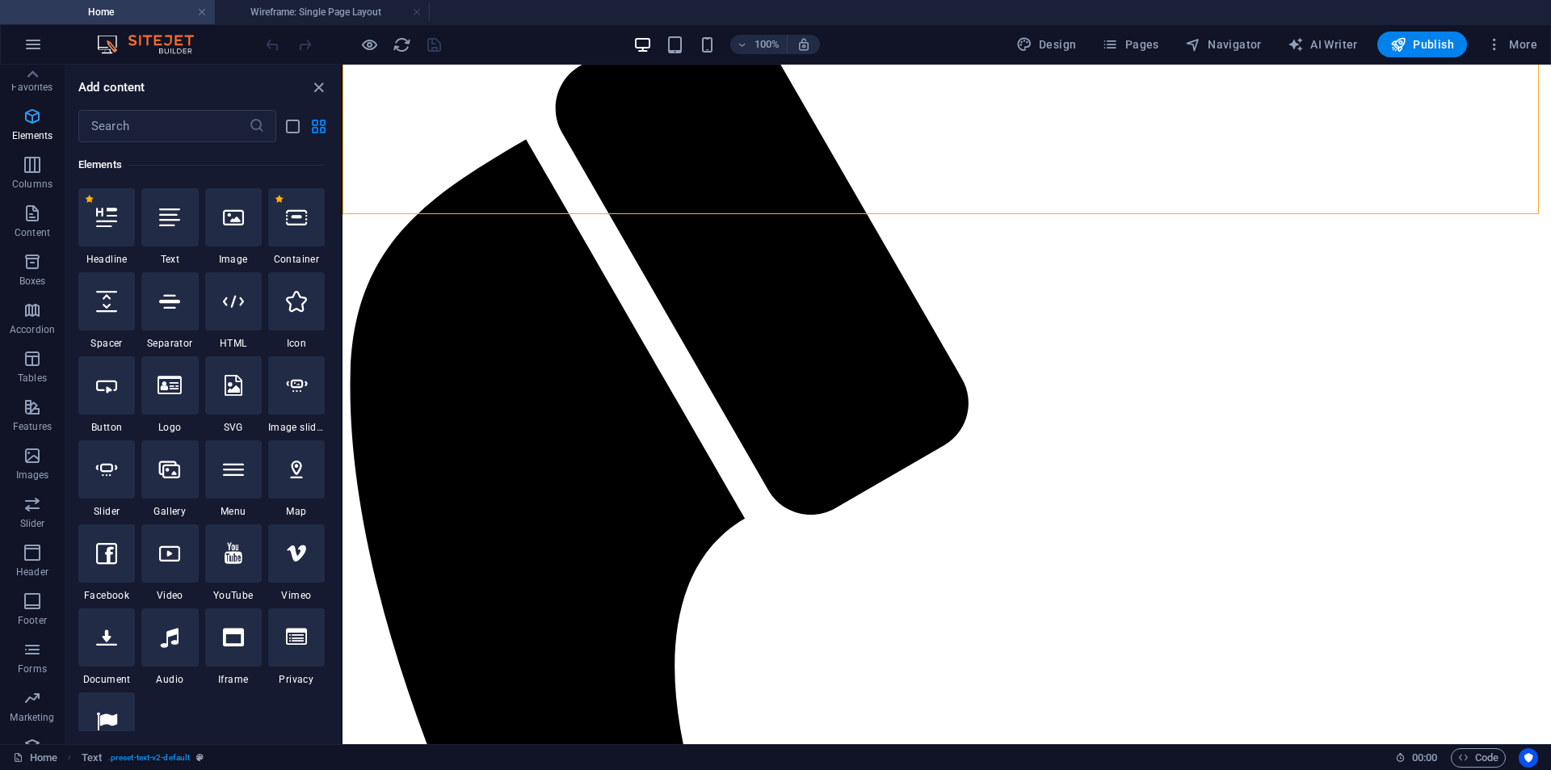
scroll to position [0, 0]
click at [36, 76] on icon "button" at bounding box center [32, 80] width 19 height 19
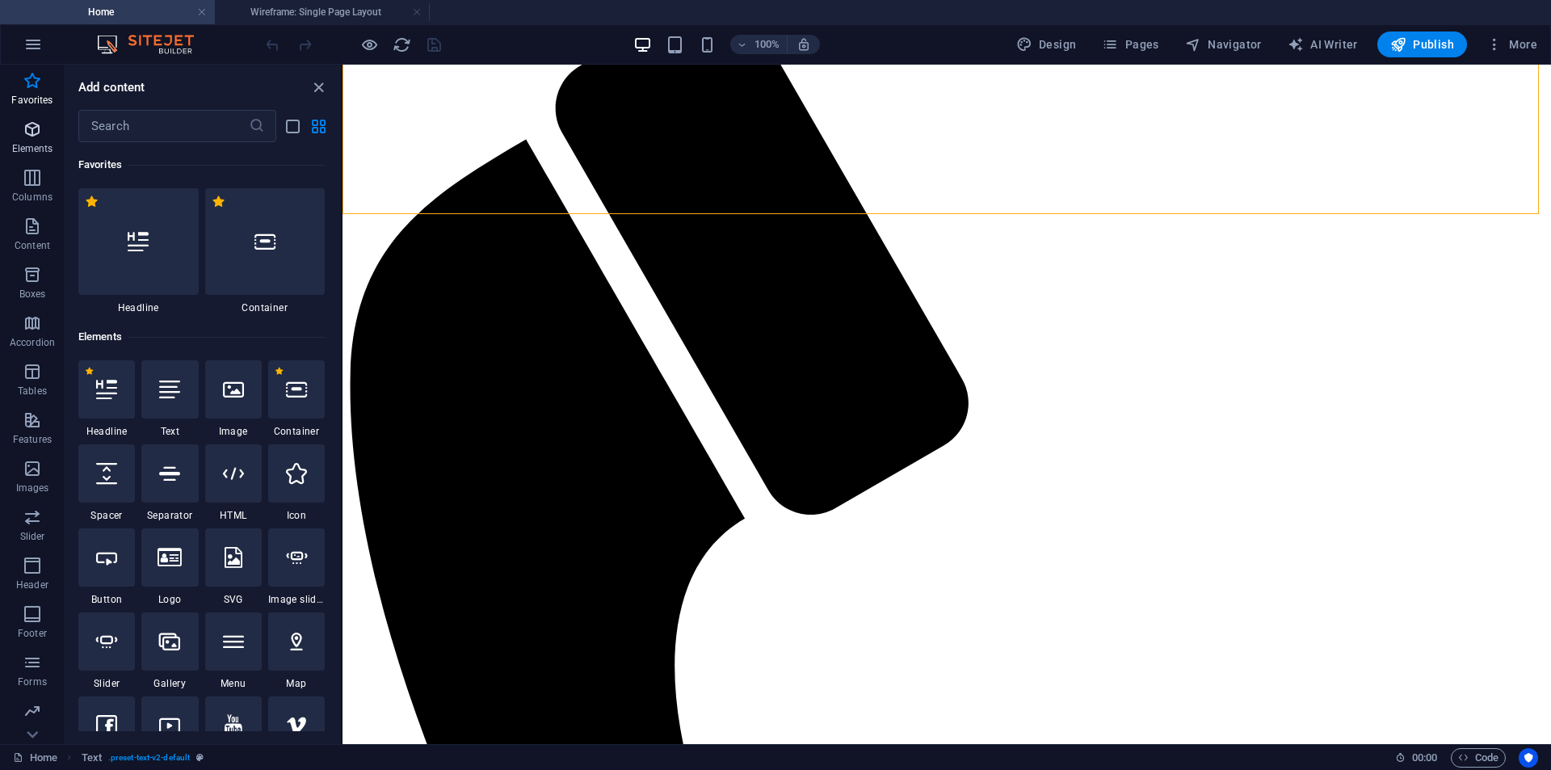
click at [40, 132] on icon "button" at bounding box center [32, 129] width 19 height 19
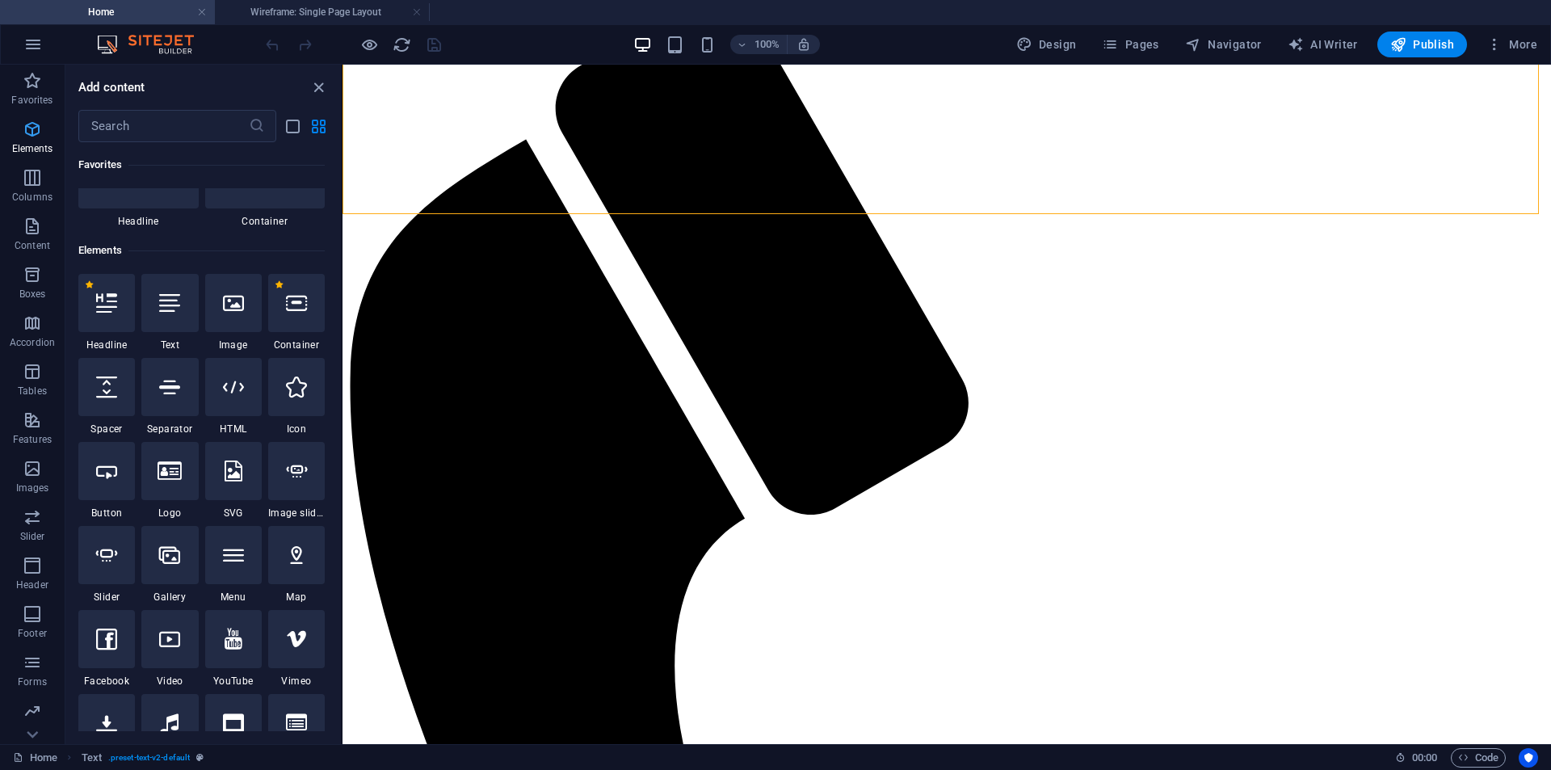
scroll to position [172, 0]
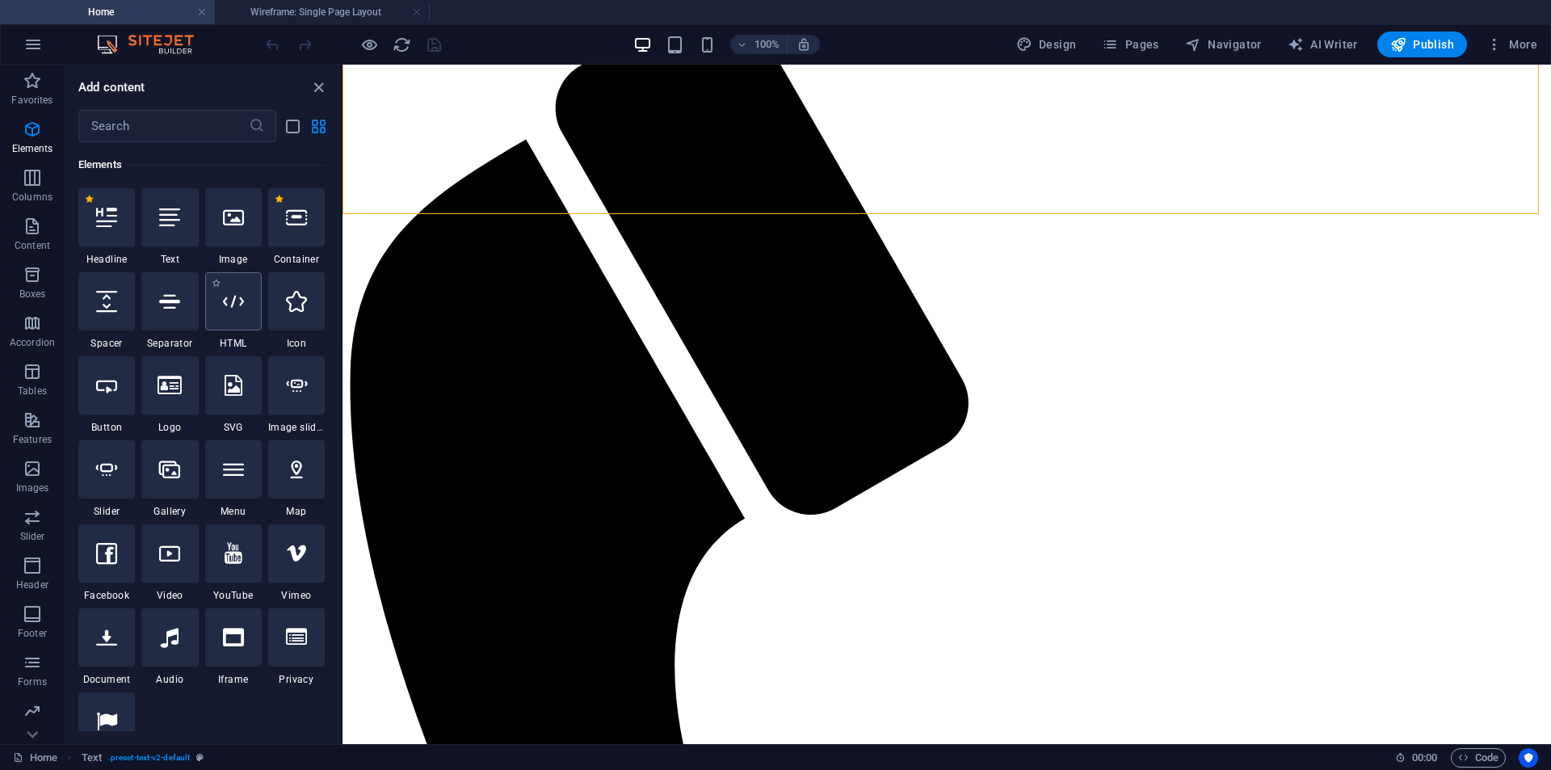
click at [250, 309] on div at bounding box center [233, 301] width 57 height 58
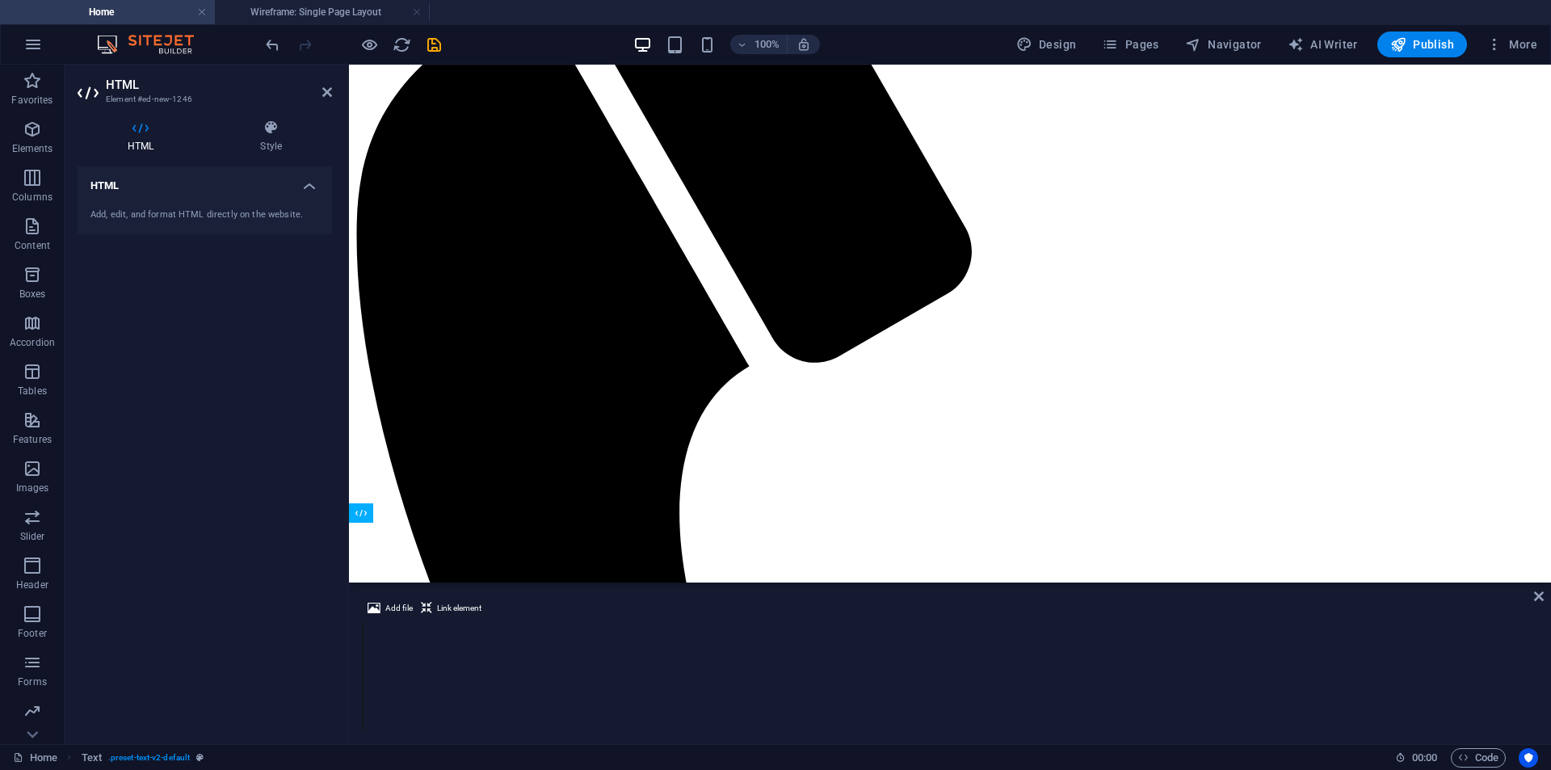
scroll to position [1870, 0]
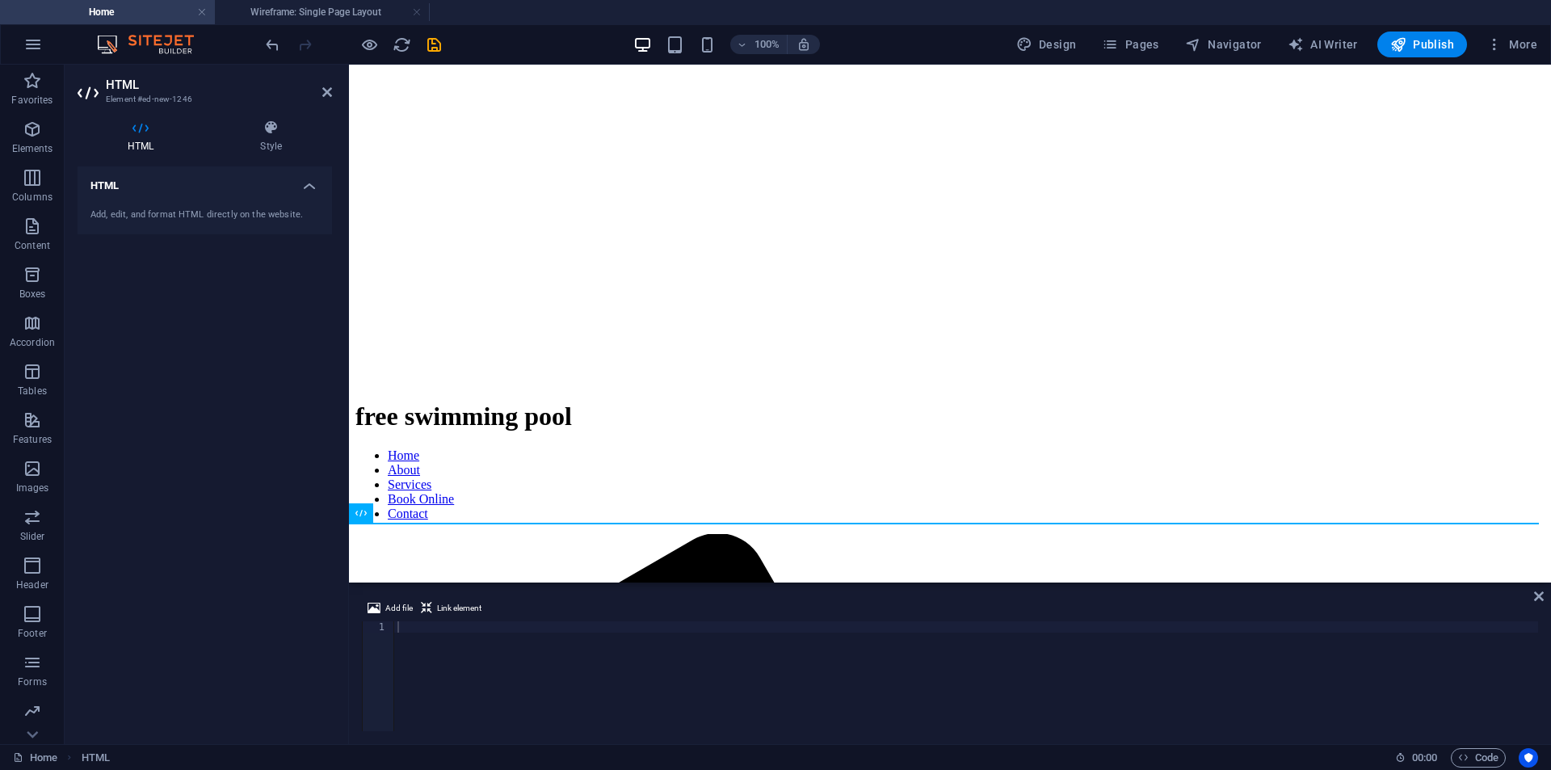
click at [263, 213] on div "Add, edit, and format HTML directly on the website." at bounding box center [205, 215] width 229 height 14
click at [264, 149] on h4 "Style" at bounding box center [271, 137] width 122 height 34
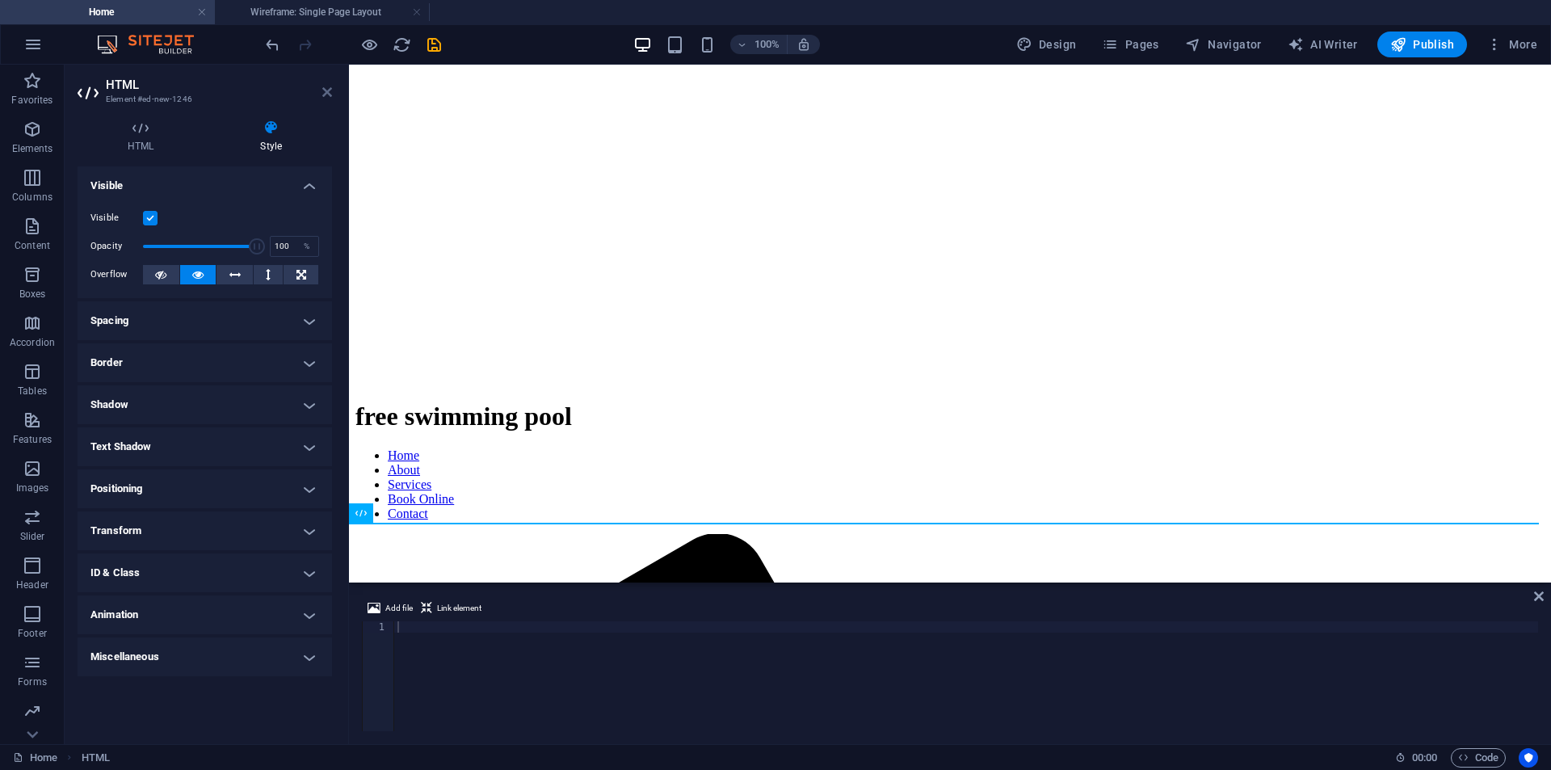
click at [328, 96] on icon at bounding box center [327, 92] width 10 height 13
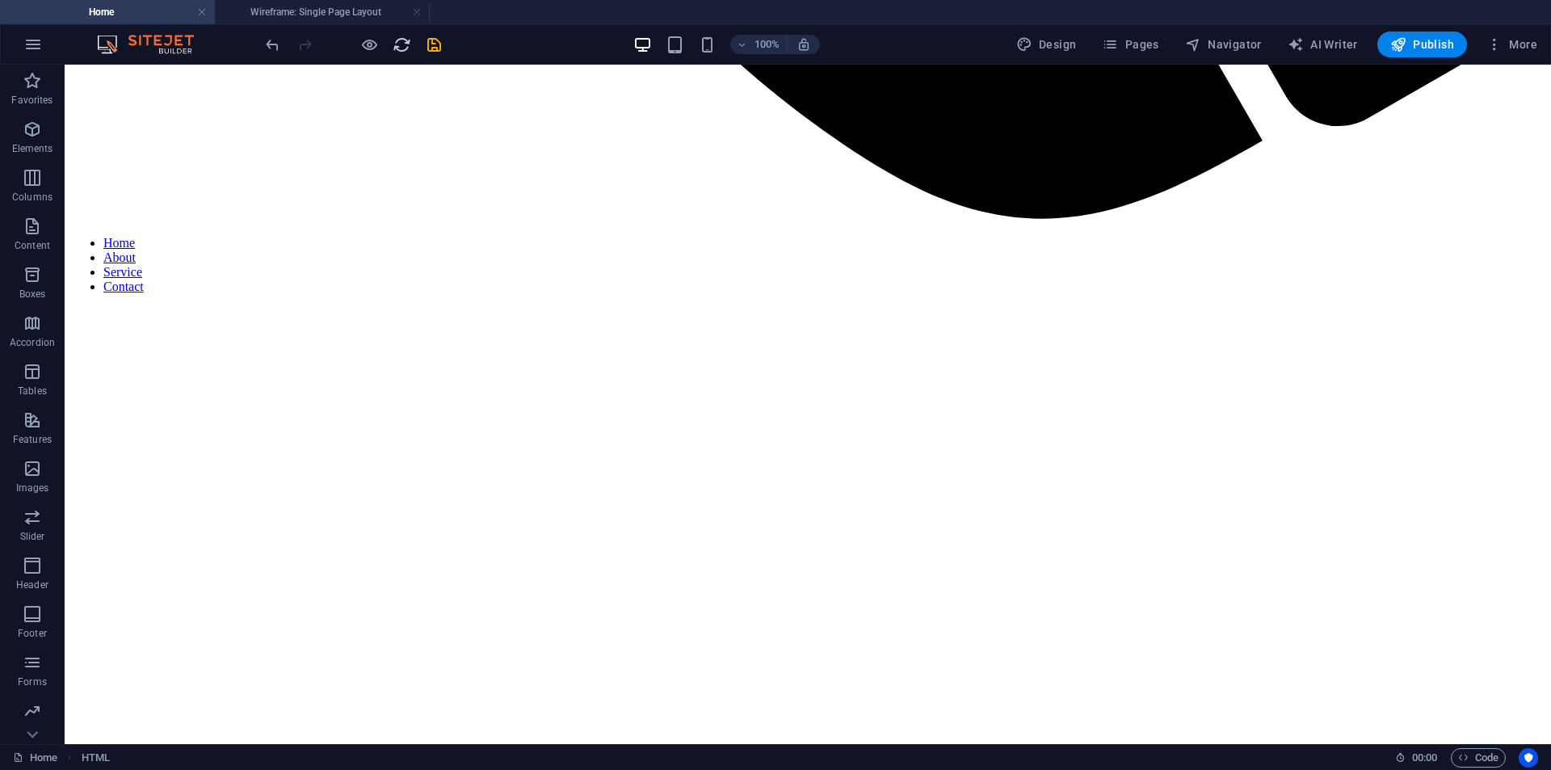
scroll to position [2247, 0]
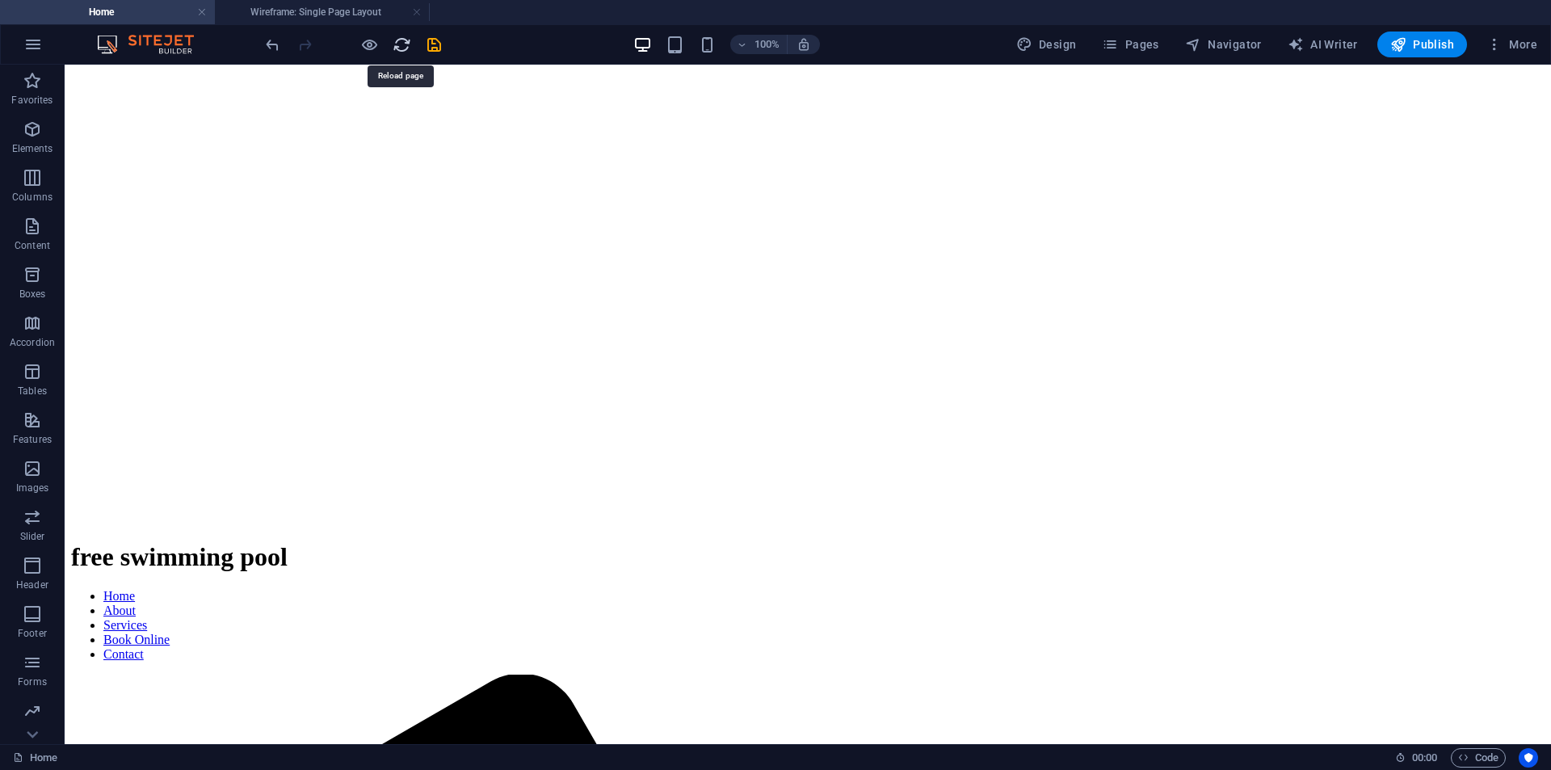
click at [401, 44] on icon "reload" at bounding box center [402, 45] width 19 height 19
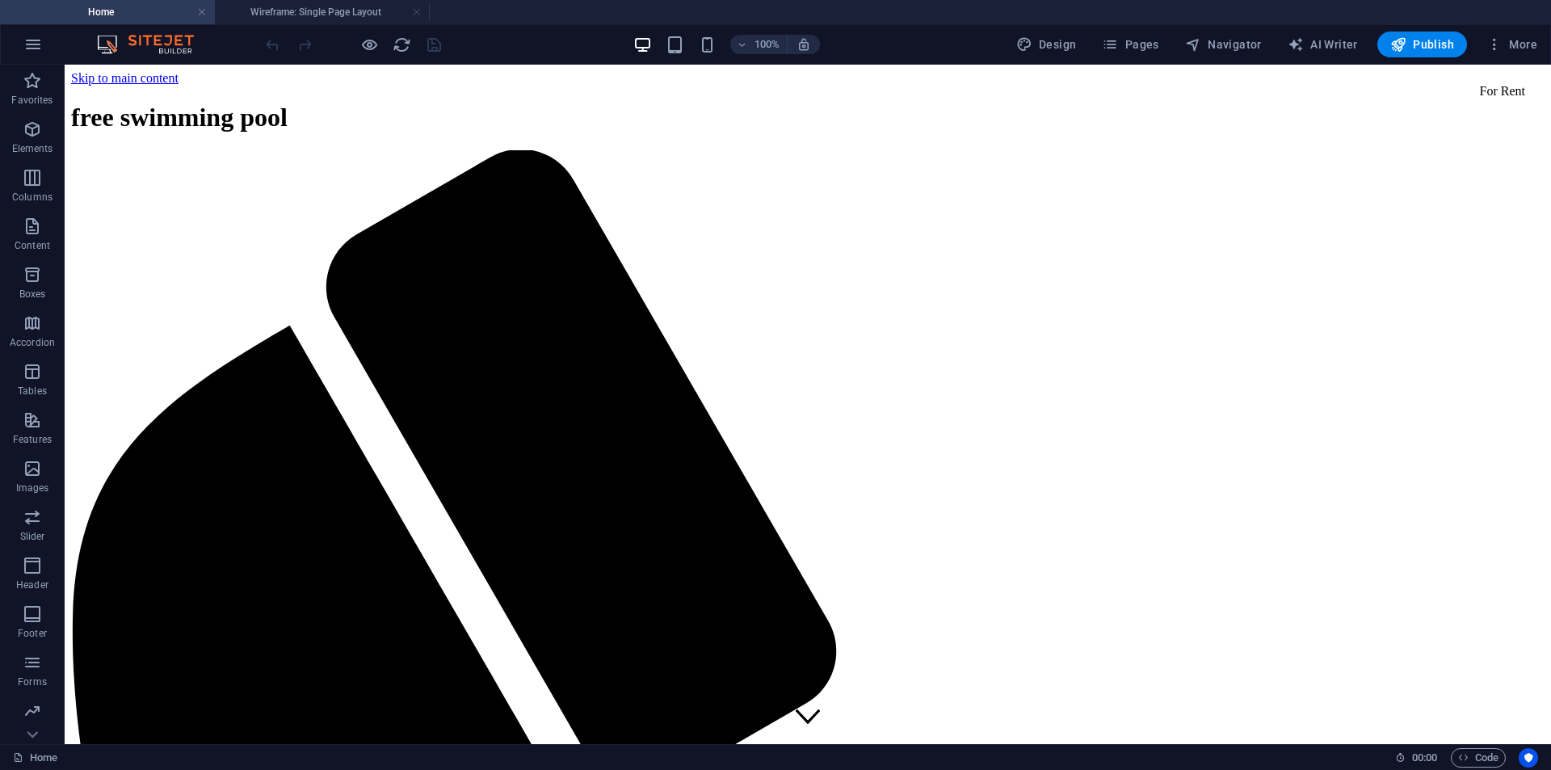
scroll to position [0, 0]
click at [359, 17] on h4 "Wireframe: Single Page Layout" at bounding box center [322, 12] width 215 height 18
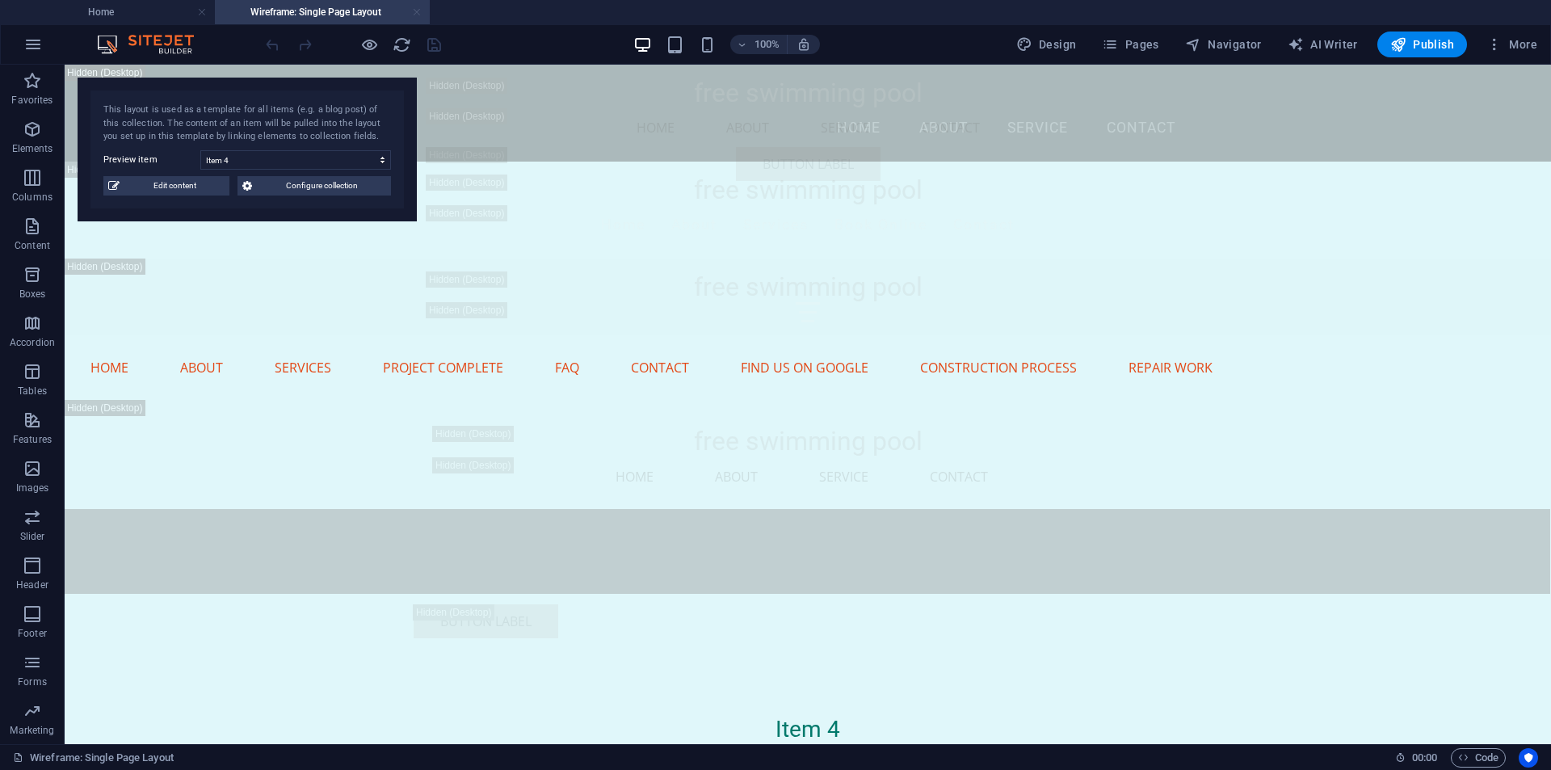
click at [413, 12] on link at bounding box center [417, 12] width 10 height 15
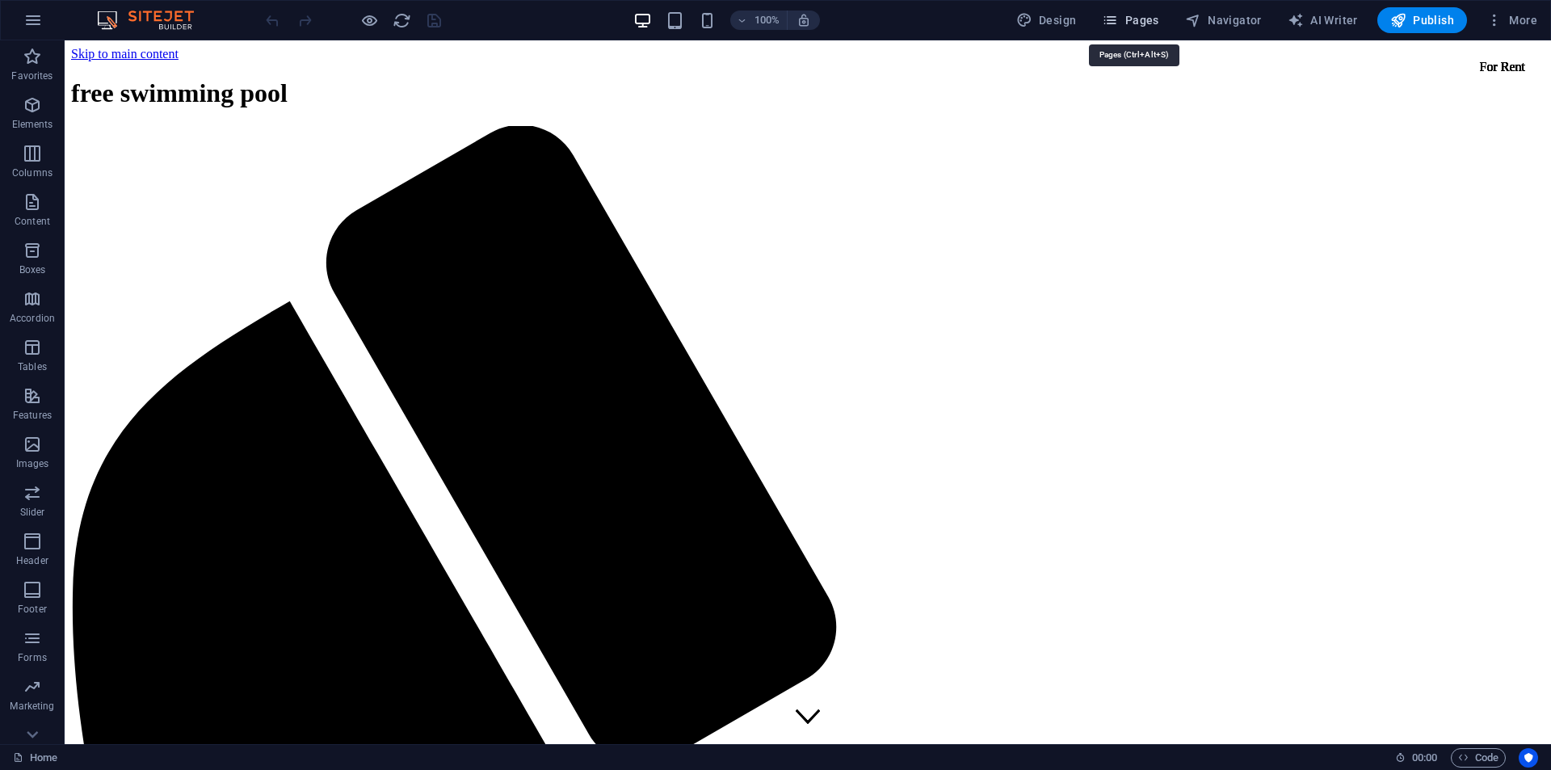
click at [1159, 19] on span "Pages" at bounding box center [1130, 20] width 57 height 16
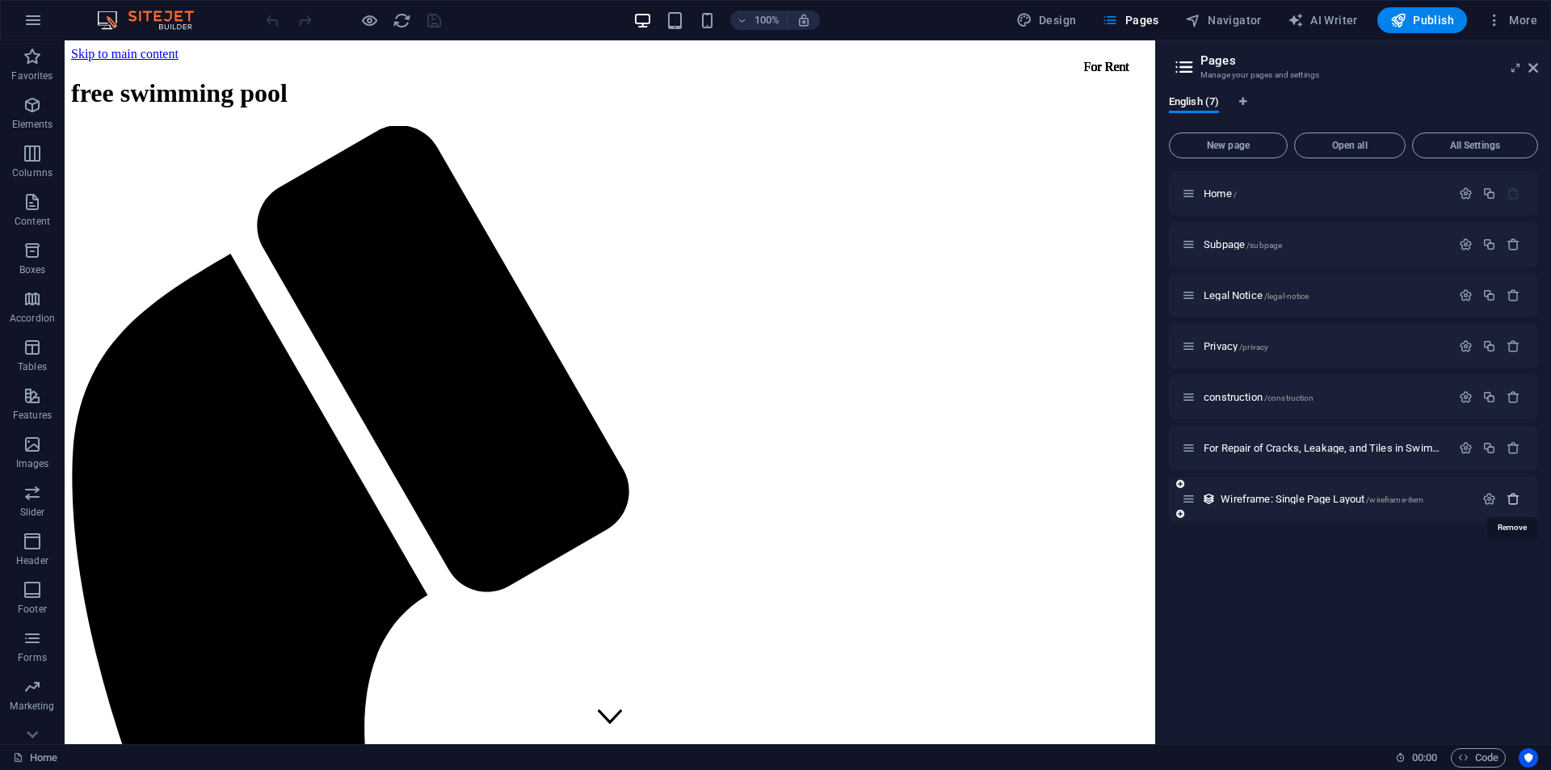
click at [1518, 497] on icon "button" at bounding box center [1514, 499] width 14 height 14
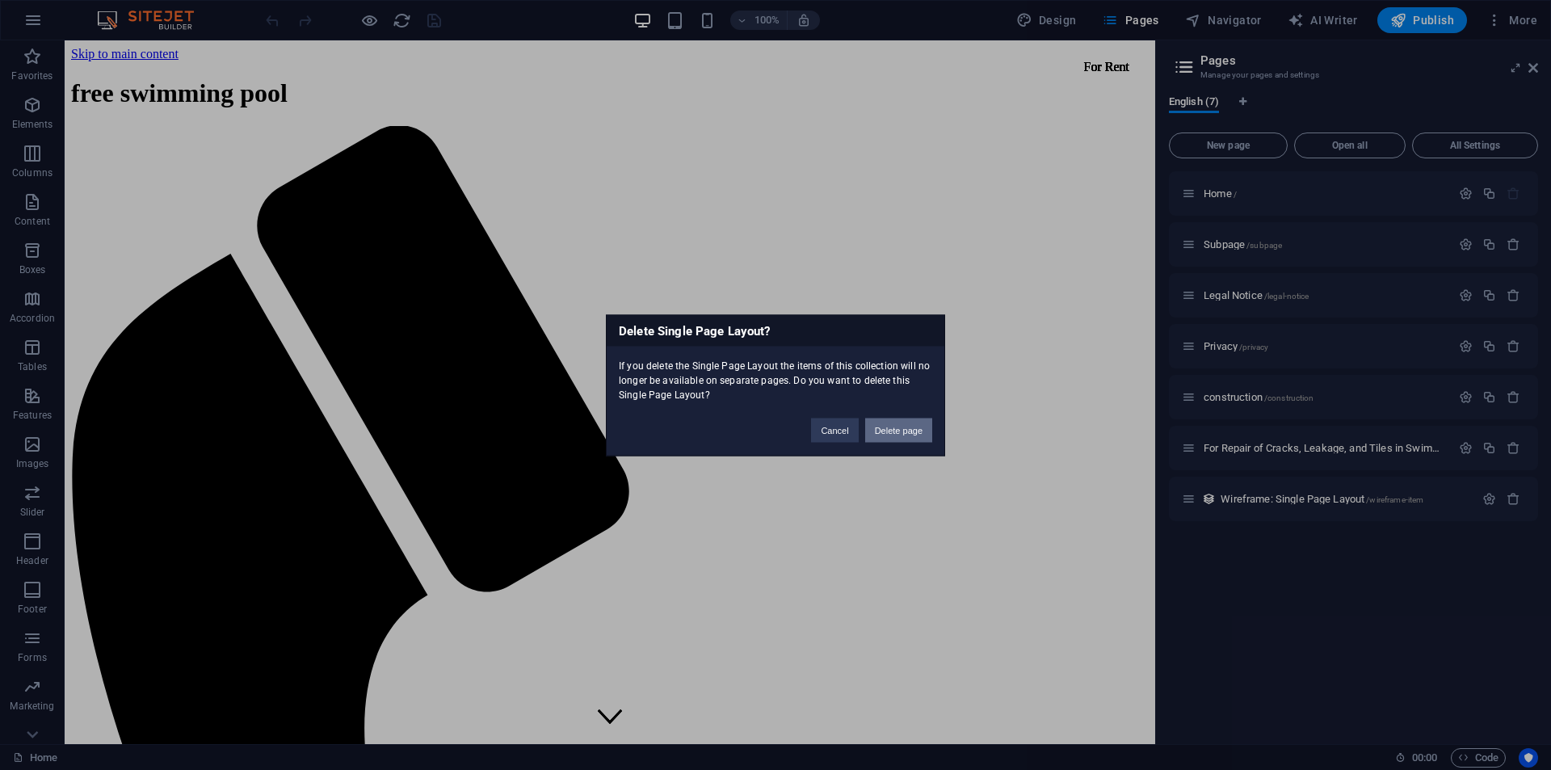
click at [916, 432] on button "Delete page" at bounding box center [898, 430] width 67 height 24
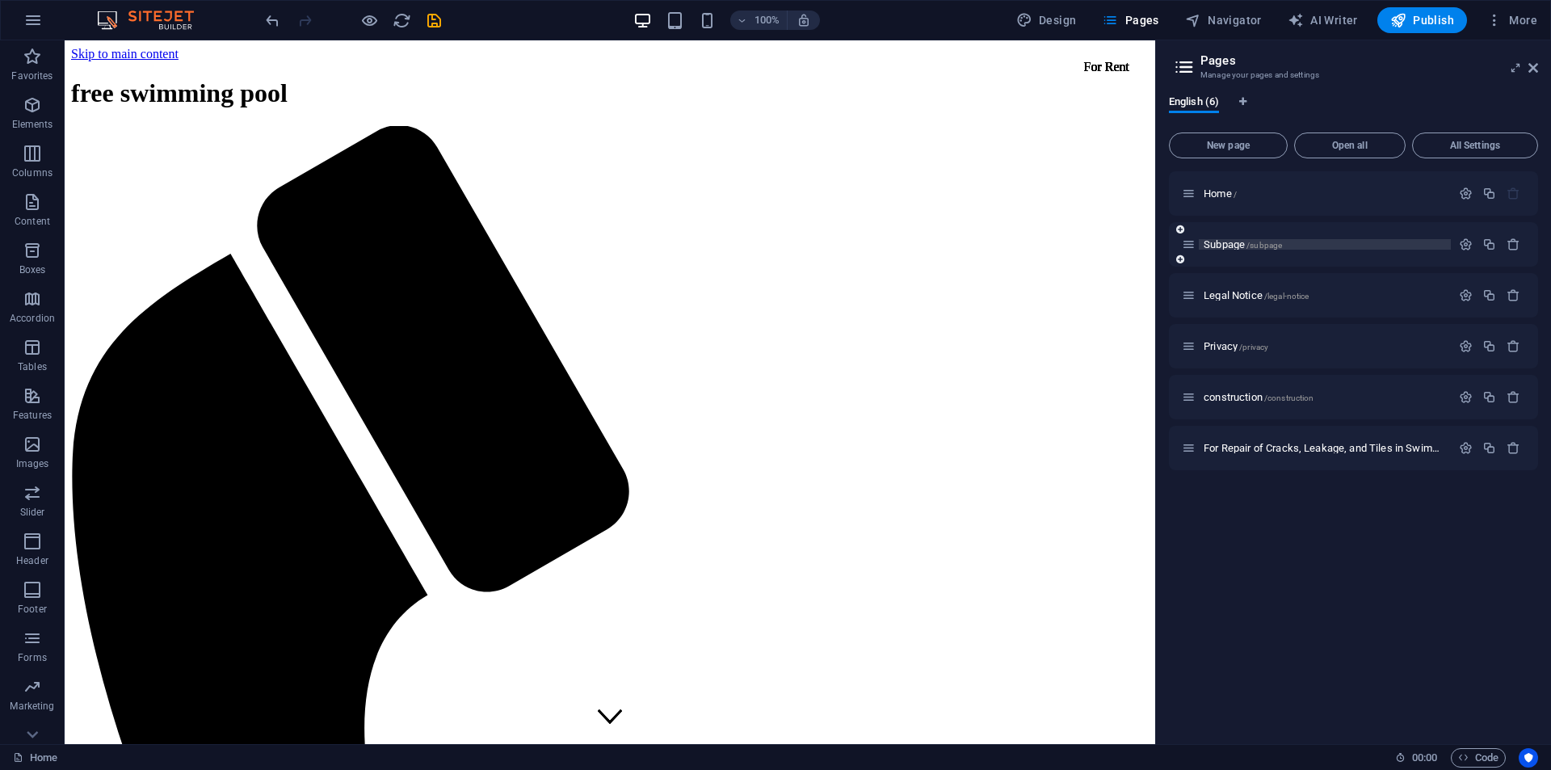
click at [1230, 246] on span "Subpage /subpage" at bounding box center [1243, 244] width 78 height 12
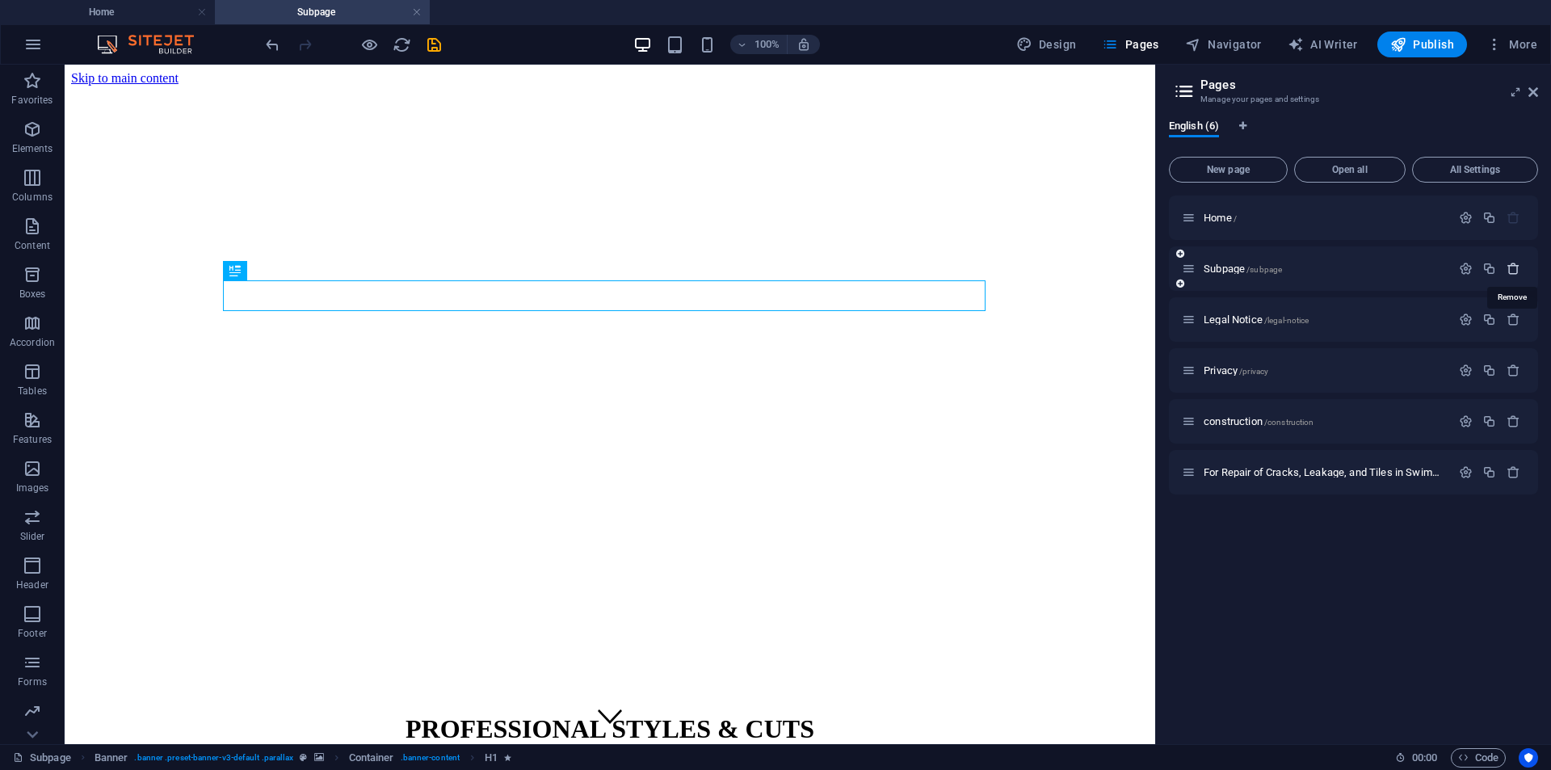
click at [1512, 267] on icon "button" at bounding box center [1514, 269] width 14 height 14
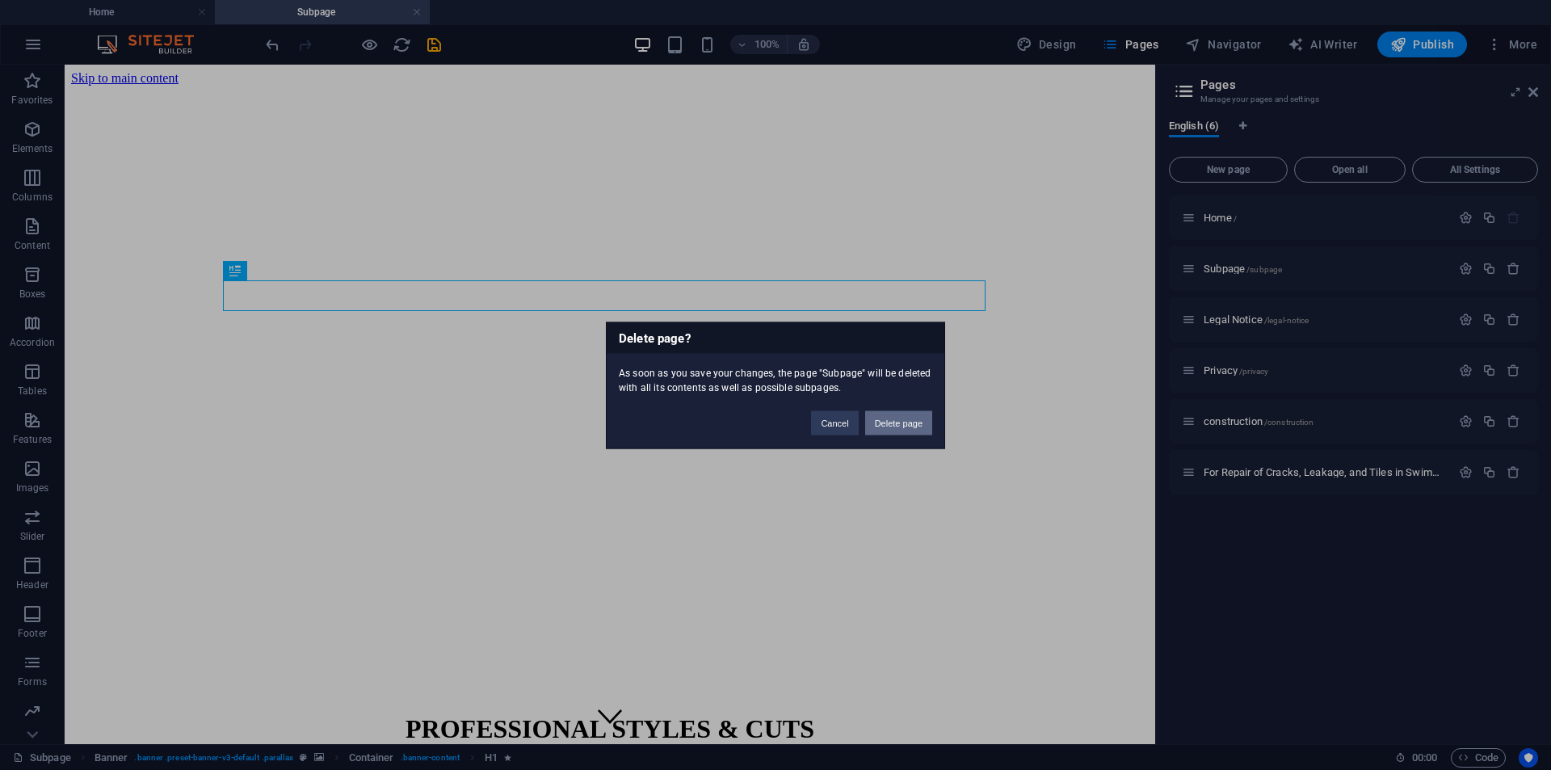
click at [912, 420] on button "Delete page" at bounding box center [898, 422] width 67 height 24
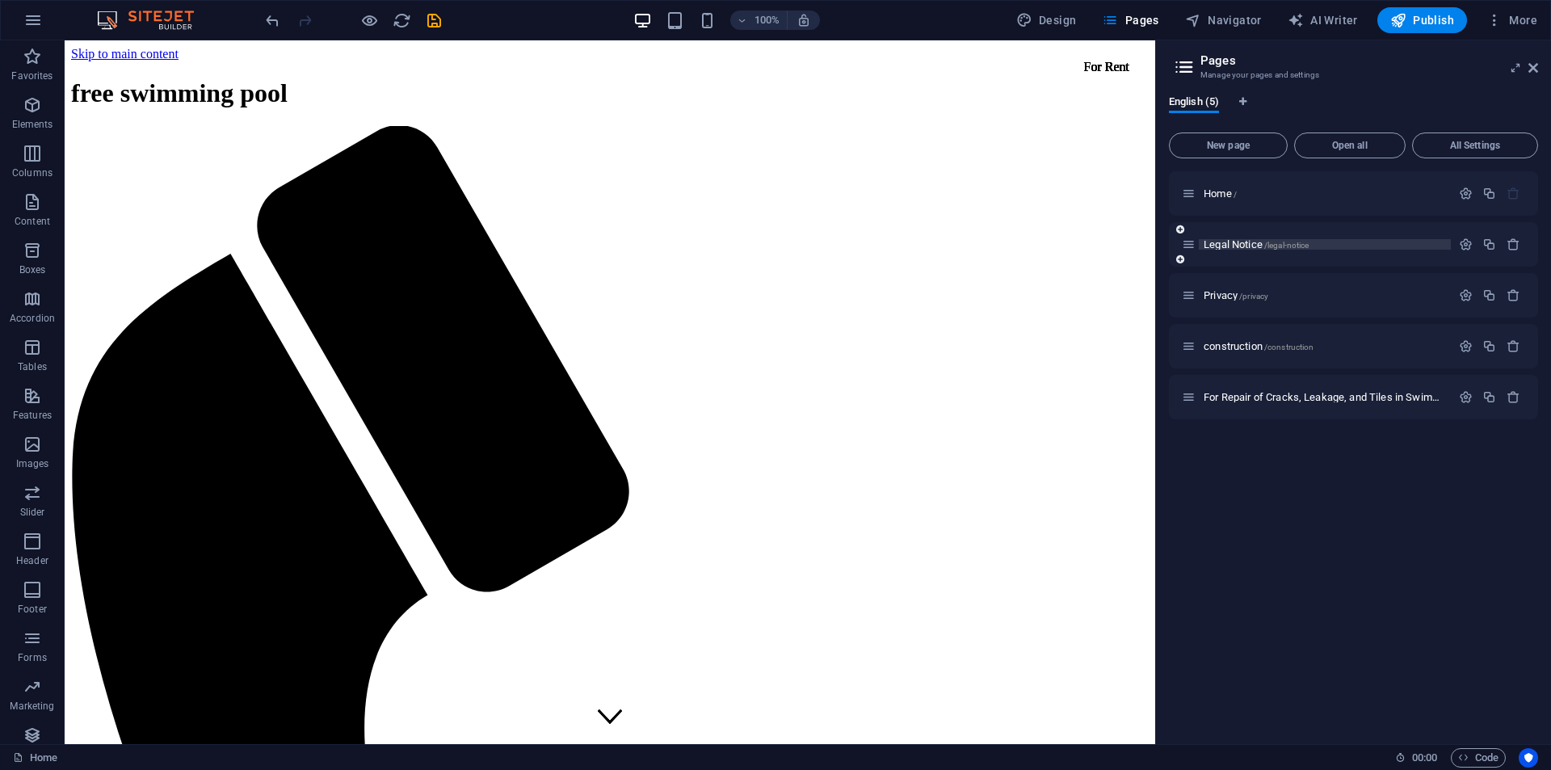
click at [1221, 247] on span "Legal Notice /legal-notice" at bounding box center [1256, 244] width 105 height 12
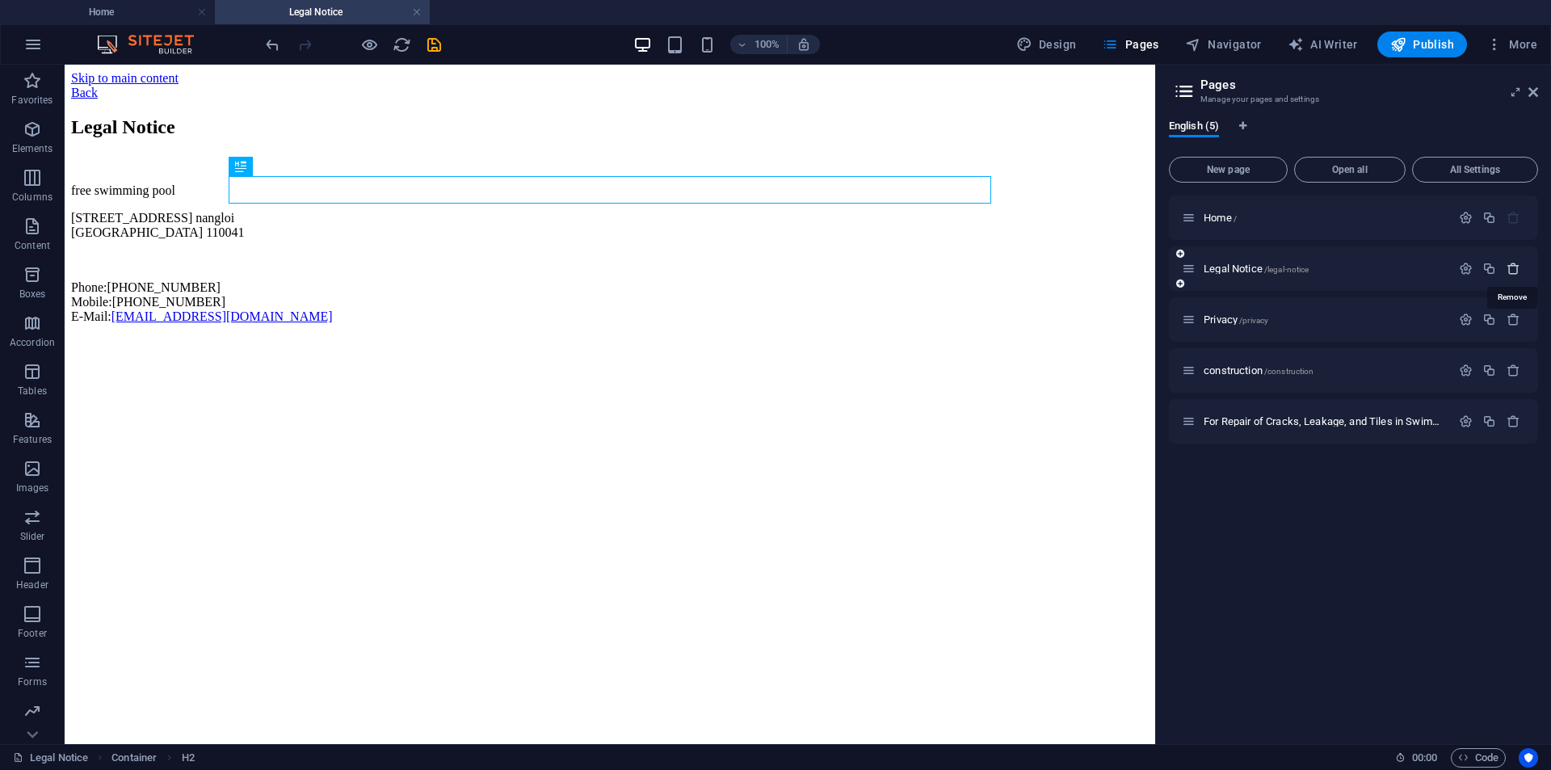
click at [1509, 271] on icon "button" at bounding box center [1514, 269] width 14 height 14
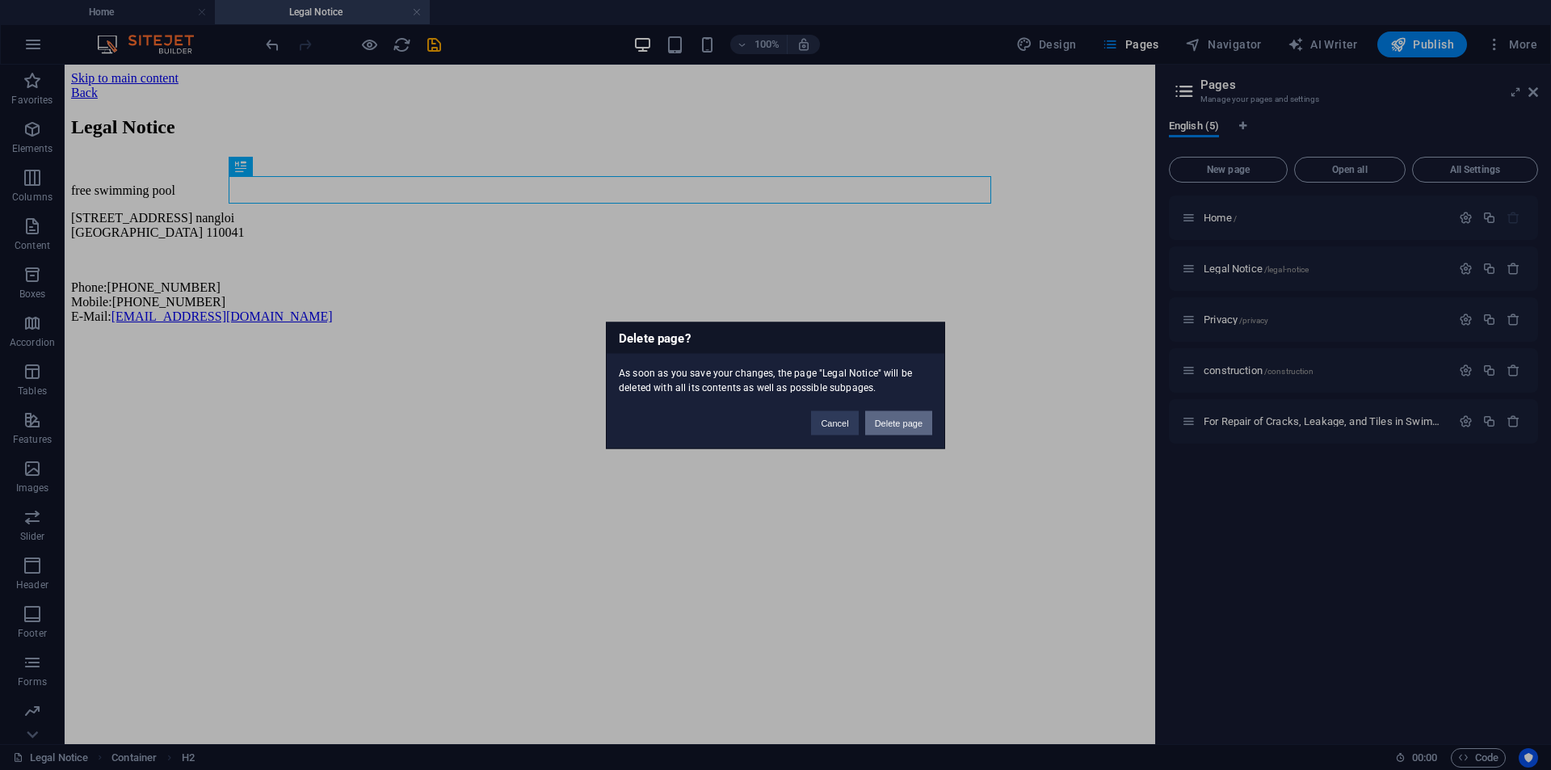
click at [898, 426] on button "Delete page" at bounding box center [898, 422] width 67 height 24
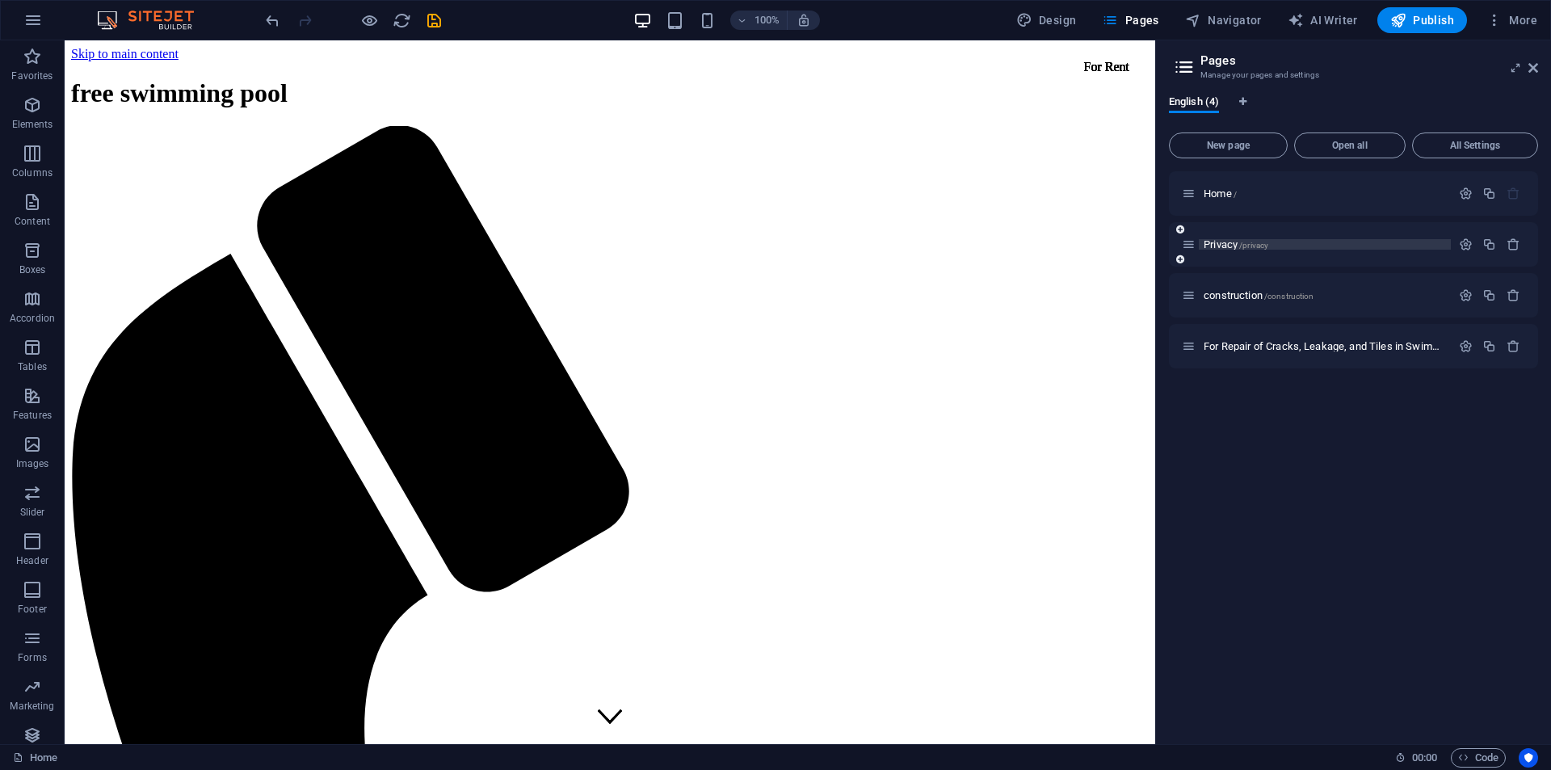
click at [1213, 246] on span "Privacy /privacy" at bounding box center [1236, 244] width 65 height 12
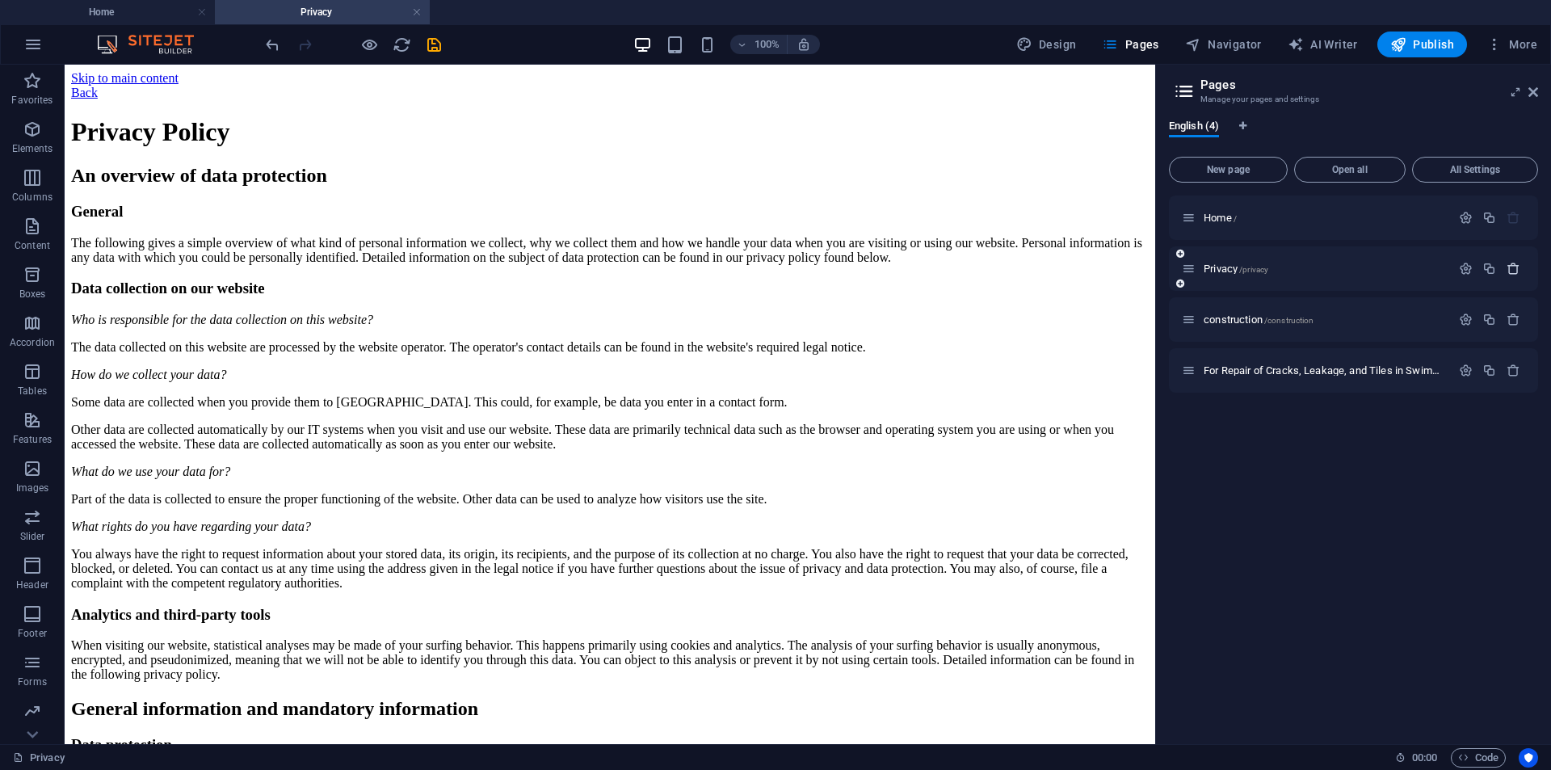
click at [1515, 267] on icon "button" at bounding box center [1514, 269] width 14 height 14
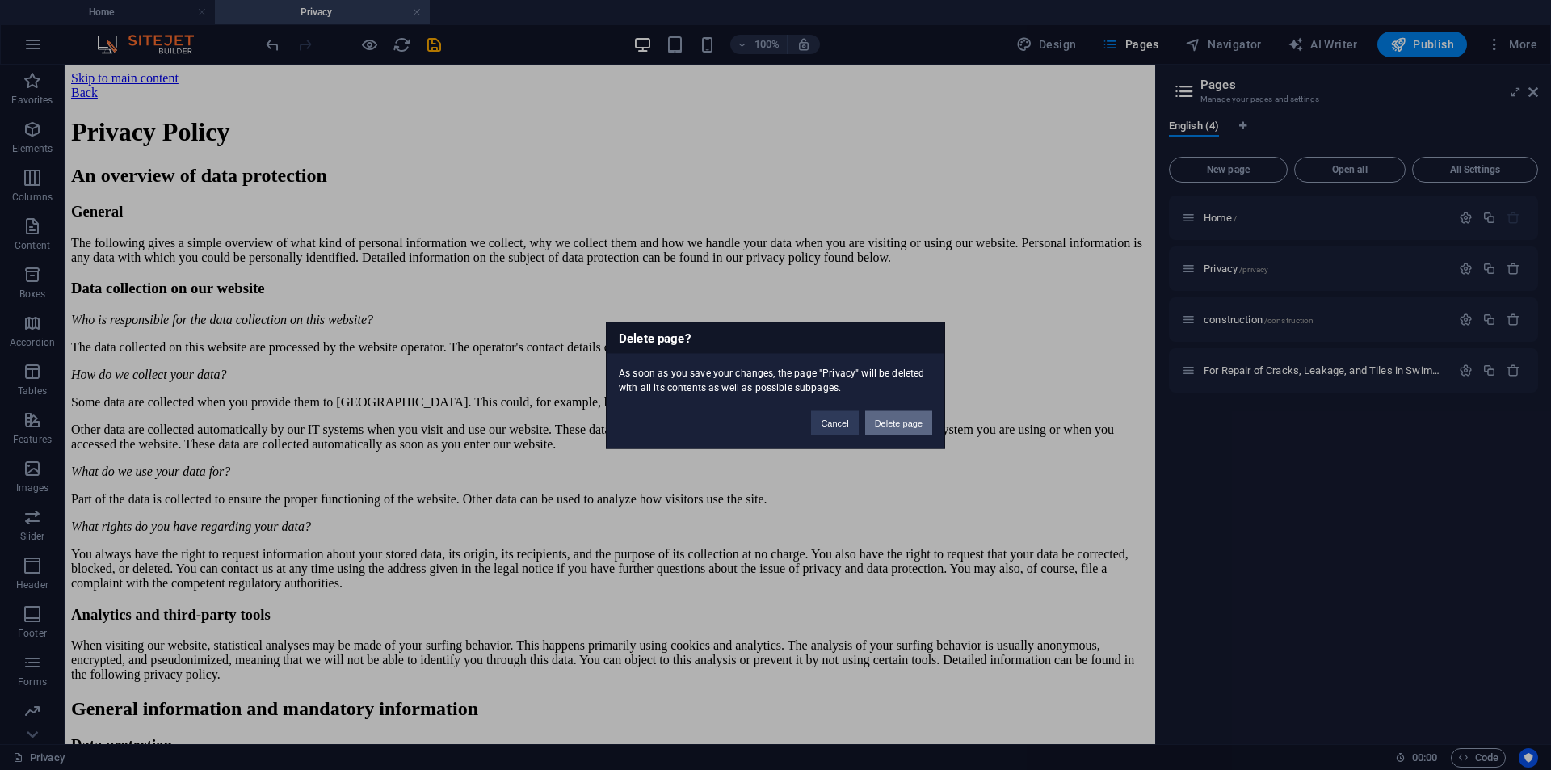
click at [899, 419] on button "Delete page" at bounding box center [898, 422] width 67 height 24
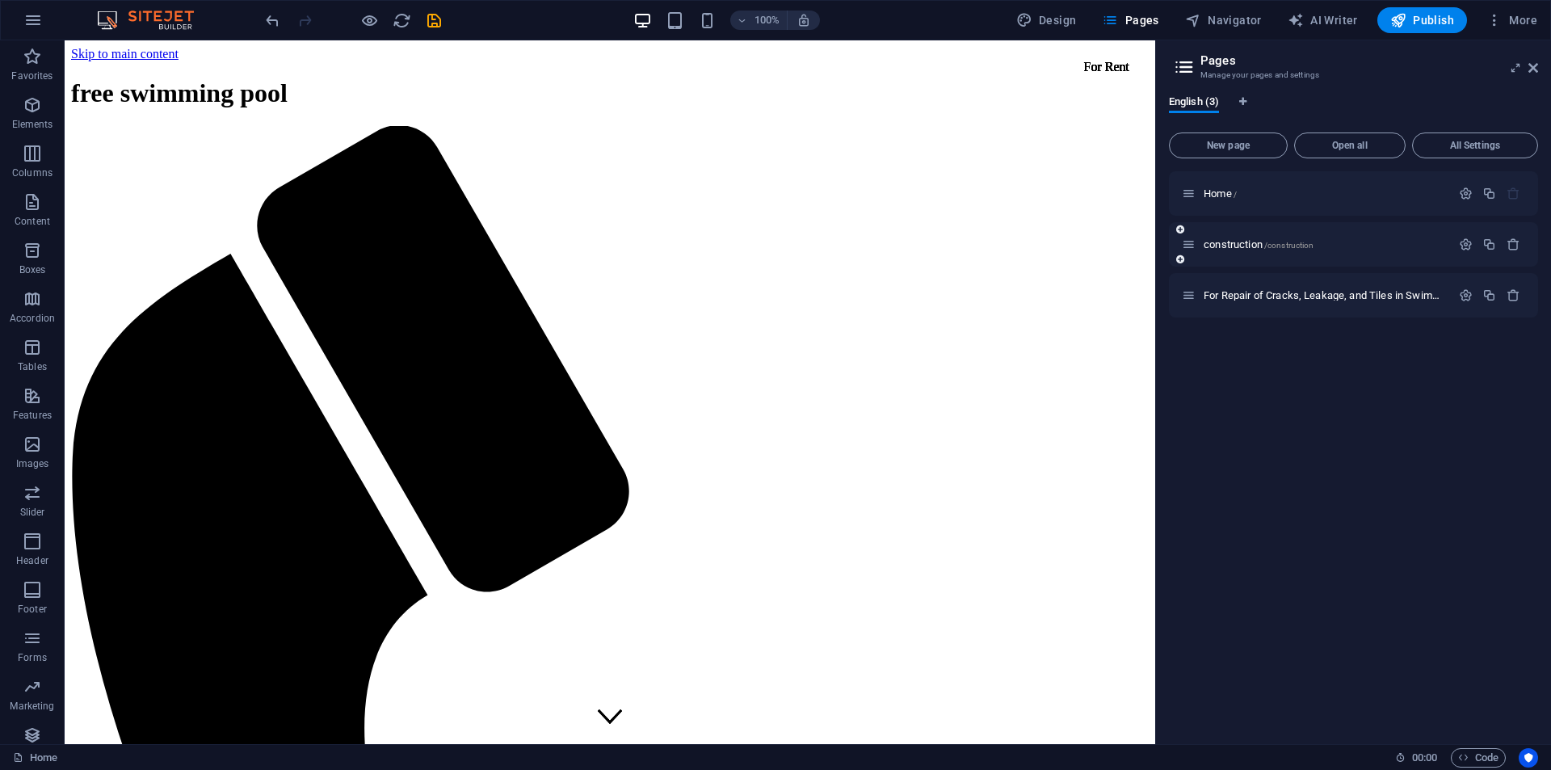
click at [1251, 250] on div "construction /construction" at bounding box center [1316, 244] width 269 height 19
click at [1252, 243] on span "construction /construction" at bounding box center [1259, 244] width 110 height 12
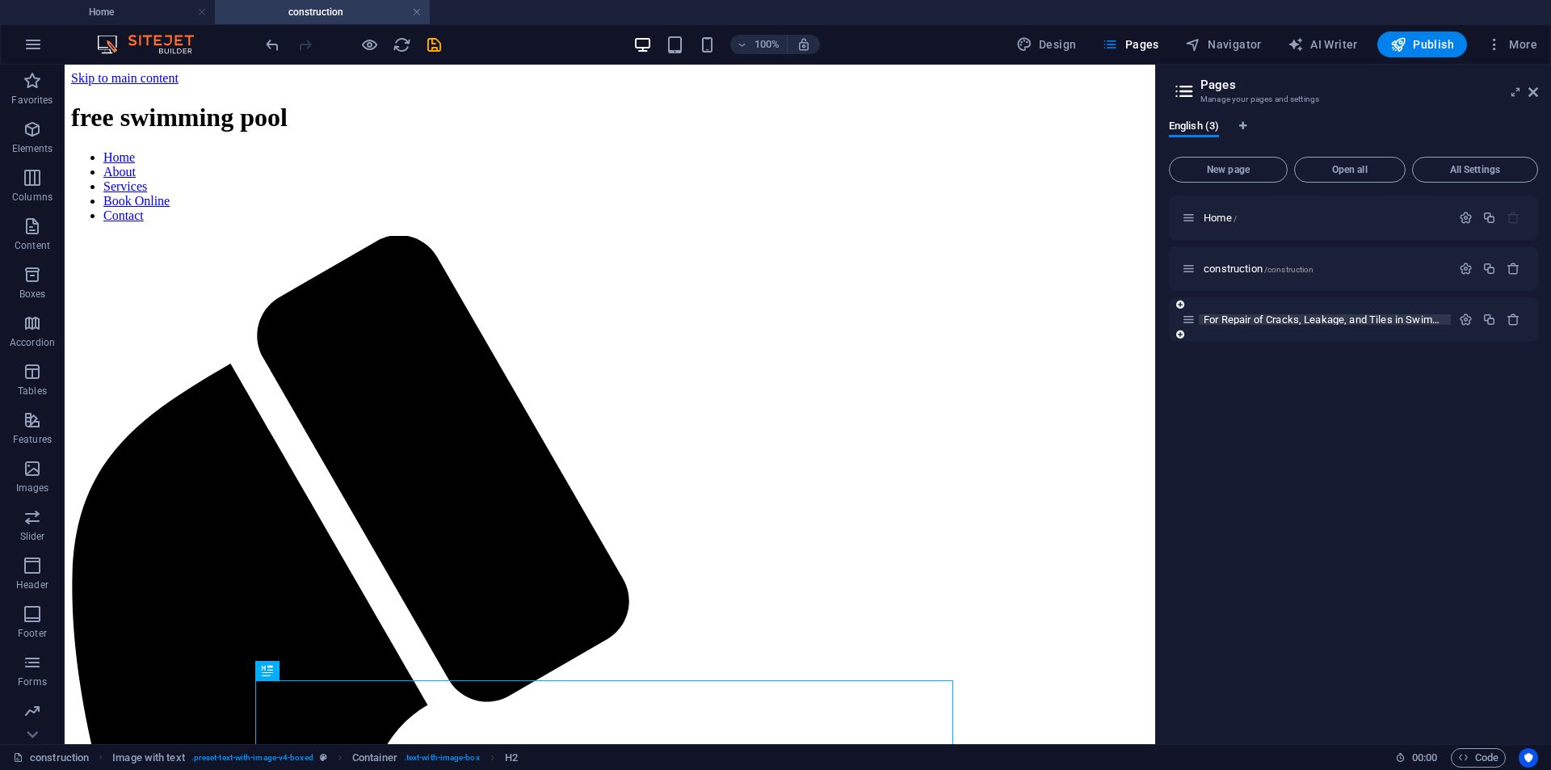
click at [1234, 314] on span "For Repair of Cracks, Leakage, and Tiles in Swimming Pool /for-repair-of-cracks…" at bounding box center [1445, 320] width 482 height 12
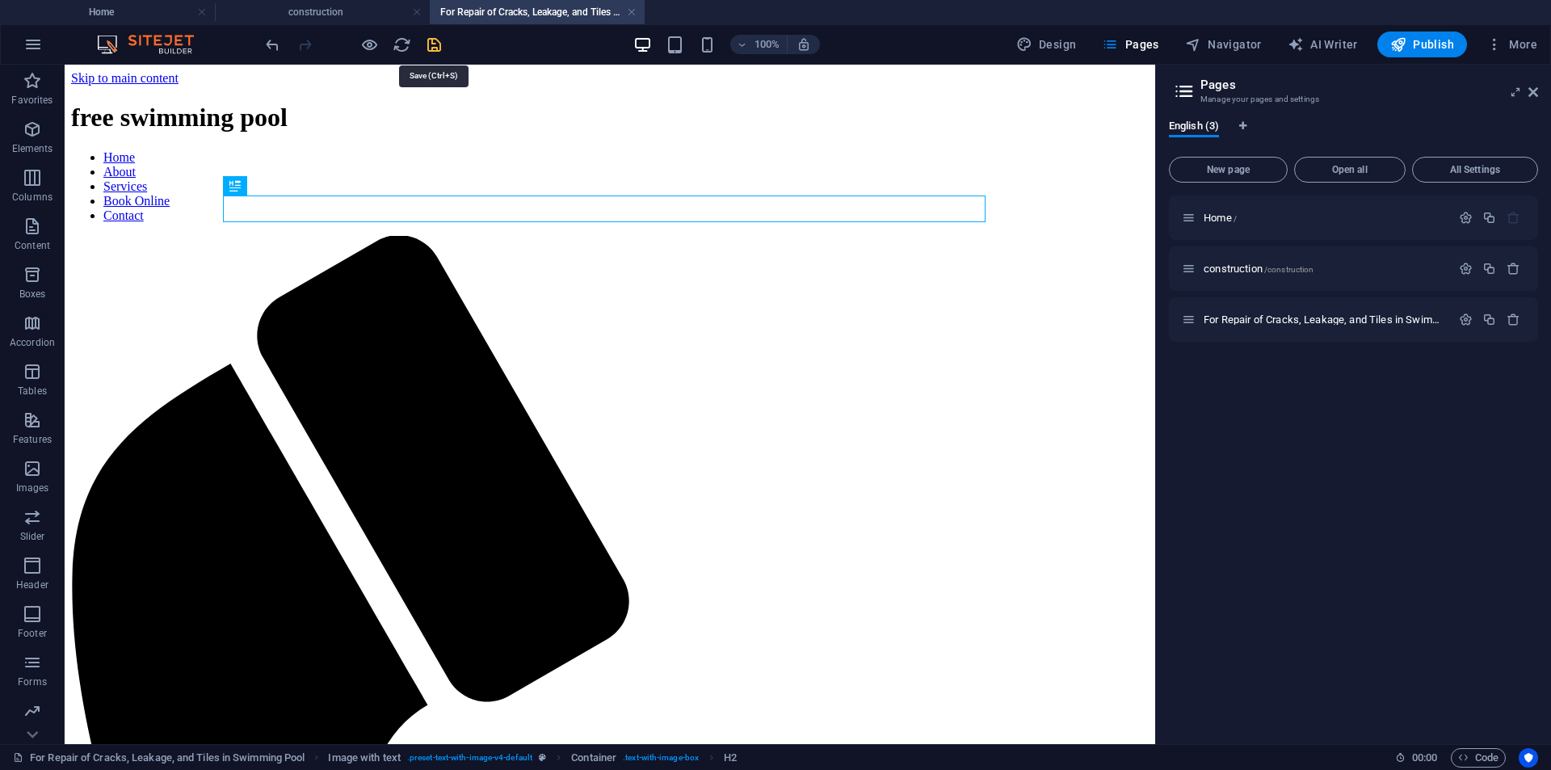
click at [435, 48] on icon "save" at bounding box center [434, 45] width 19 height 19
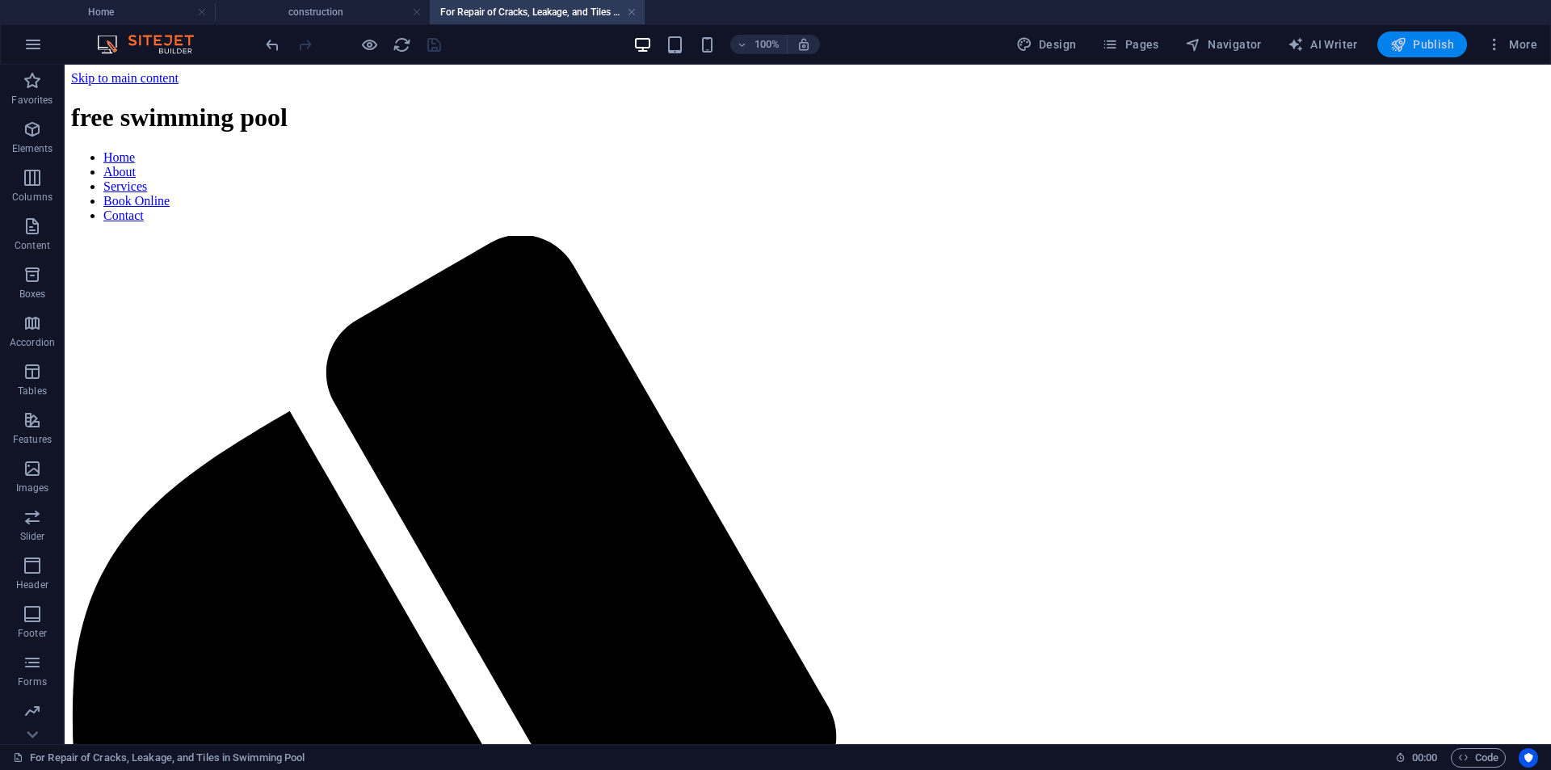
click at [1452, 44] on span "Publish" at bounding box center [1423, 44] width 64 height 16
click at [630, 11] on link at bounding box center [632, 12] width 10 height 15
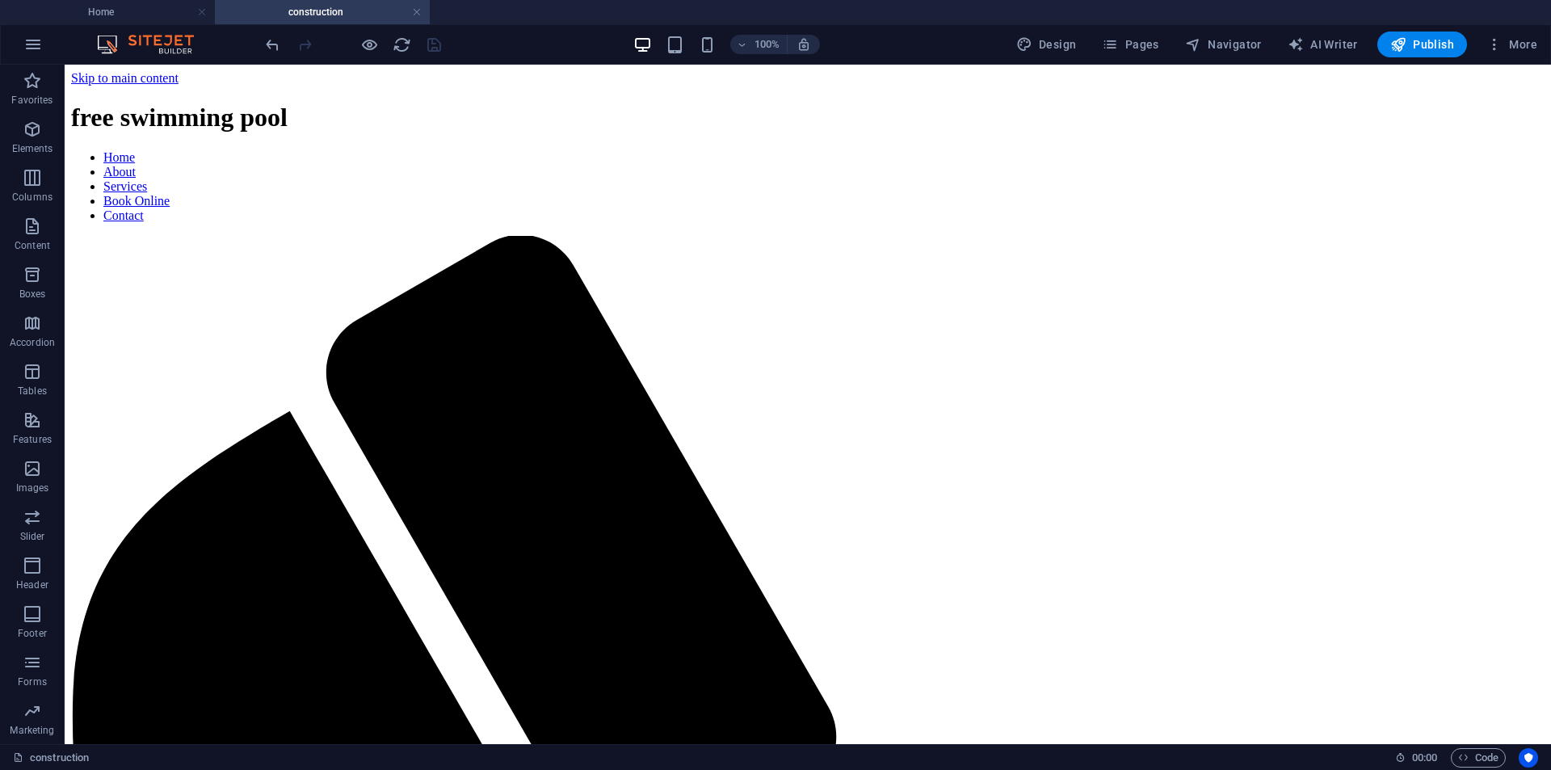
click at [420, 14] on link at bounding box center [417, 12] width 10 height 15
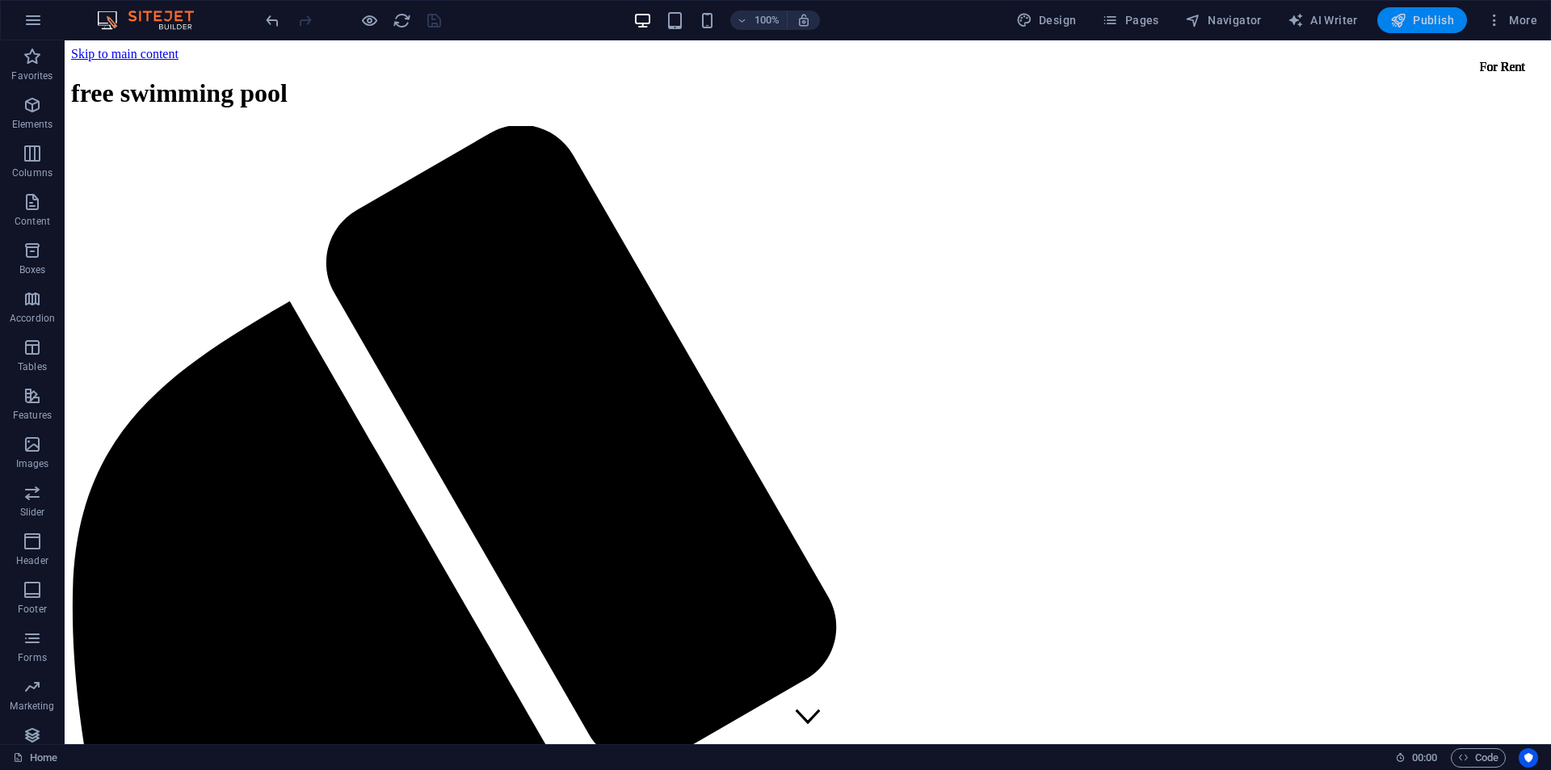
click at [1416, 20] on span "Publish" at bounding box center [1423, 20] width 64 height 16
click at [399, 23] on icon "reload" at bounding box center [402, 20] width 19 height 19
click at [1126, 15] on span "Pages" at bounding box center [1130, 20] width 57 height 16
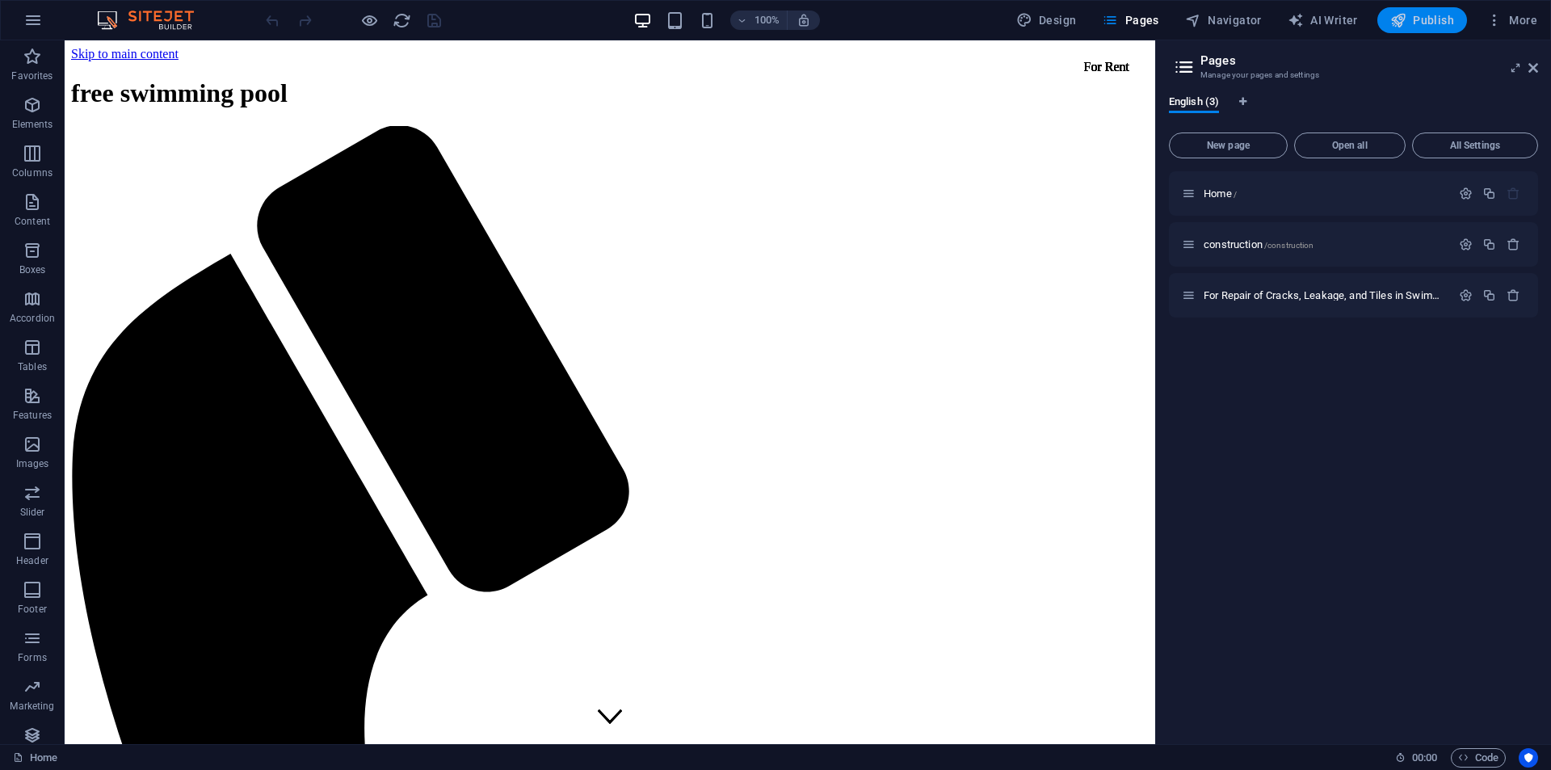
click at [1420, 21] on span "Publish" at bounding box center [1423, 20] width 64 height 16
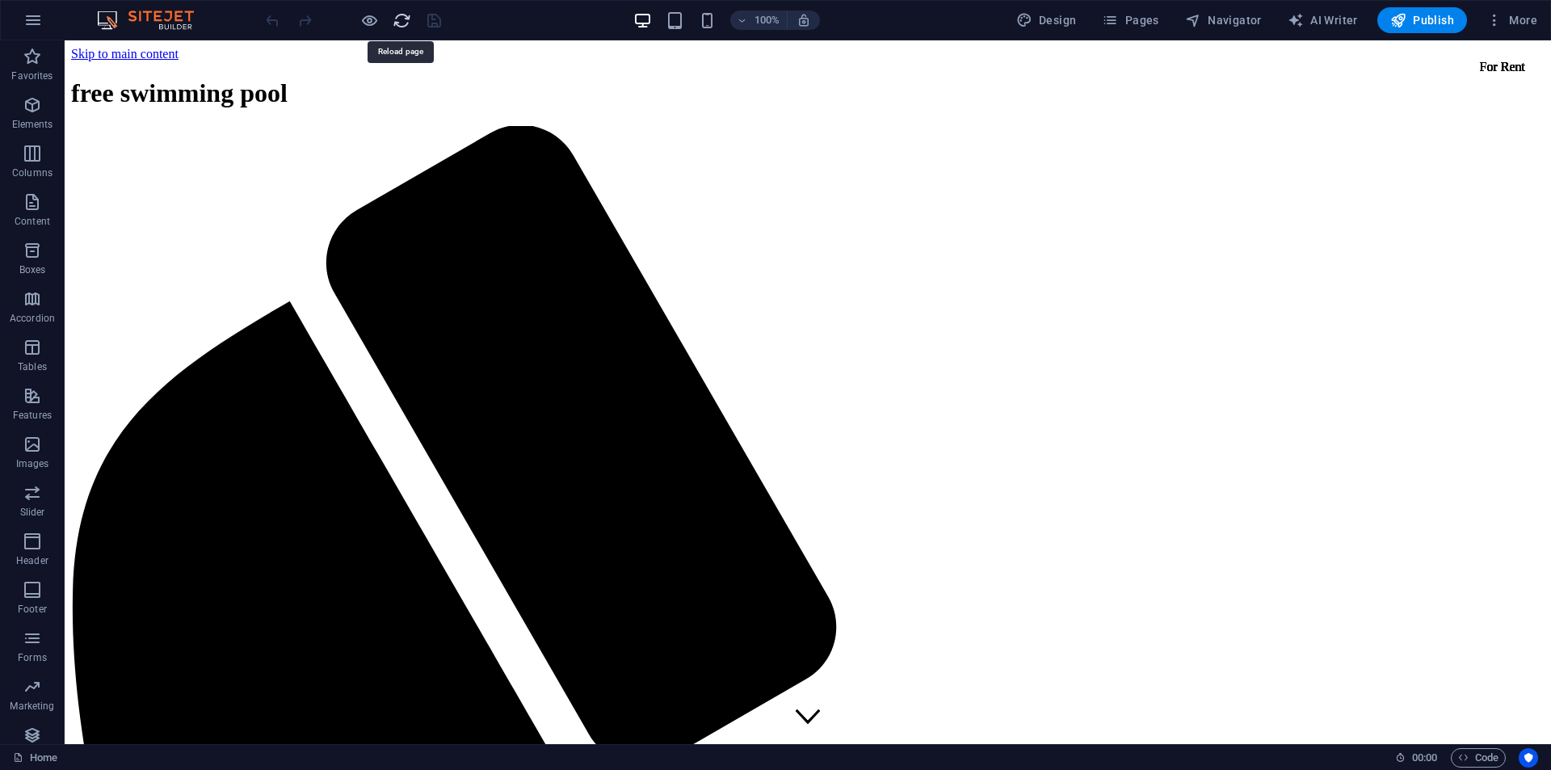
click at [396, 27] on icon "reload" at bounding box center [402, 20] width 19 height 19
click at [1438, 18] on span "Publish" at bounding box center [1423, 20] width 64 height 16
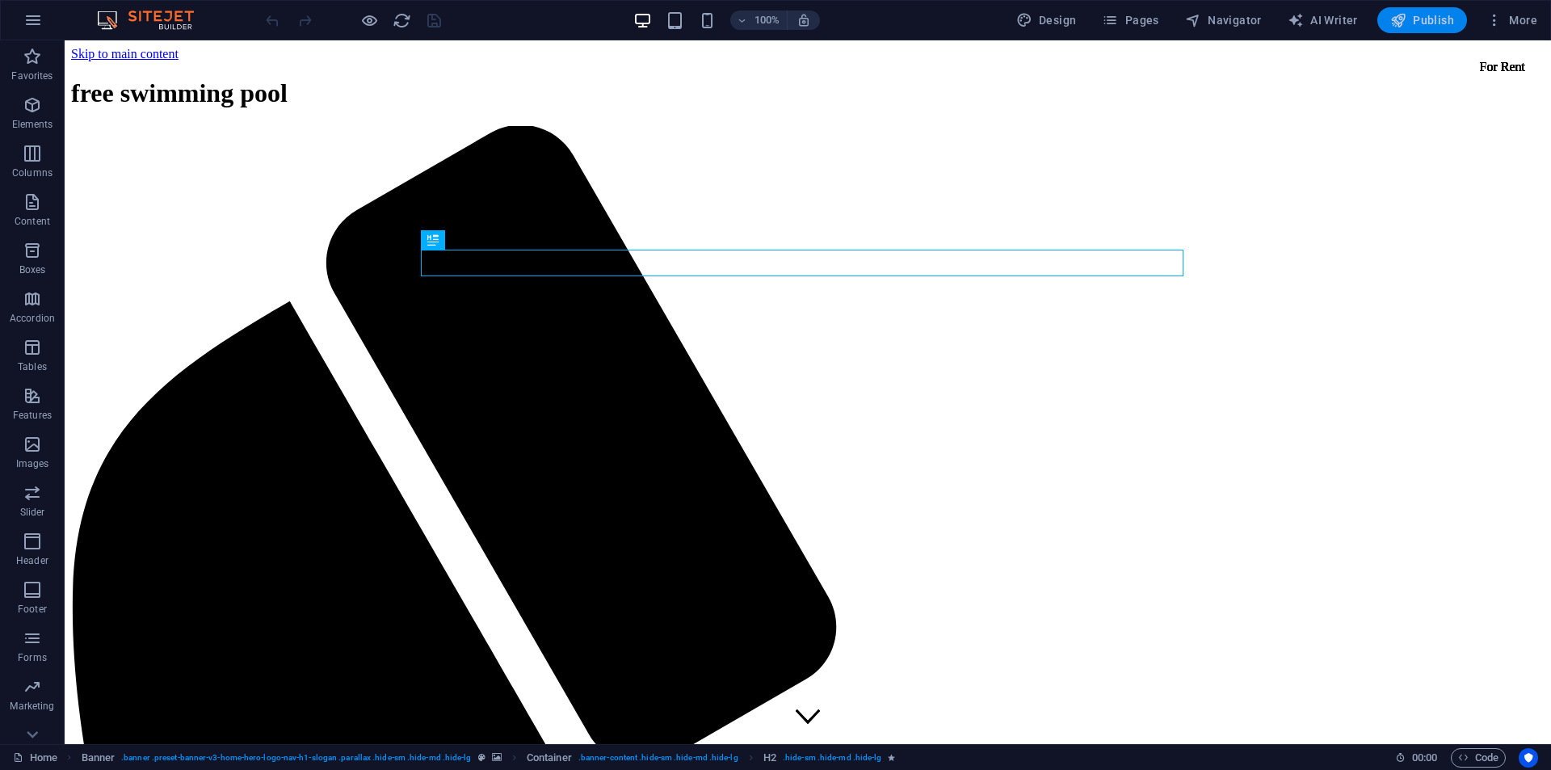
click at [1434, 23] on span "Publish" at bounding box center [1423, 20] width 64 height 16
